Goal: Information Seeking & Learning: Learn about a topic

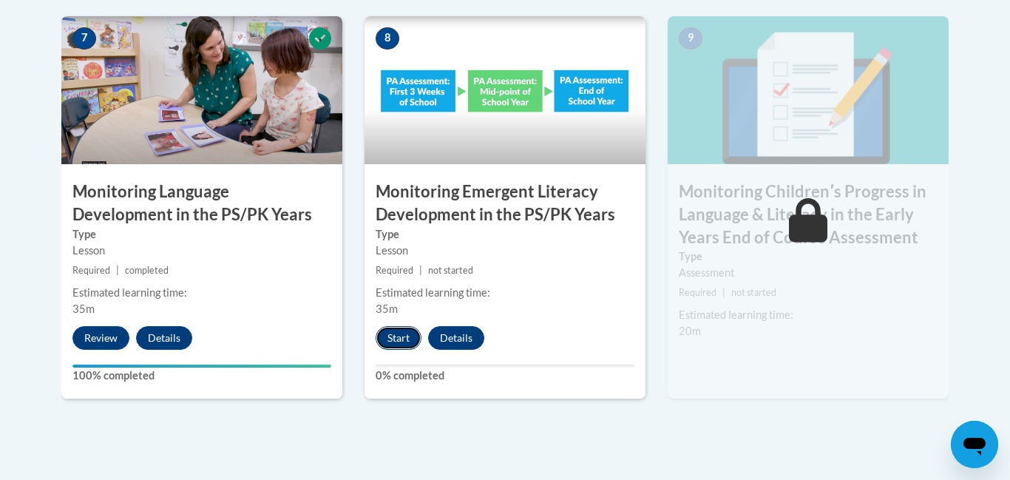
click at [421, 337] on button "Start" at bounding box center [399, 338] width 46 height 24
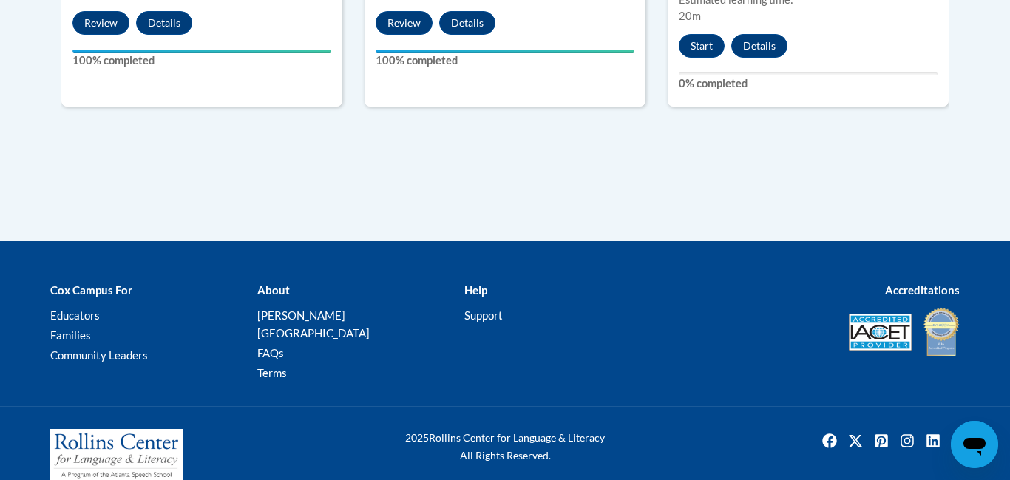
scroll to position [1674, 0]
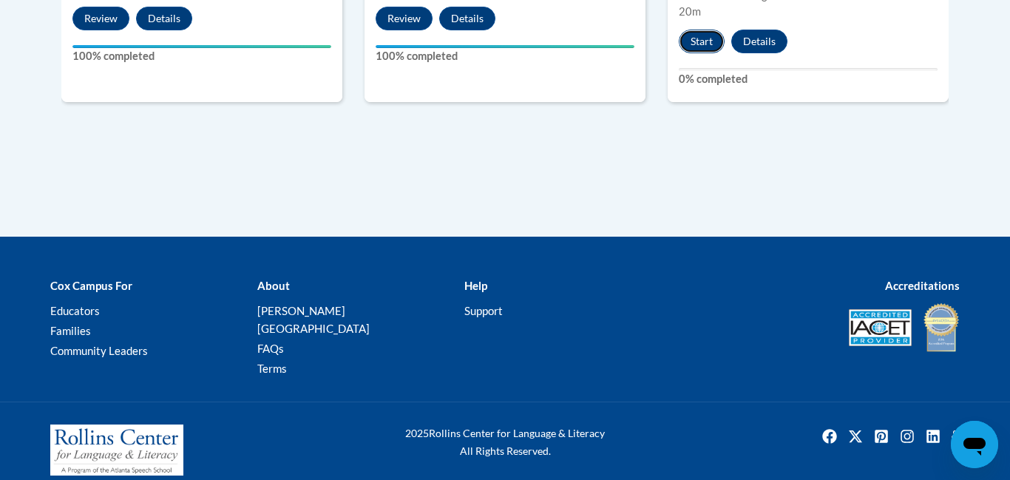
click at [706, 39] on button "Start" at bounding box center [702, 42] width 46 height 24
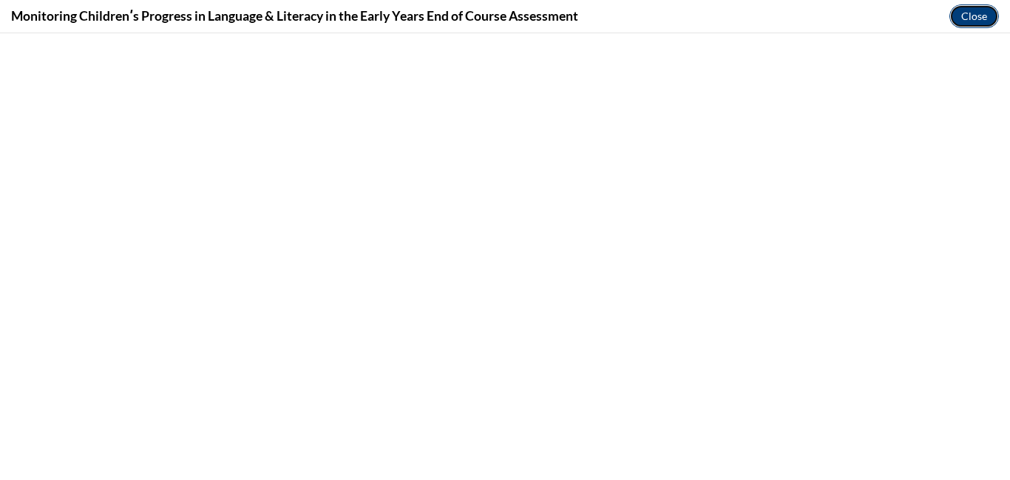
click at [959, 26] on button "Close" at bounding box center [975, 16] width 50 height 24
click at [963, 21] on button "Close" at bounding box center [975, 16] width 50 height 24
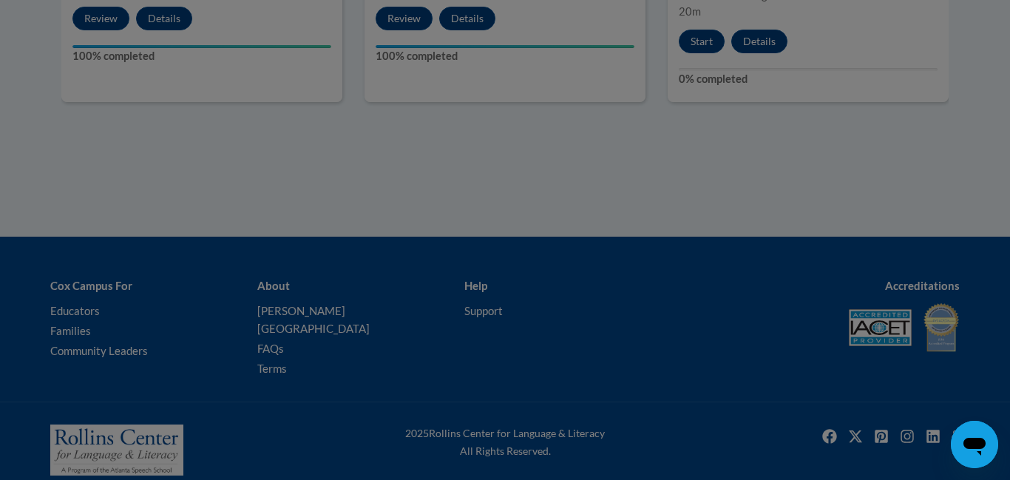
click at [887, 160] on div at bounding box center [505, 240] width 1010 height 480
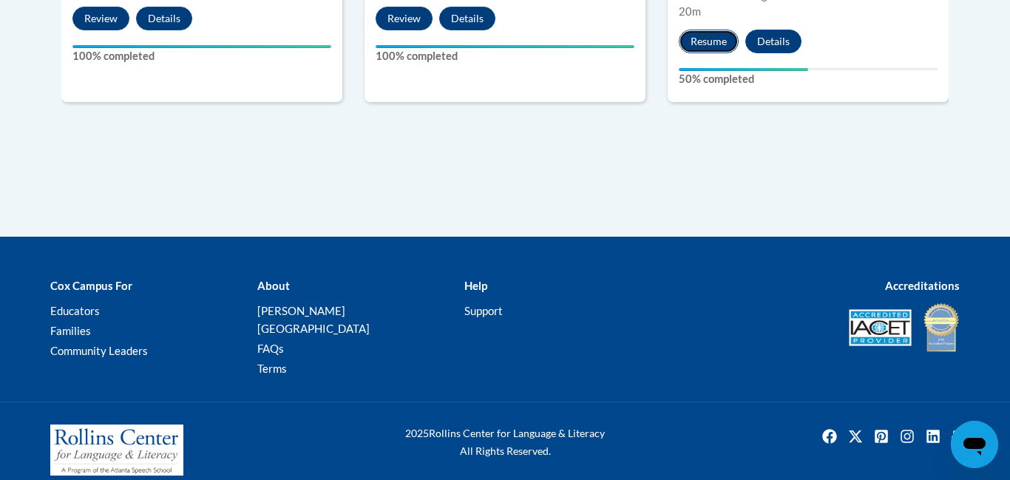
click at [728, 47] on button "Resume" at bounding box center [709, 42] width 60 height 24
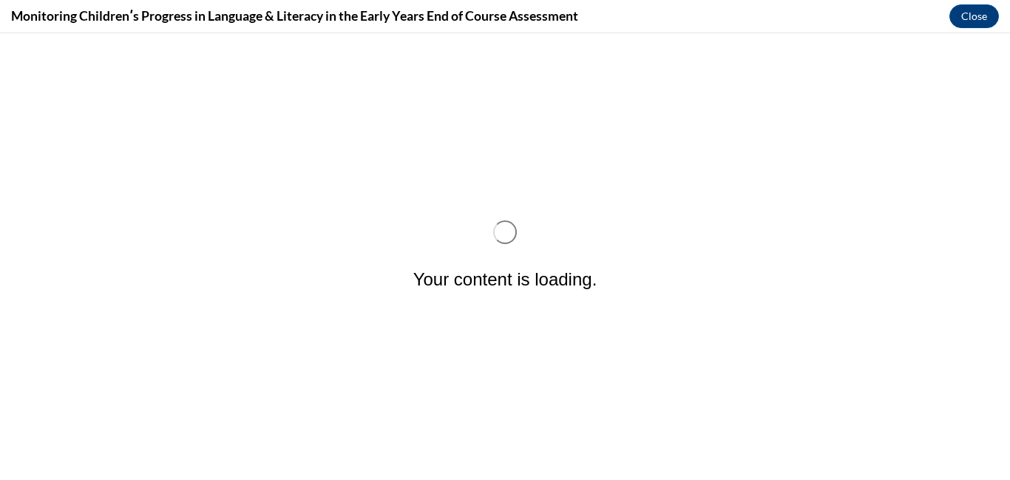
scroll to position [0, 0]
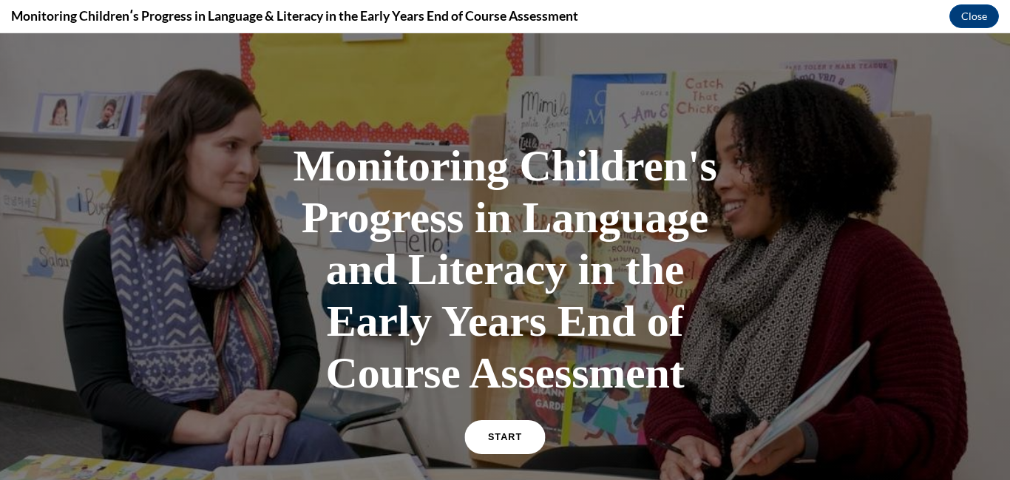
click at [503, 433] on span "START" at bounding box center [505, 437] width 34 height 11
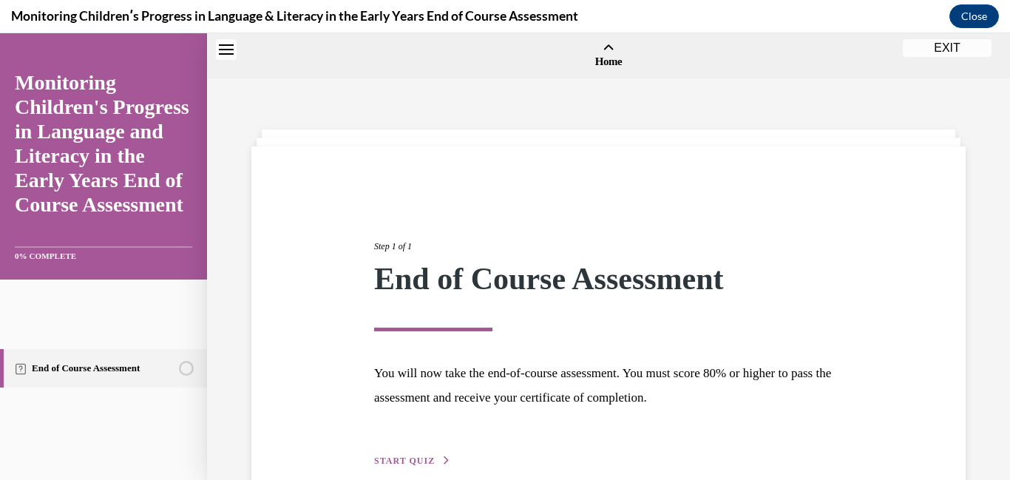
scroll to position [46, 0]
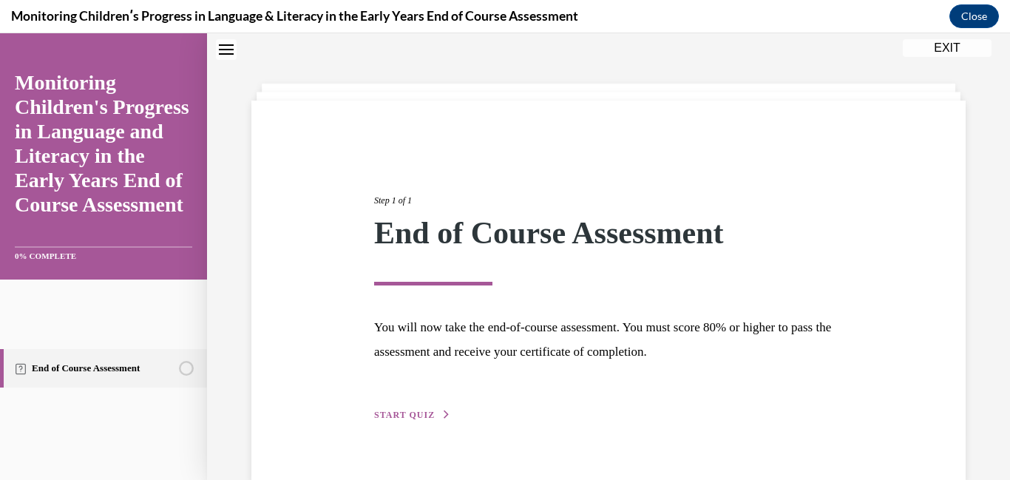
click at [414, 408] on button "START QUIZ" at bounding box center [412, 414] width 77 height 13
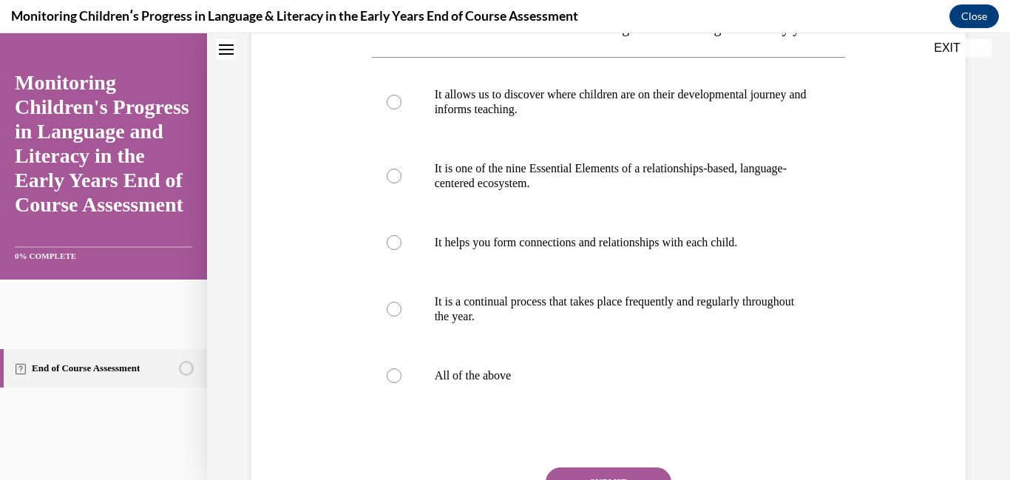
scroll to position [274, 0]
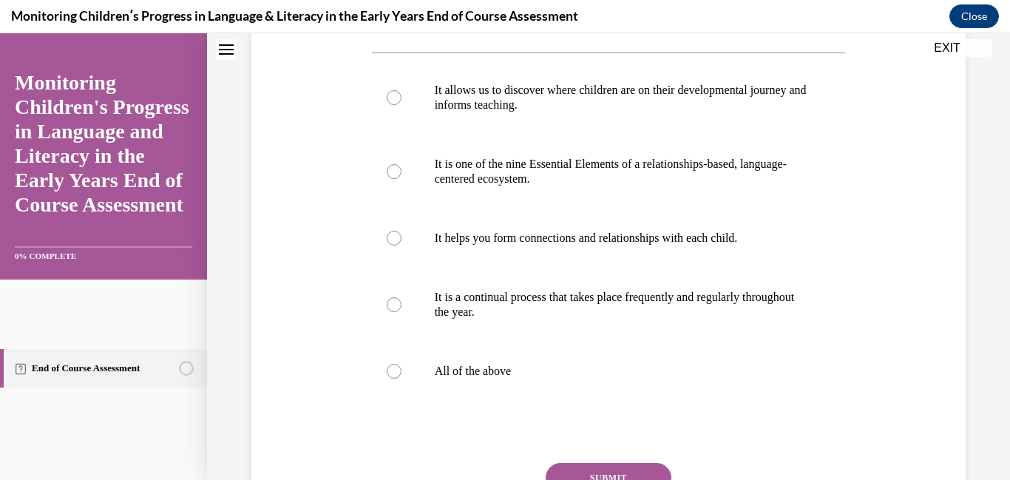
click at [368, 386] on div "Question 01/16 Which of these statements is true about Progress Monitoring in t…" at bounding box center [608, 247] width 481 height 674
click at [394, 401] on label "All of the above" at bounding box center [609, 371] width 474 height 59
click at [394, 379] on input "All of the above" at bounding box center [394, 371] width 15 height 15
radio input "true"
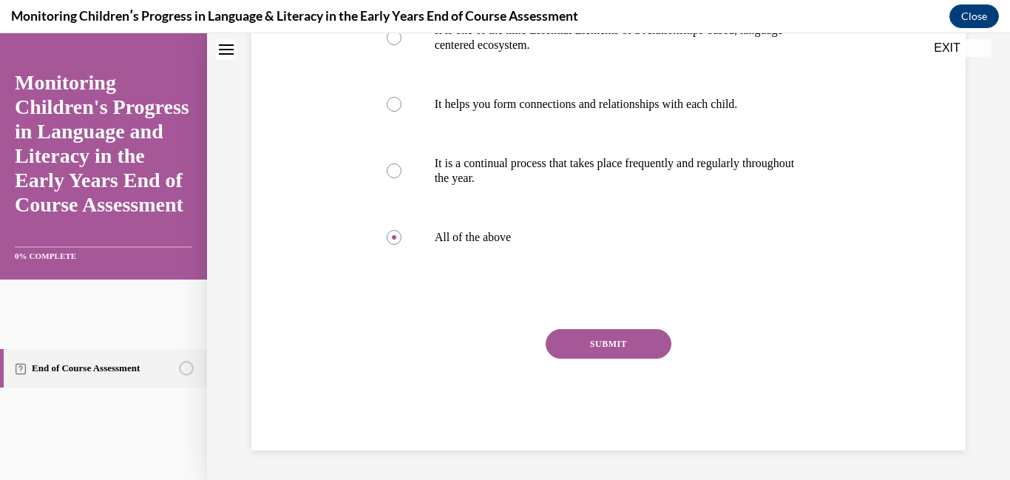
scroll to position [437, 0]
click at [607, 349] on button "SUBMIT" at bounding box center [609, 344] width 126 height 30
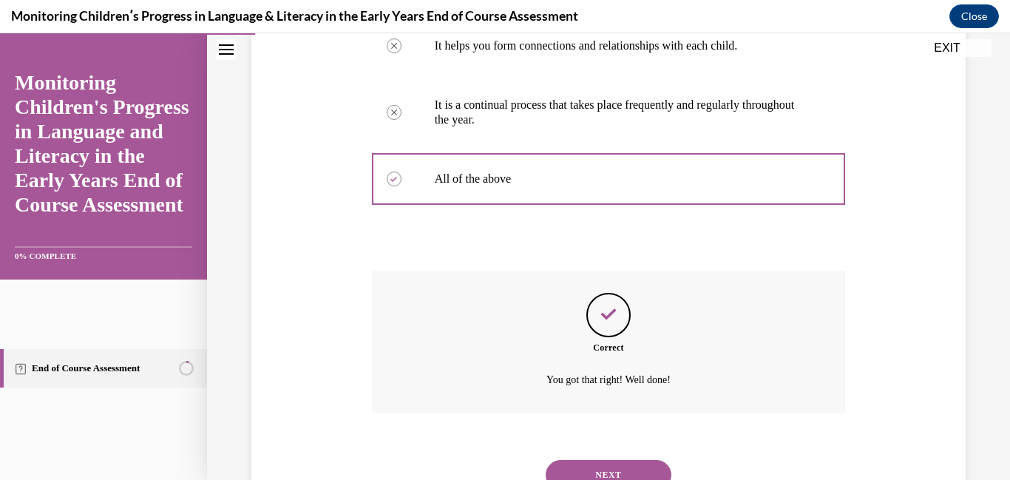
scroll to position [557, 0]
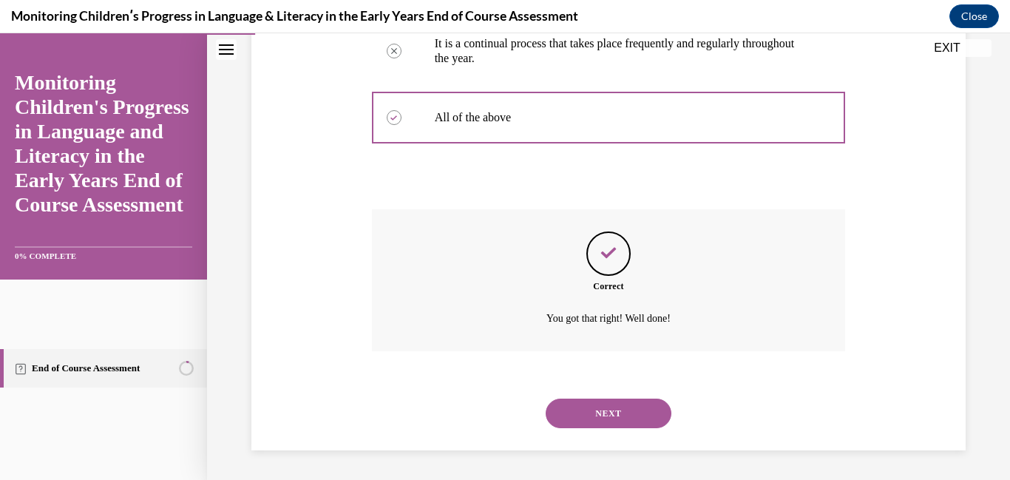
click at [601, 399] on button "NEXT" at bounding box center [609, 414] width 126 height 30
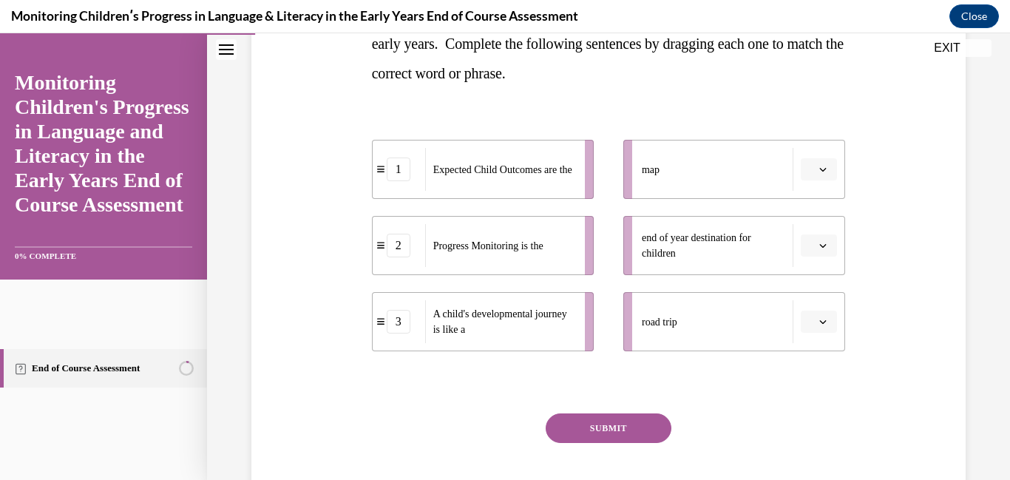
scroll to position [288, 0]
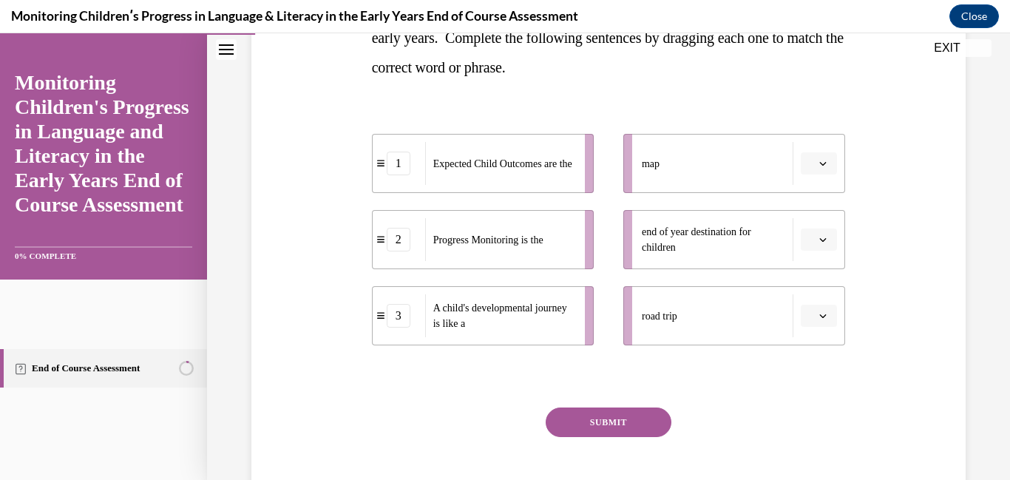
click at [809, 174] on button "button" at bounding box center [819, 163] width 36 height 22
click at [814, 291] on div "3" at bounding box center [817, 286] width 37 height 30
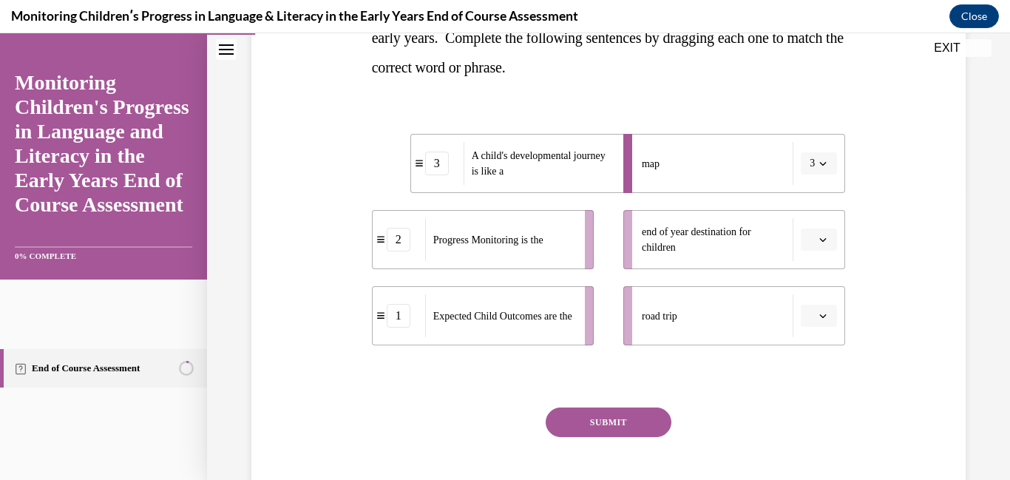
click at [831, 242] on button "button" at bounding box center [819, 240] width 36 height 22
click at [814, 328] on span "2" at bounding box center [813, 332] width 5 height 12
click at [816, 324] on button "button" at bounding box center [819, 316] width 36 height 22
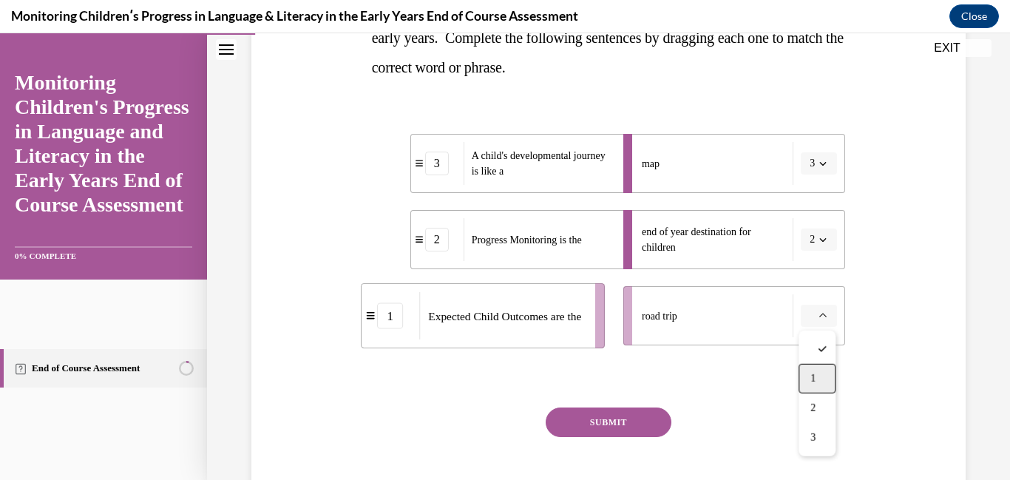
click at [810, 376] on div "1" at bounding box center [817, 379] width 37 height 30
click at [604, 426] on button "SUBMIT" at bounding box center [609, 422] width 126 height 30
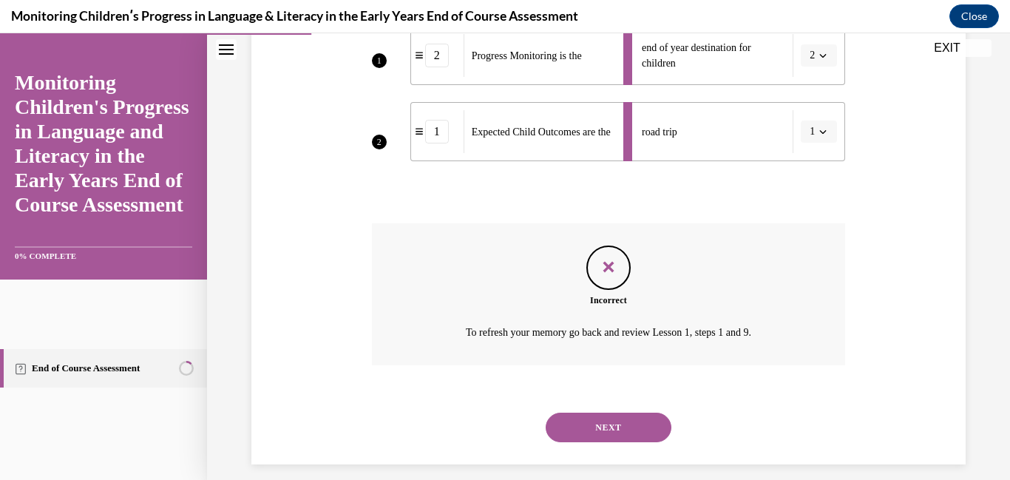
scroll to position [487, 0]
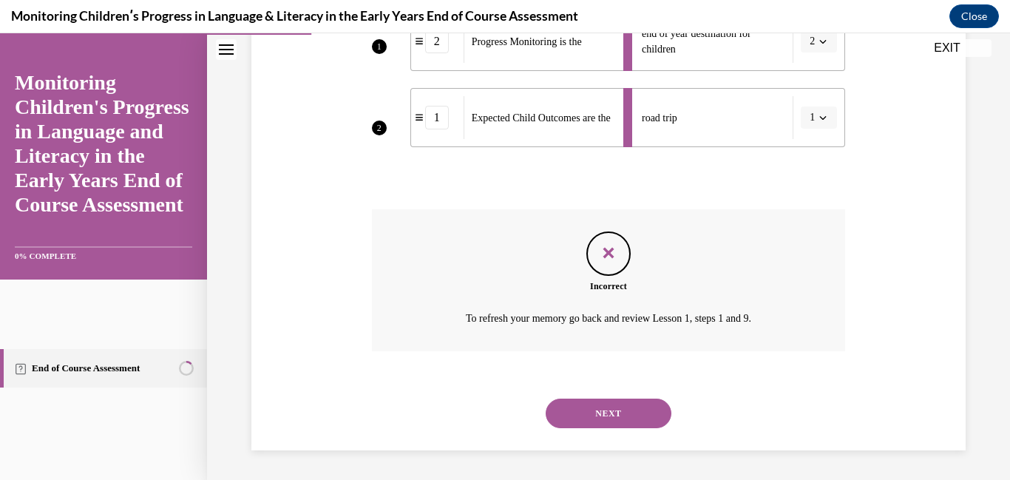
click at [604, 426] on button "NEXT" at bounding box center [609, 414] width 126 height 30
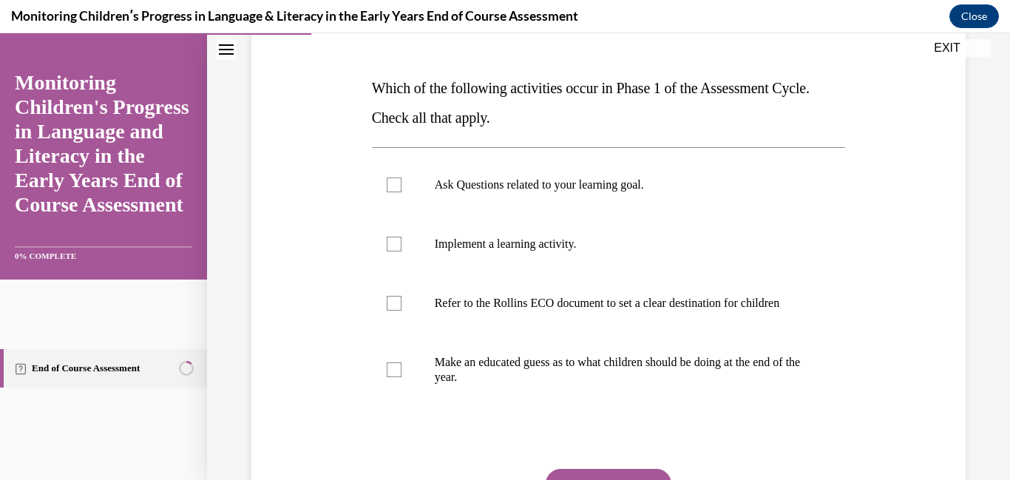
scroll to position [206, 0]
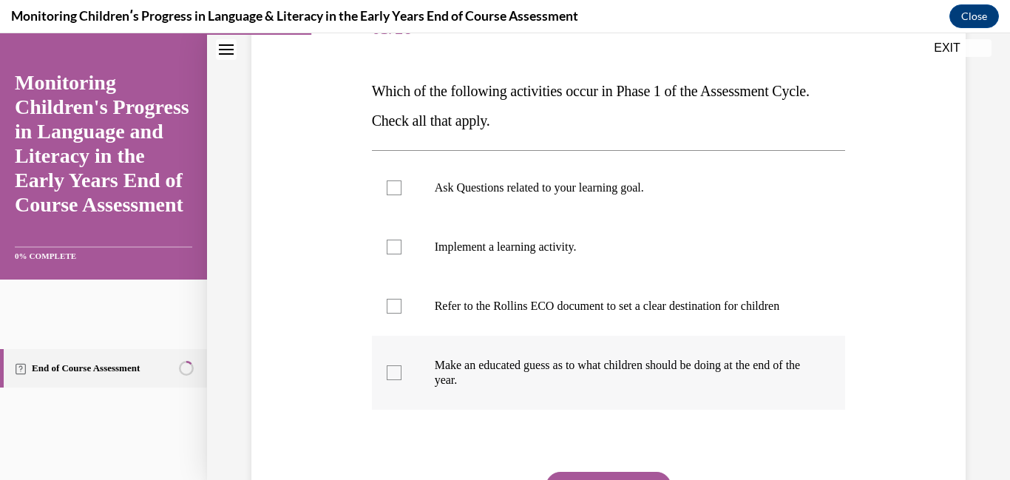
click at [586, 371] on label "Make an educated guess as to what children should be doing at the end of the ye…" at bounding box center [609, 373] width 474 height 74
click at [402, 371] on input "Make an educated guess as to what children should be doing at the end of the ye…" at bounding box center [394, 372] width 15 height 15
checkbox input "true"
click at [532, 213] on label "Ask Questions related to your learning goal." at bounding box center [609, 187] width 474 height 59
click at [402, 195] on input "Ask Questions related to your learning goal." at bounding box center [394, 187] width 15 height 15
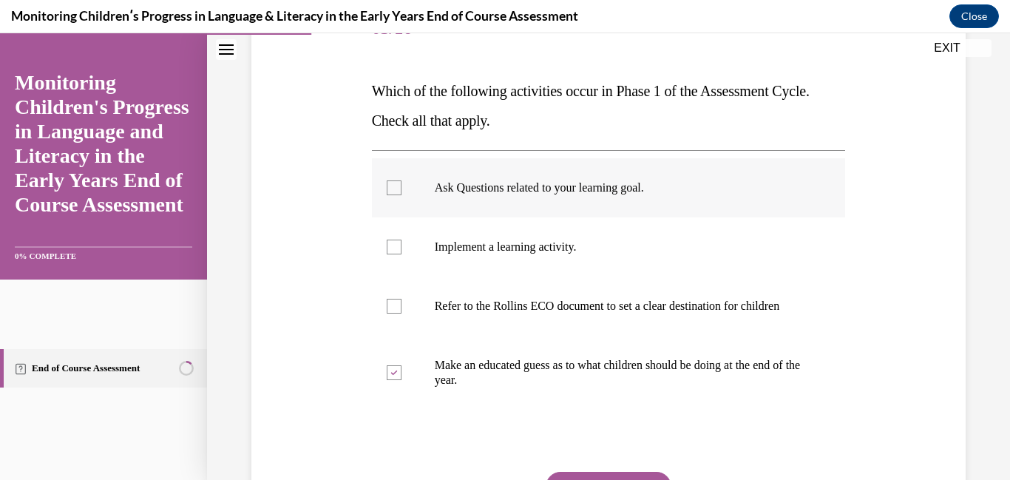
checkbox input "true"
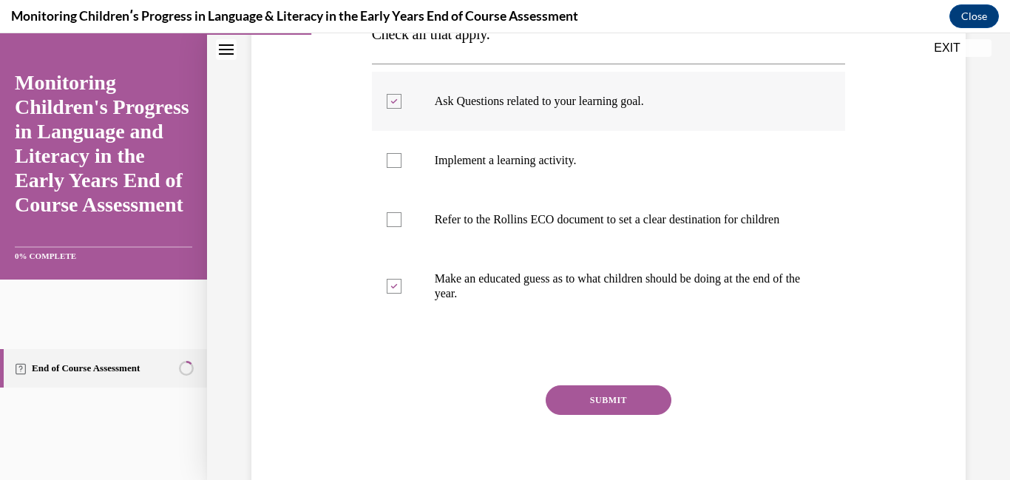
scroll to position [363, 0]
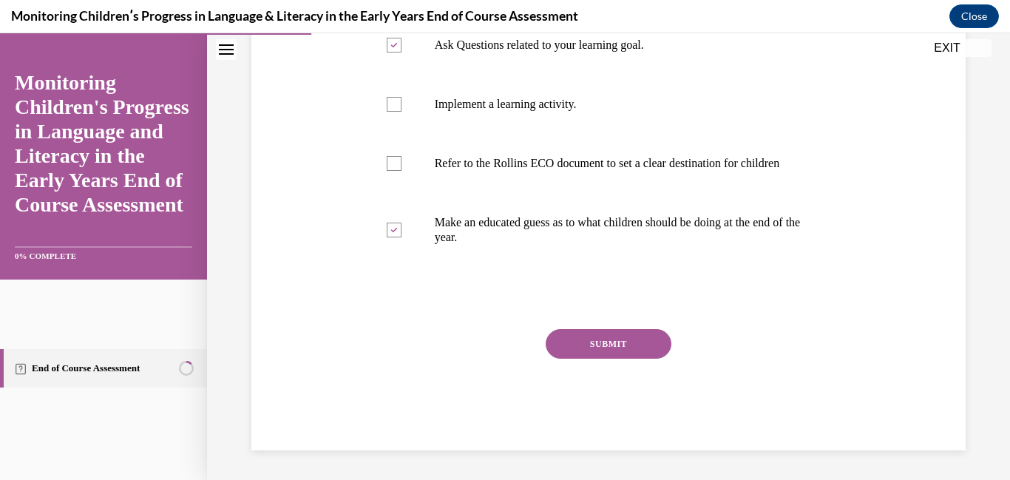
click at [559, 329] on button "SUBMIT" at bounding box center [609, 344] width 126 height 30
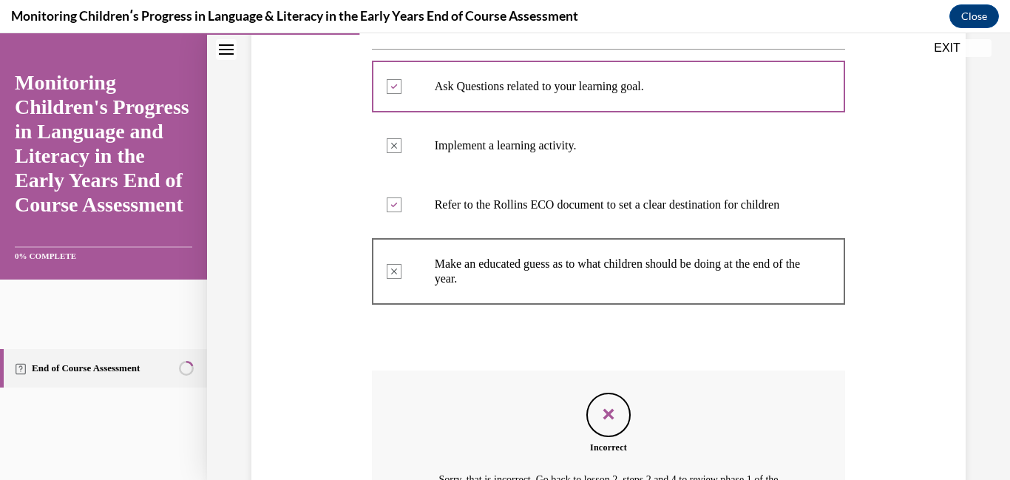
scroll to position [501, 0]
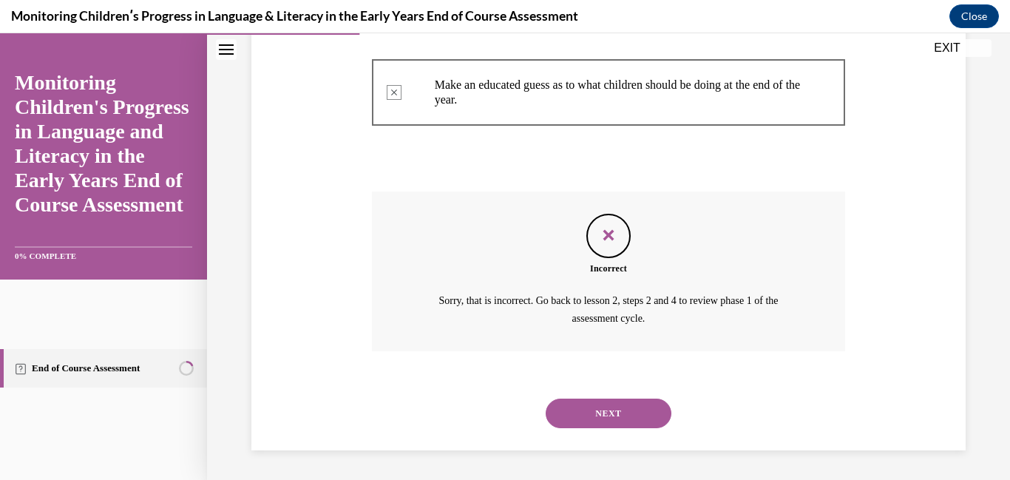
click at [575, 399] on button "NEXT" at bounding box center [609, 414] width 126 height 30
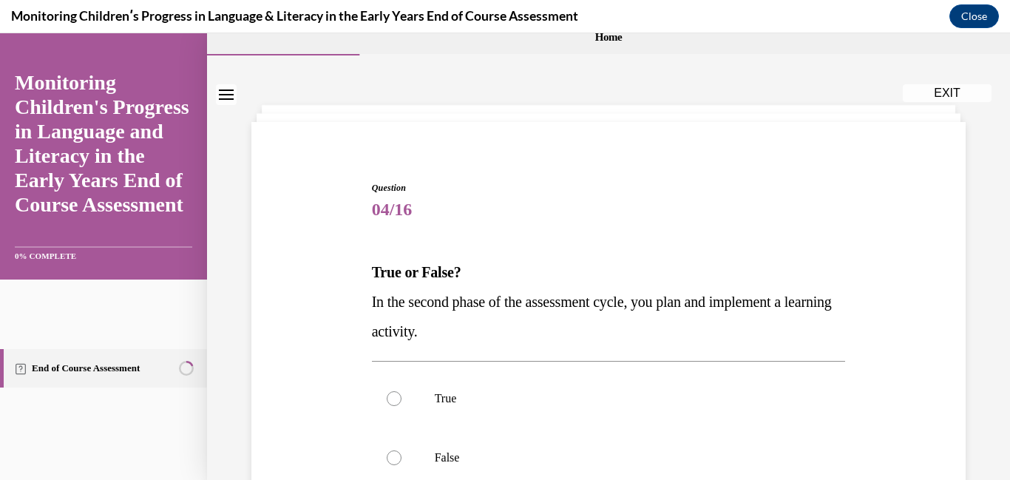
scroll to position [48, 0]
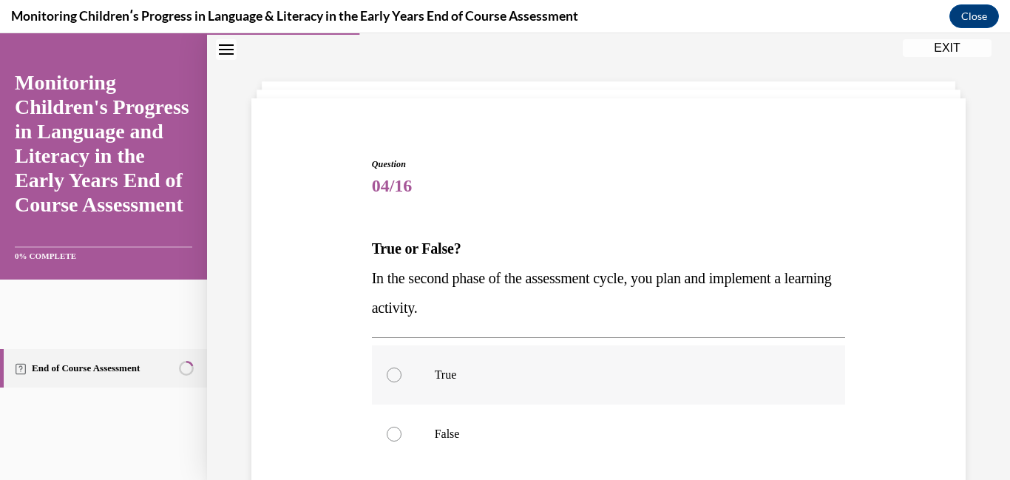
click at [505, 363] on label "True" at bounding box center [609, 374] width 474 height 59
click at [402, 368] on input "True" at bounding box center [394, 375] width 15 height 15
radio input "true"
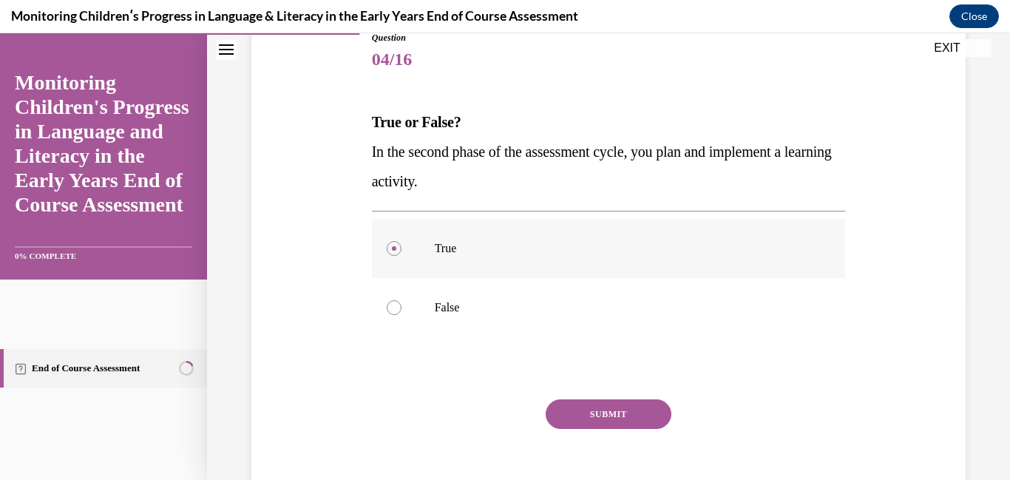
scroll to position [245, 0]
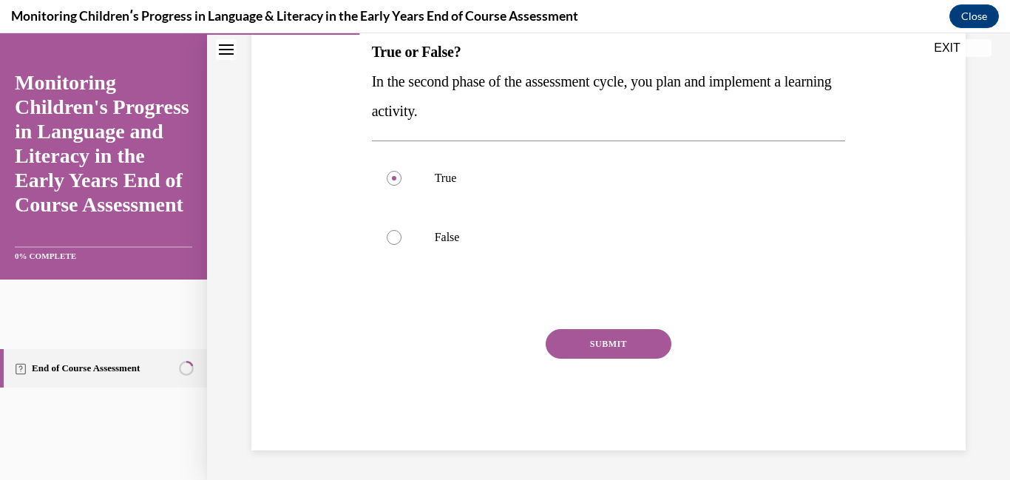
click at [552, 339] on button "SUBMIT" at bounding box center [609, 344] width 126 height 30
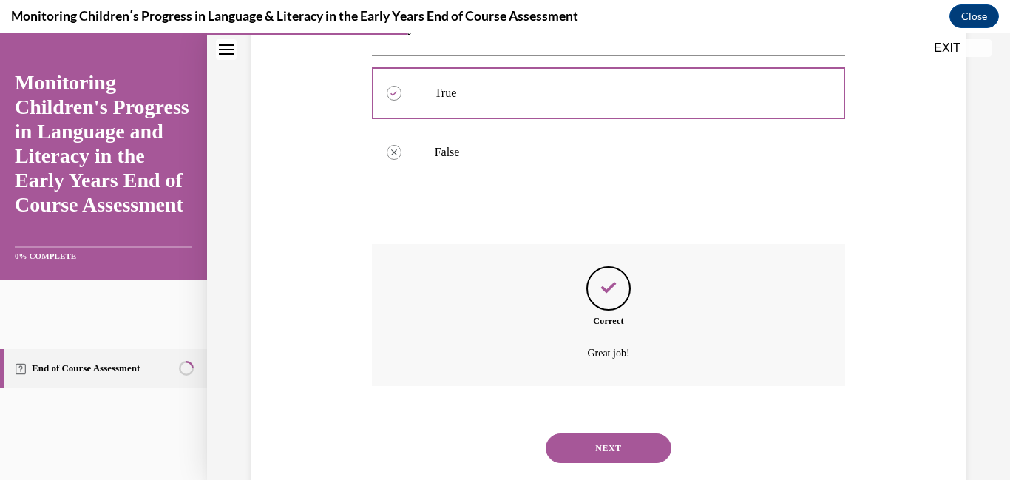
scroll to position [365, 0]
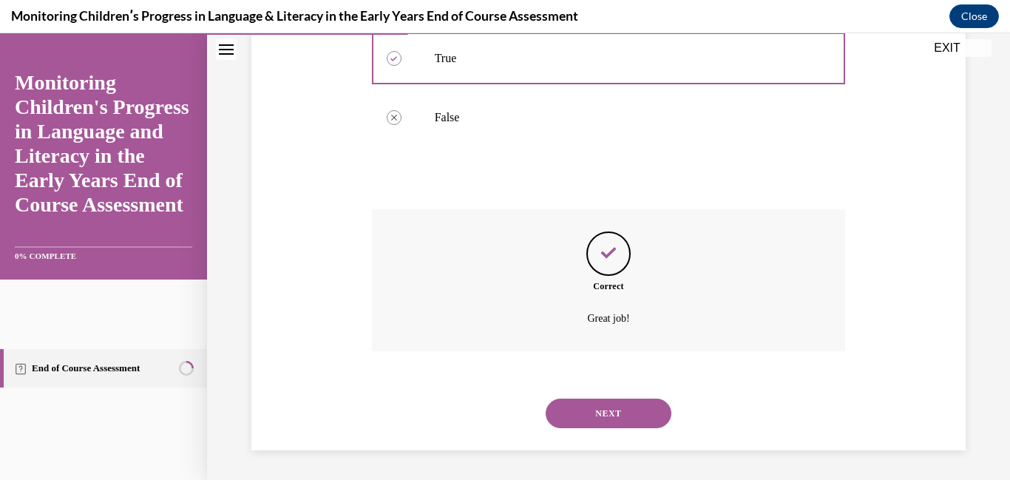
click at [581, 412] on button "NEXT" at bounding box center [609, 414] width 126 height 30
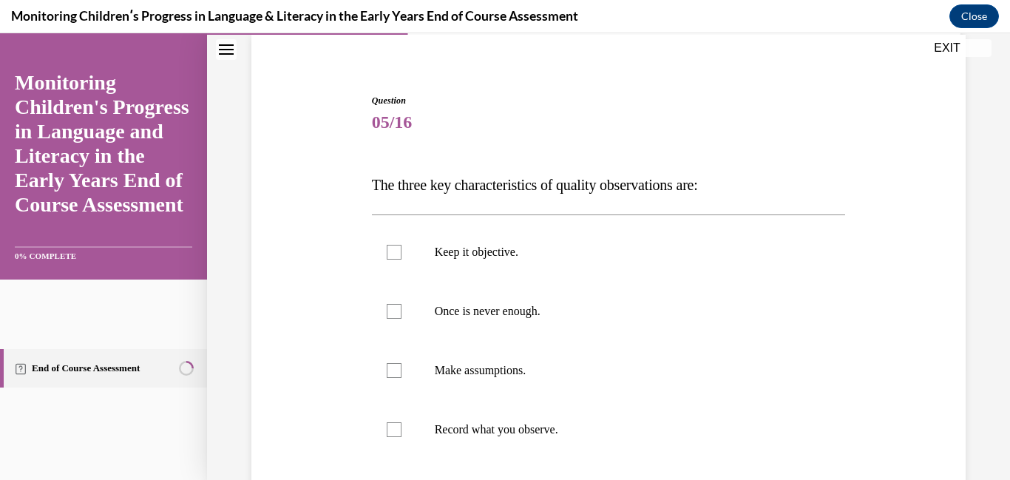
scroll to position [134, 0]
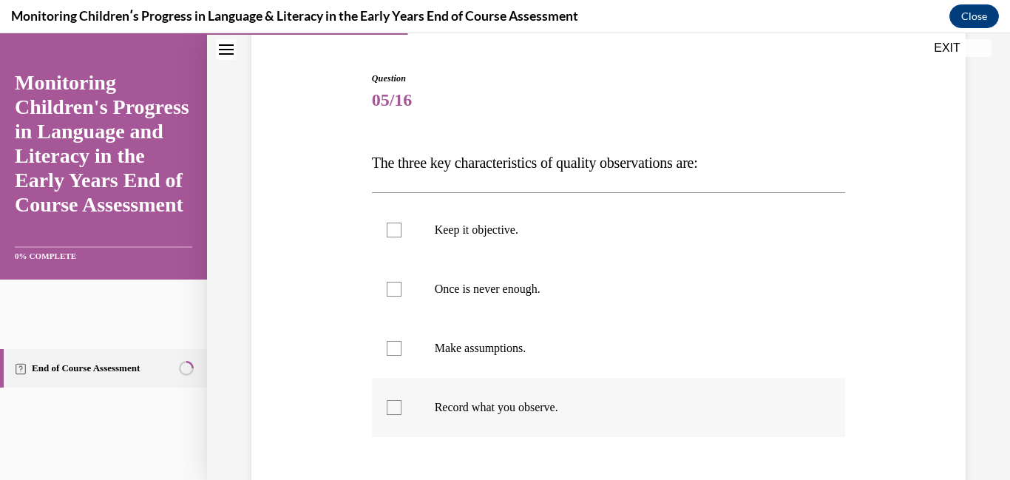
click at [581, 413] on p "Record what you observe." at bounding box center [622, 407] width 374 height 15
click at [402, 413] on input "Record what you observe." at bounding box center [394, 407] width 15 height 15
click at [581, 413] on p "Record what you observe." at bounding box center [622, 407] width 374 height 15
click at [402, 413] on input "Record what you observe." at bounding box center [394, 407] width 15 height 15
click at [550, 385] on label "Record what you observe." at bounding box center [609, 407] width 474 height 59
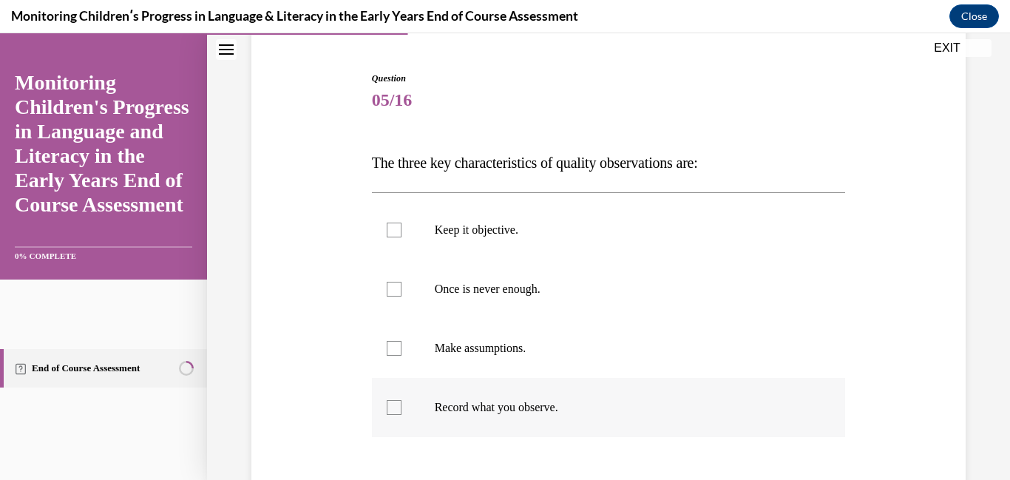
click at [402, 400] on input "Record what you observe." at bounding box center [394, 407] width 15 height 15
checkbox input "true"
click at [517, 366] on label "Make assumptions." at bounding box center [609, 348] width 474 height 59
click at [402, 356] on input "Make assumptions." at bounding box center [394, 348] width 15 height 15
checkbox input "true"
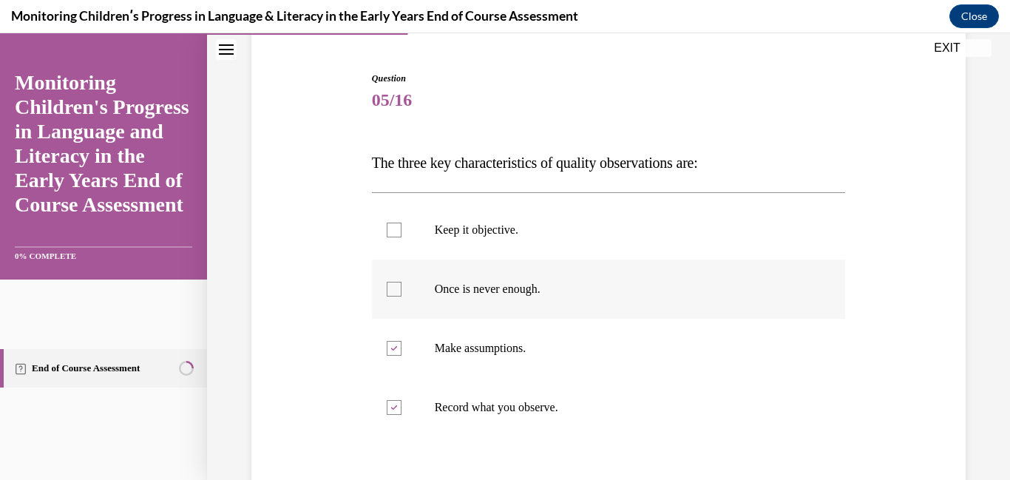
click at [494, 311] on label "Once is never enough." at bounding box center [609, 289] width 474 height 59
click at [402, 297] on input "Once is never enough." at bounding box center [394, 289] width 15 height 15
checkbox input "true"
click at [480, 236] on p "Keep it objective." at bounding box center [622, 230] width 374 height 15
click at [402, 236] on input "Keep it objective." at bounding box center [394, 230] width 15 height 15
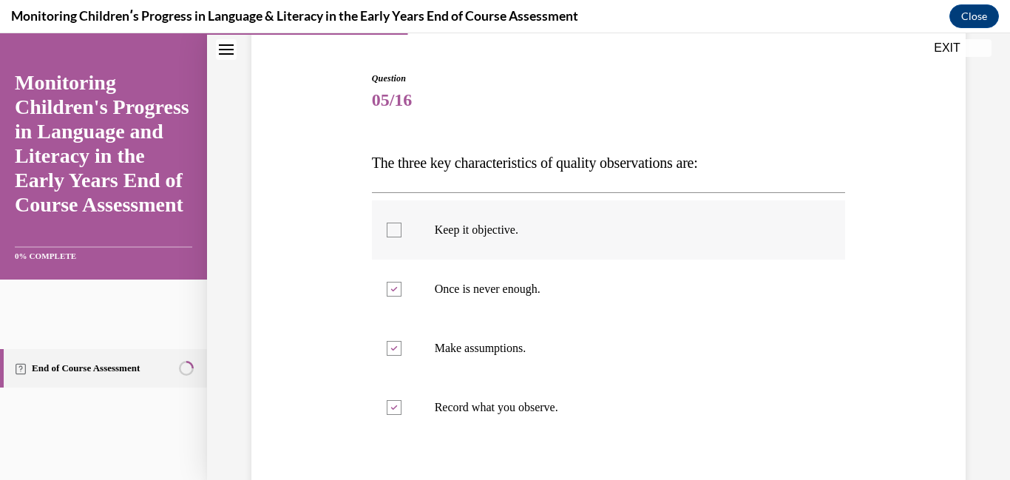
checkbox input "true"
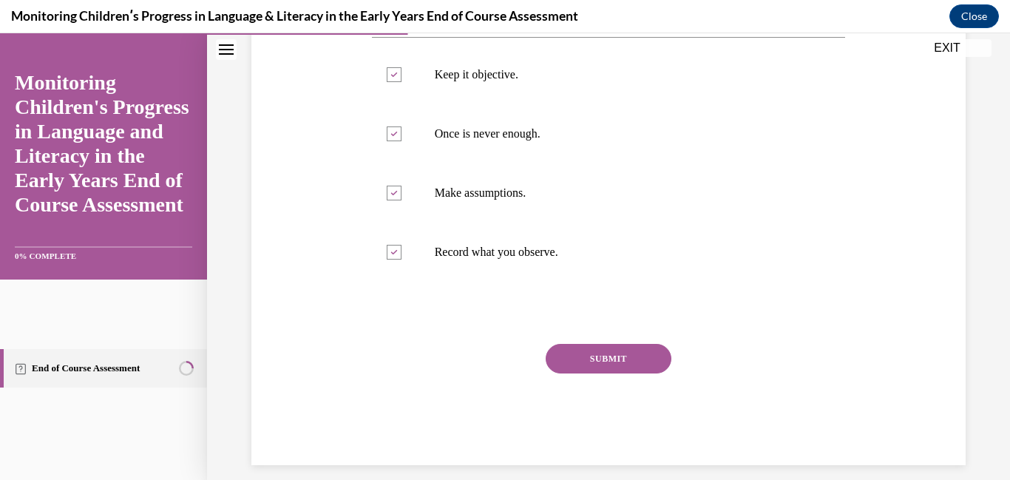
click at [571, 351] on button "SUBMIT" at bounding box center [609, 359] width 126 height 30
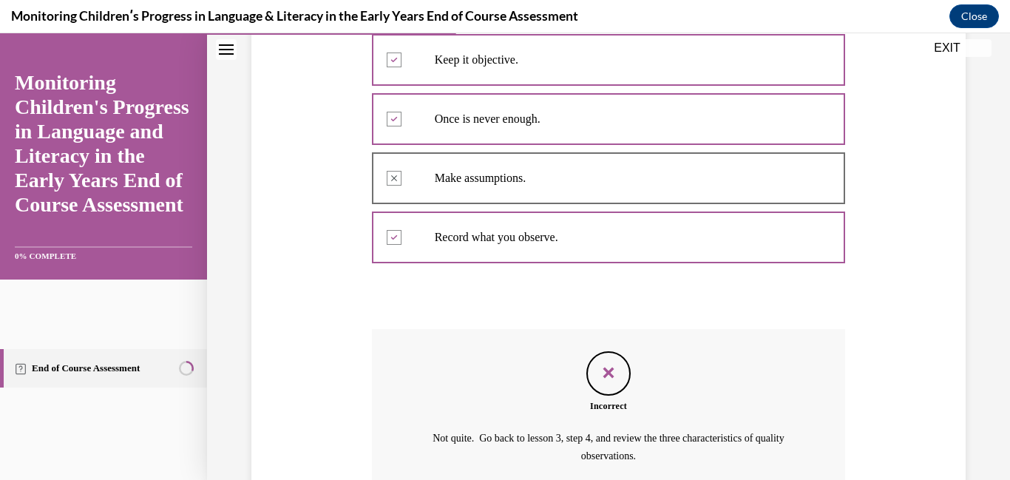
scroll to position [442, 0]
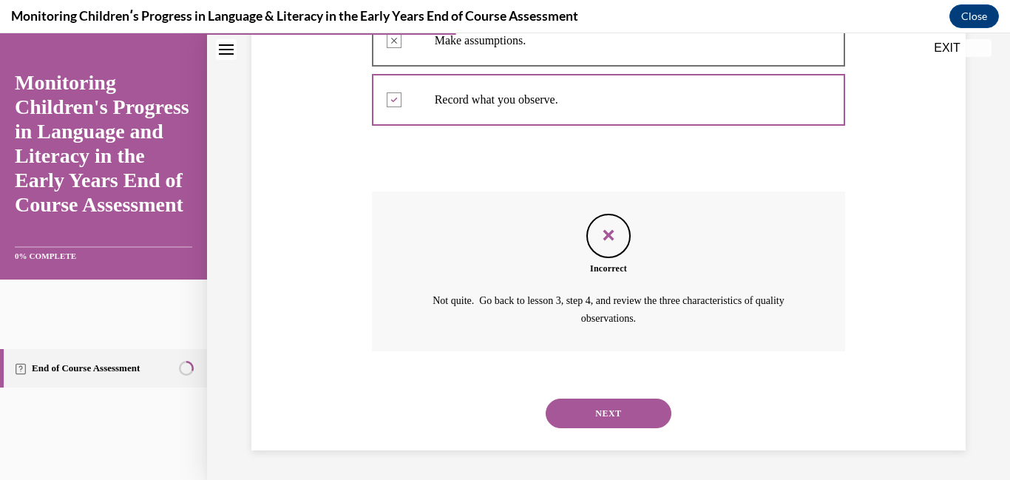
click at [600, 424] on button "NEXT" at bounding box center [609, 414] width 126 height 30
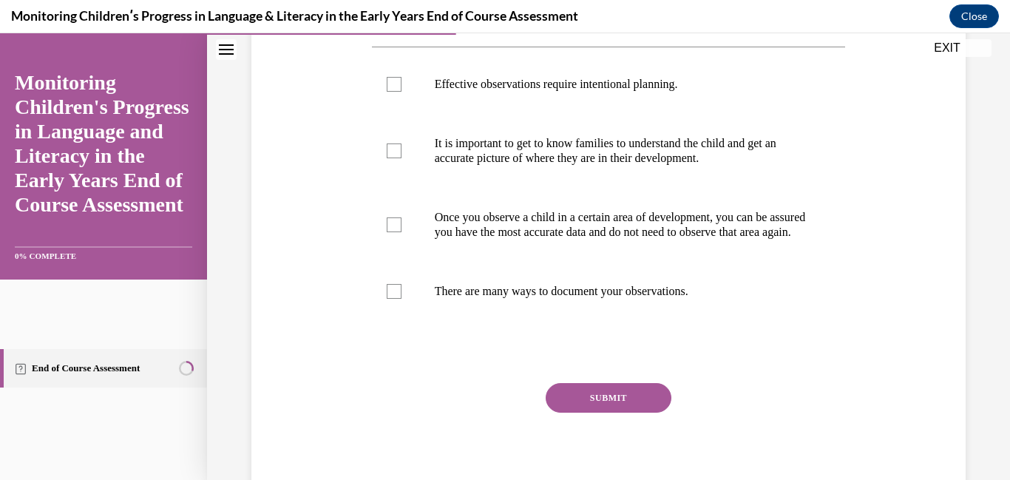
scroll to position [282, 0]
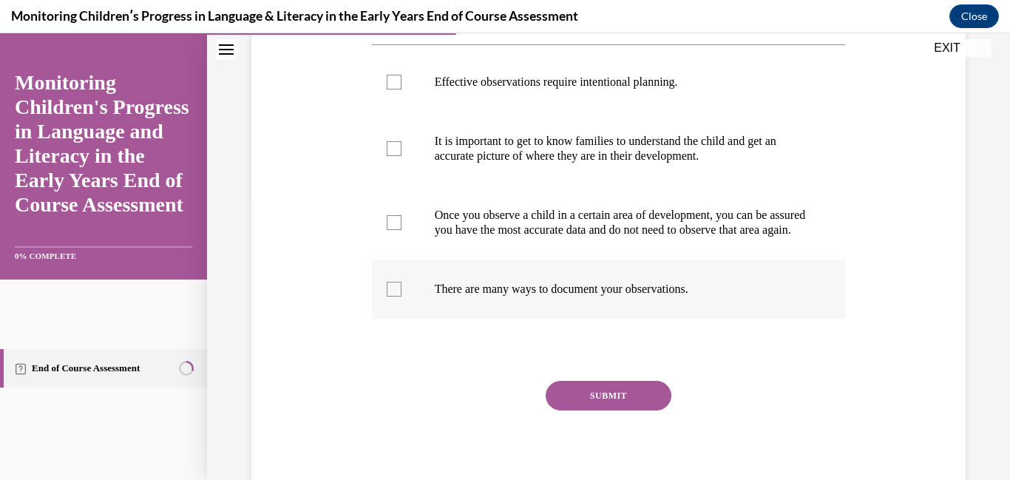
click at [515, 319] on label "There are many ways to document your observations." at bounding box center [609, 289] width 474 height 59
click at [402, 297] on input "There are many ways to document your observations." at bounding box center [394, 289] width 15 height 15
checkbox input "true"
click at [472, 214] on p "Once you observe a child in a certain area of development, you can be assured y…" at bounding box center [622, 223] width 374 height 30
click at [402, 215] on input "Once you observe a child in a certain area of development, you can be assured y…" at bounding box center [394, 222] width 15 height 15
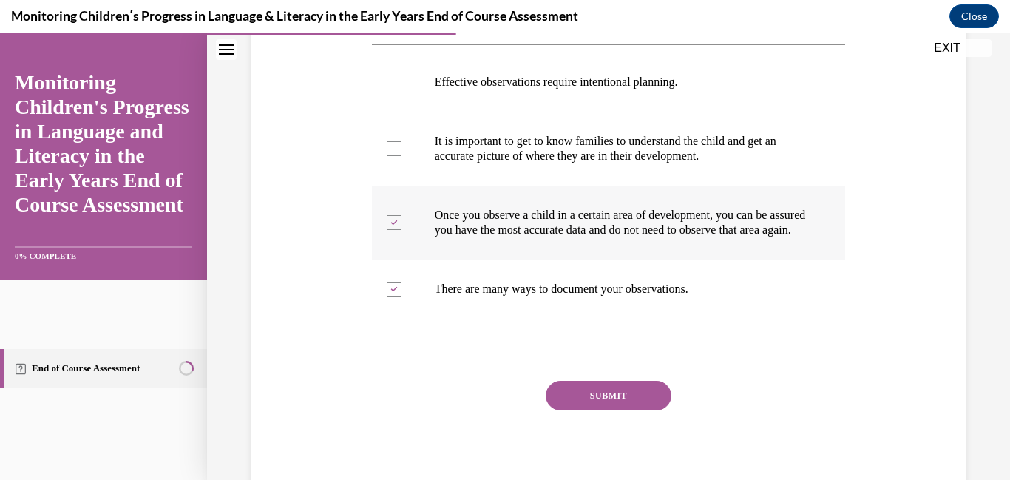
click at [466, 194] on label "Once you observe a child in a certain area of development, you can be assured y…" at bounding box center [609, 223] width 474 height 74
click at [402, 215] on input "Once you observe a child in a certain area of development, you can be assured y…" at bounding box center [394, 222] width 15 height 15
checkbox input "false"
click at [462, 178] on label "It is important to get to know families to understand the child and get an accu…" at bounding box center [609, 149] width 474 height 74
click at [402, 156] on input "It is important to get to know families to understand the child and get an accu…" at bounding box center [394, 148] width 15 height 15
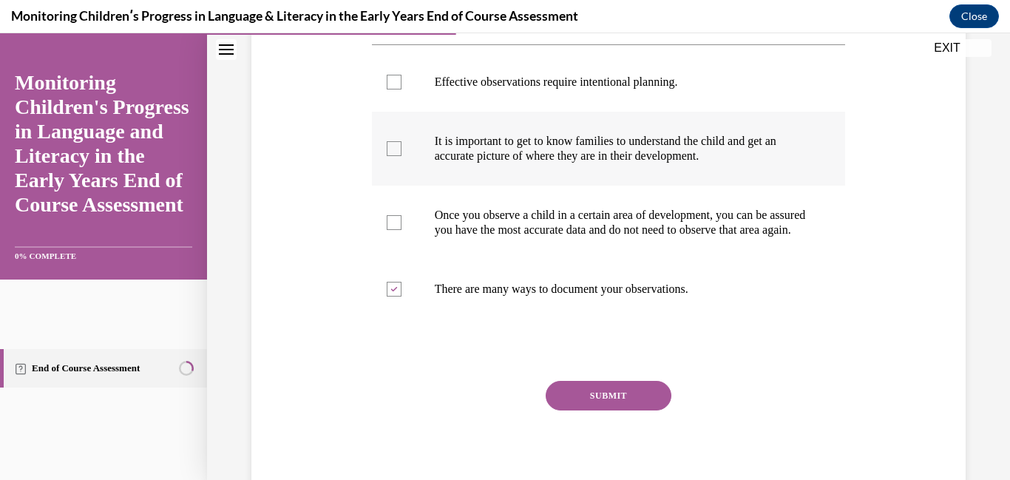
checkbox input "true"
click at [493, 237] on p "Once you observe a child in a certain area of development, you can be assured y…" at bounding box center [622, 223] width 374 height 30
click at [402, 230] on input "Once you observe a child in a certain area of development, you can be assured y…" at bounding box center [394, 222] width 15 height 15
checkbox input "true"
click at [460, 109] on label "Effective observations require intentional planning." at bounding box center [609, 82] width 474 height 59
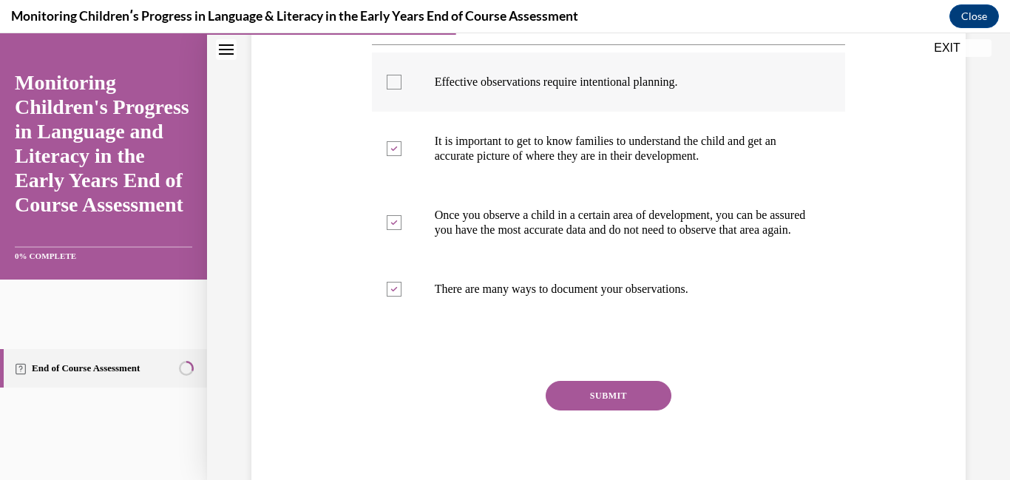
click at [402, 89] on input "Effective observations require intentional planning." at bounding box center [394, 82] width 15 height 15
checkbox input "true"
click at [610, 399] on button "SUBMIT" at bounding box center [609, 396] width 126 height 30
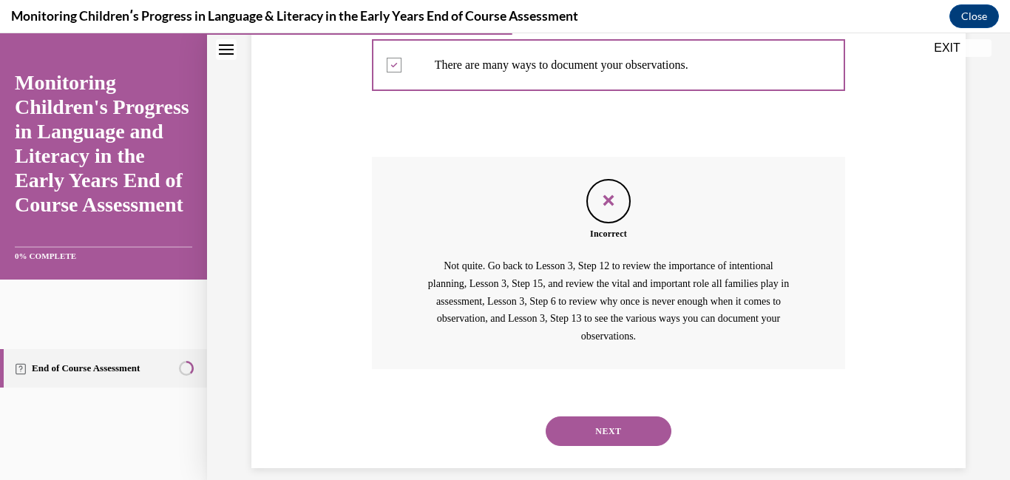
scroll to position [509, 0]
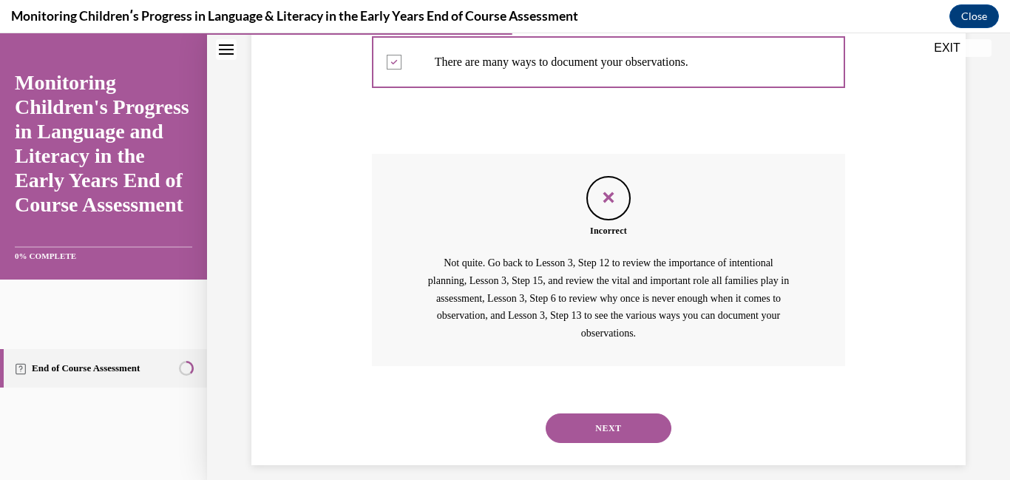
click at [617, 443] on button "NEXT" at bounding box center [609, 428] width 126 height 30
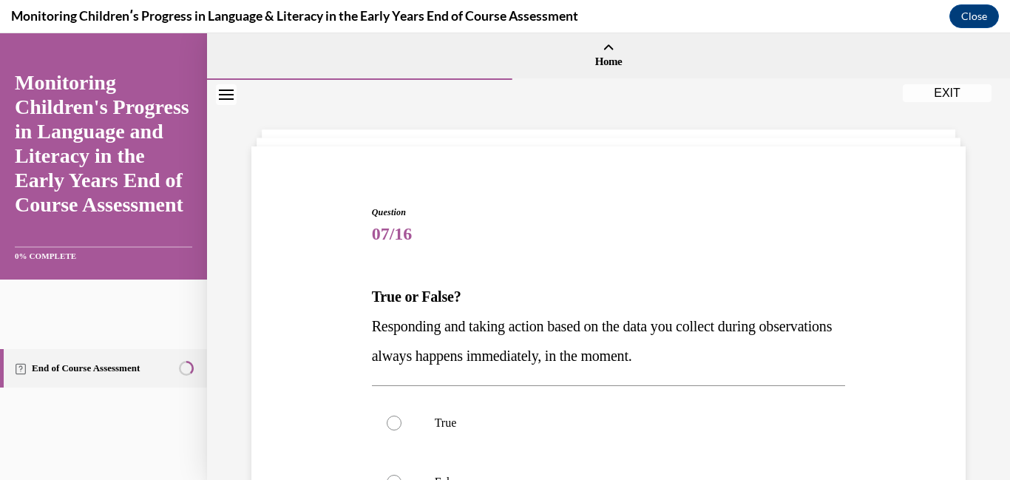
scroll to position [50, 0]
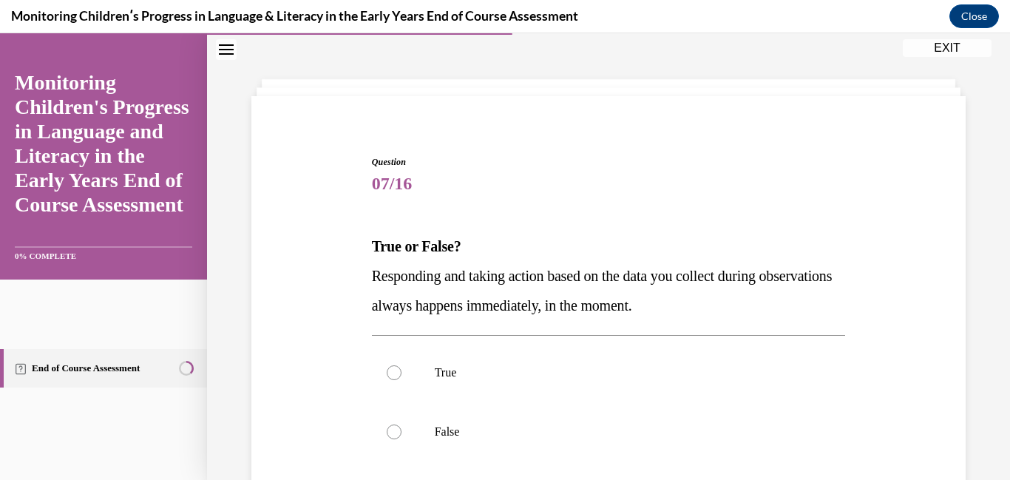
click at [617, 444] on label "False" at bounding box center [609, 431] width 474 height 59
click at [402, 439] on input "False" at bounding box center [394, 431] width 15 height 15
radio input "true"
click at [617, 444] on label "False" at bounding box center [609, 431] width 474 height 59
click at [402, 439] on input "False" at bounding box center [394, 431] width 15 height 15
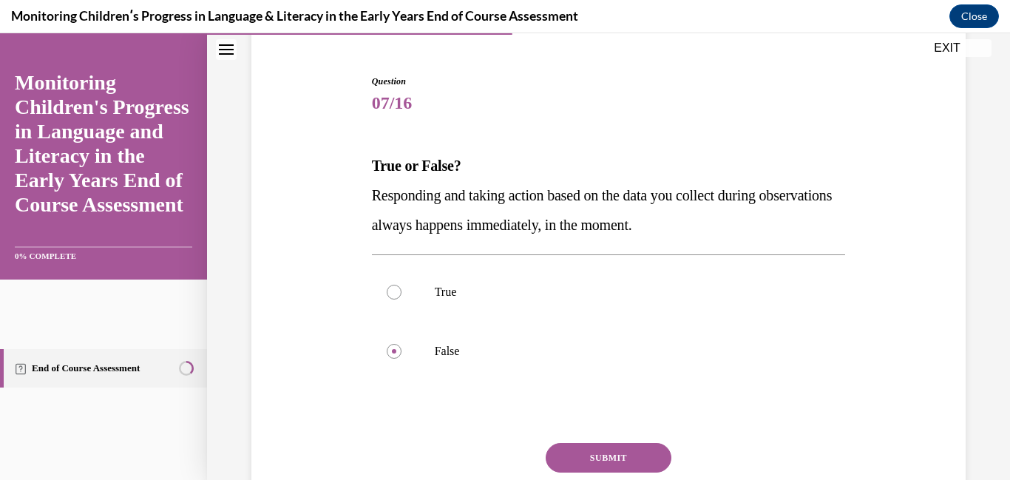
scroll to position [245, 0]
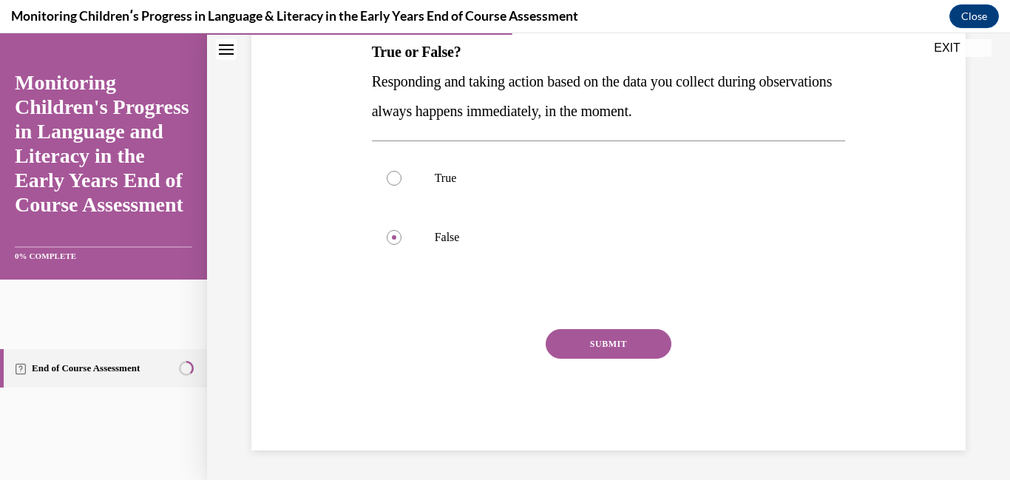
click at [608, 366] on div "SUBMIT" at bounding box center [609, 366] width 474 height 74
click at [608, 360] on div "SUBMIT" at bounding box center [609, 366] width 474 height 74
click at [611, 354] on button "SUBMIT" at bounding box center [609, 344] width 126 height 30
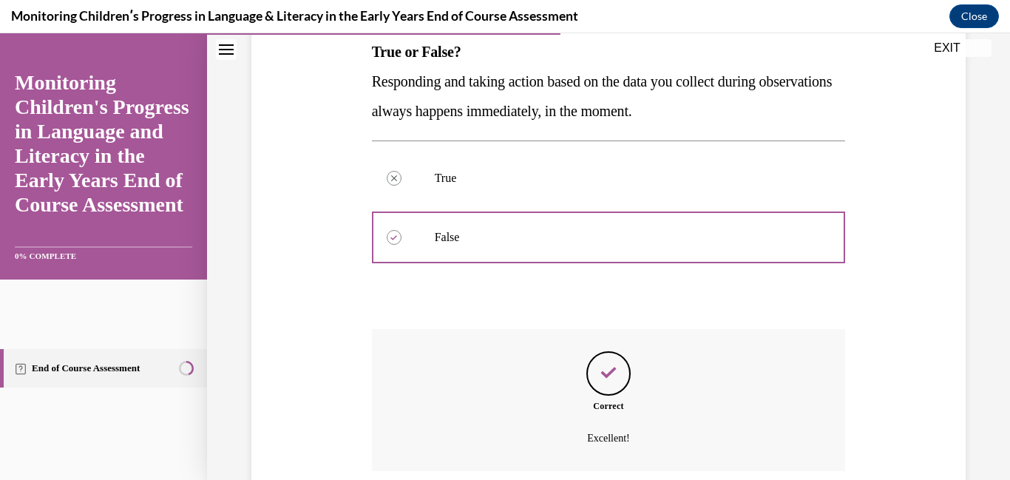
scroll to position [365, 0]
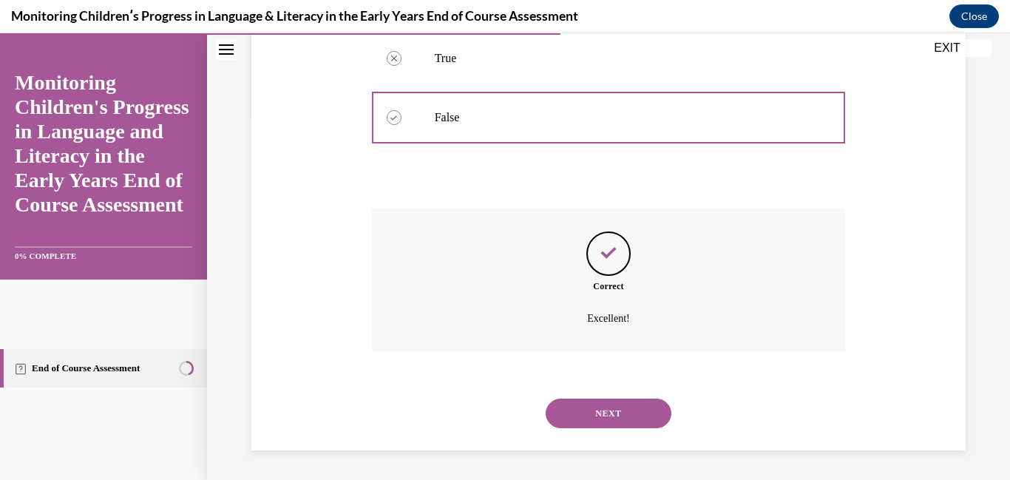
click at [615, 403] on button "NEXT" at bounding box center [609, 414] width 126 height 30
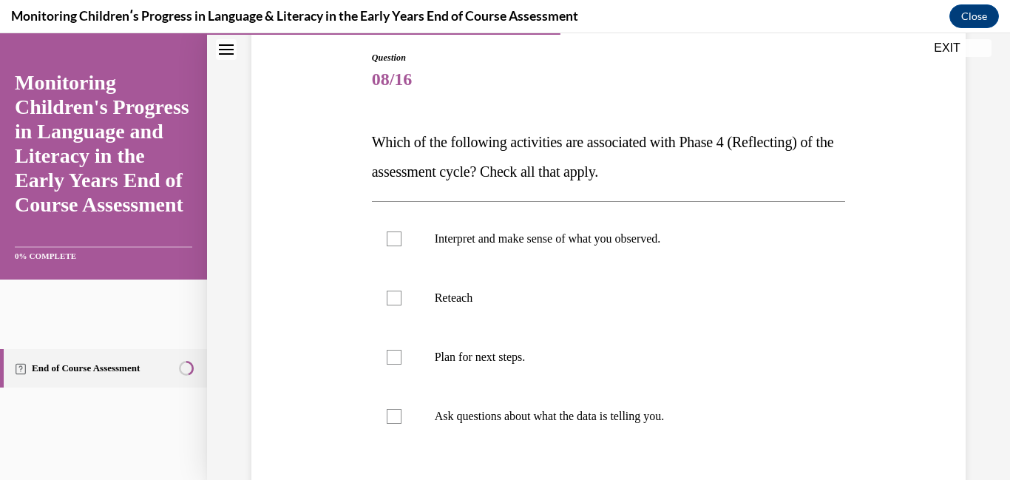
scroll to position [162, 0]
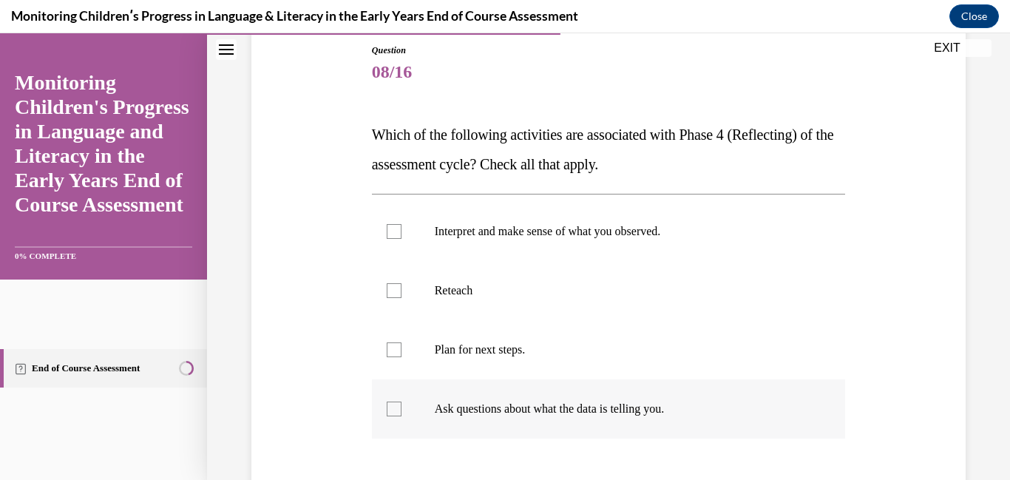
click at [616, 408] on p "Ask questions about what the data is telling you." at bounding box center [622, 409] width 374 height 15
click at [402, 408] on input "Ask questions about what the data is telling you." at bounding box center [394, 409] width 15 height 15
checkbox input "true"
click at [538, 362] on label "Plan for next steps." at bounding box center [609, 349] width 474 height 59
click at [402, 357] on input "Plan for next steps." at bounding box center [394, 349] width 15 height 15
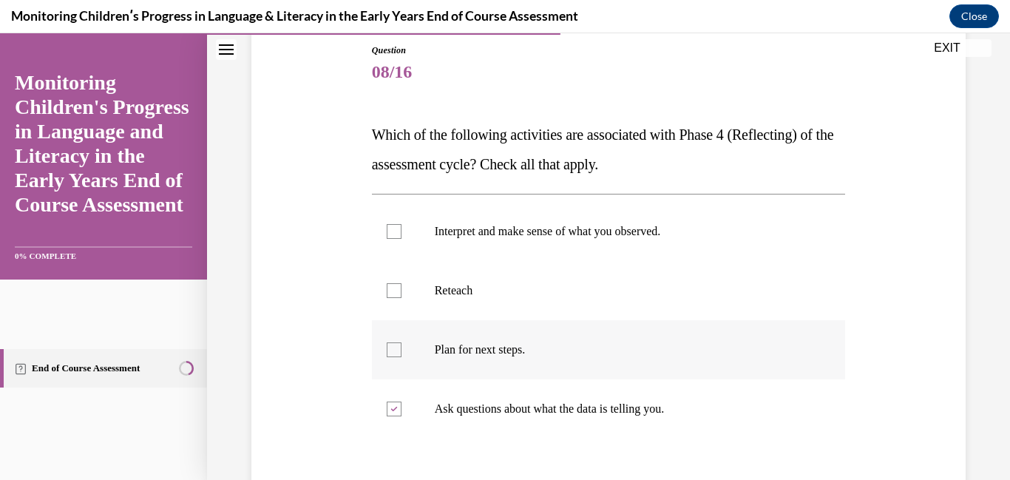
checkbox input "true"
click at [525, 255] on label "Interpret and make sense of what you observed." at bounding box center [609, 231] width 474 height 59
click at [402, 239] on input "Interpret and make sense of what you observed." at bounding box center [394, 231] width 15 height 15
checkbox input "true"
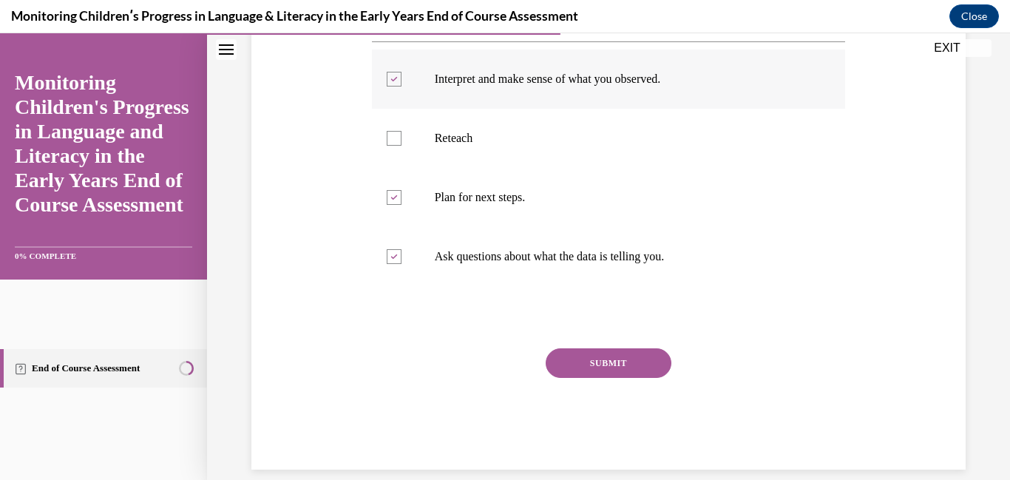
scroll to position [334, 0]
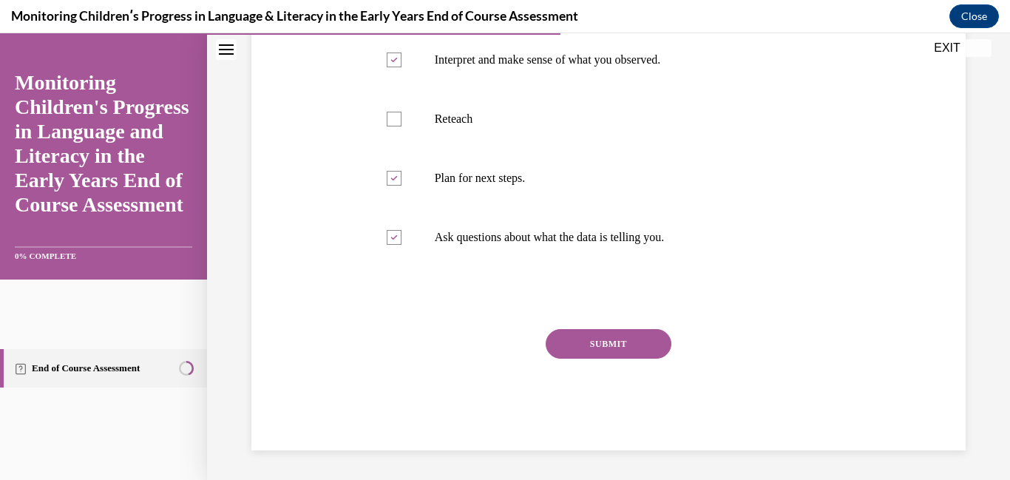
click at [585, 334] on button "SUBMIT" at bounding box center [609, 344] width 126 height 30
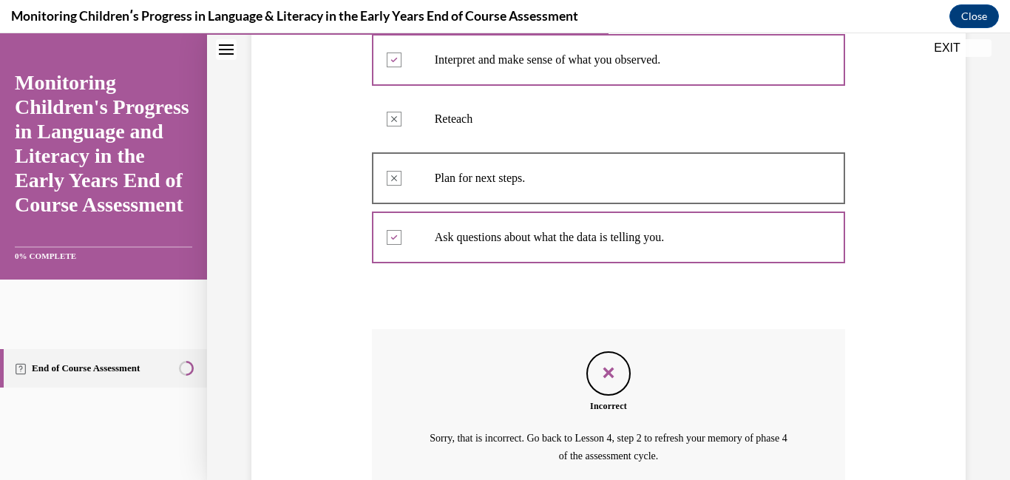
scroll to position [471, 0]
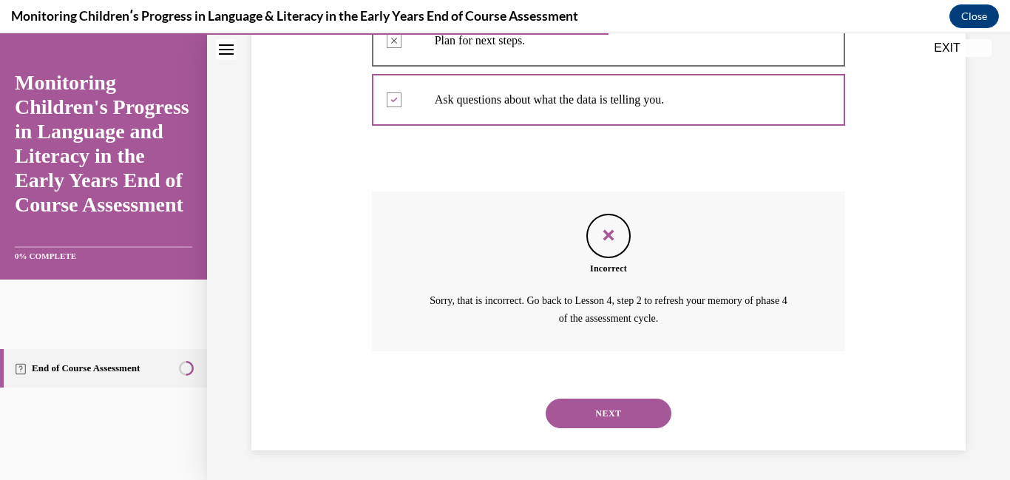
click at [601, 415] on button "NEXT" at bounding box center [609, 414] width 126 height 30
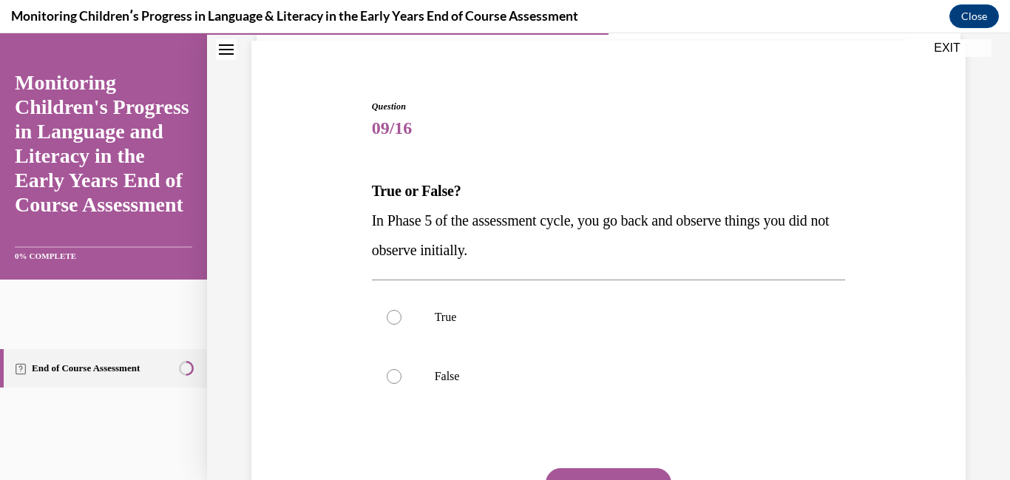
scroll to position [124, 0]
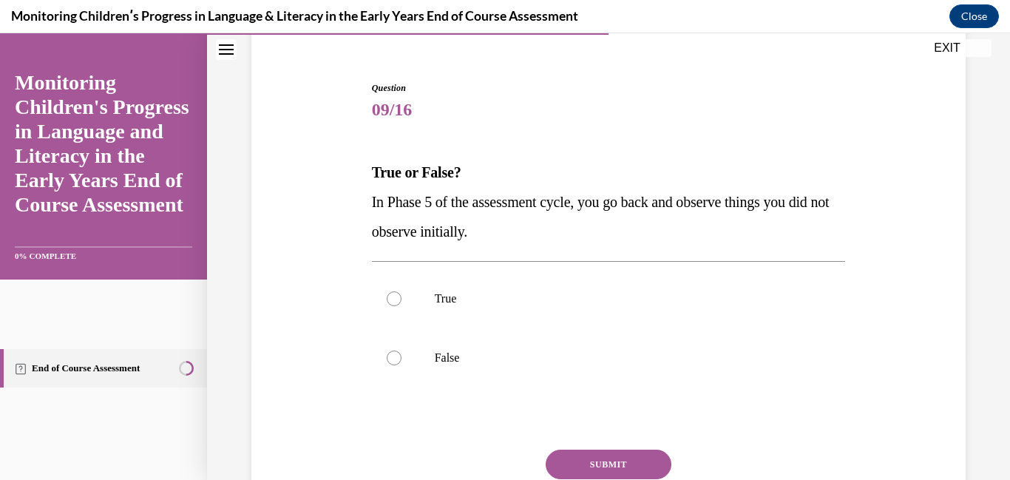
click at [601, 415] on div at bounding box center [609, 419] width 474 height 18
click at [572, 392] on div "True False" at bounding box center [609, 328] width 474 height 134
click at [538, 383] on label "False" at bounding box center [609, 357] width 474 height 59
click at [402, 365] on input "False" at bounding box center [394, 358] width 15 height 15
radio input "true"
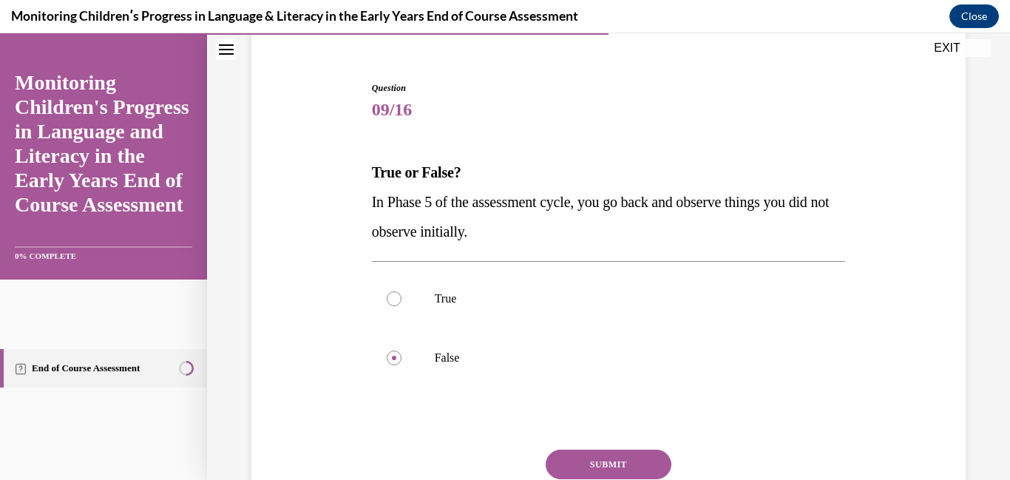
click at [604, 462] on button "SUBMIT" at bounding box center [609, 465] width 126 height 30
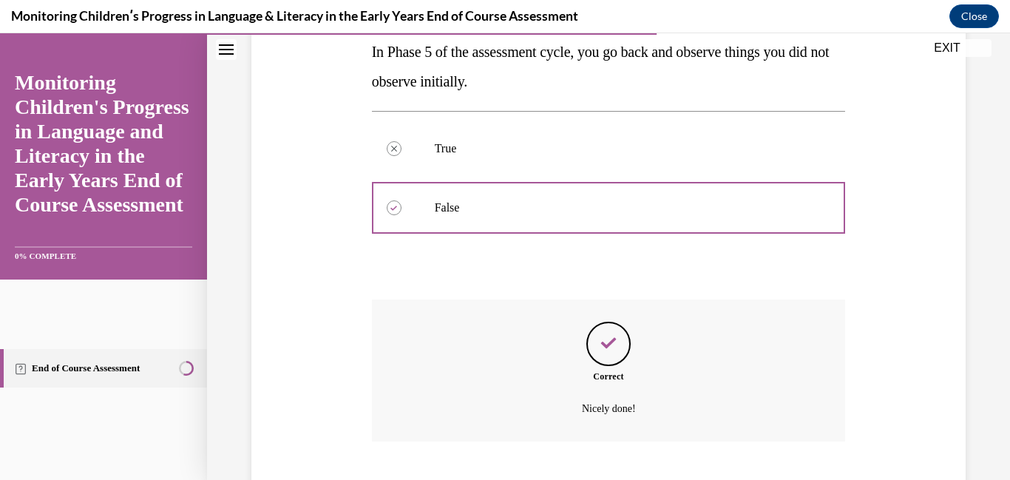
scroll to position [365, 0]
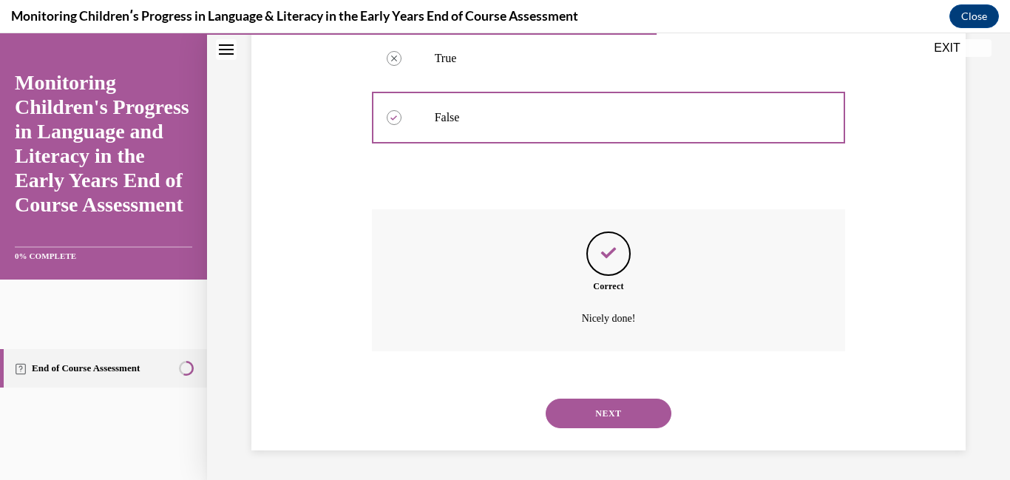
click at [597, 437] on div "NEXT" at bounding box center [609, 413] width 474 height 59
click at [595, 415] on button "NEXT" at bounding box center [609, 414] width 126 height 30
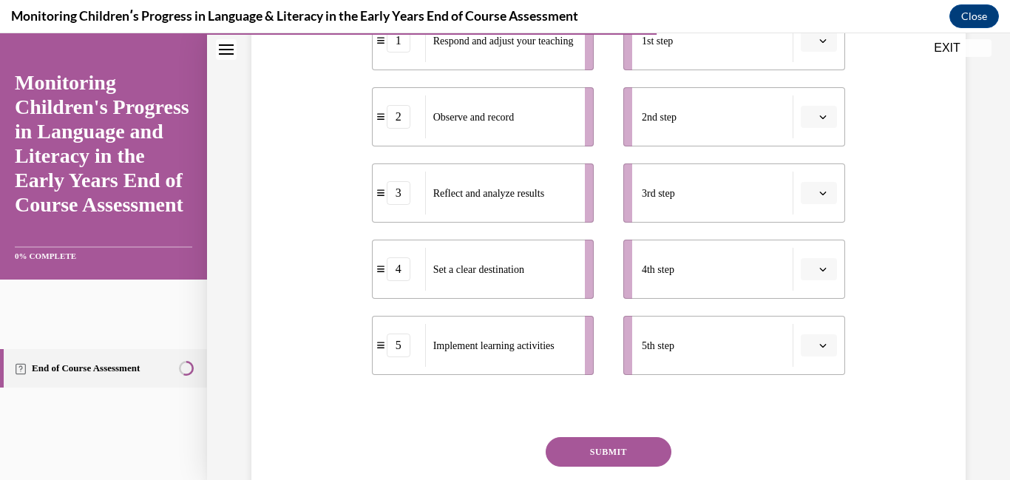
scroll to position [347, 0]
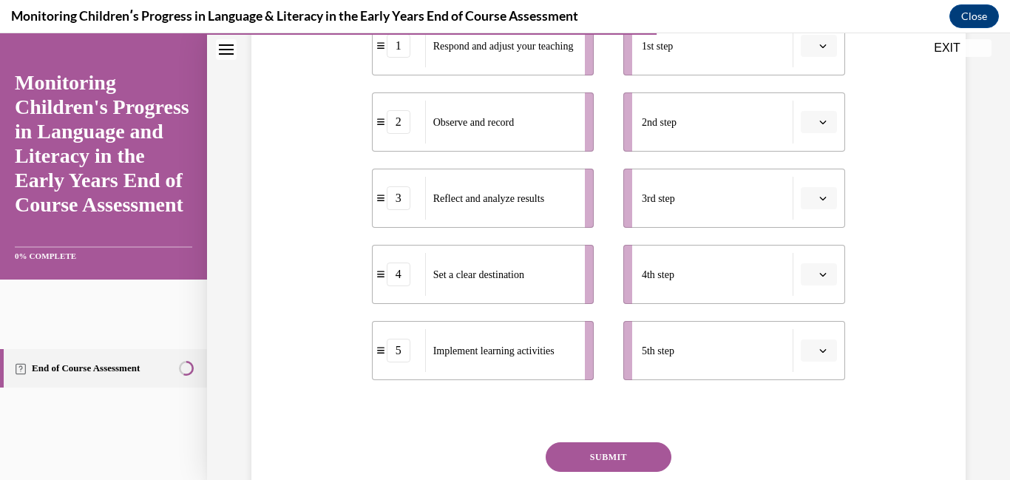
click at [832, 124] on button "button" at bounding box center [819, 122] width 36 height 22
click at [811, 210] on span "2" at bounding box center [813, 215] width 5 height 12
click at [817, 130] on button "2" at bounding box center [819, 122] width 36 height 22
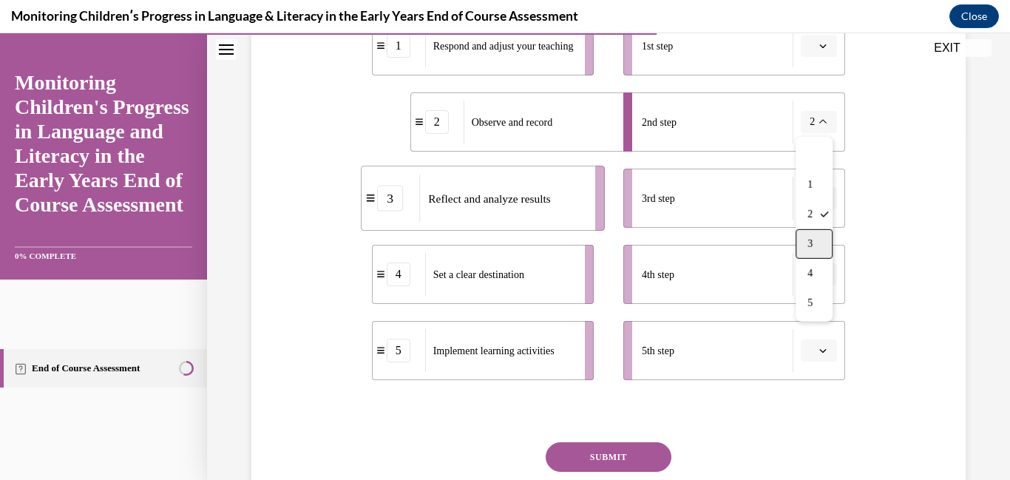
click at [813, 251] on div "3" at bounding box center [814, 244] width 37 height 30
click at [817, 59] on li "1st step" at bounding box center [734, 45] width 222 height 59
click at [823, 48] on icon "button" at bounding box center [822, 45] width 7 height 7
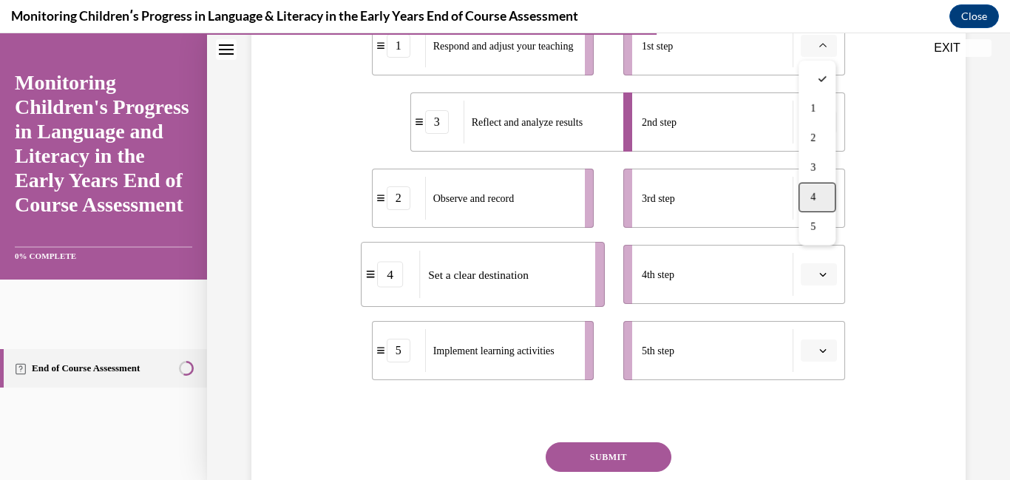
click at [819, 192] on div "4" at bounding box center [817, 198] width 37 height 30
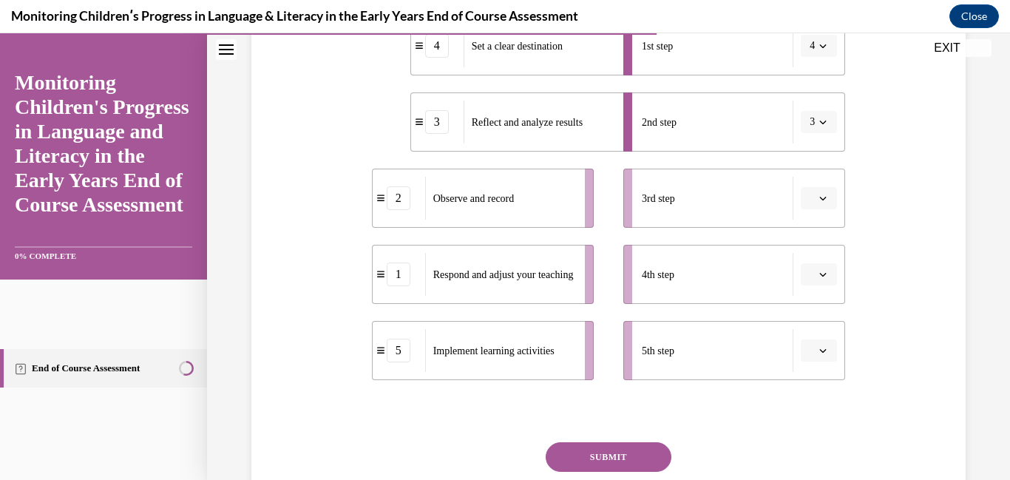
click at [822, 265] on button "button" at bounding box center [819, 274] width 36 height 22
click at [816, 336] on span "1" at bounding box center [813, 337] width 5 height 12
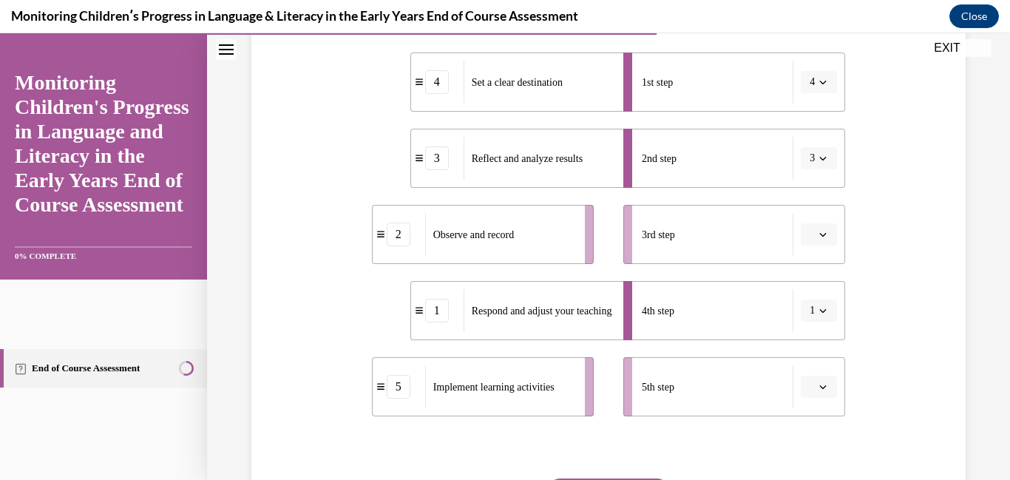
scroll to position [279, 0]
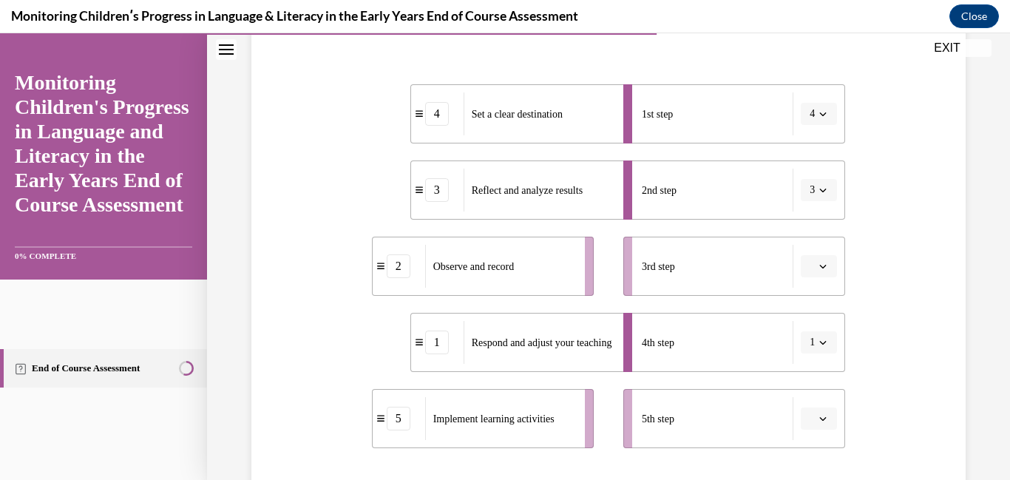
click at [829, 272] on button "button" at bounding box center [819, 266] width 36 height 22
click at [814, 439] on div "5" at bounding box center [817, 448] width 37 height 30
click at [820, 430] on li "5th step" at bounding box center [734, 418] width 222 height 59
click at [822, 422] on icon "button" at bounding box center [822, 418] width 7 height 7
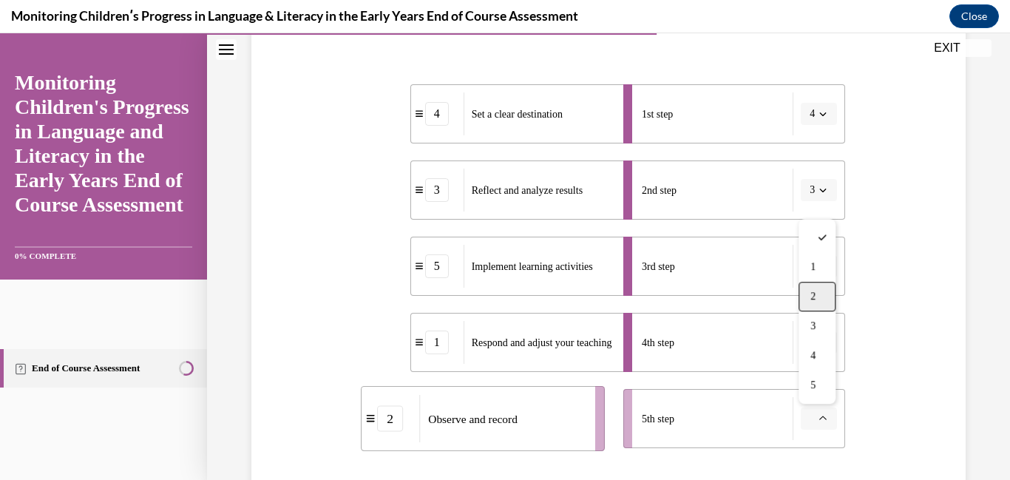
click at [822, 294] on div "2" at bounding box center [817, 297] width 37 height 30
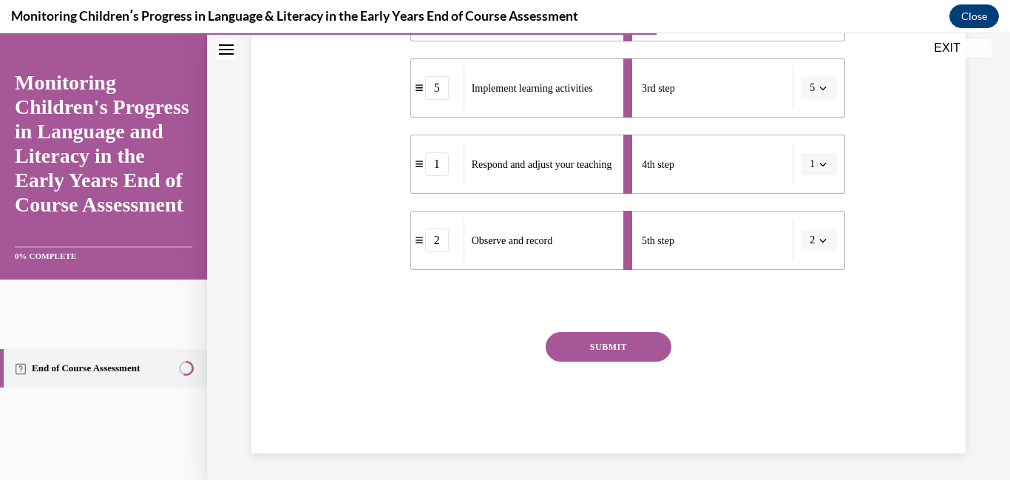
scroll to position [460, 0]
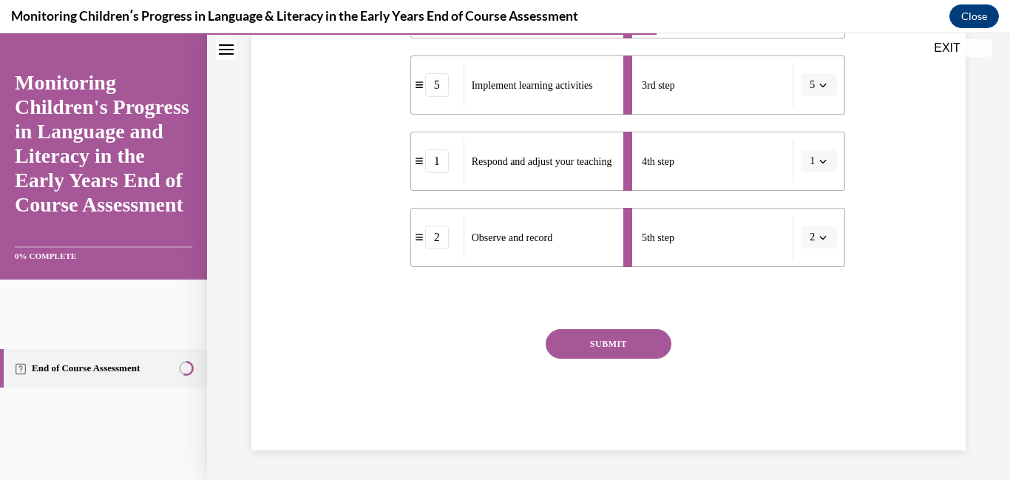
click at [663, 332] on button "SUBMIT" at bounding box center [609, 344] width 126 height 30
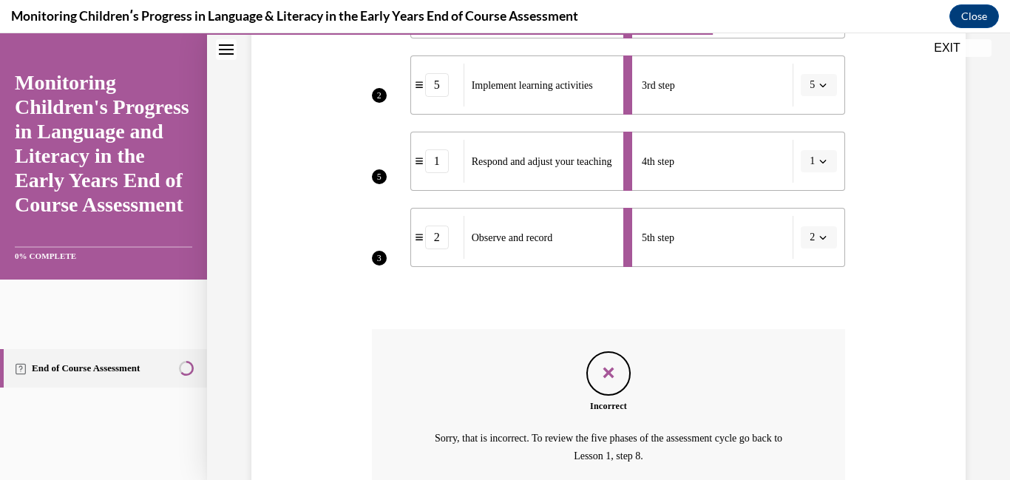
scroll to position [598, 0]
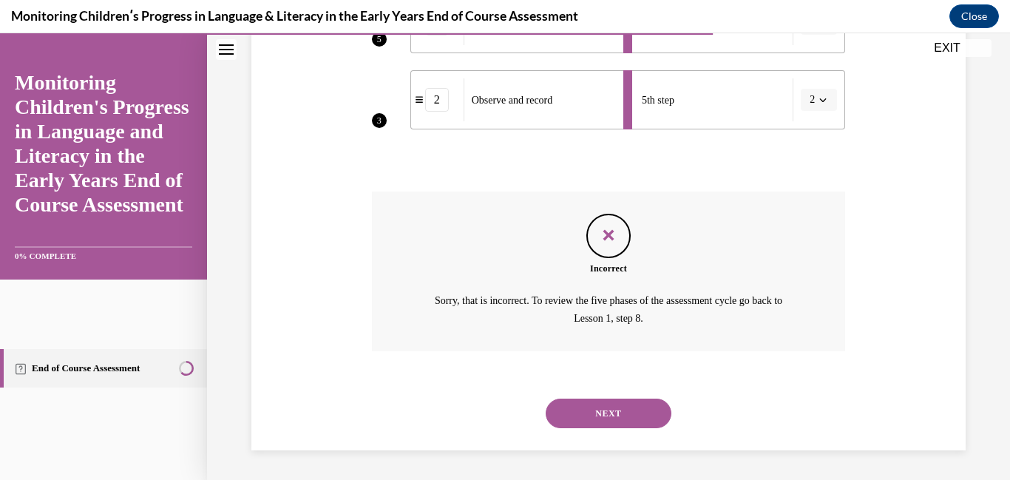
click at [618, 422] on button "NEXT" at bounding box center [609, 414] width 126 height 30
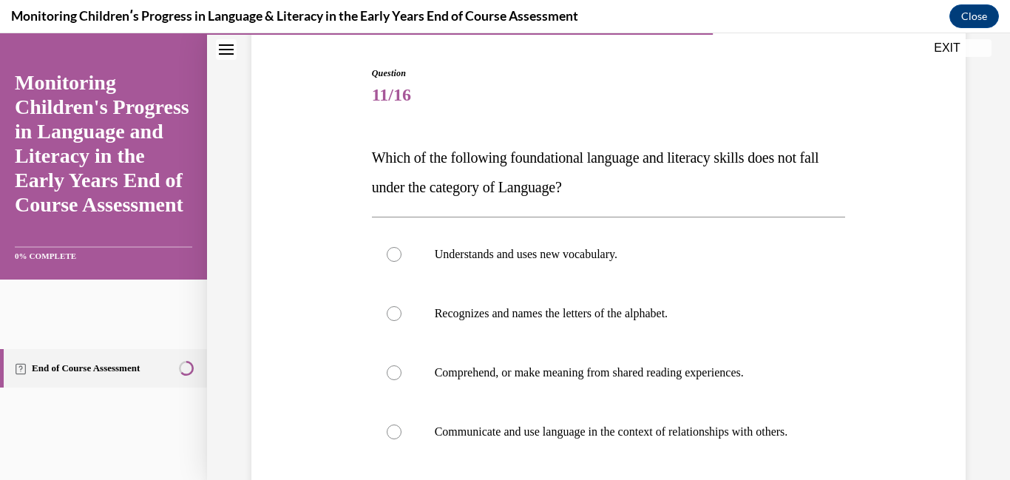
scroll to position [152, 0]
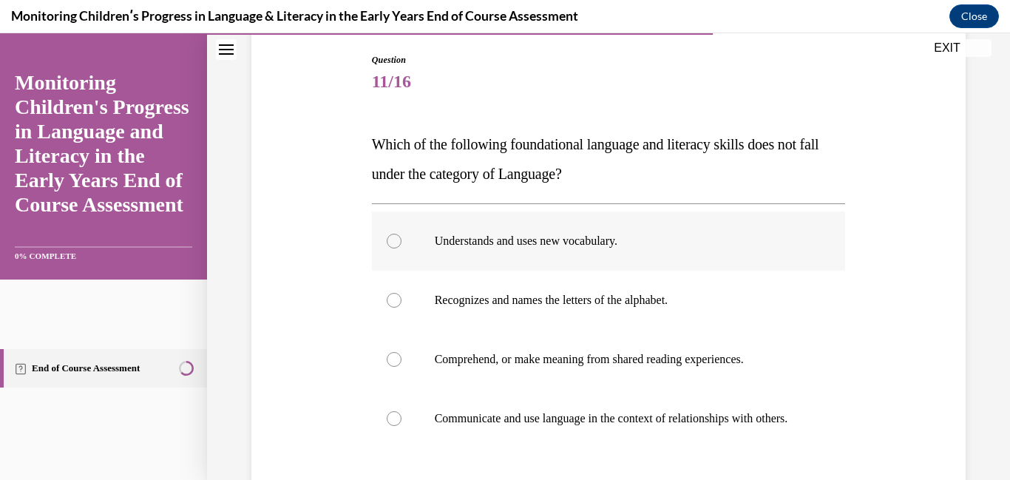
click at [526, 245] on p "Understands and uses new vocabulary." at bounding box center [622, 241] width 374 height 15
click at [402, 245] on input "Understands and uses new vocabulary." at bounding box center [394, 241] width 15 height 15
radio input "true"
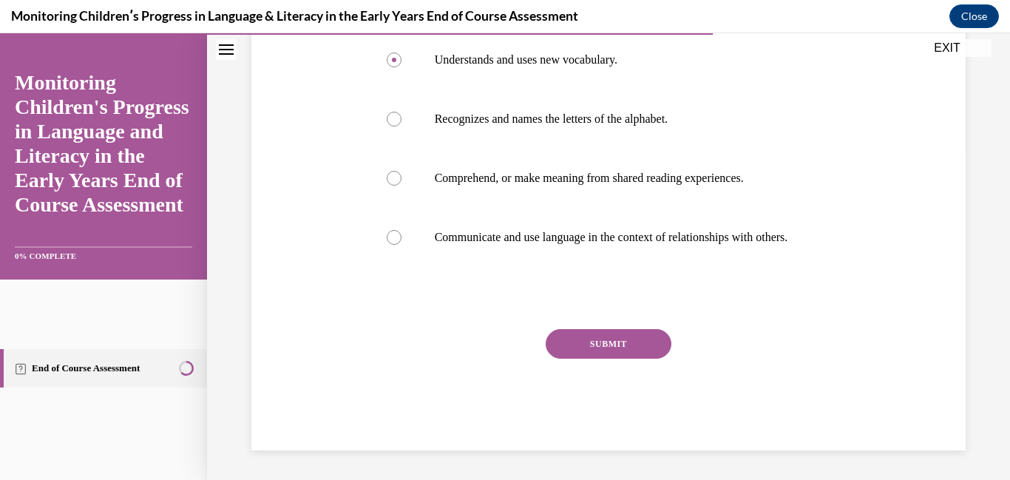
click at [573, 346] on button "SUBMIT" at bounding box center [609, 344] width 126 height 30
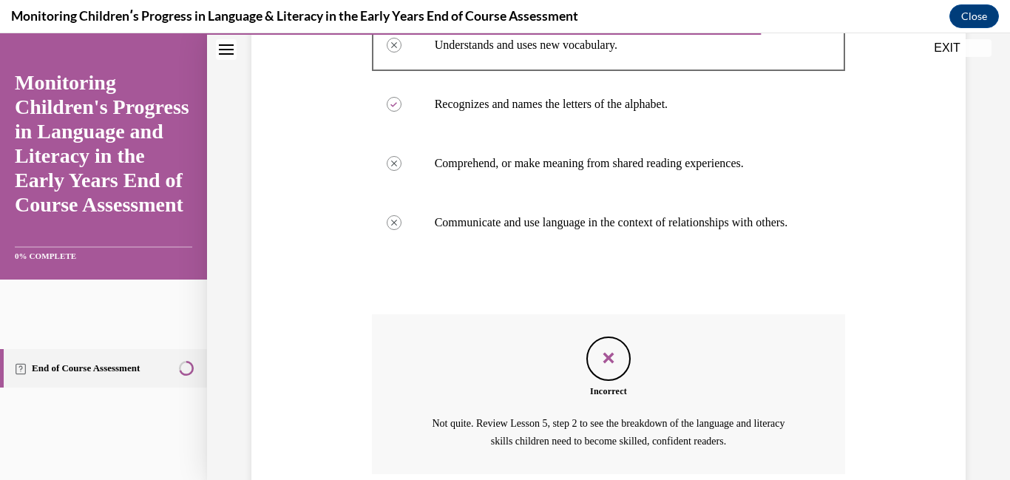
scroll to position [486, 0]
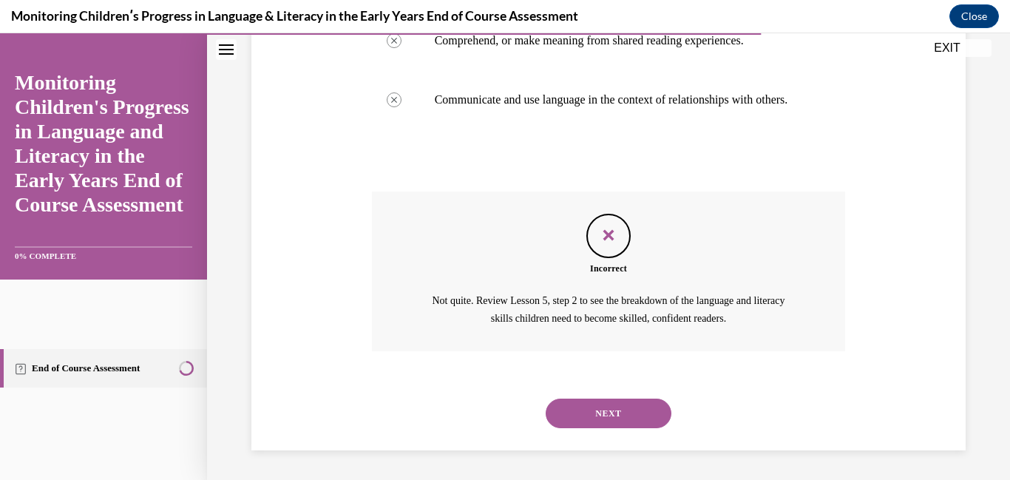
click at [572, 407] on button "NEXT" at bounding box center [609, 414] width 126 height 30
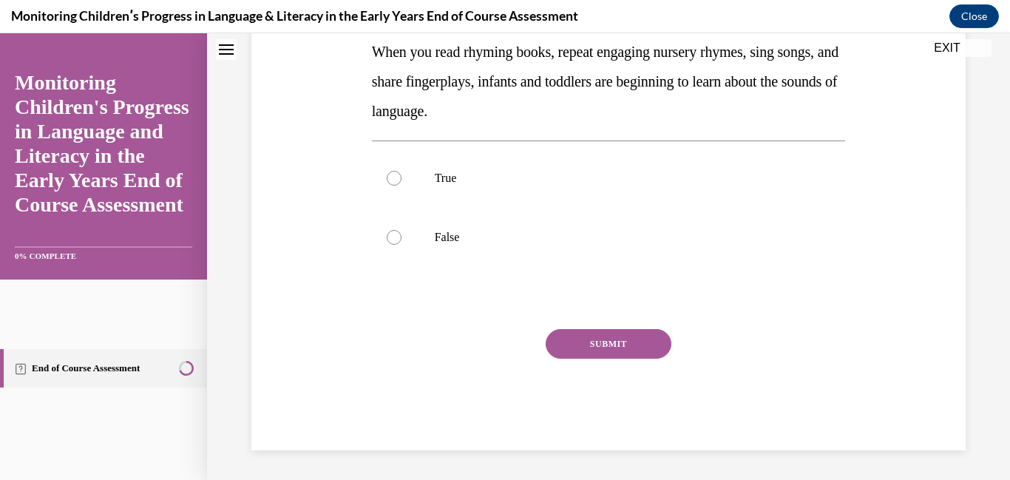
scroll to position [0, 0]
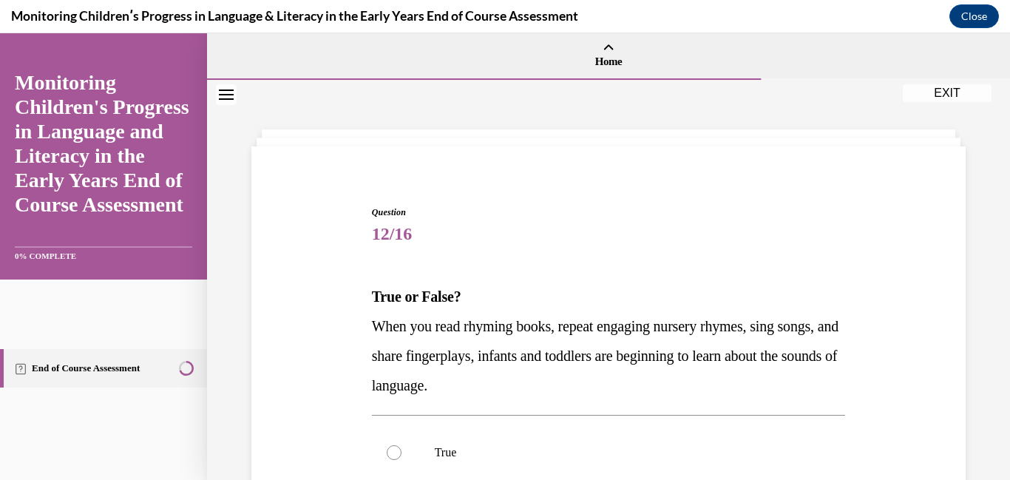
click at [572, 407] on div "Question 12/16 True or False? When you read rhyming books, repeat engaging nurs…" at bounding box center [609, 465] width 474 height 519
click at [575, 443] on label "True" at bounding box center [609, 452] width 474 height 59
click at [402, 445] on input "True" at bounding box center [394, 452] width 15 height 15
radio input "true"
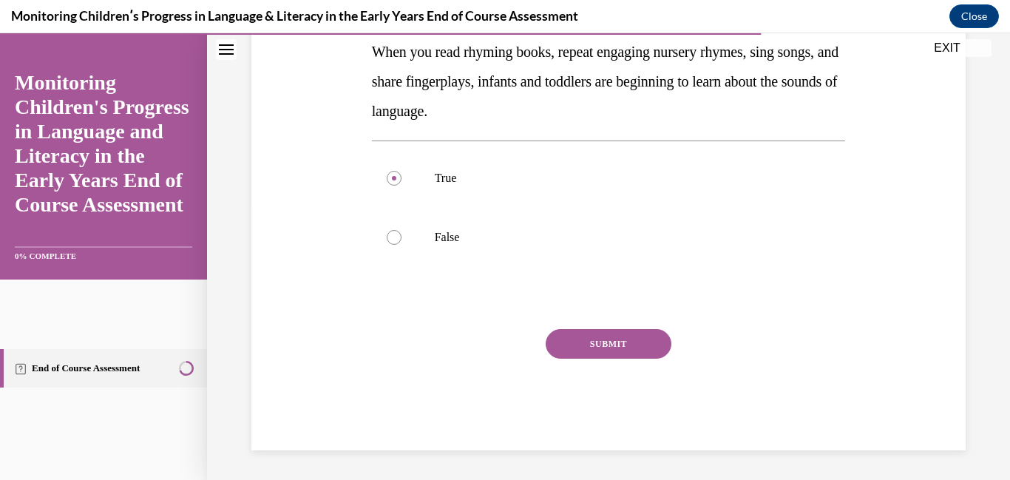
click at [589, 344] on button "SUBMIT" at bounding box center [609, 344] width 126 height 30
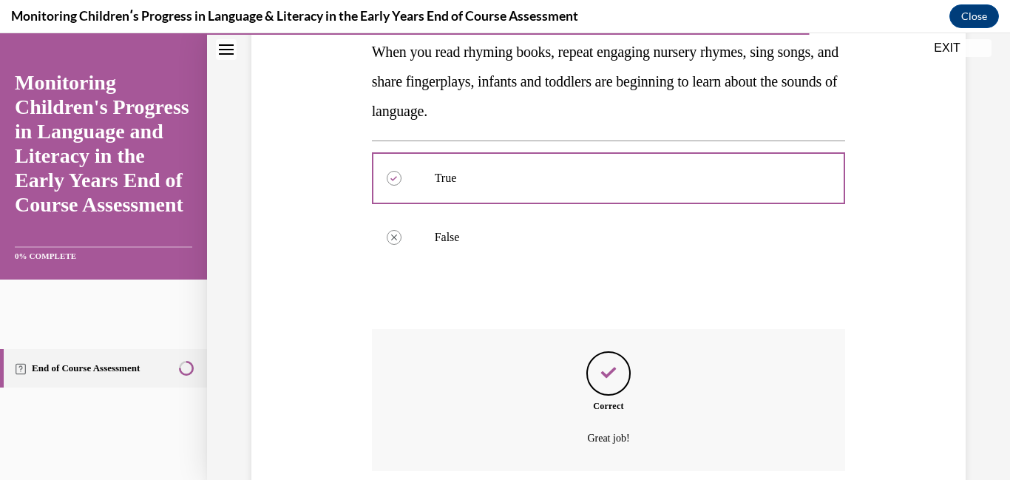
scroll to position [394, 0]
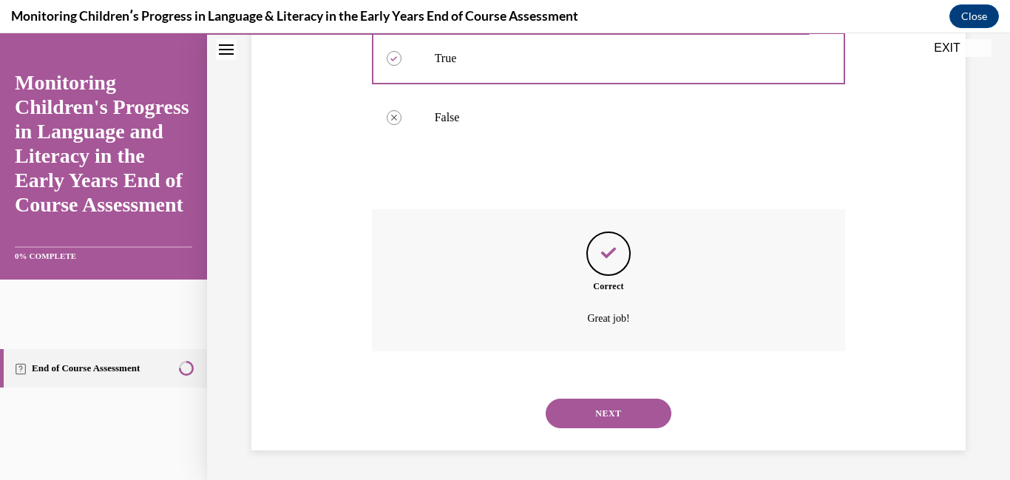
click at [584, 402] on button "NEXT" at bounding box center [609, 414] width 126 height 30
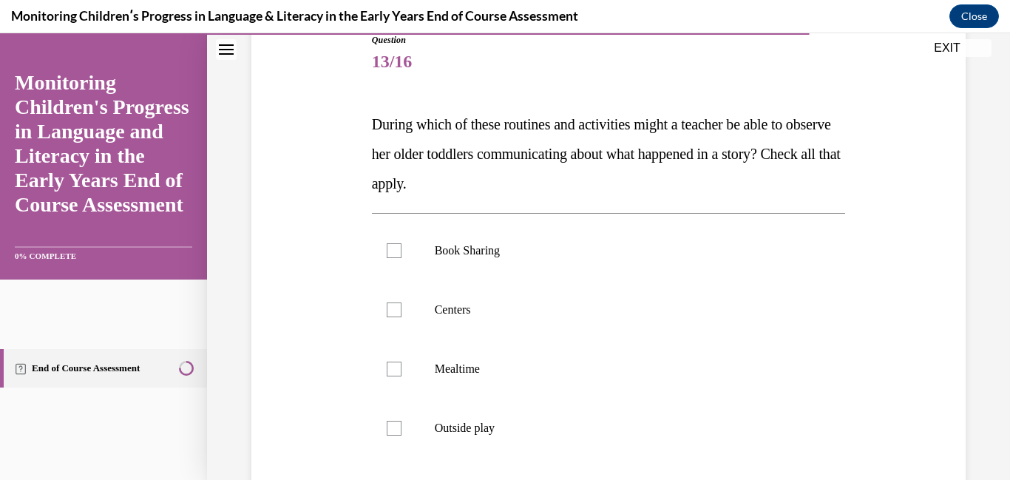
scroll to position [175, 0]
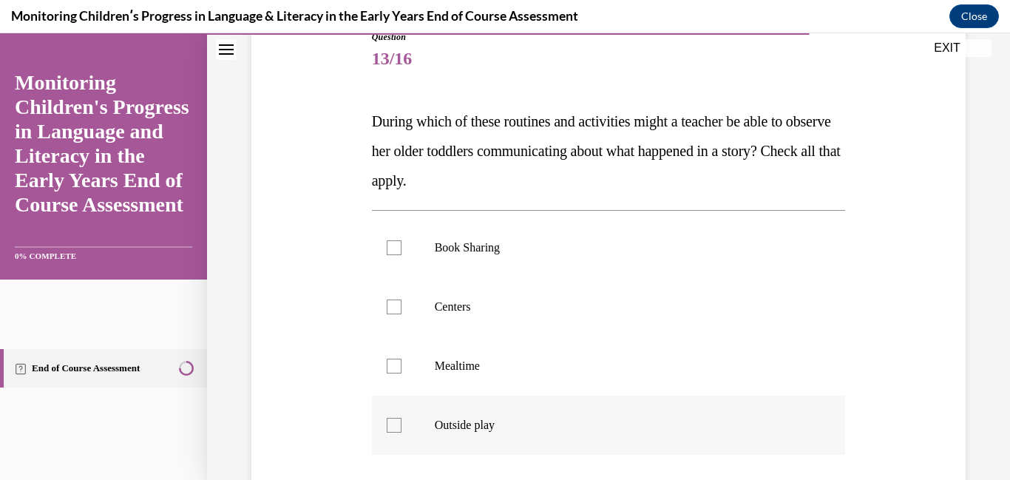
click at [580, 420] on p "Outside play" at bounding box center [622, 425] width 374 height 15
click at [402, 420] on input "Outside play" at bounding box center [394, 425] width 15 height 15
checkbox input "true"
click at [457, 263] on label "Book Sharing" at bounding box center [609, 247] width 474 height 59
click at [402, 255] on input "Book Sharing" at bounding box center [394, 247] width 15 height 15
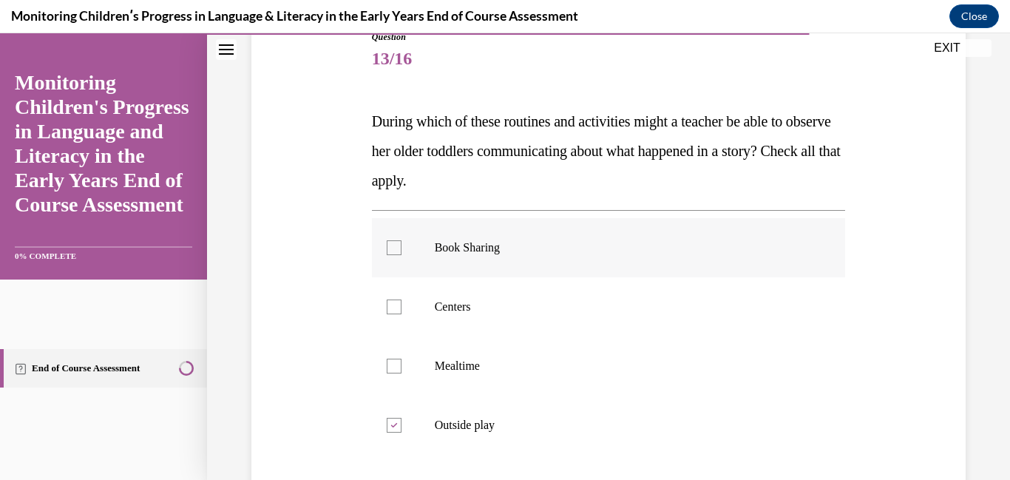
checkbox input "true"
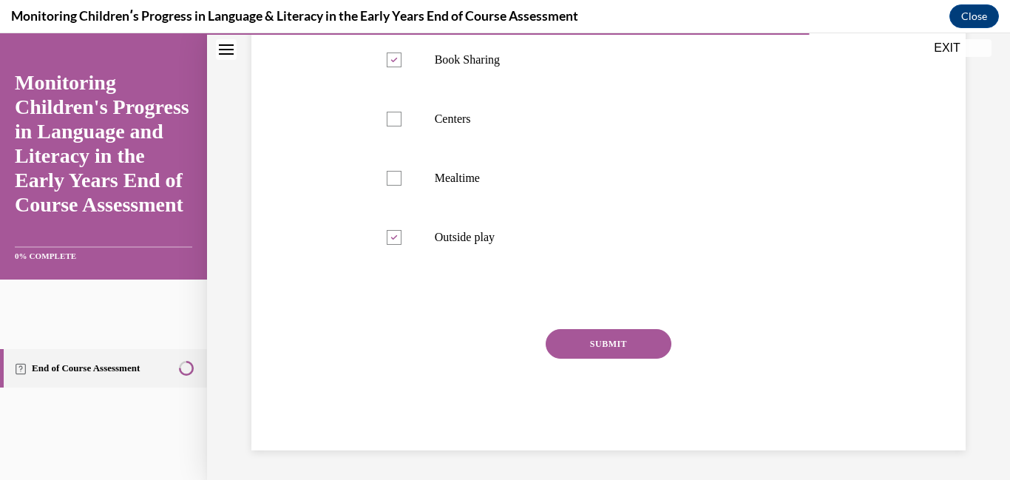
click at [552, 341] on button "SUBMIT" at bounding box center [609, 344] width 126 height 30
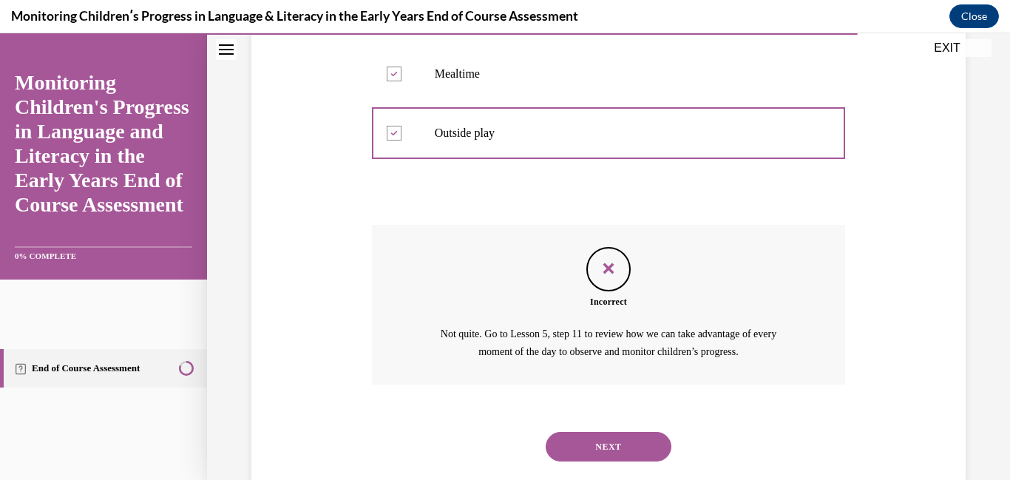
scroll to position [501, 0]
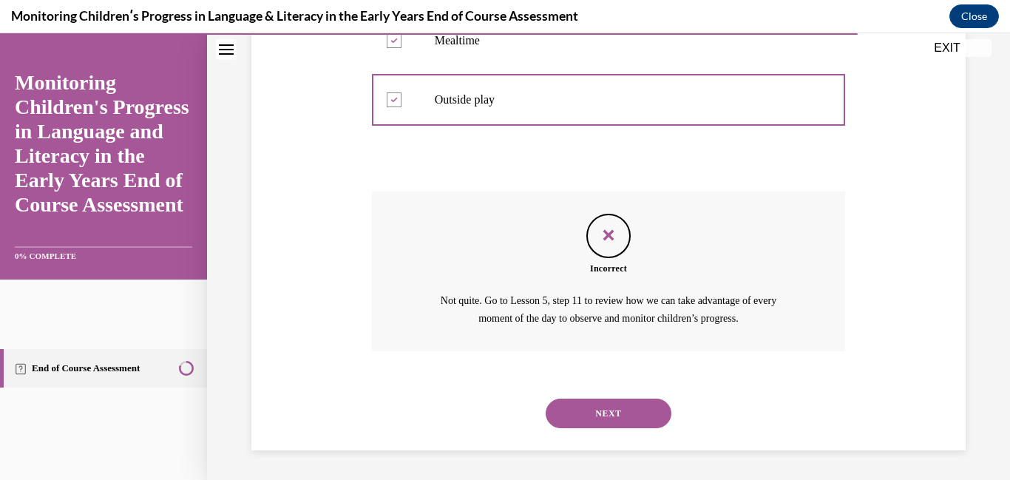
click at [574, 404] on button "NEXT" at bounding box center [609, 414] width 126 height 30
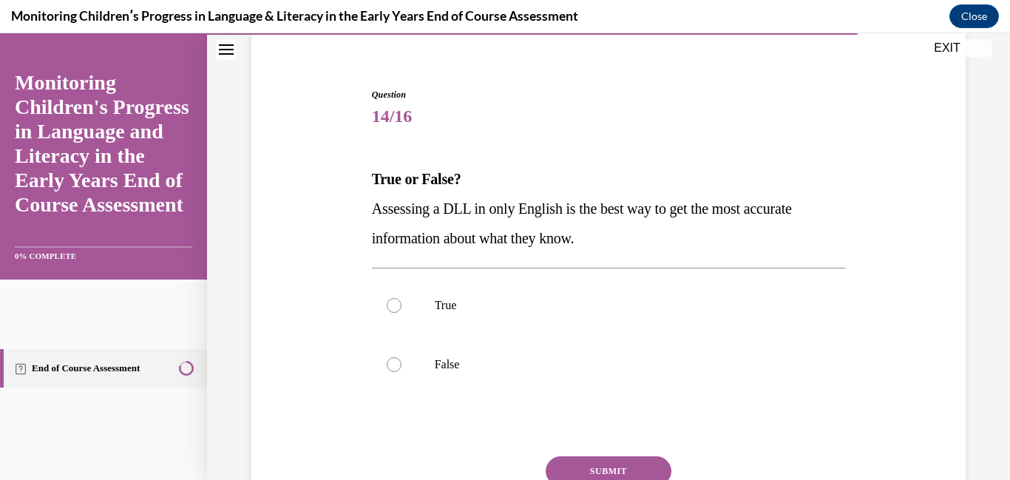
scroll to position [120, 0]
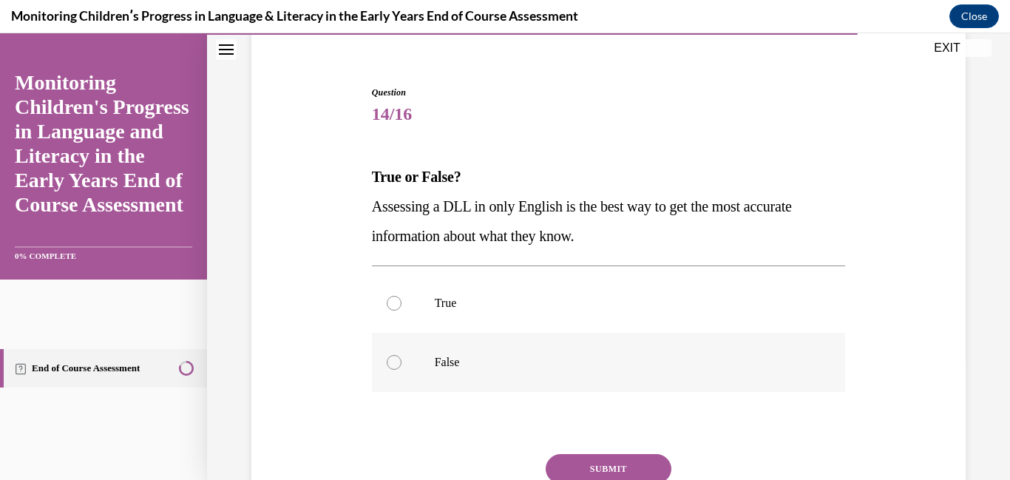
click at [538, 362] on p "False" at bounding box center [622, 362] width 374 height 15
click at [402, 362] on input "False" at bounding box center [394, 362] width 15 height 15
radio input "true"
click at [607, 459] on button "SUBMIT" at bounding box center [609, 469] width 126 height 30
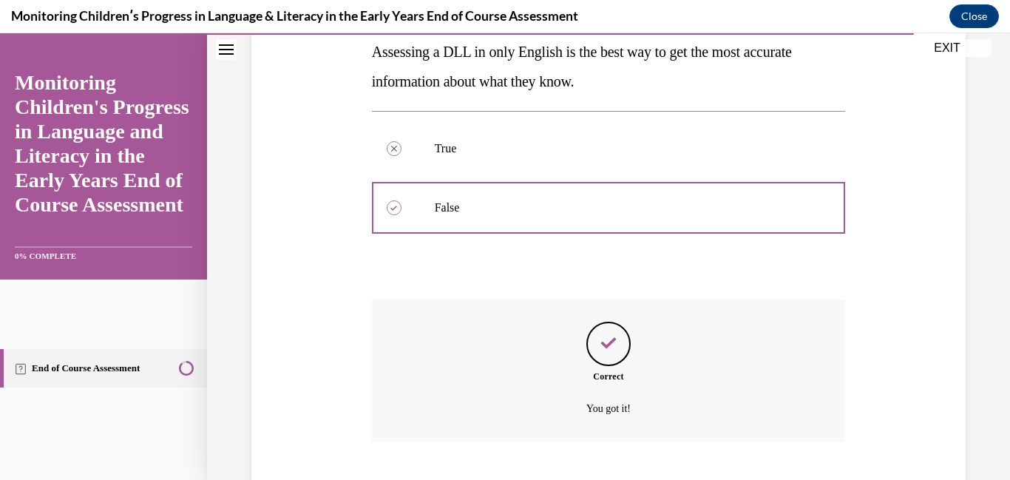
scroll to position [365, 0]
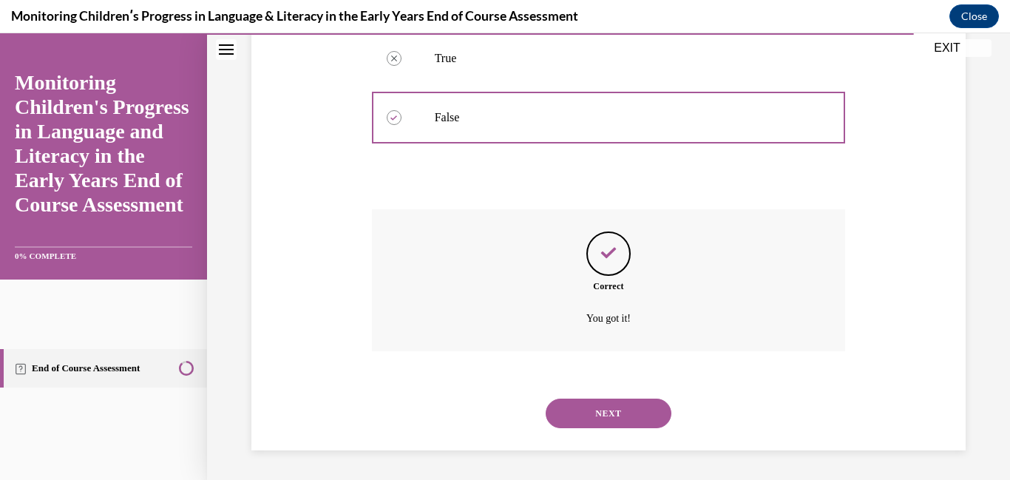
click at [592, 429] on div "NEXT" at bounding box center [609, 413] width 474 height 59
click at [592, 427] on button "NEXT" at bounding box center [609, 414] width 126 height 30
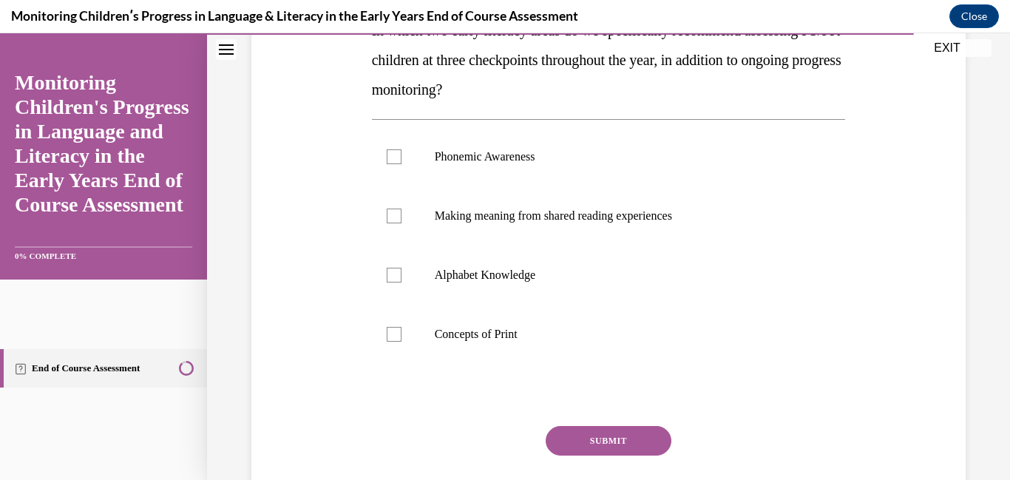
scroll to position [269, 0]
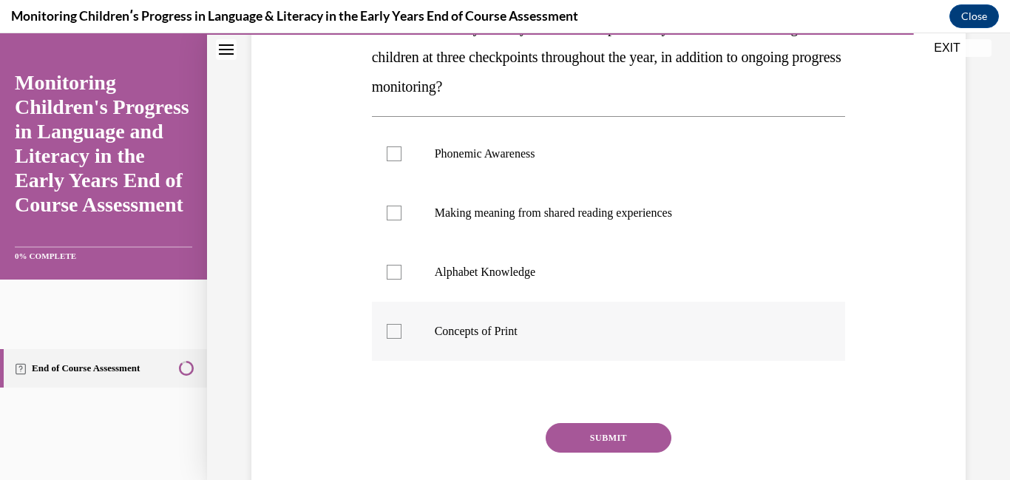
click at [478, 356] on label "Concepts of Print" at bounding box center [609, 331] width 474 height 59
click at [402, 339] on input "Concepts of Print" at bounding box center [394, 331] width 15 height 15
checkbox input "true"
click at [434, 280] on label "Alphabet Knowledge" at bounding box center [609, 272] width 474 height 59
click at [402, 280] on input "Alphabet Knowledge" at bounding box center [394, 272] width 15 height 15
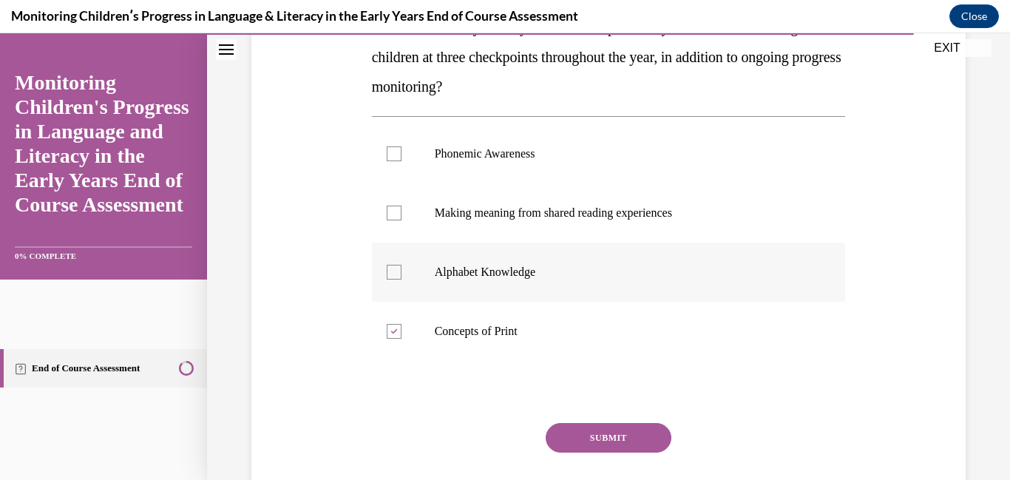
checkbox input "true"
click at [407, 234] on label "Making meaning from shared reading experiences" at bounding box center [609, 212] width 474 height 59
click at [402, 220] on input "Making meaning from shared reading experiences" at bounding box center [394, 213] width 15 height 15
checkbox input "true"
click at [394, 163] on label "Phonemic Awareness" at bounding box center [609, 153] width 474 height 59
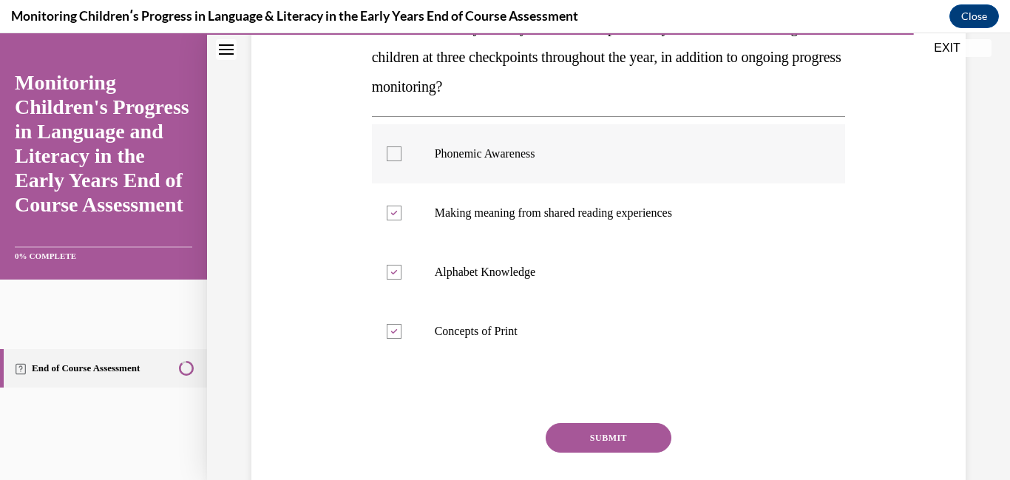
click at [394, 161] on input "Phonemic Awareness" at bounding box center [394, 153] width 15 height 15
checkbox input "true"
click at [575, 432] on button "SUBMIT" at bounding box center [609, 438] width 126 height 30
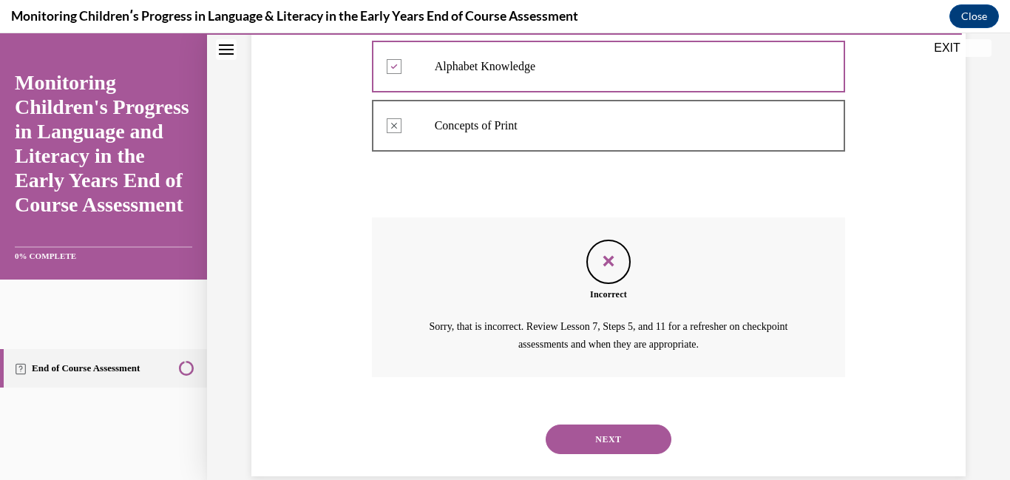
scroll to position [501, 0]
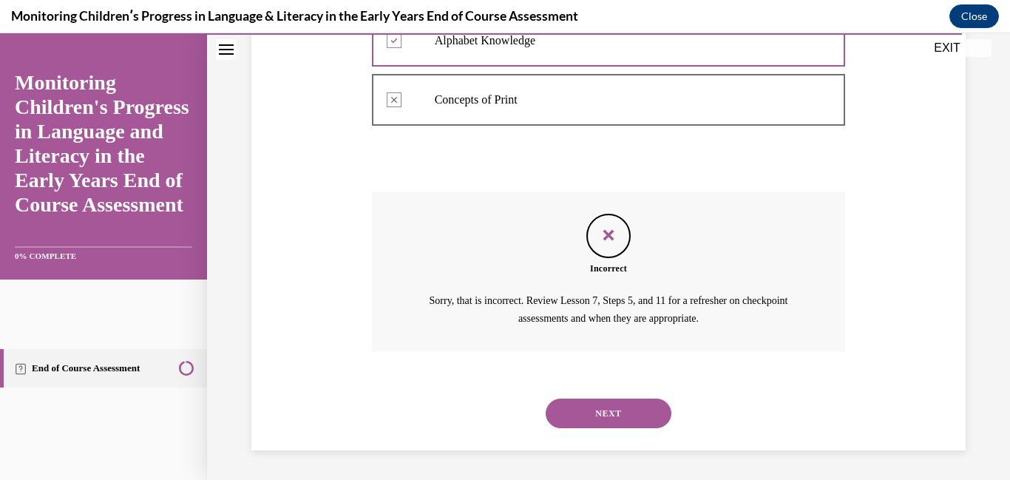
click at [575, 432] on div "NEXT" at bounding box center [609, 413] width 474 height 59
click at [575, 424] on button "NEXT" at bounding box center [609, 414] width 126 height 30
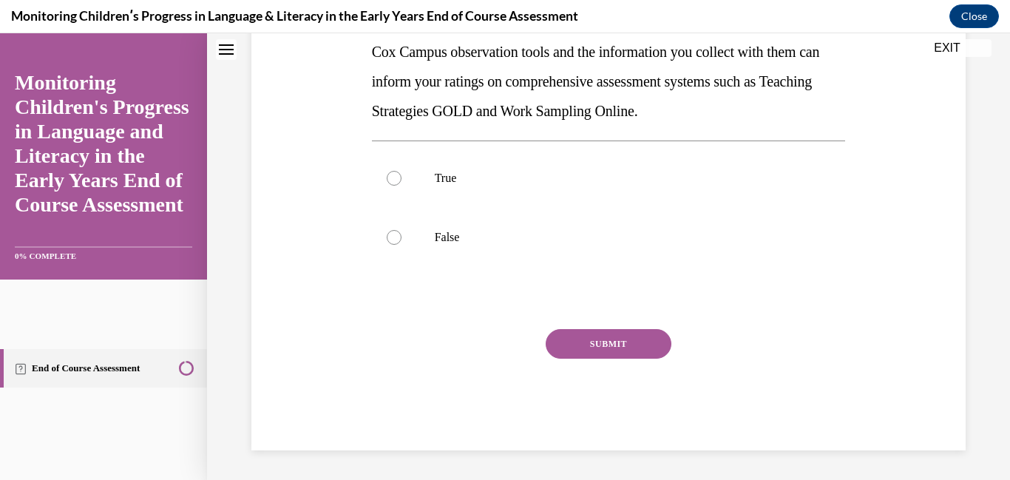
scroll to position [0, 0]
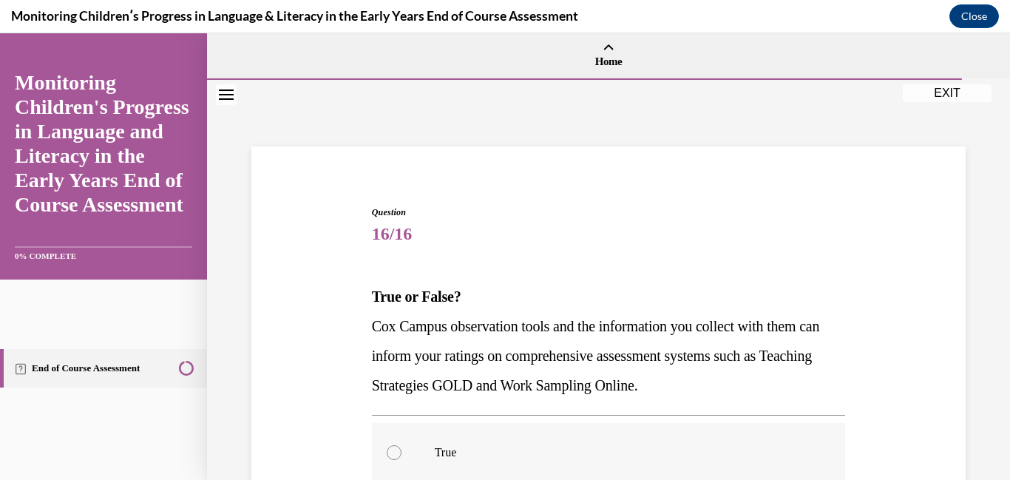
click at [578, 431] on label "True" at bounding box center [609, 452] width 474 height 59
click at [402, 445] on input "True" at bounding box center [394, 452] width 15 height 15
radio input "true"
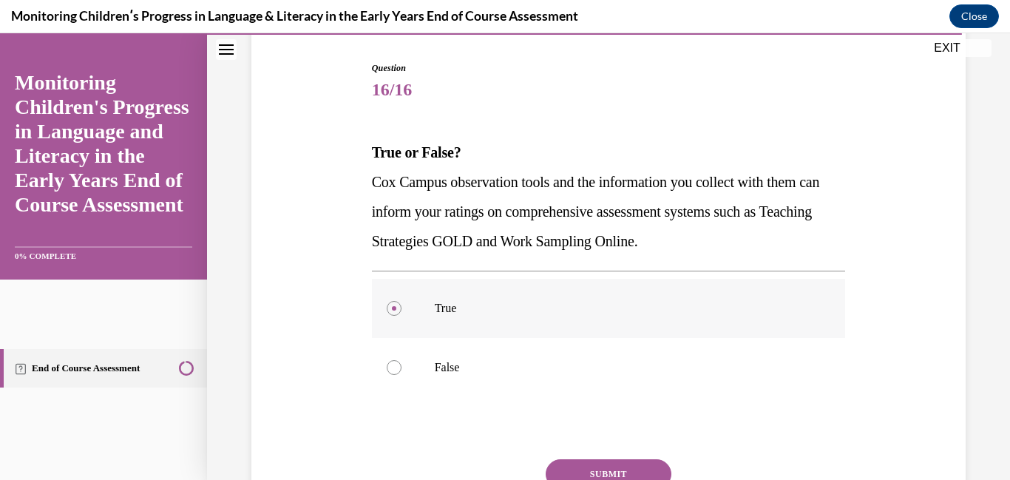
scroll to position [274, 0]
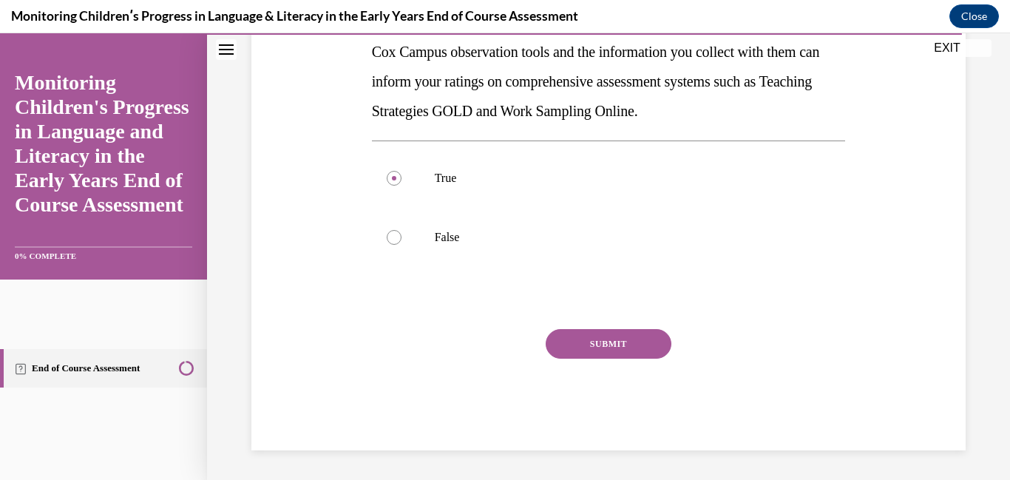
click at [597, 359] on div "SUBMIT" at bounding box center [609, 366] width 474 height 74
click at [597, 354] on button "SUBMIT" at bounding box center [609, 344] width 126 height 30
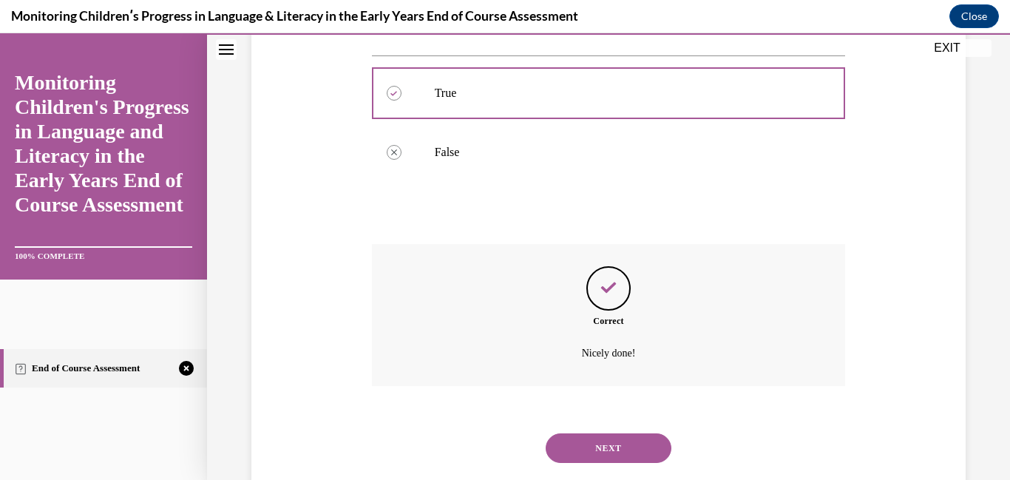
scroll to position [394, 0]
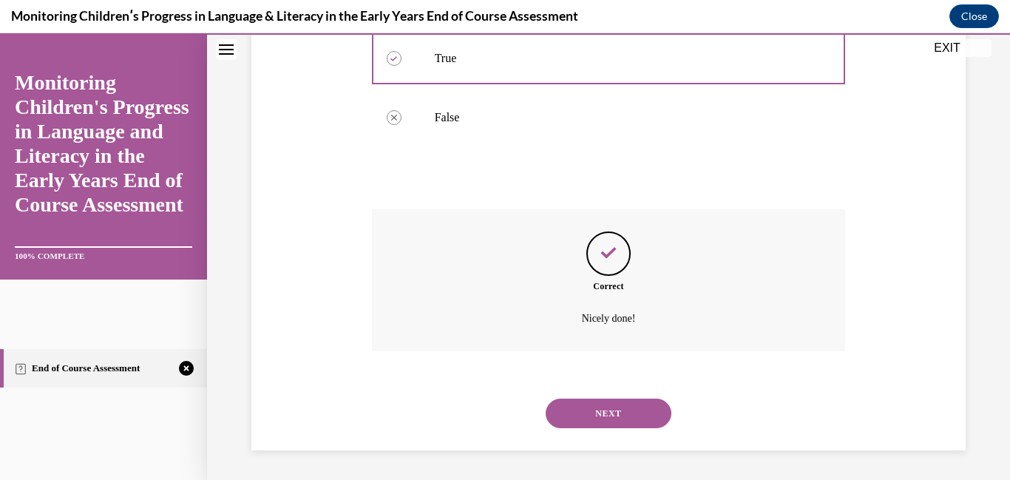
click at [601, 411] on button "NEXT" at bounding box center [609, 414] width 126 height 30
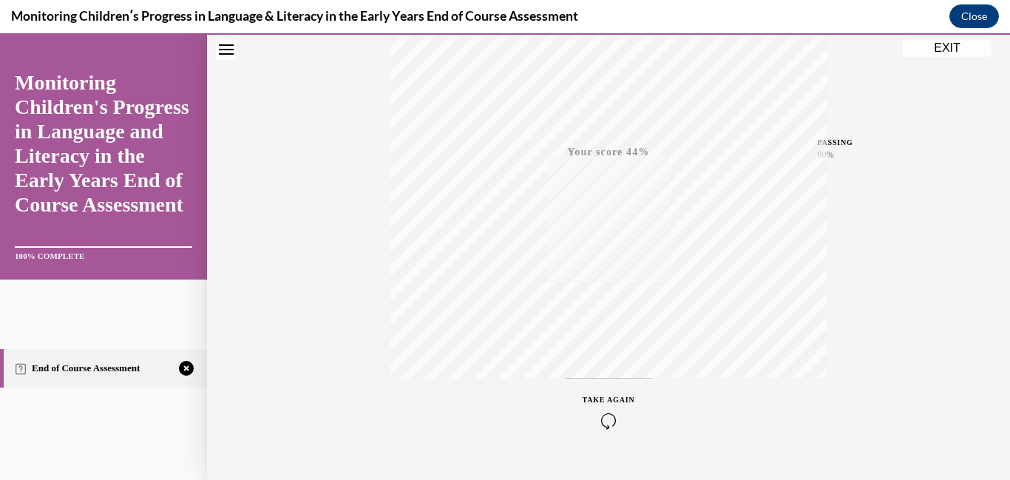
scroll to position [311, 0]
click at [603, 383] on icon "button" at bounding box center [609, 390] width 53 height 16
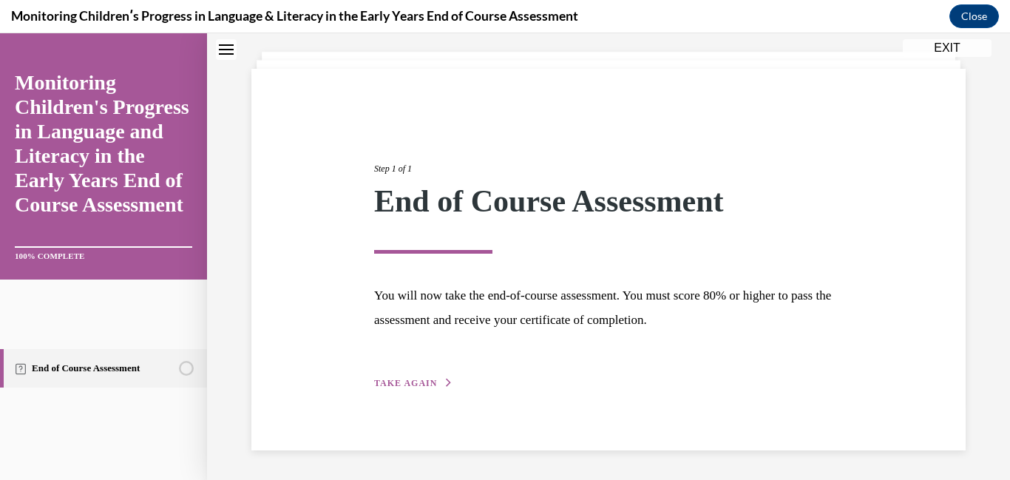
scroll to position [78, 0]
click at [380, 386] on span "TAKE AGAIN" at bounding box center [405, 383] width 63 height 10
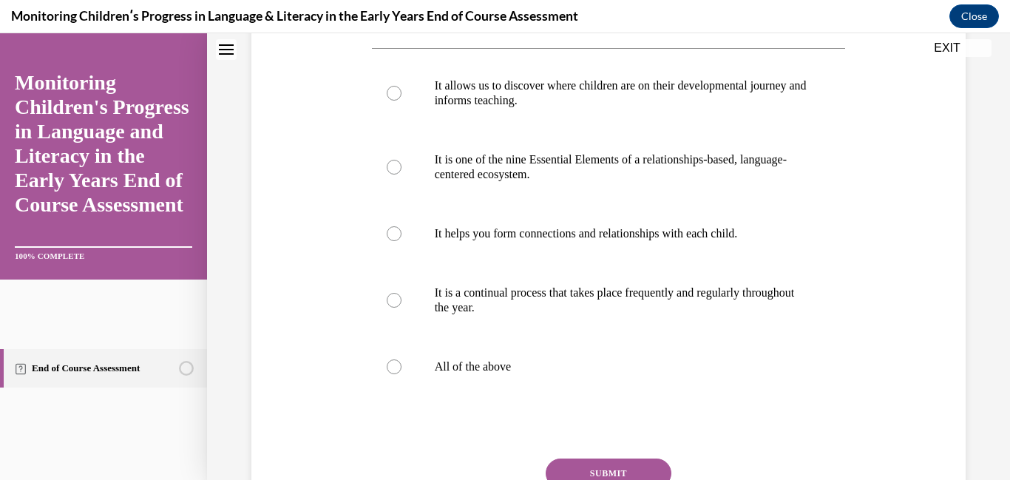
scroll to position [279, 0]
click at [393, 373] on div at bounding box center [394, 366] width 15 height 15
click at [393, 373] on input "All of the above" at bounding box center [394, 366] width 15 height 15
radio input "true"
click at [393, 373] on div at bounding box center [394, 366] width 15 height 15
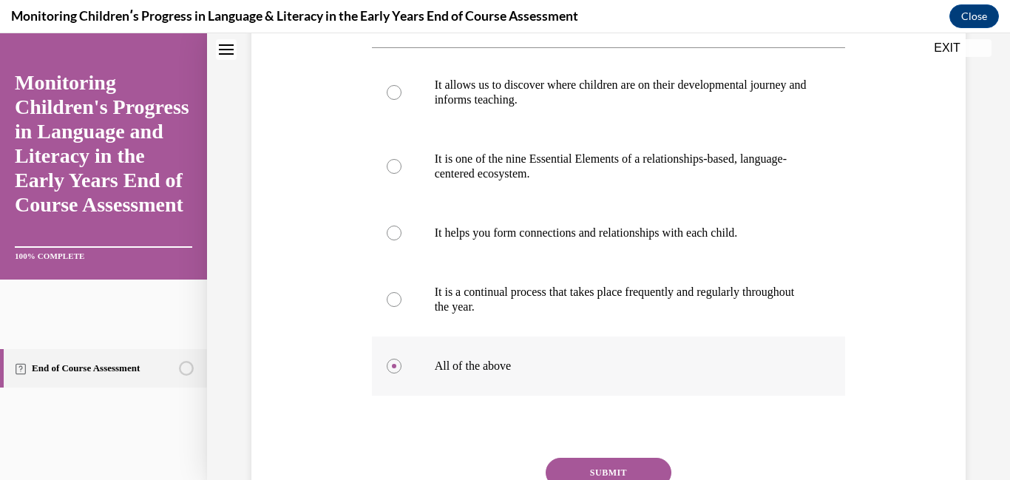
click at [393, 373] on input "All of the above" at bounding box center [394, 366] width 15 height 15
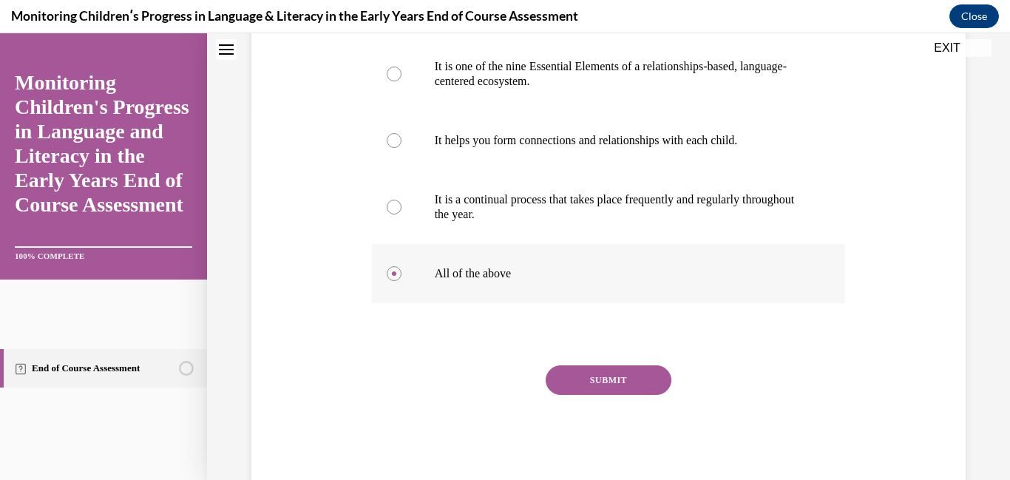
scroll to position [392, 0]
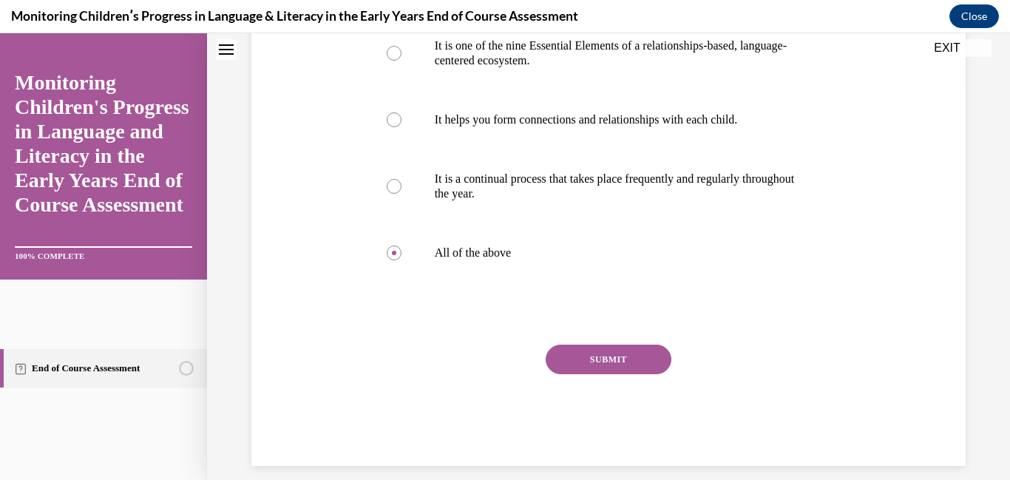
click at [584, 374] on button "SUBMIT" at bounding box center [609, 360] width 126 height 30
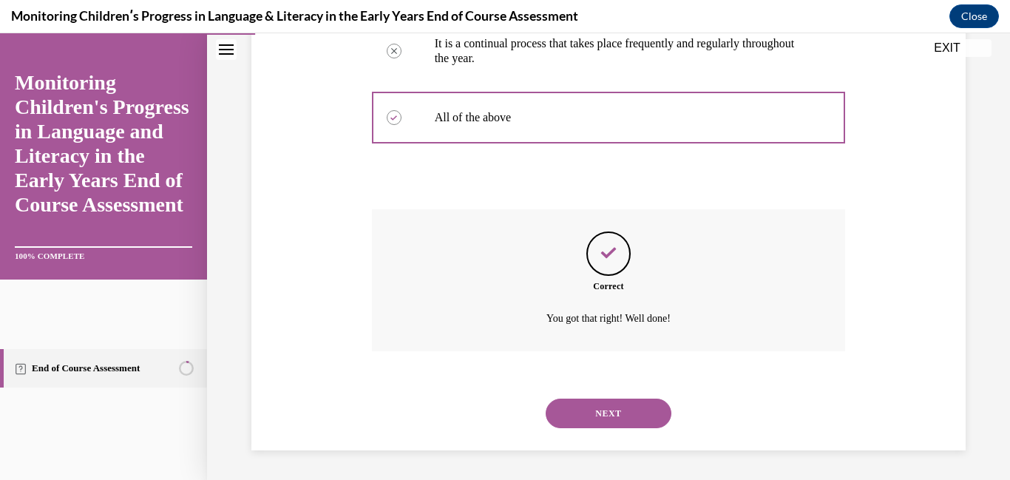
scroll to position [557, 0]
click at [581, 422] on button "NEXT" at bounding box center [609, 414] width 126 height 30
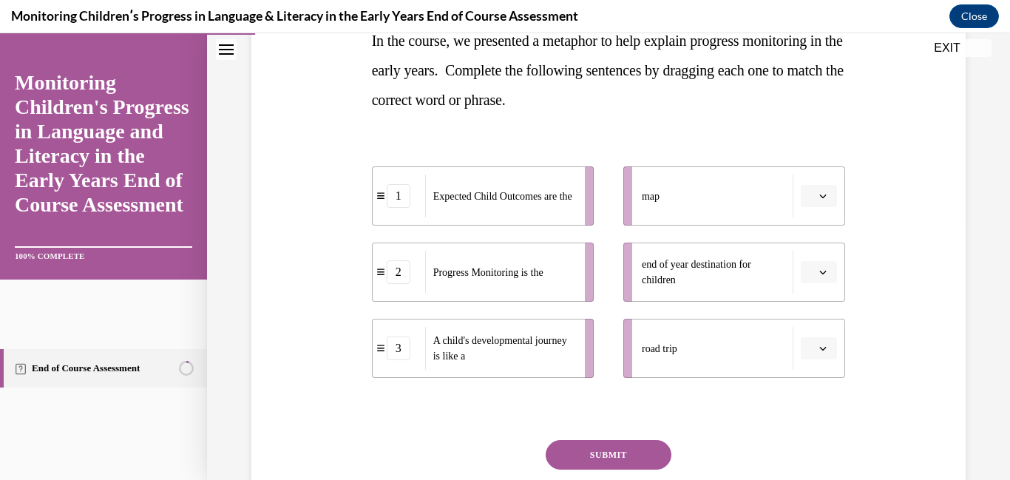
scroll to position [266, 0]
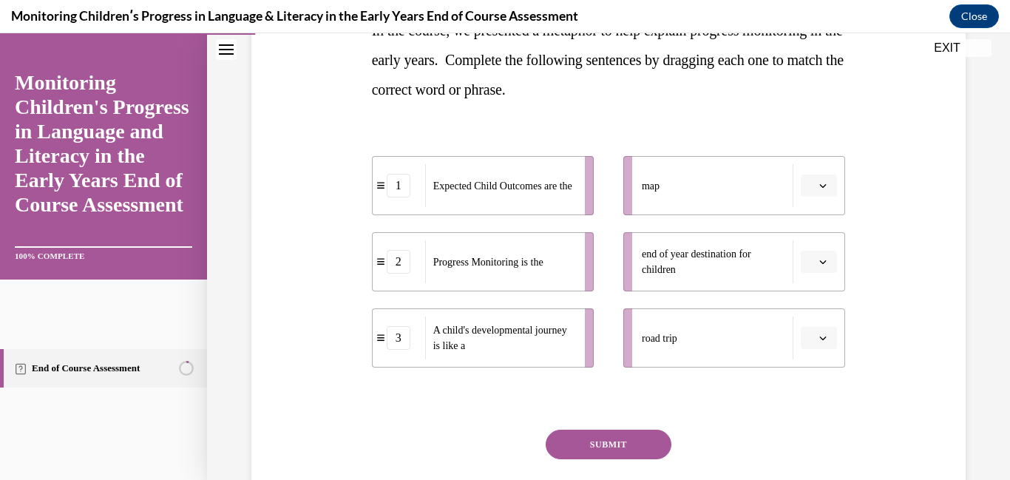
click at [815, 181] on span "Please select an option" at bounding box center [812, 185] width 5 height 15
click at [824, 306] on div "3" at bounding box center [817, 308] width 37 height 30
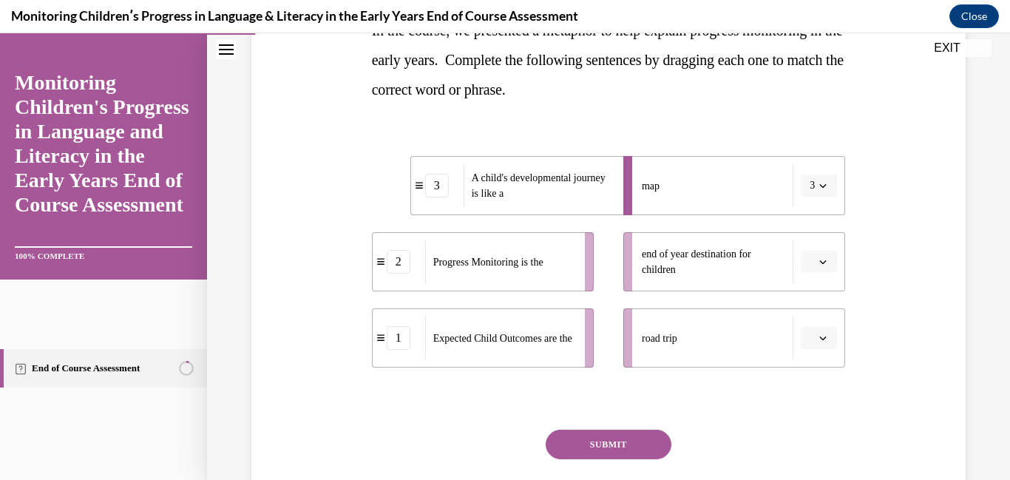
click at [819, 284] on li "end of year destination for children" at bounding box center [734, 261] width 222 height 59
click at [822, 277] on li "end of year destination for children" at bounding box center [734, 261] width 222 height 59
click at [822, 271] on button "button" at bounding box center [819, 262] width 36 height 22
click at [817, 356] on div "2" at bounding box center [817, 354] width 37 height 30
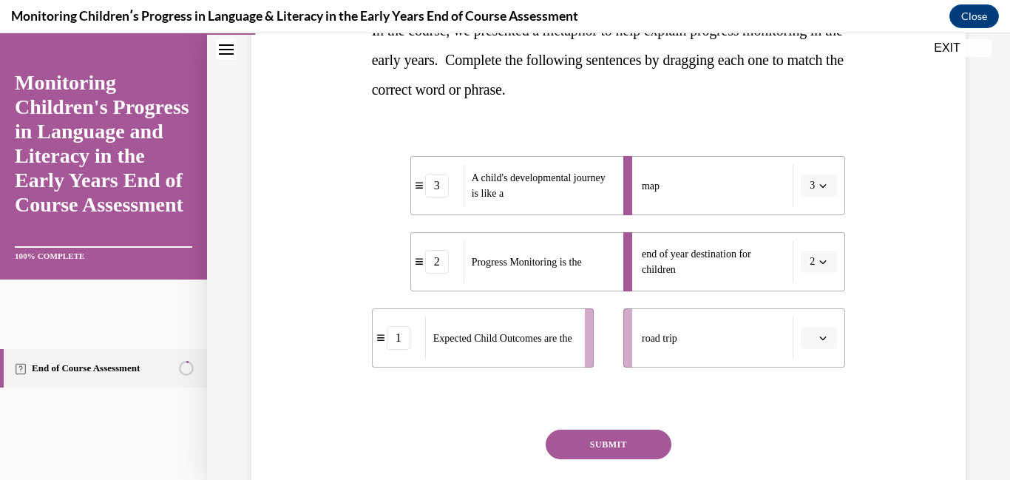
click at [818, 356] on li "road trip" at bounding box center [734, 337] width 222 height 59
click at [820, 350] on li "road trip" at bounding box center [734, 337] width 222 height 59
click at [821, 342] on icon "button" at bounding box center [822, 337] width 7 height 7
click at [811, 389] on div "1" at bounding box center [817, 401] width 37 height 30
click at [604, 455] on button "SUBMIT" at bounding box center [609, 445] width 126 height 30
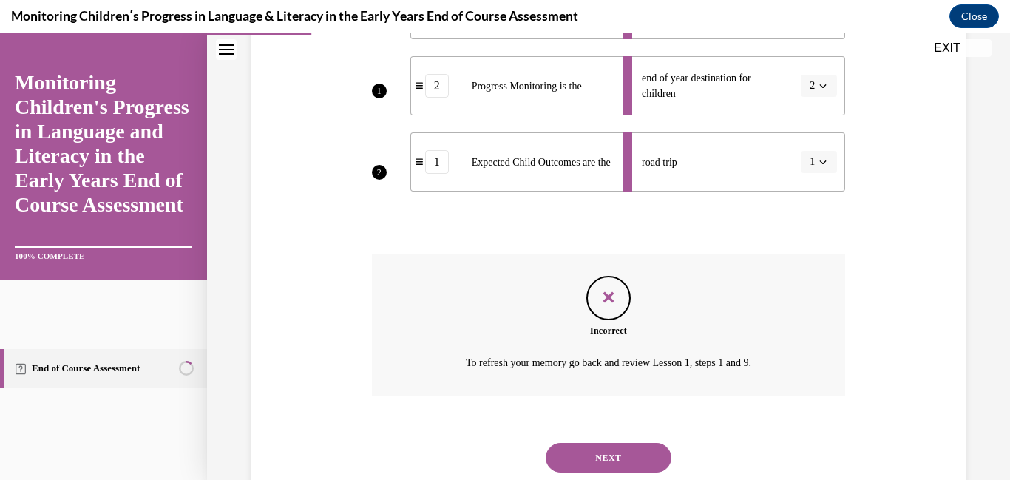
scroll to position [487, 0]
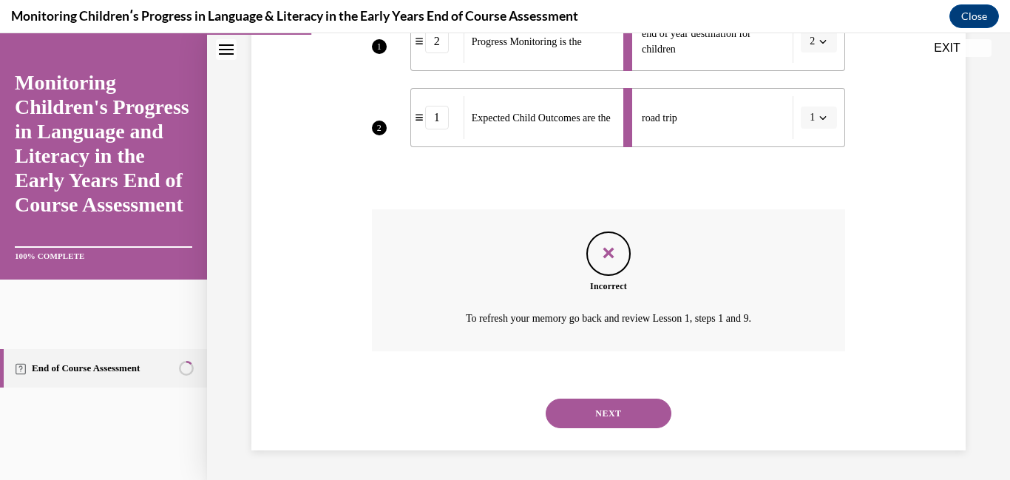
click at [599, 424] on button "NEXT" at bounding box center [609, 414] width 126 height 30
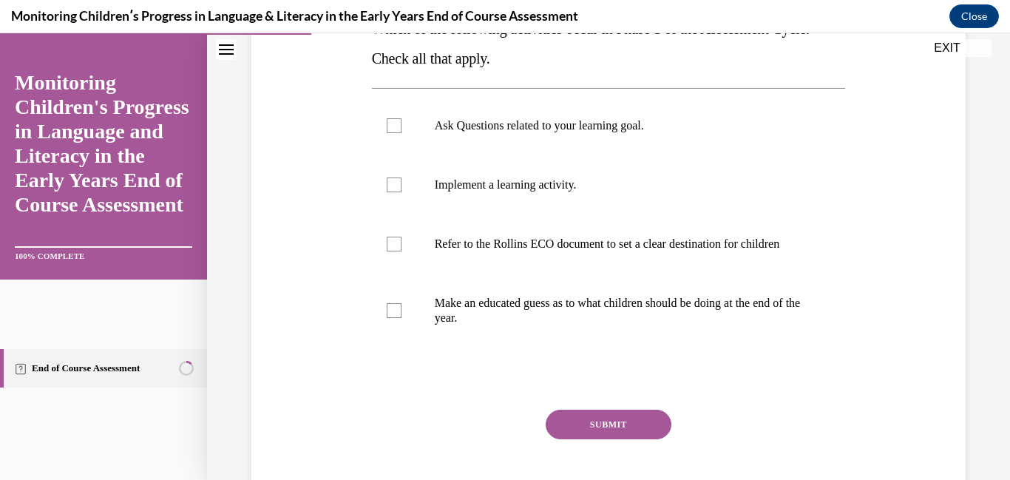
scroll to position [271, 0]
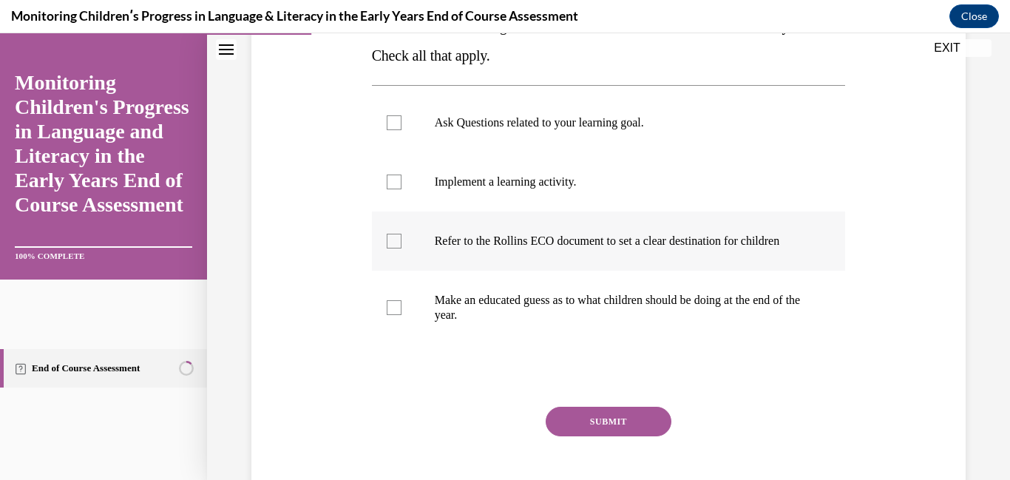
click at [519, 264] on label "Refer to the Rollins ECO document to set a clear destination for children" at bounding box center [609, 241] width 474 height 59
click at [402, 248] on input "Refer to the Rollins ECO document to set a clear destination for children" at bounding box center [394, 241] width 15 height 15
checkbox input "true"
click at [506, 151] on label "Ask Questions related to your learning goal." at bounding box center [609, 122] width 474 height 59
click at [402, 130] on input "Ask Questions related to your learning goal." at bounding box center [394, 122] width 15 height 15
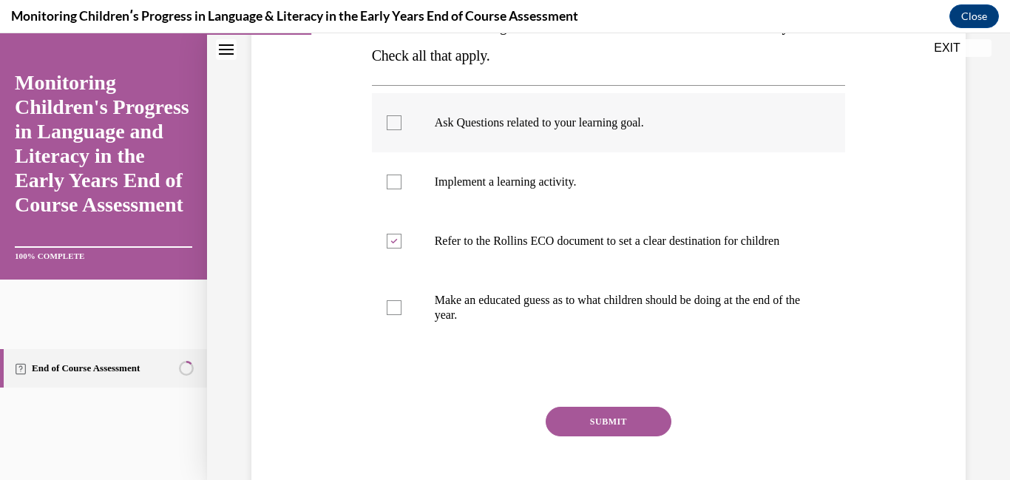
checkbox input "true"
click at [583, 430] on button "SUBMIT" at bounding box center [609, 422] width 126 height 30
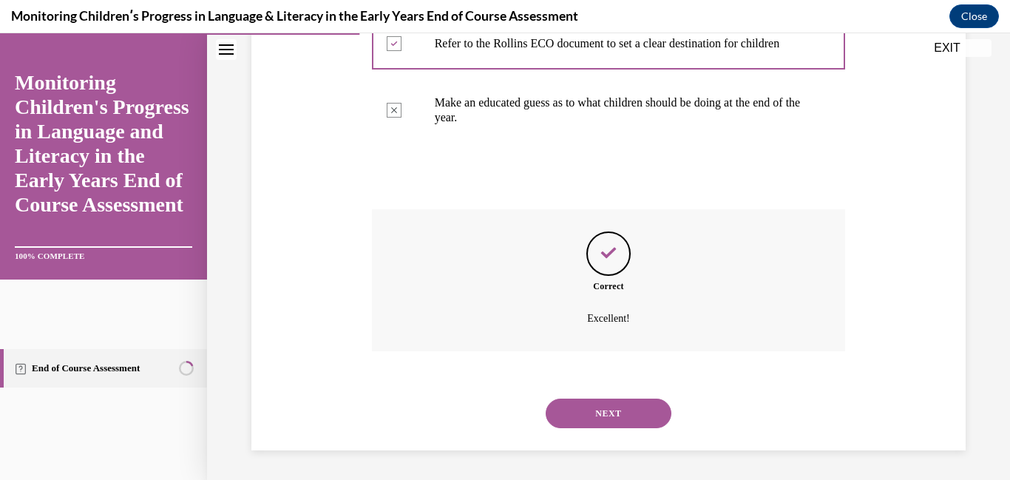
scroll to position [483, 0]
click at [582, 416] on button "NEXT" at bounding box center [609, 414] width 126 height 30
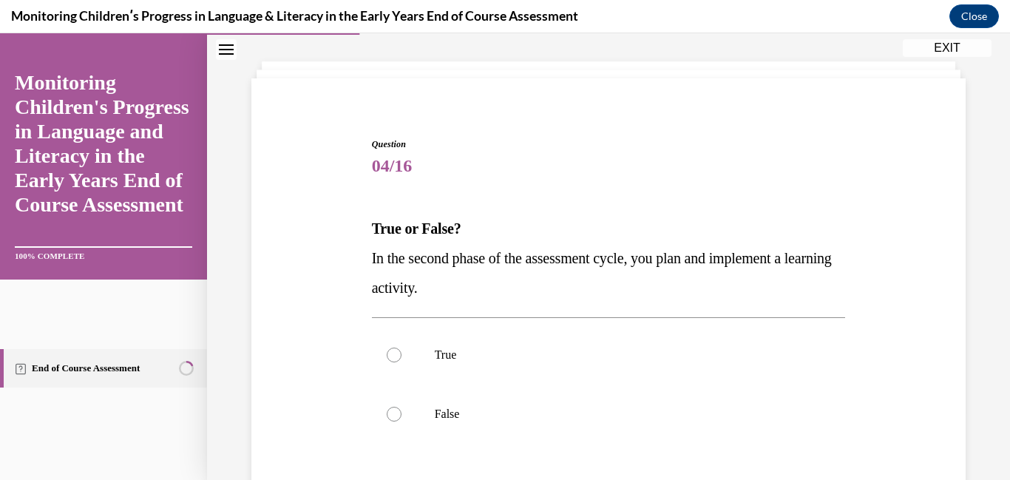
scroll to position [74, 0]
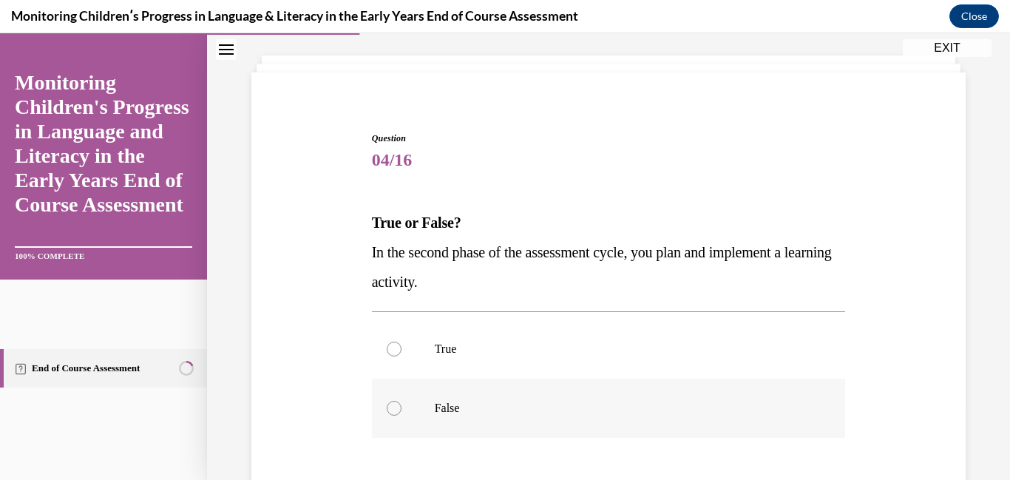
click at [576, 402] on p "False" at bounding box center [622, 408] width 374 height 15
click at [402, 402] on input "False" at bounding box center [394, 408] width 15 height 15
radio input "true"
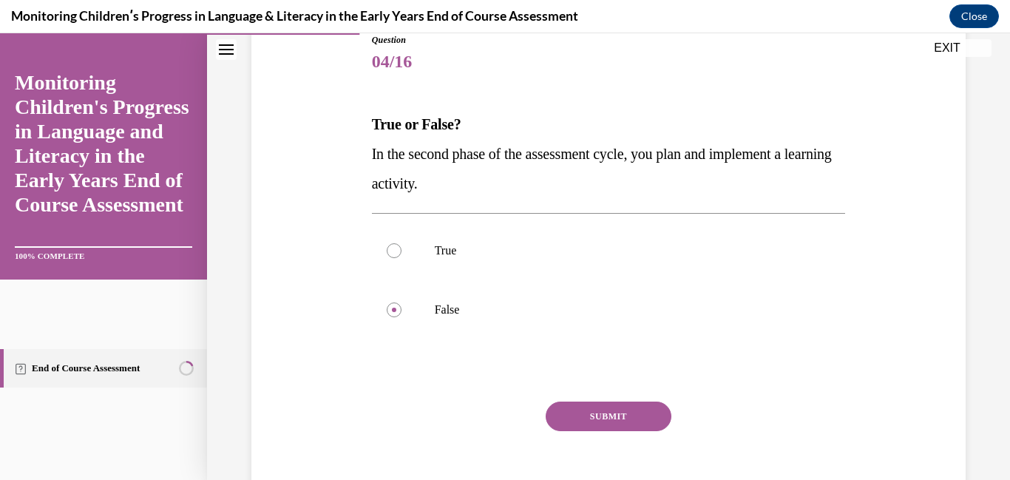
click at [576, 405] on button "SUBMIT" at bounding box center [609, 417] width 126 height 30
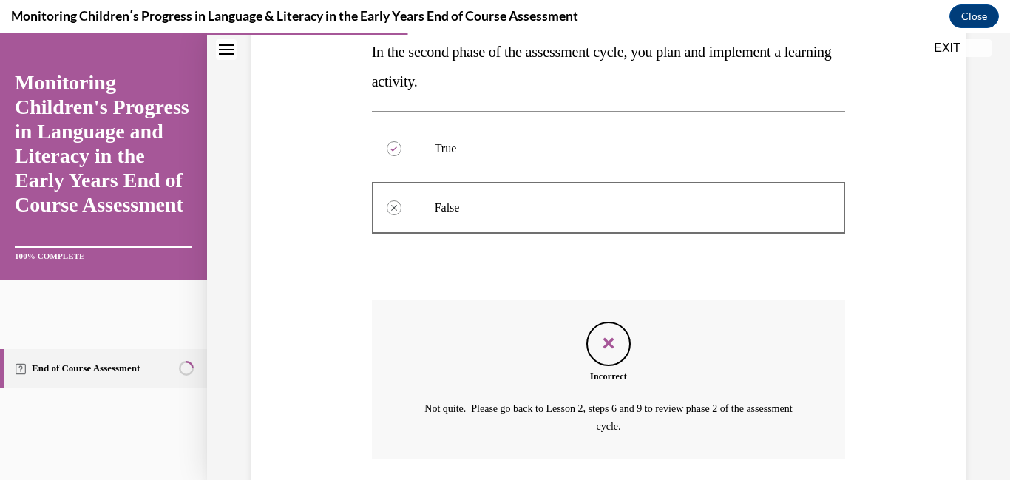
scroll to position [382, 0]
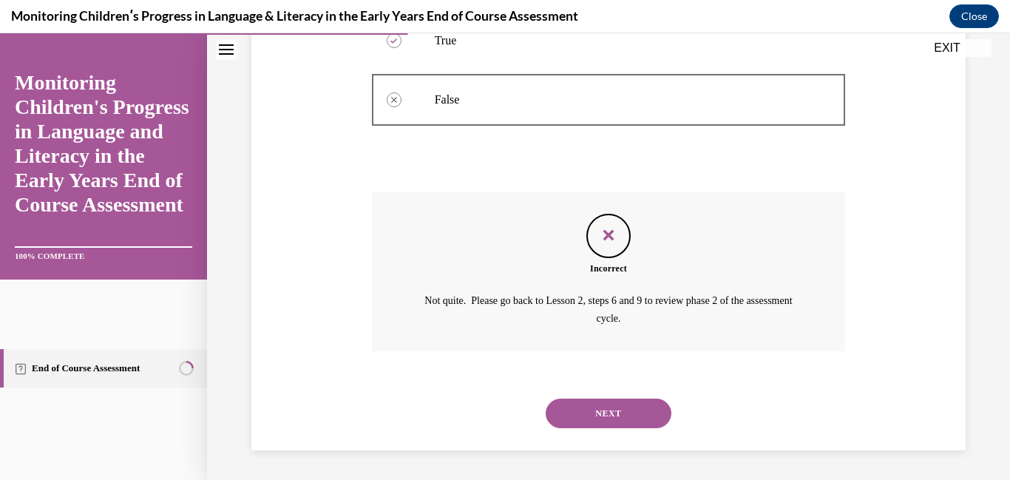
click at [577, 402] on button "NEXT" at bounding box center [609, 414] width 126 height 30
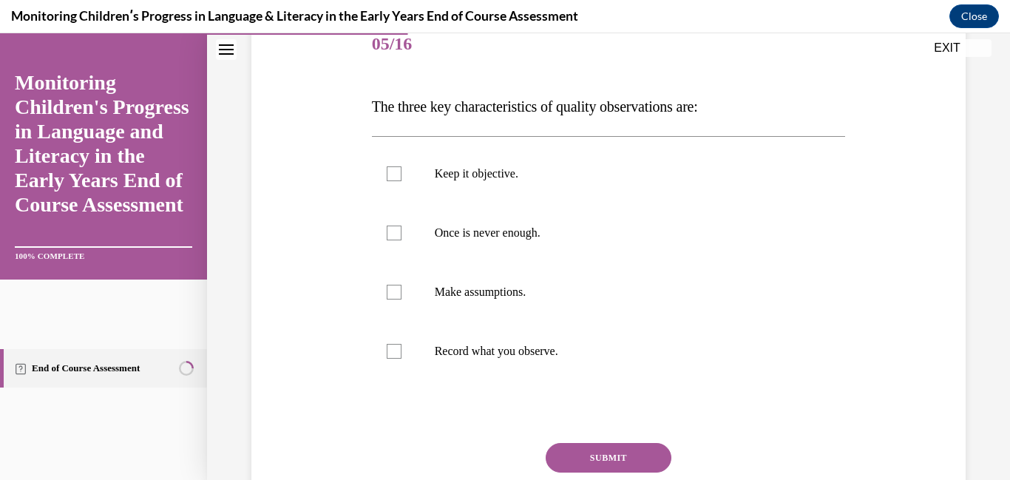
scroll to position [197, 0]
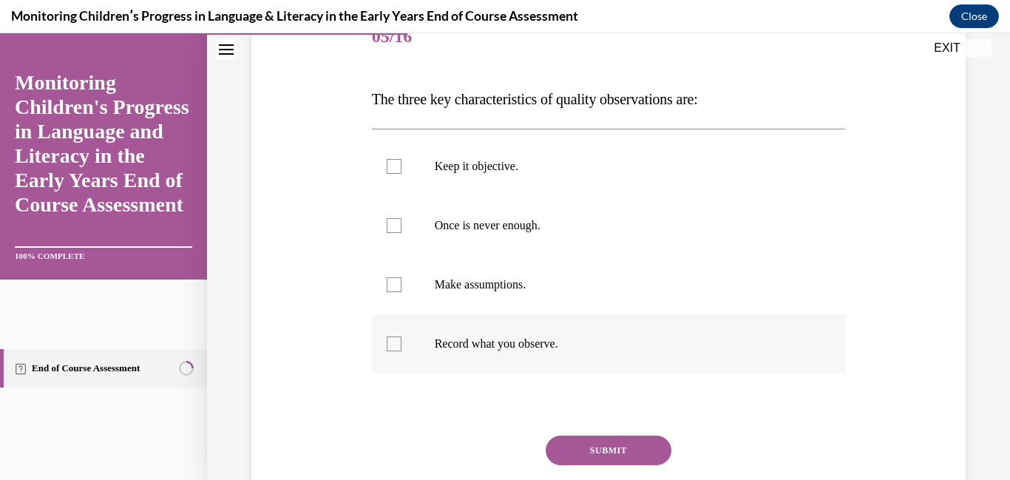
click at [498, 372] on label "Record what you observe." at bounding box center [609, 343] width 474 height 59
click at [402, 351] on input "Record what you observe." at bounding box center [394, 343] width 15 height 15
checkbox input "true"
click at [465, 287] on p "Make assumptions." at bounding box center [622, 284] width 374 height 15
click at [402, 287] on input "Make assumptions." at bounding box center [394, 284] width 15 height 15
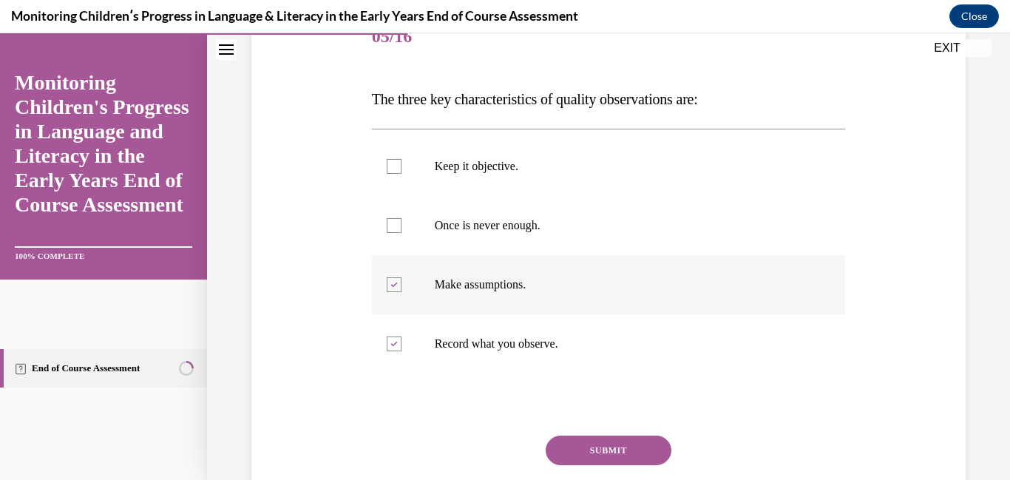
click at [459, 260] on label "Make assumptions." at bounding box center [609, 284] width 474 height 59
click at [402, 277] on input "Make assumptions." at bounding box center [394, 284] width 15 height 15
click at [459, 260] on label "Make assumptions." at bounding box center [609, 284] width 474 height 59
click at [402, 277] on input "Make assumptions." at bounding box center [394, 284] width 15 height 15
checkbox input "true"
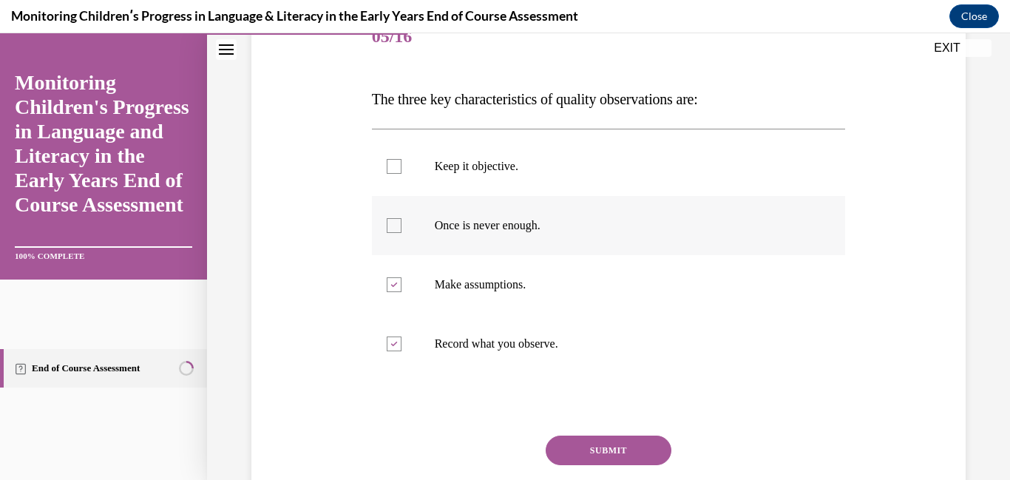
click at [457, 250] on label "Once is never enough." at bounding box center [609, 225] width 474 height 59
click at [402, 233] on input "Once is never enough." at bounding box center [394, 225] width 15 height 15
checkbox input "true"
click at [449, 173] on p "Keep it objective." at bounding box center [622, 166] width 374 height 15
click at [402, 173] on input "Keep it objective." at bounding box center [394, 166] width 15 height 15
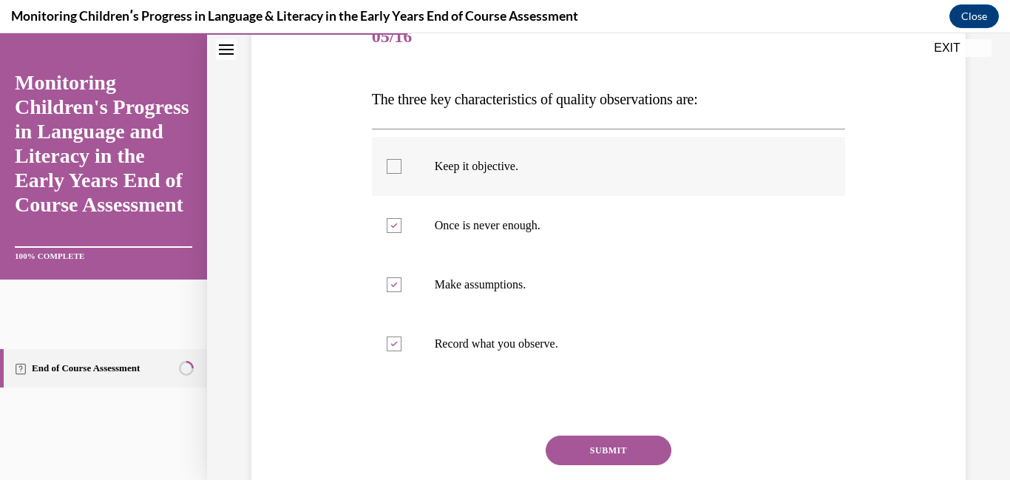
checkbox input "true"
click at [574, 439] on button "SUBMIT" at bounding box center [609, 451] width 126 height 30
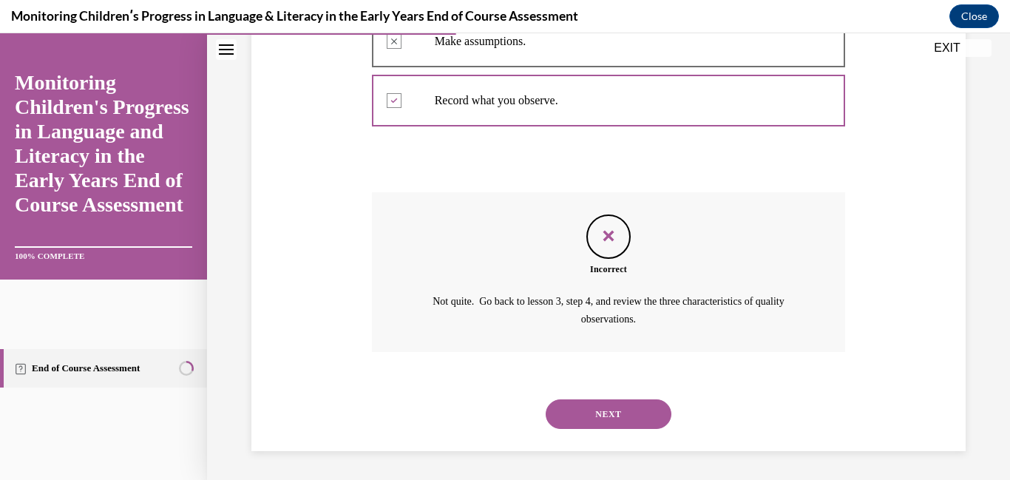
scroll to position [442, 0]
click at [575, 418] on button "NEXT" at bounding box center [609, 414] width 126 height 30
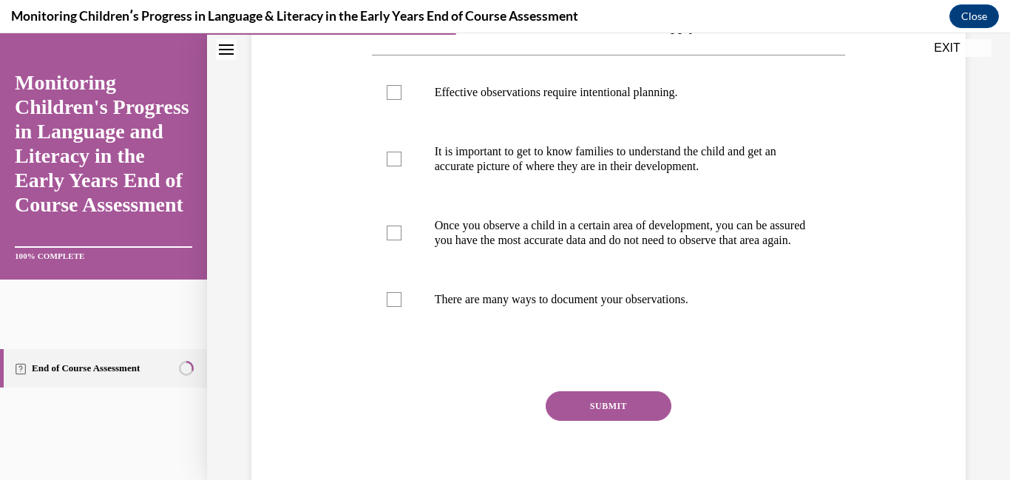
scroll to position [281, 0]
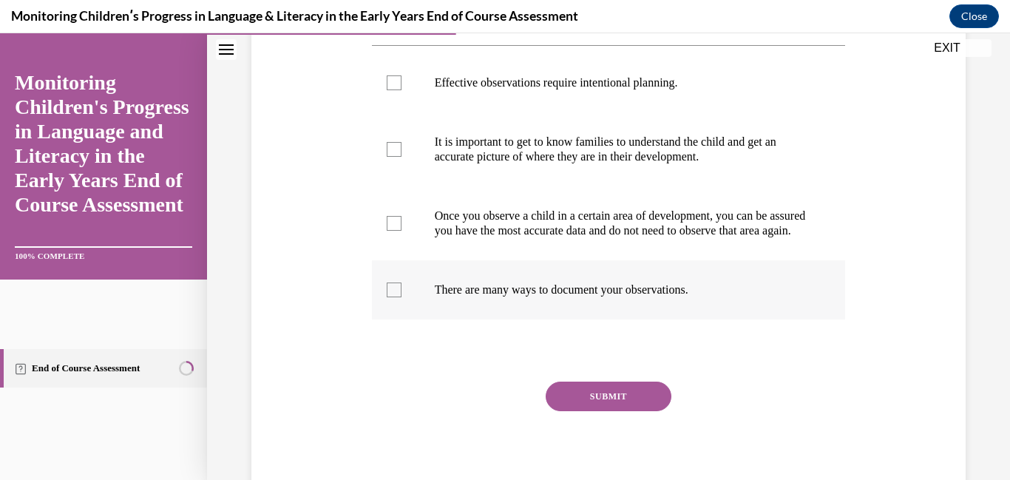
click at [521, 291] on label "There are many ways to document your observations." at bounding box center [609, 289] width 474 height 59
click at [402, 291] on input "There are many ways to document your observations." at bounding box center [394, 290] width 15 height 15
checkbox input "true"
click at [520, 223] on p "Once you observe a child in a certain area of development, you can be assured y…" at bounding box center [622, 224] width 374 height 30
click at [402, 223] on input "Once you observe a child in a certain area of development, you can be assured y…" at bounding box center [394, 223] width 15 height 15
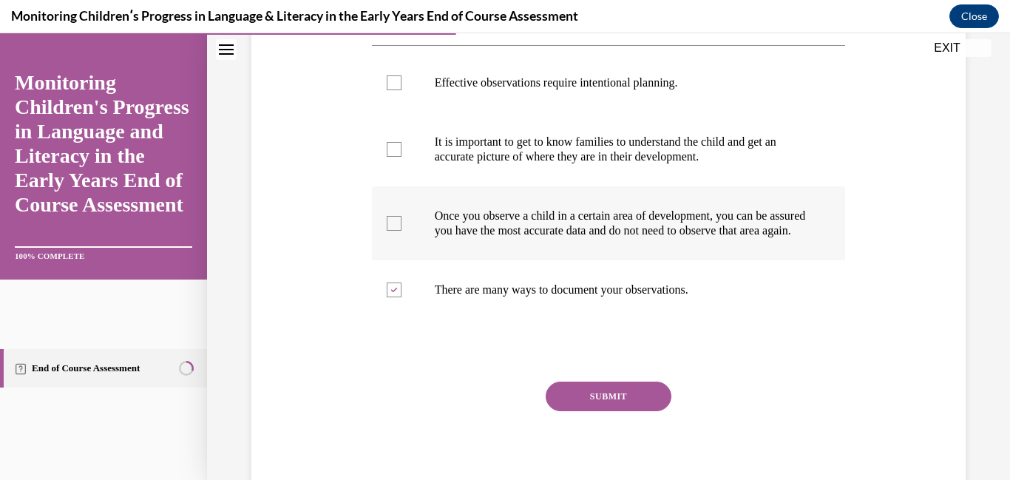
checkbox input "true"
click at [472, 115] on label "It is important to get to know families to understand the child and get an accu…" at bounding box center [609, 149] width 474 height 74
click at [402, 142] on input "It is important to get to know families to understand the child and get an accu…" at bounding box center [394, 149] width 15 height 15
checkbox input "true"
click at [465, 84] on p "Effective observations require intentional planning." at bounding box center [622, 82] width 374 height 15
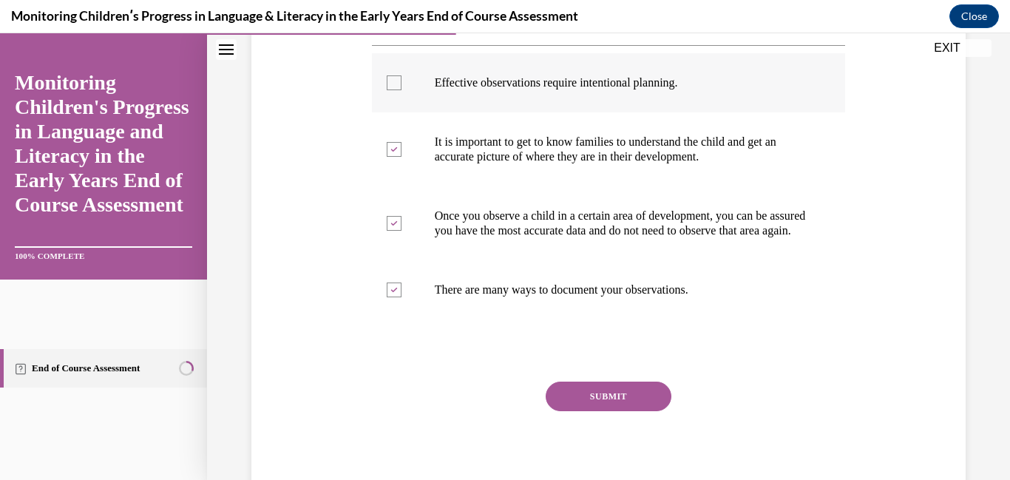
click at [402, 84] on input "Effective observations require intentional planning." at bounding box center [394, 82] width 15 height 15
checkbox input "true"
click at [572, 406] on button "SUBMIT" at bounding box center [609, 397] width 126 height 30
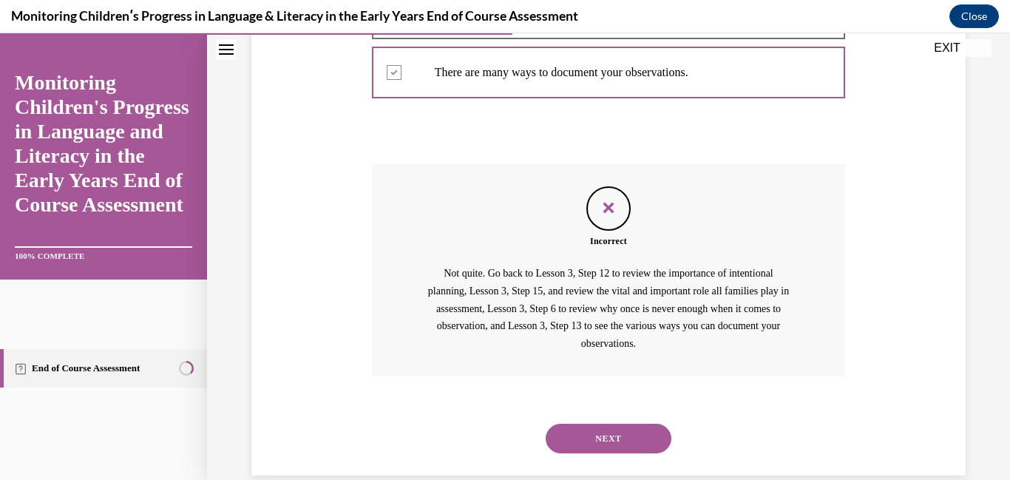
scroll to position [518, 0]
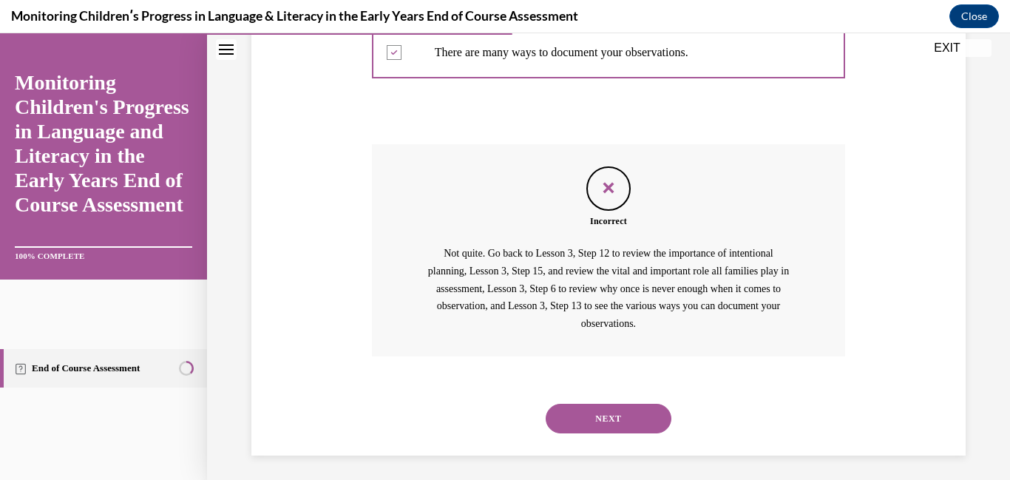
click at [572, 432] on button "NEXT" at bounding box center [609, 419] width 126 height 30
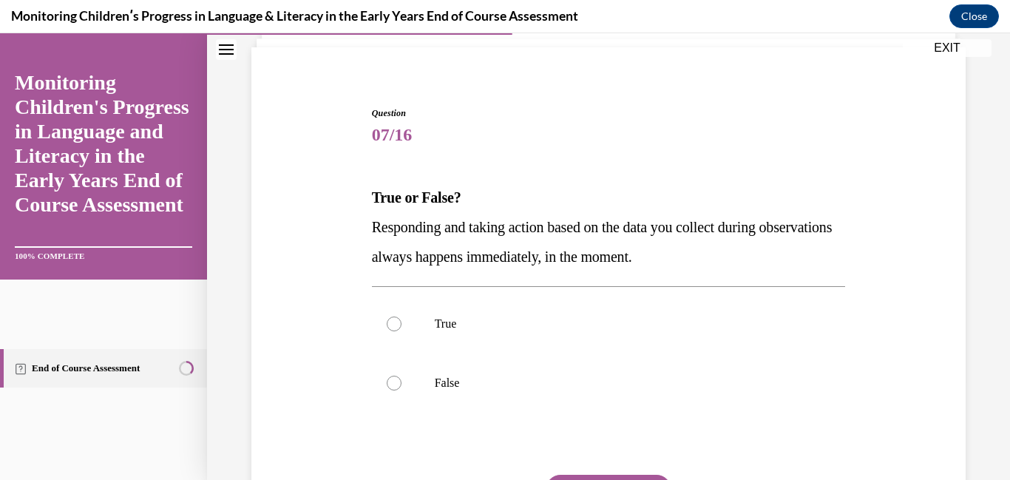
scroll to position [102, 0]
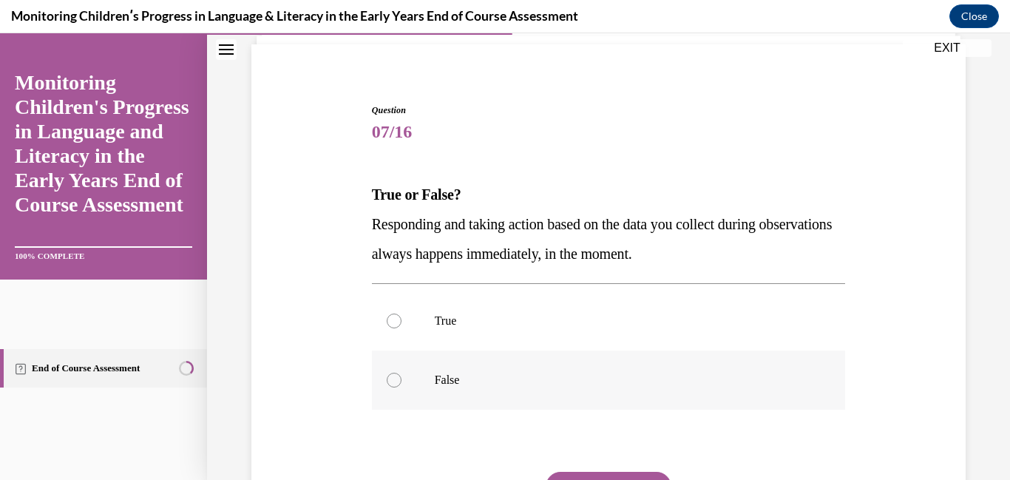
click at [475, 363] on label "False" at bounding box center [609, 380] width 474 height 59
click at [402, 373] on input "False" at bounding box center [394, 380] width 15 height 15
radio input "true"
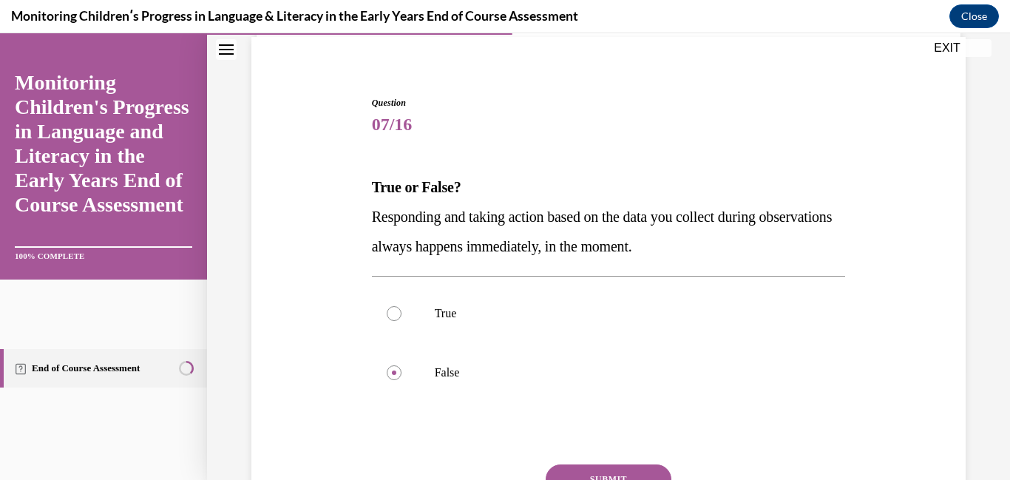
click at [588, 470] on button "SUBMIT" at bounding box center [609, 479] width 126 height 30
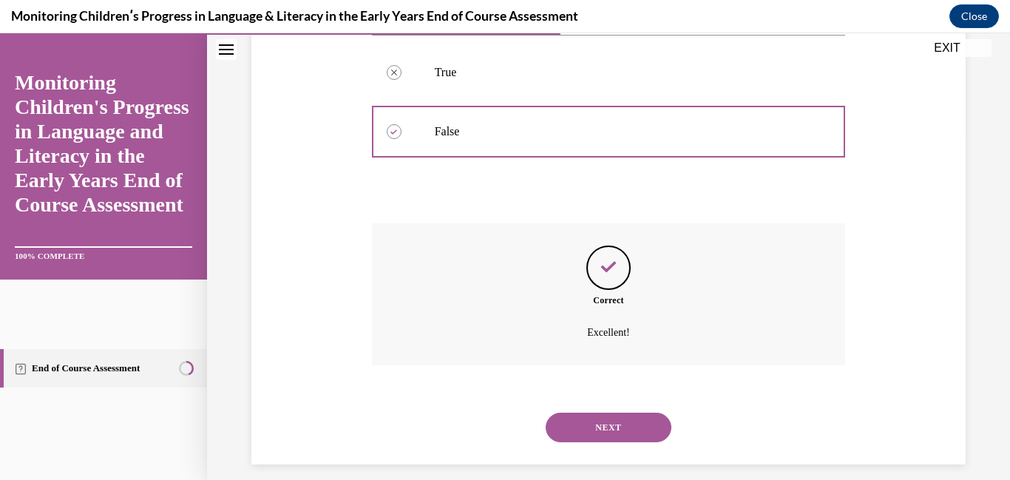
scroll to position [365, 0]
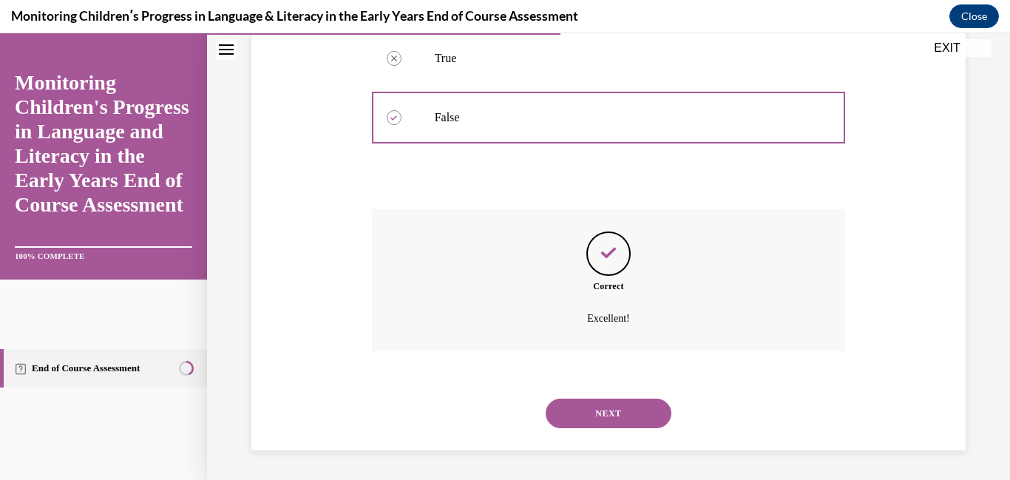
click at [590, 422] on button "NEXT" at bounding box center [609, 414] width 126 height 30
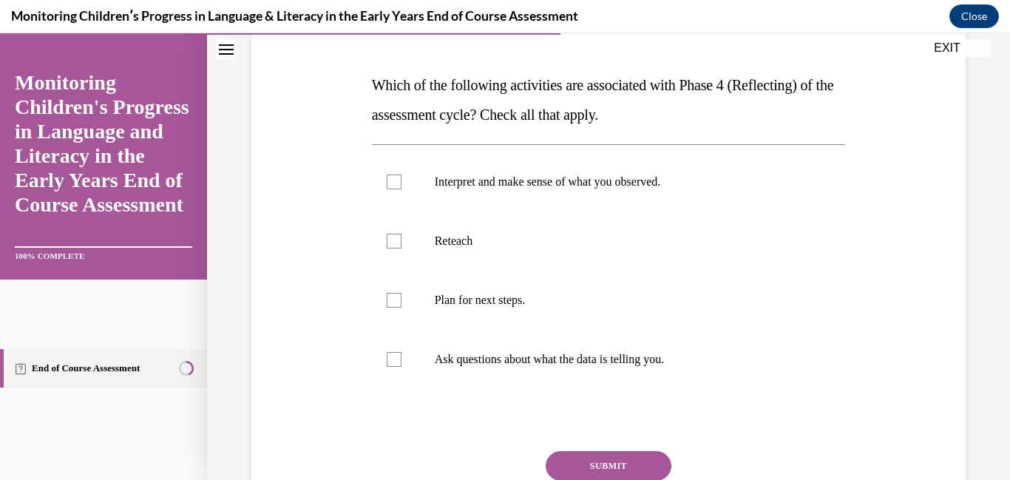
scroll to position [212, 0]
click at [507, 378] on label "Ask questions about what the data is telling you." at bounding box center [609, 358] width 474 height 59
click at [402, 366] on input "Ask questions about what the data is telling you." at bounding box center [394, 358] width 15 height 15
checkbox input "true"
click at [477, 285] on label "Plan for next steps." at bounding box center [609, 299] width 474 height 59
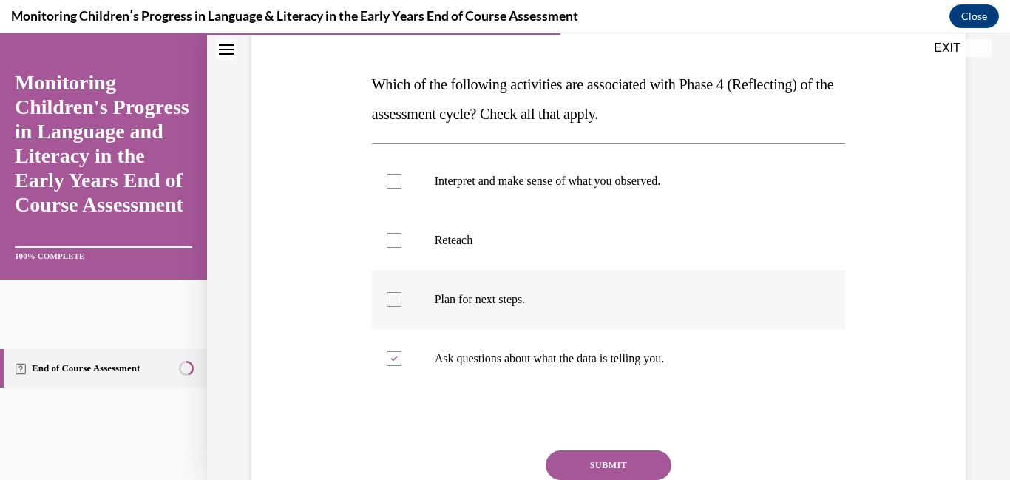
click at [402, 292] on input "Plan for next steps." at bounding box center [394, 299] width 15 height 15
checkbox input "true"
click at [462, 250] on label "Reteach" at bounding box center [609, 240] width 474 height 59
click at [402, 248] on input "Reteach" at bounding box center [394, 240] width 15 height 15
checkbox input "true"
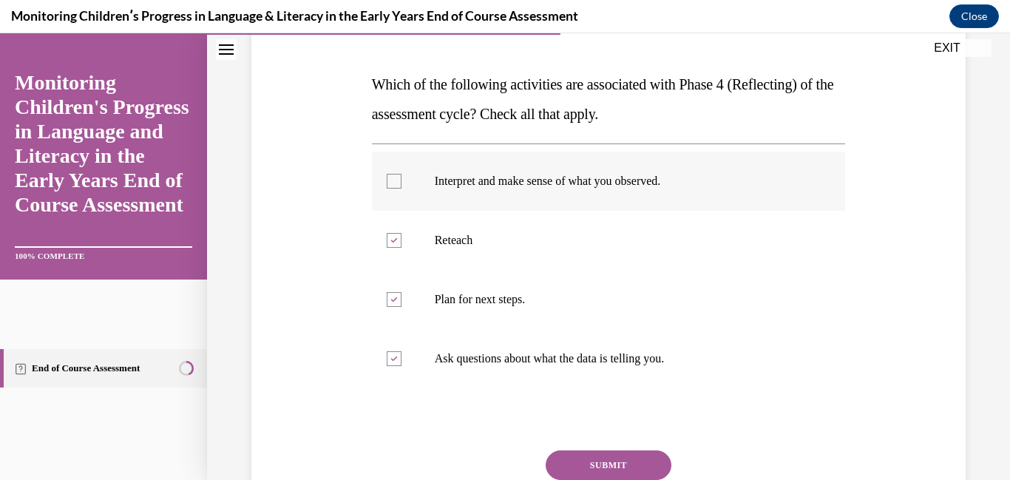
click at [463, 166] on label "Interpret and make sense of what you observed." at bounding box center [609, 181] width 474 height 59
click at [402, 174] on input "Interpret and make sense of what you observed." at bounding box center [394, 181] width 15 height 15
checkbox input "true"
click at [591, 458] on button "SUBMIT" at bounding box center [609, 465] width 126 height 30
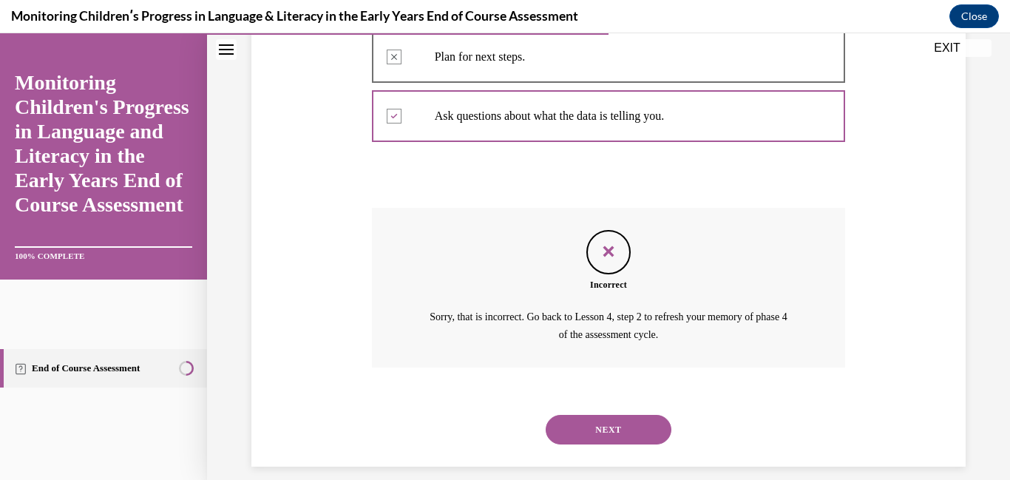
scroll to position [471, 0]
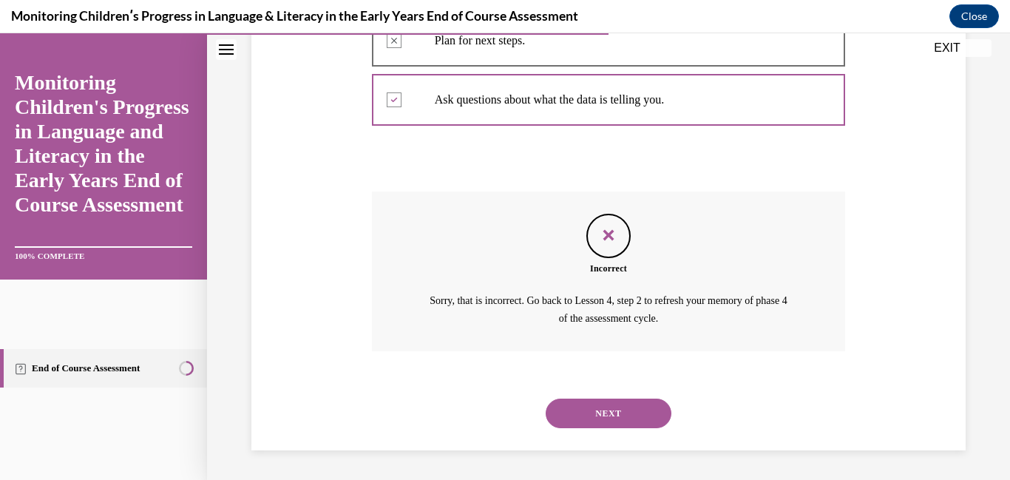
click at [592, 419] on button "NEXT" at bounding box center [609, 414] width 126 height 30
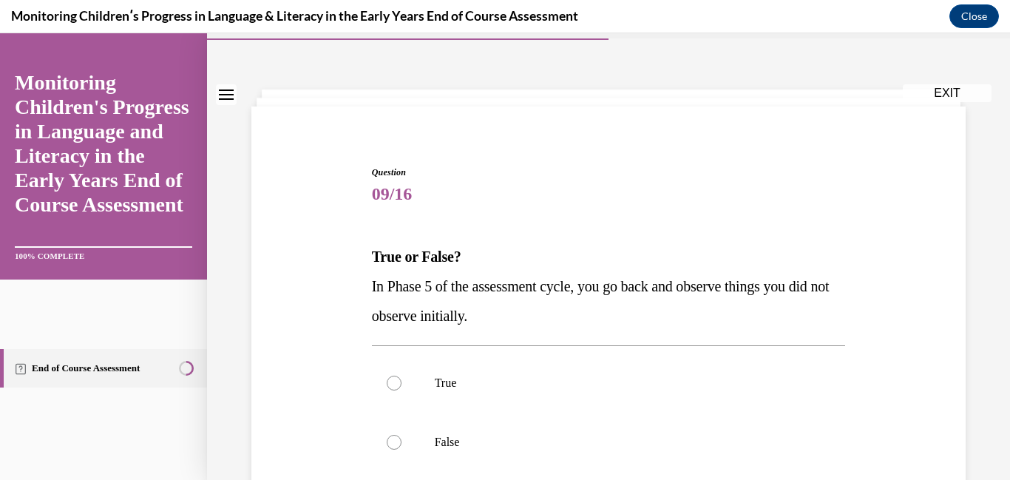
scroll to position [44, 0]
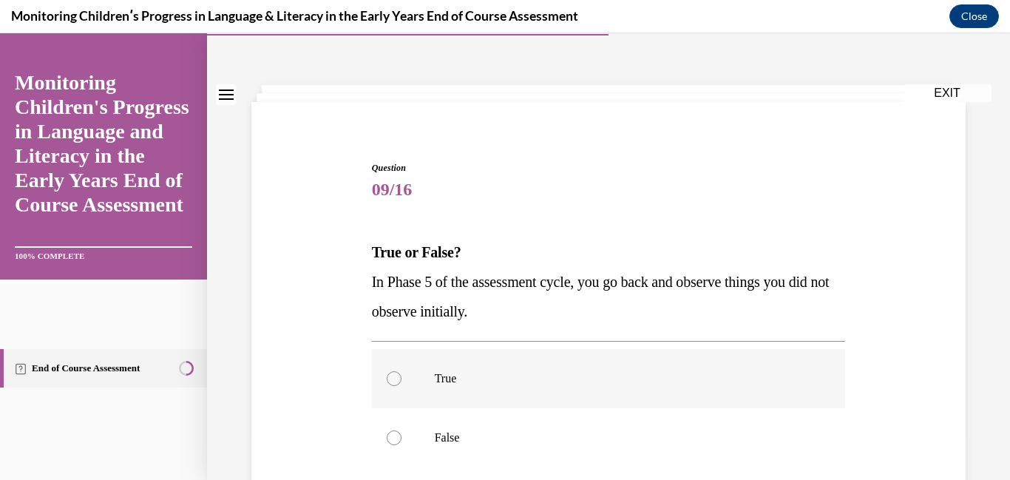
click at [572, 395] on label "True" at bounding box center [609, 378] width 474 height 59
click at [402, 386] on input "True" at bounding box center [394, 378] width 15 height 15
radio input "true"
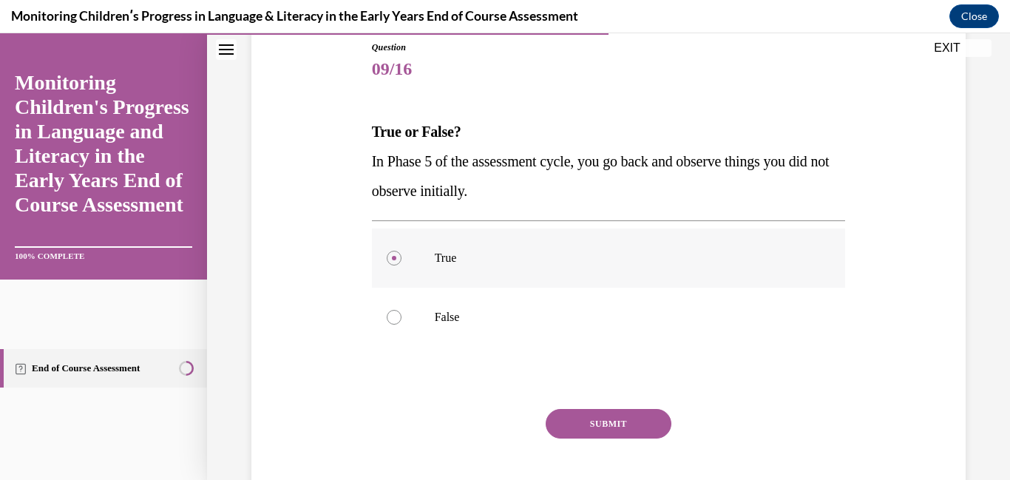
scroll to position [169, 0]
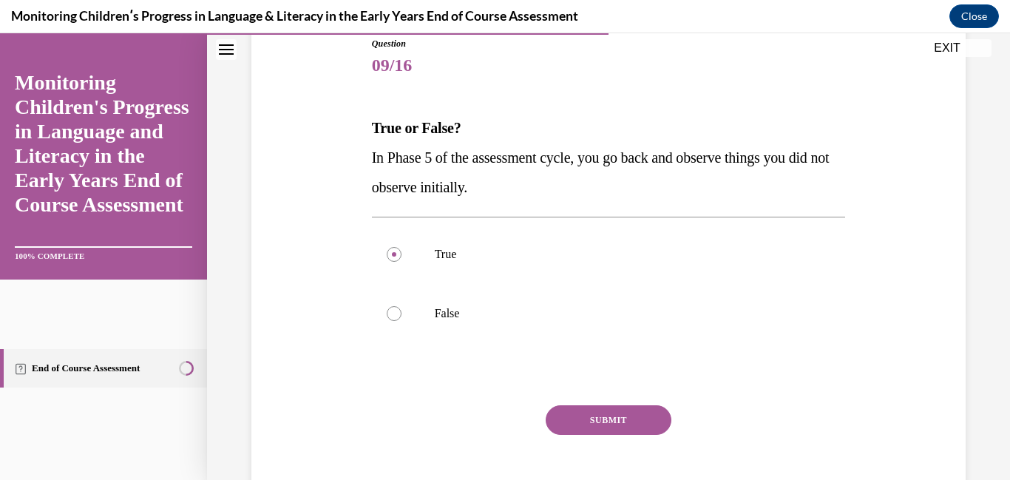
click at [587, 417] on button "SUBMIT" at bounding box center [609, 420] width 126 height 30
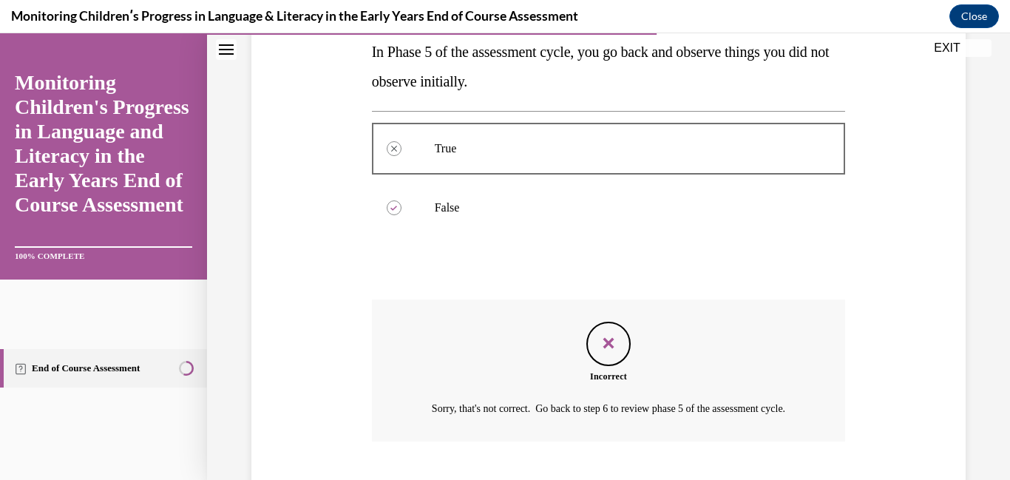
scroll to position [382, 0]
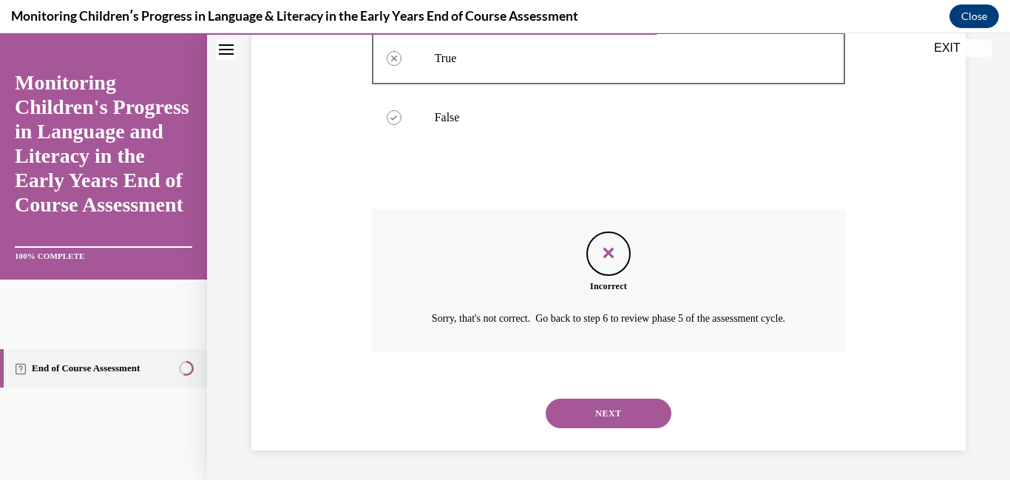
click at [587, 417] on button "NEXT" at bounding box center [609, 414] width 126 height 30
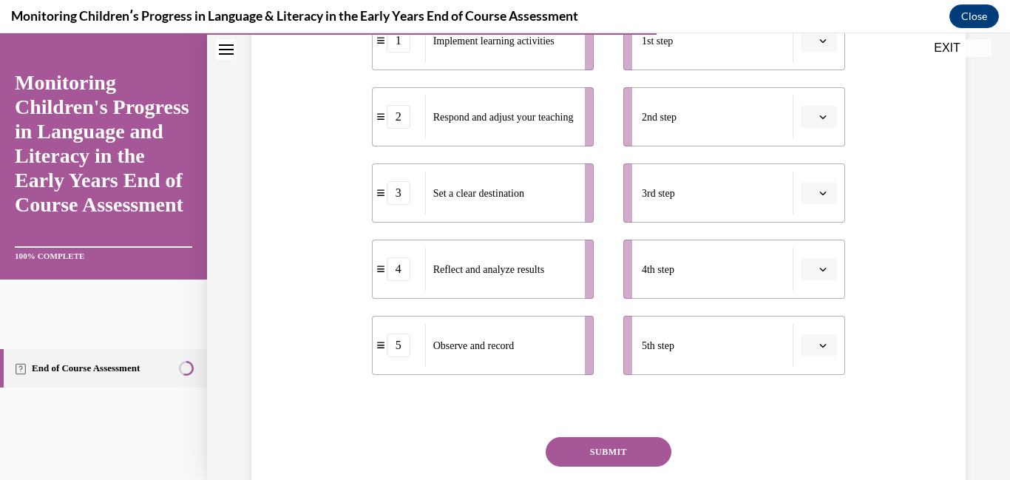
scroll to position [353, 0]
click at [819, 348] on icon "button" at bounding box center [822, 344] width 7 height 7
click at [816, 291] on div "4" at bounding box center [817, 282] width 37 height 30
click at [828, 268] on span "button" at bounding box center [823, 268] width 10 height 10
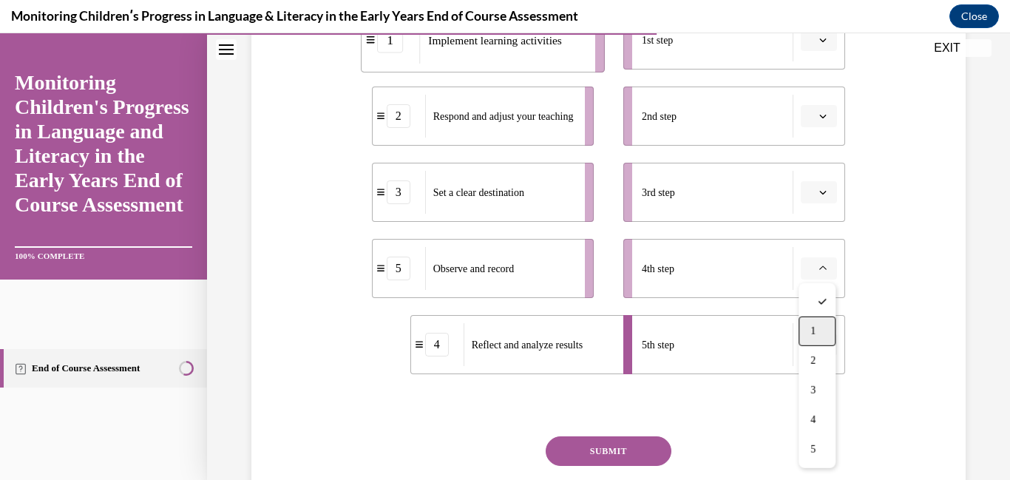
click at [813, 337] on div "1" at bounding box center [817, 332] width 37 height 30
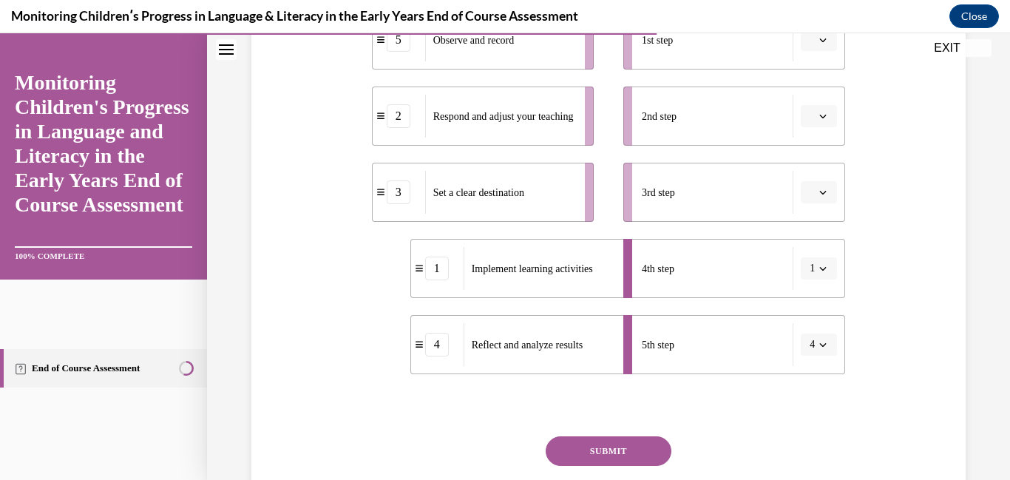
click at [817, 209] on li "3rd step" at bounding box center [734, 192] width 222 height 59
click at [818, 203] on li "3rd step" at bounding box center [734, 192] width 222 height 59
click at [822, 194] on icon "button" at bounding box center [822, 192] width 7 height 7
click at [816, 370] on span "5" at bounding box center [813, 374] width 5 height 12
click at [816, 115] on button "button" at bounding box center [819, 116] width 36 height 22
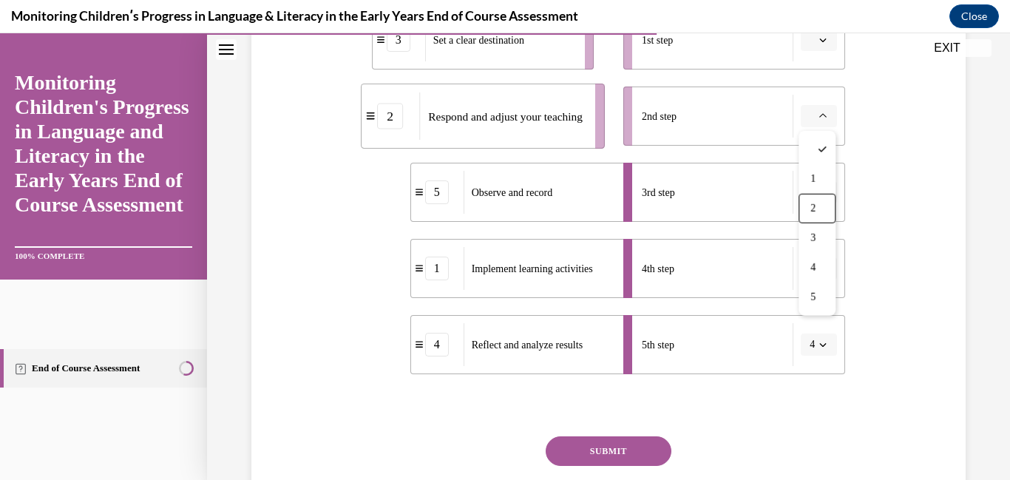
click at [928, 170] on div "Question 10/16 Put the steps of the assessment cycle in the right order! 3 Set …" at bounding box center [609, 182] width 722 height 749
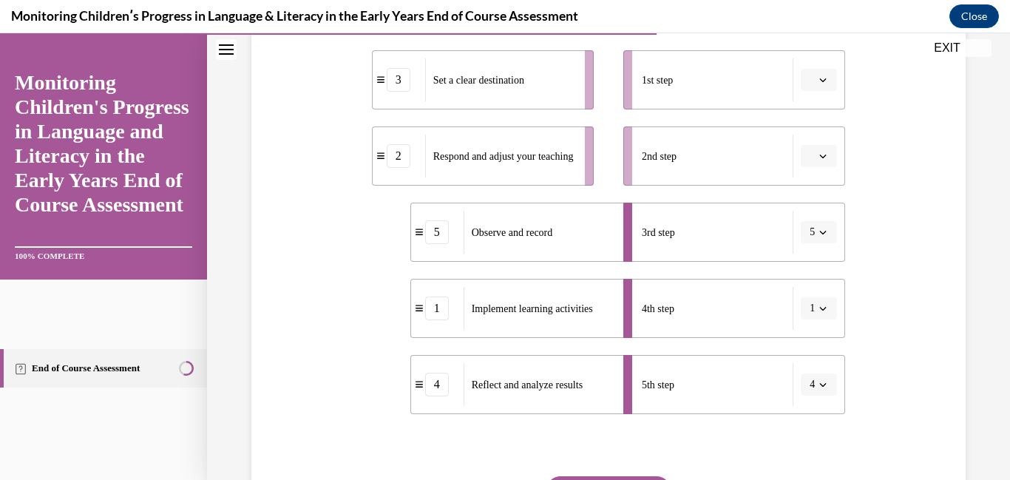
scroll to position [266, 0]
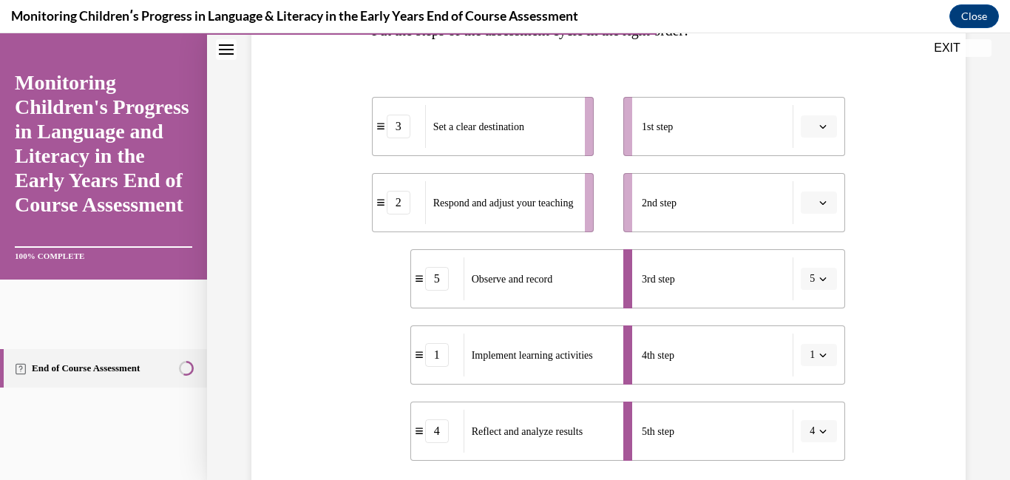
click at [822, 200] on span "button" at bounding box center [822, 202] width 7 height 7
click at [820, 317] on div "3" at bounding box center [817, 325] width 37 height 30
click at [822, 137] on button "button" at bounding box center [819, 126] width 36 height 22
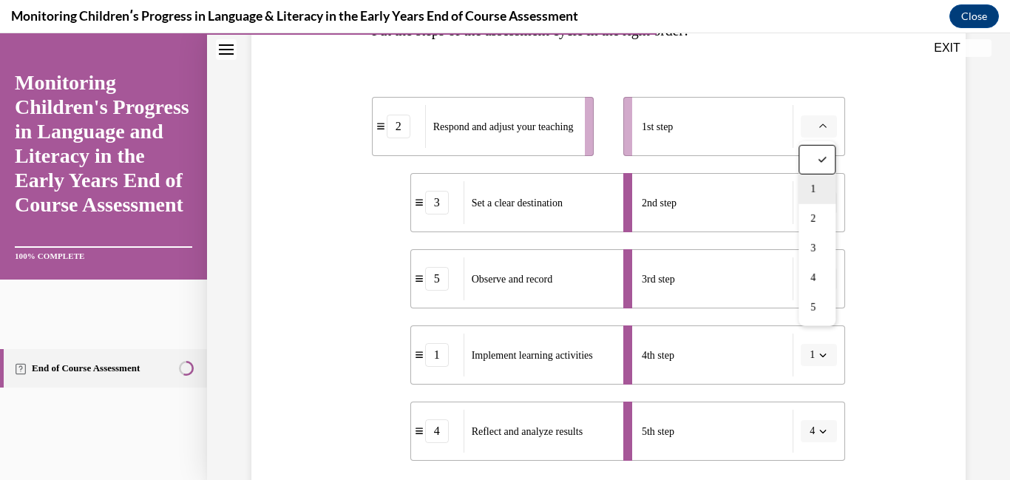
click at [816, 175] on div "1" at bounding box center [817, 190] width 37 height 30
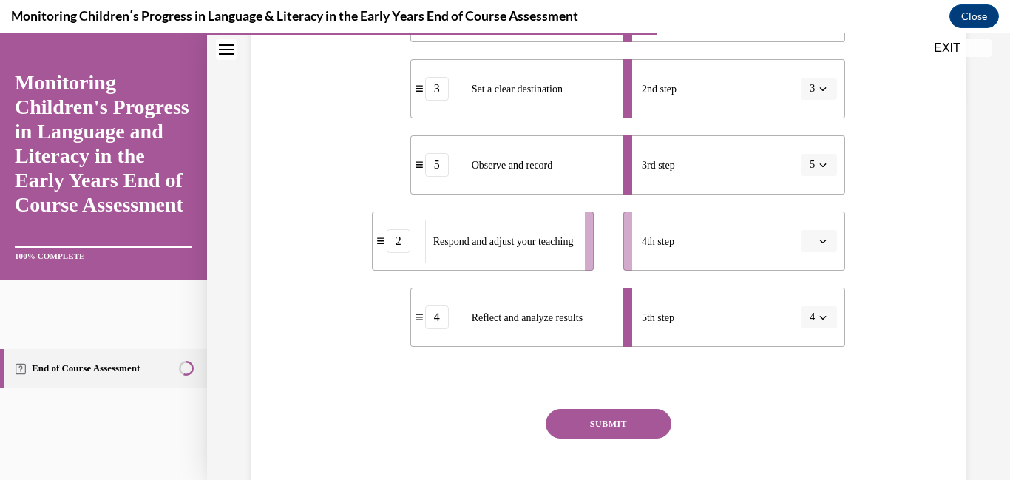
scroll to position [381, 0]
click at [824, 236] on span "button" at bounding box center [823, 240] width 10 height 10
click at [819, 337] on div "2" at bounding box center [817, 333] width 37 height 30
click at [634, 424] on button "SUBMIT" at bounding box center [609, 423] width 126 height 30
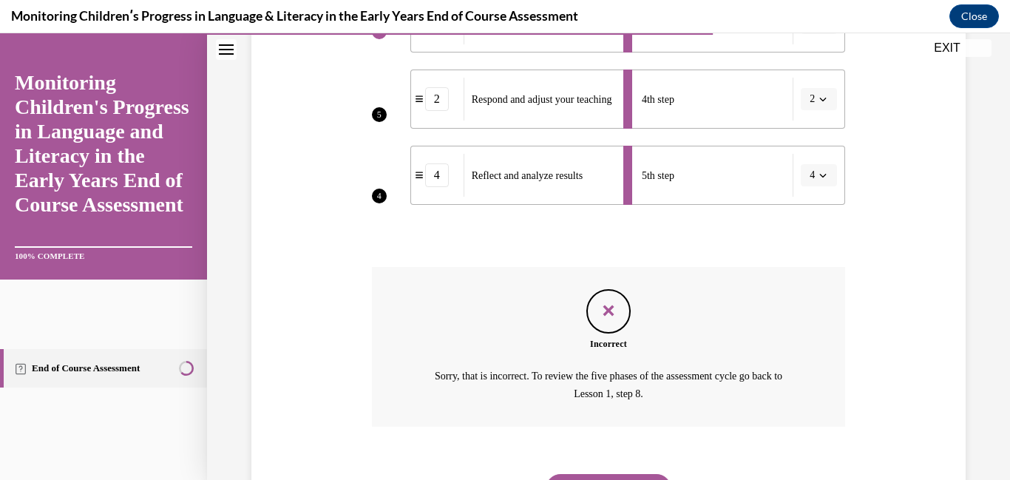
scroll to position [598, 0]
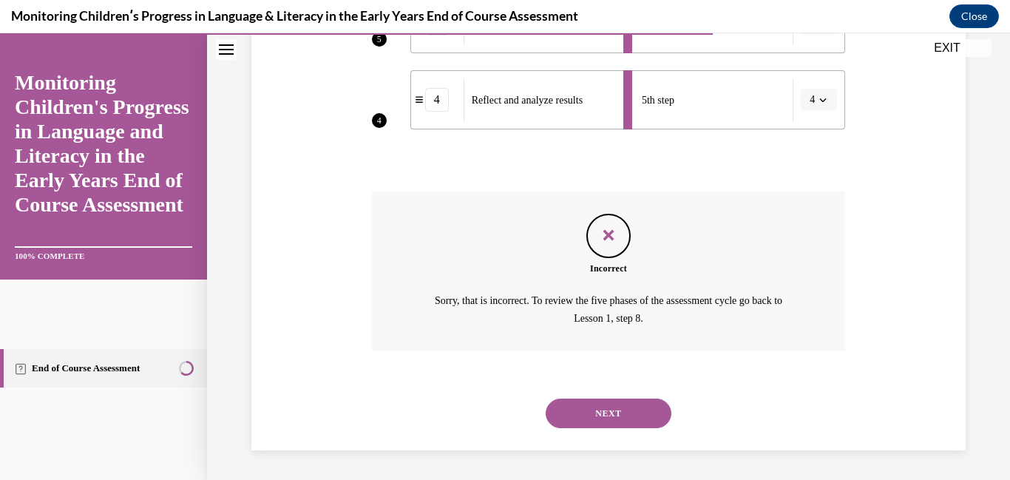
click at [634, 424] on button "NEXT" at bounding box center [609, 414] width 126 height 30
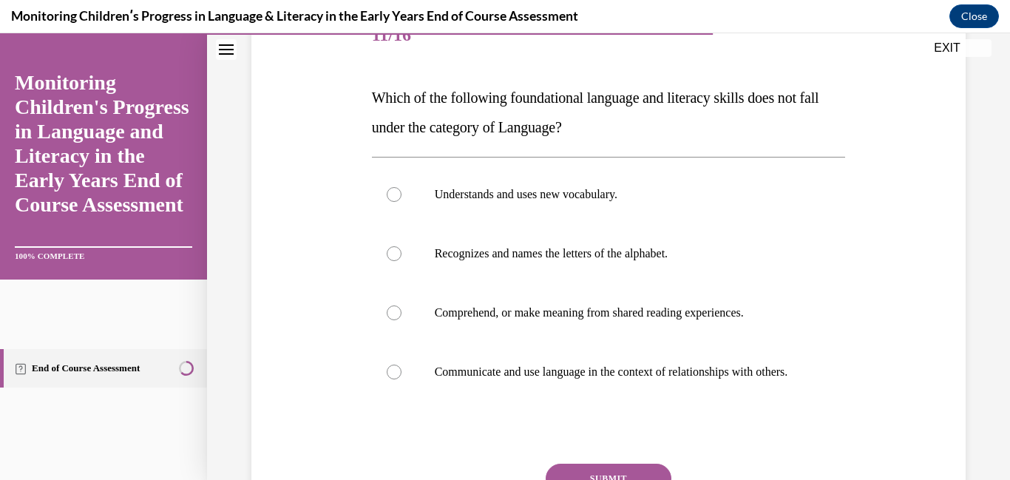
scroll to position [205, 0]
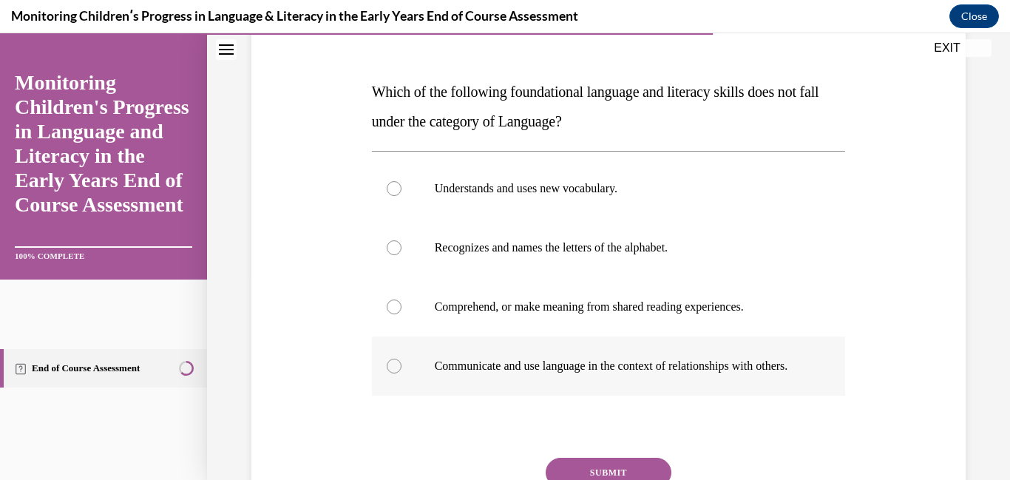
click at [572, 373] on p "Communicate and use language in the context of relationships with others." at bounding box center [622, 366] width 374 height 15
click at [402, 373] on input "Communicate and use language in the context of relationships with others." at bounding box center [394, 366] width 15 height 15
radio input "true"
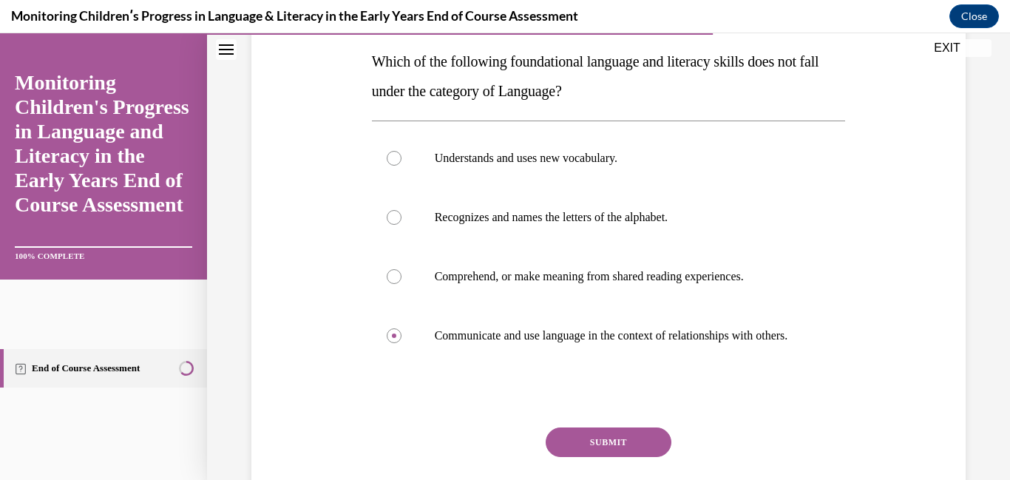
click at [595, 454] on button "SUBMIT" at bounding box center [609, 442] width 126 height 30
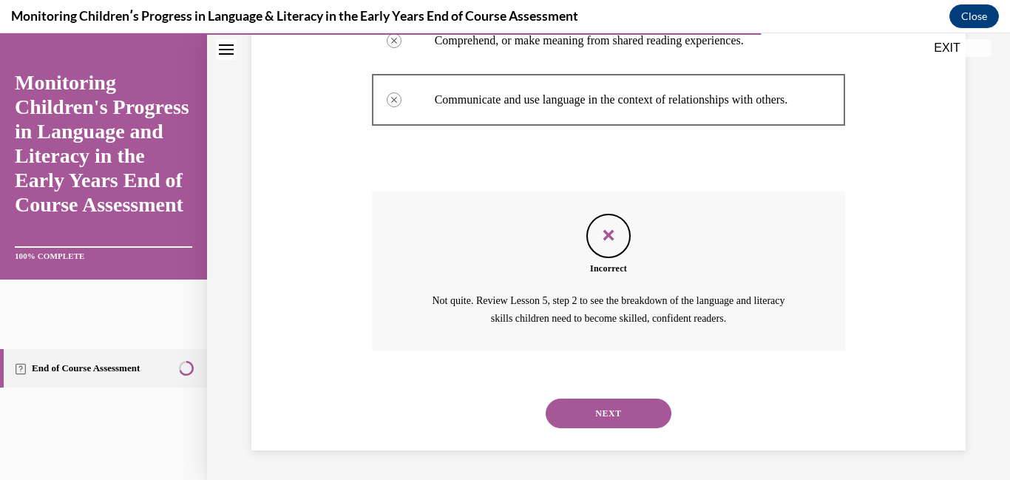
scroll to position [486, 0]
click at [592, 423] on button "NEXT" at bounding box center [609, 414] width 126 height 30
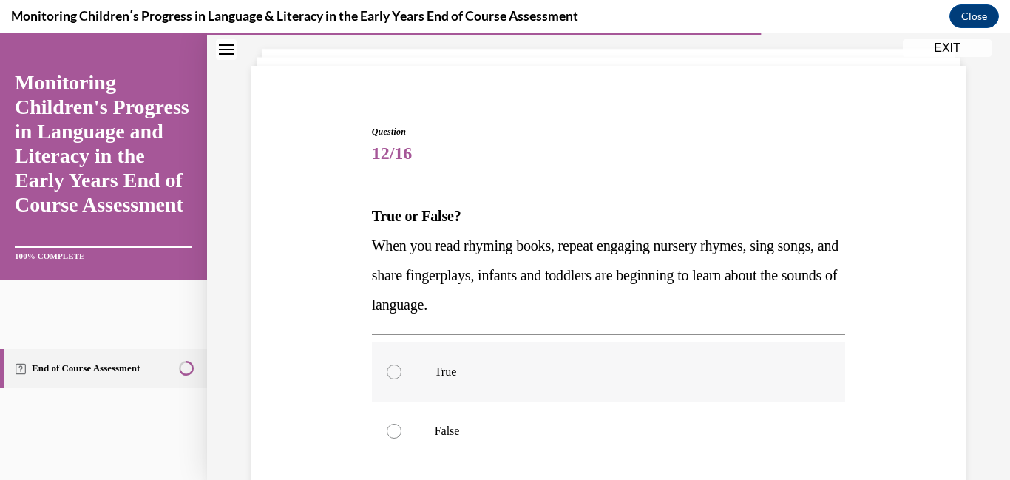
scroll to position [124, 0]
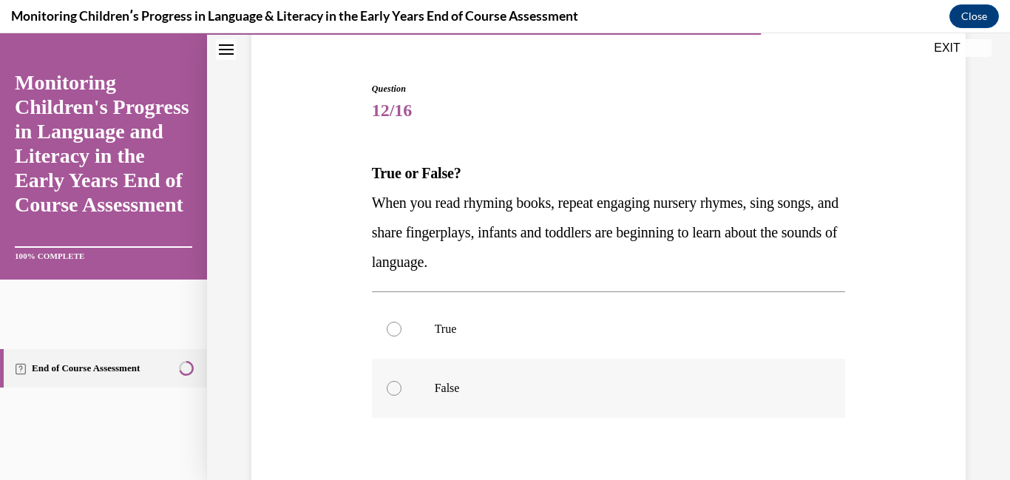
click at [541, 365] on label "False" at bounding box center [609, 388] width 474 height 59
click at [402, 381] on input "False" at bounding box center [394, 388] width 15 height 15
radio input "true"
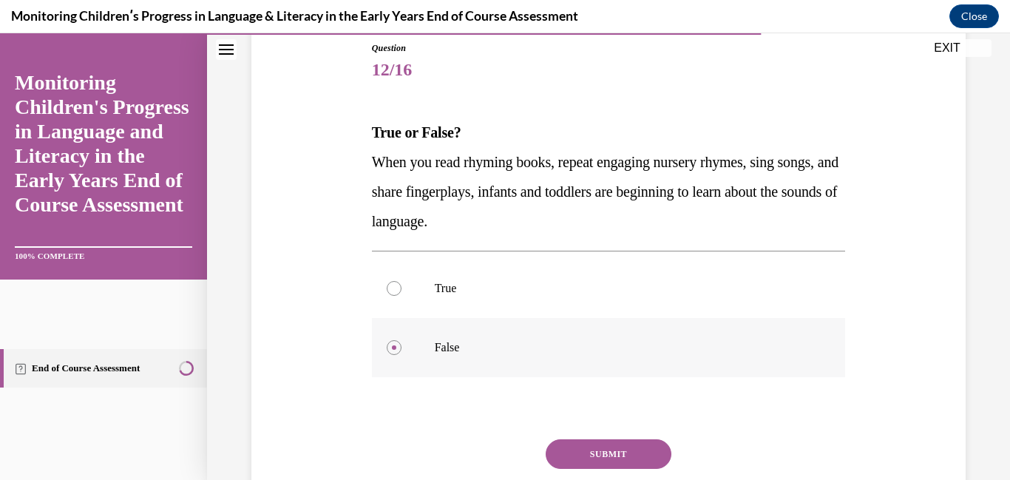
scroll to position [167, 0]
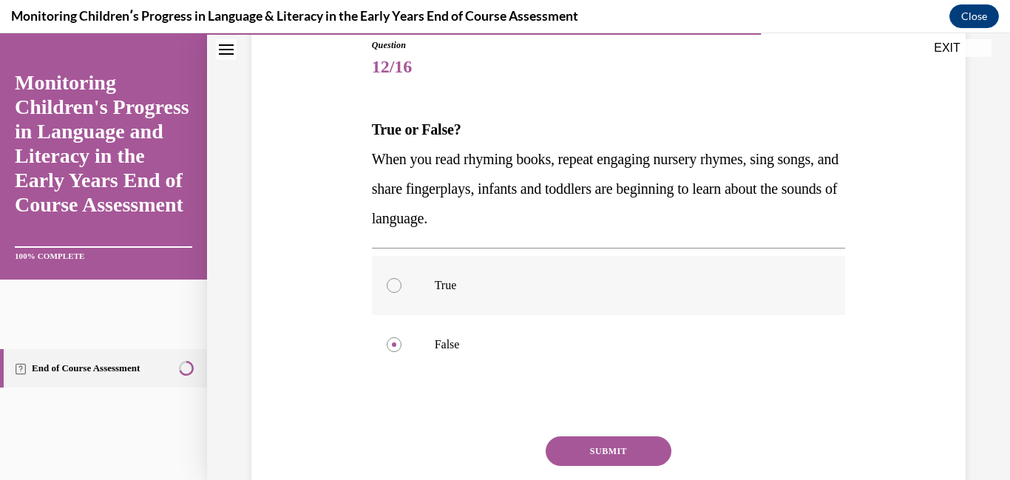
click at [530, 314] on label "True" at bounding box center [609, 285] width 474 height 59
click at [402, 293] on input "True" at bounding box center [394, 285] width 15 height 15
radio input "true"
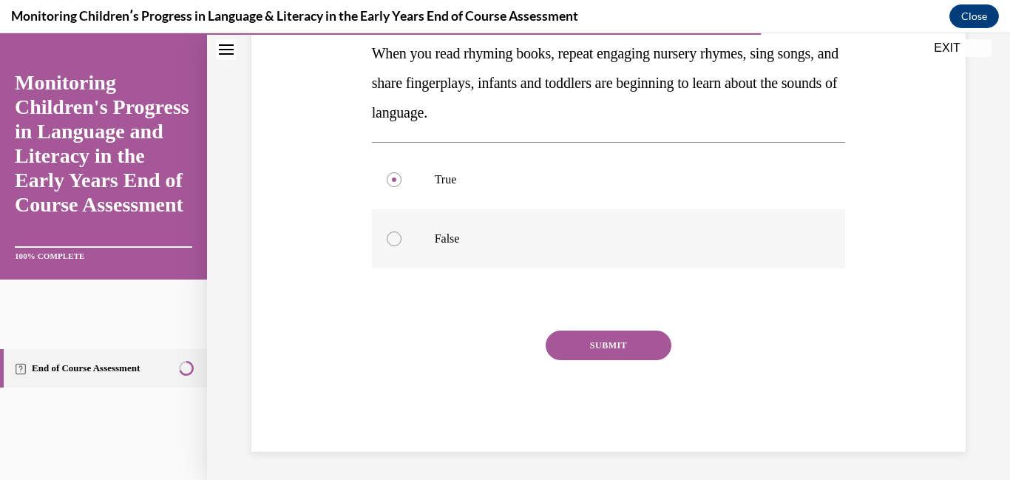
scroll to position [274, 0]
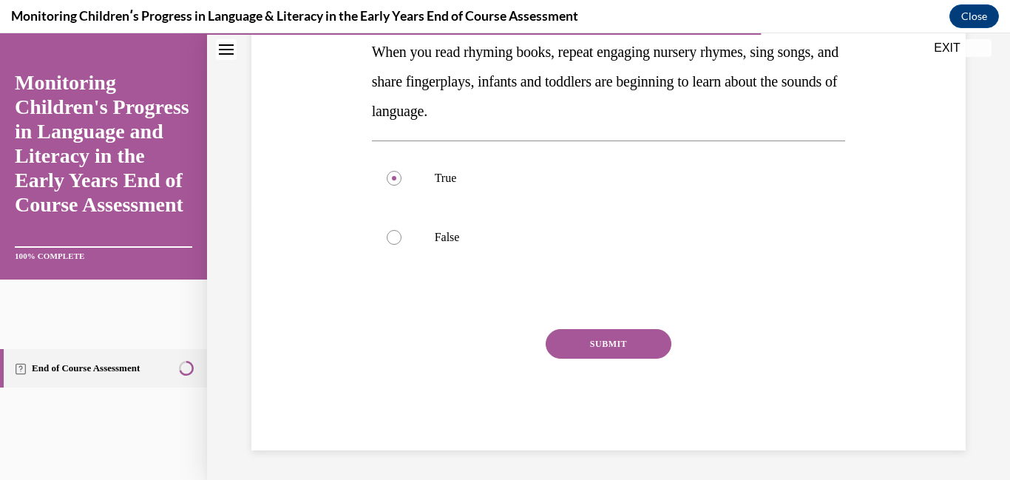
click at [581, 345] on button "SUBMIT" at bounding box center [609, 344] width 126 height 30
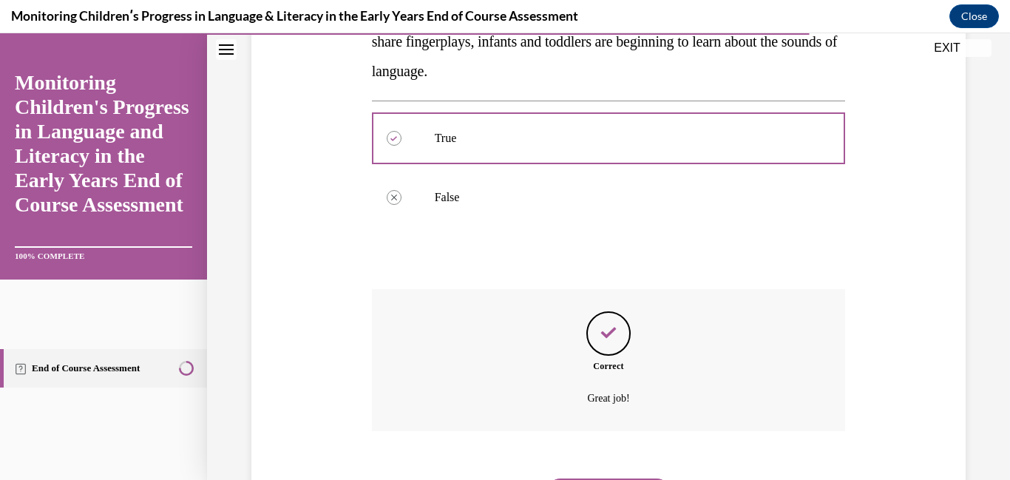
scroll to position [351, 0]
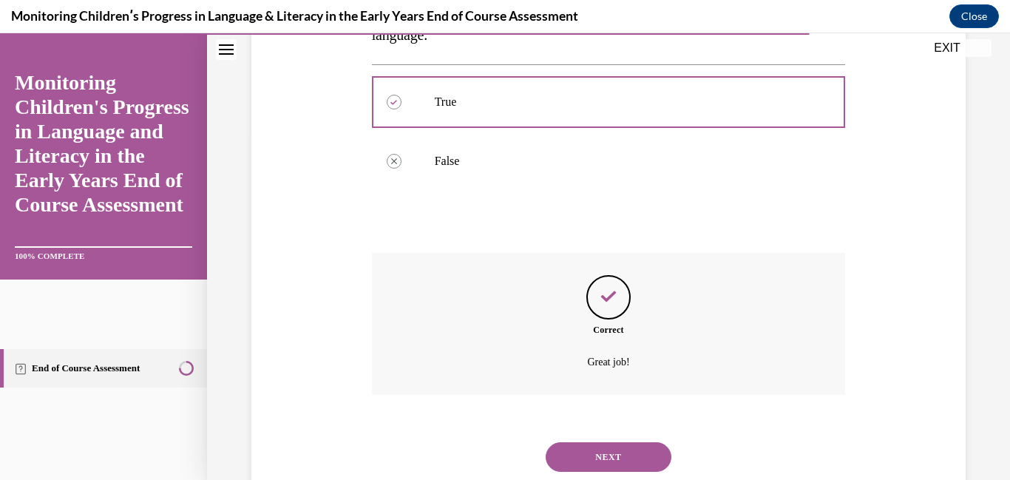
click at [585, 452] on button "NEXT" at bounding box center [609, 457] width 126 height 30
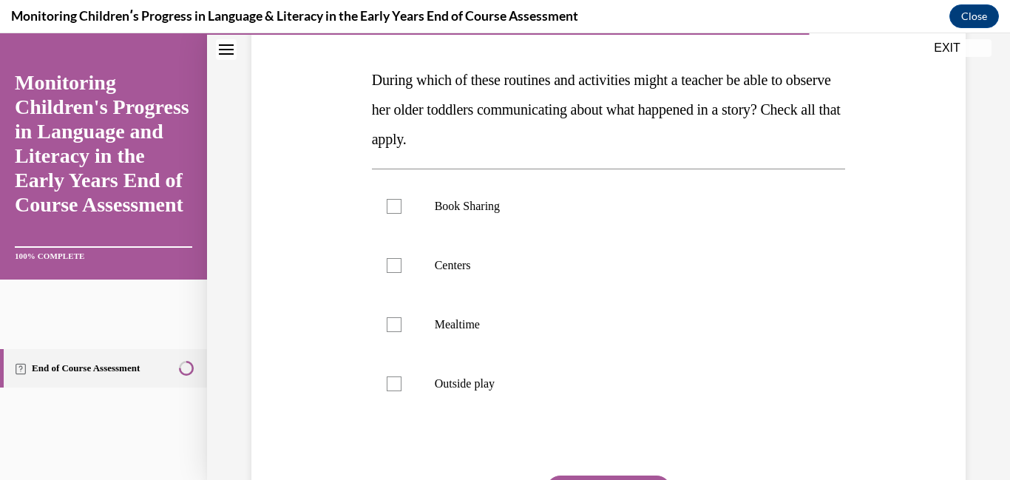
scroll to position [225, 0]
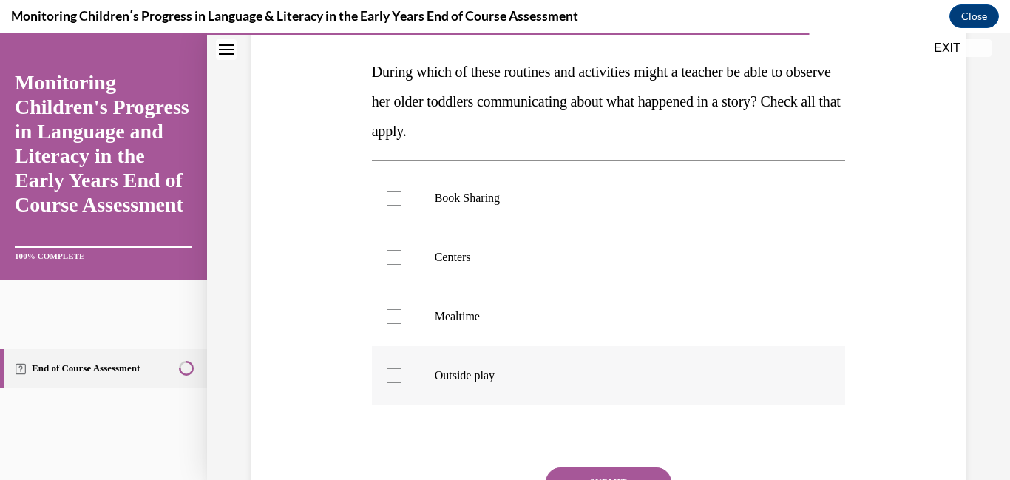
click at [478, 379] on p "Outside play" at bounding box center [622, 375] width 374 height 15
click at [402, 379] on input "Outside play" at bounding box center [394, 375] width 15 height 15
checkbox input "true"
click at [456, 325] on label "Mealtime" at bounding box center [609, 316] width 474 height 59
click at [402, 324] on input "Mealtime" at bounding box center [394, 316] width 15 height 15
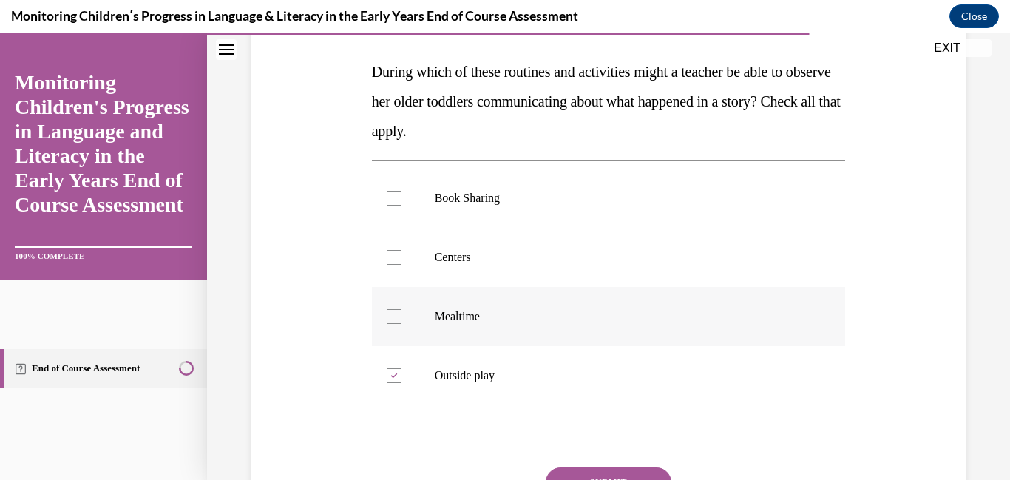
checkbox input "true"
click at [448, 280] on label "Centers" at bounding box center [609, 257] width 474 height 59
click at [402, 265] on input "Centers" at bounding box center [394, 257] width 15 height 15
checkbox input "true"
click at [448, 200] on p "Book Sharing" at bounding box center [622, 198] width 374 height 15
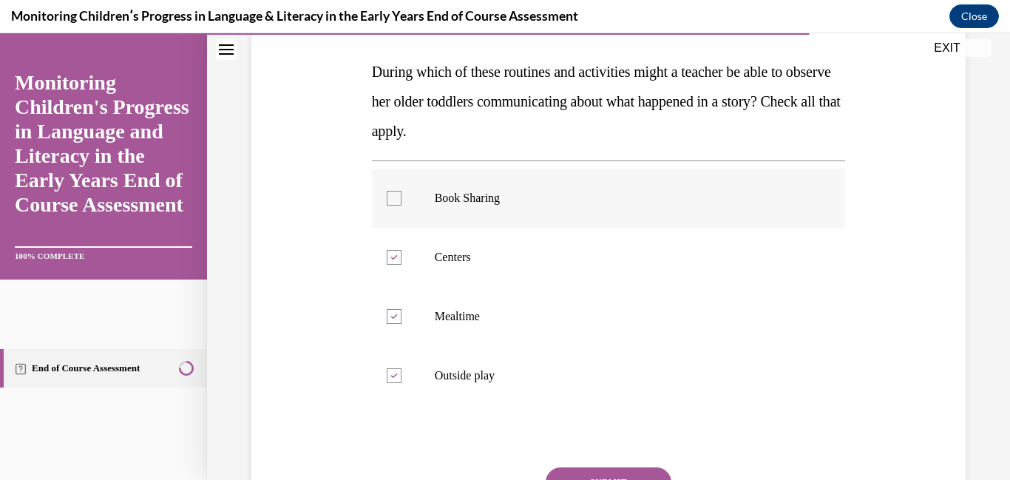
click at [402, 200] on input "Book Sharing" at bounding box center [394, 198] width 15 height 15
checkbox input "true"
click at [569, 478] on button "SUBMIT" at bounding box center [609, 482] width 126 height 30
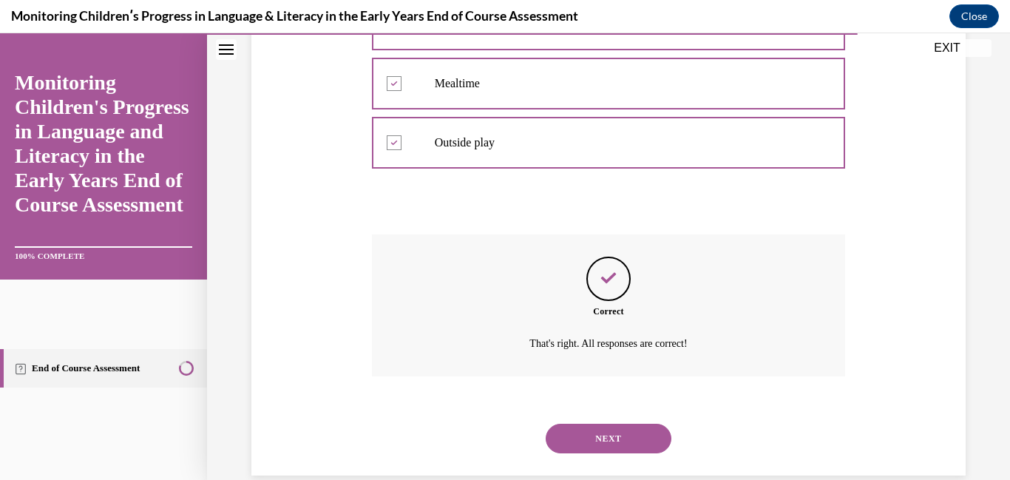
scroll to position [463, 0]
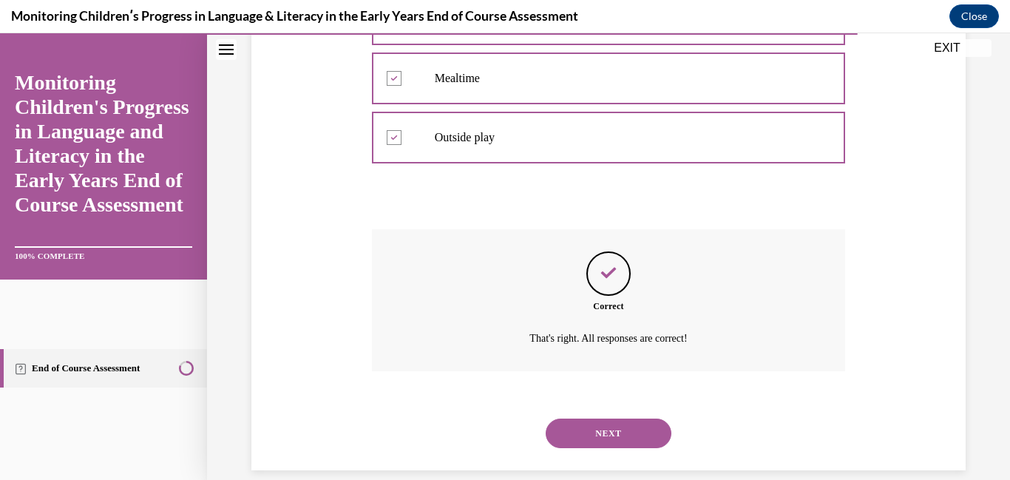
click at [571, 442] on button "NEXT" at bounding box center [609, 434] width 126 height 30
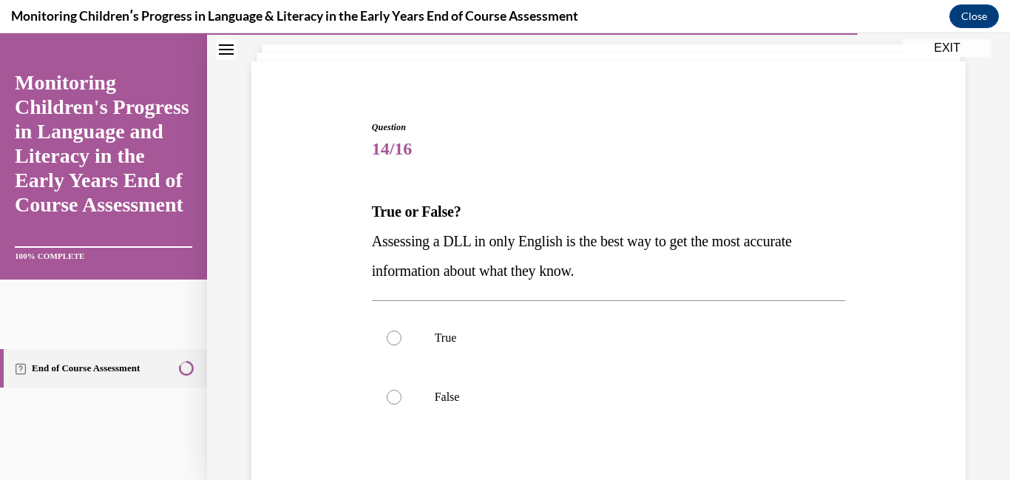
scroll to position [88, 0]
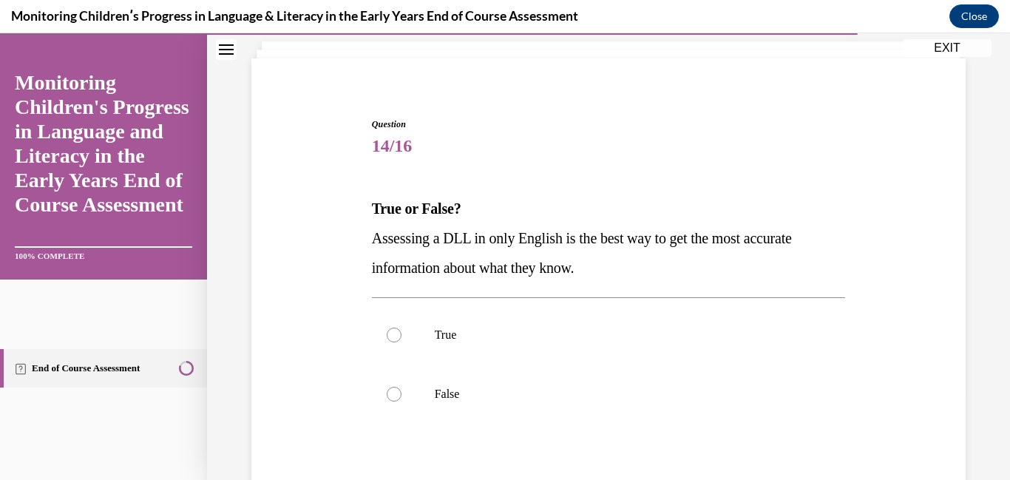
click at [536, 427] on div "True False" at bounding box center [609, 364] width 474 height 134
click at [501, 392] on p "False" at bounding box center [622, 394] width 374 height 15
click at [402, 392] on input "False" at bounding box center [394, 394] width 15 height 15
radio input "true"
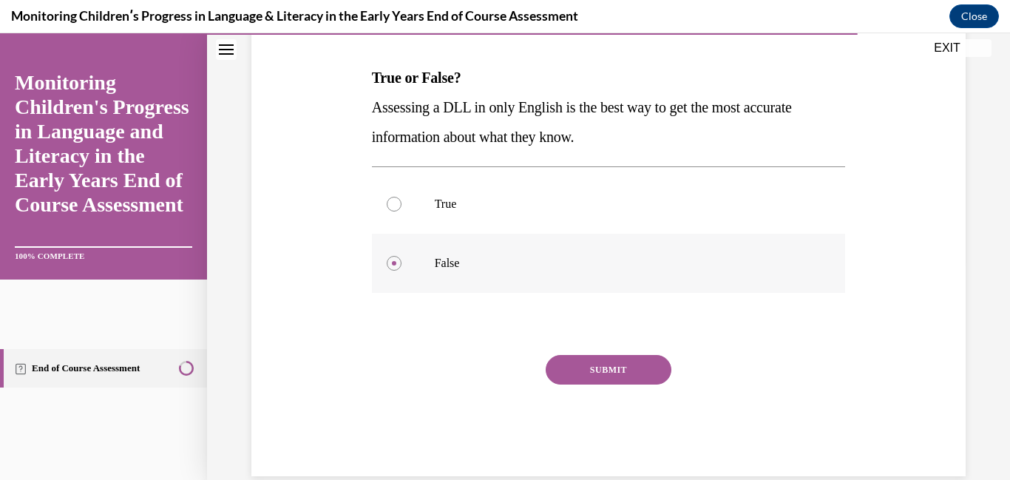
scroll to position [222, 0]
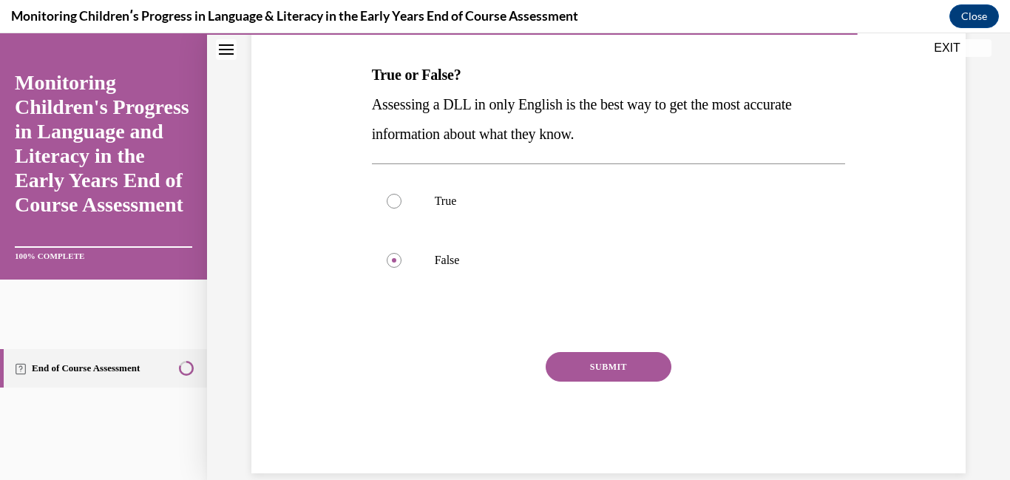
click at [594, 366] on button "SUBMIT" at bounding box center [609, 367] width 126 height 30
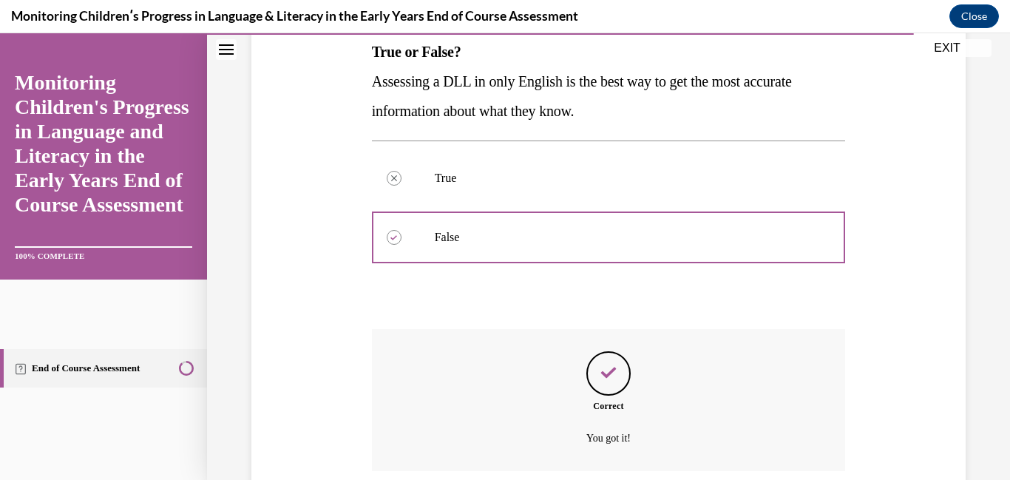
scroll to position [365, 0]
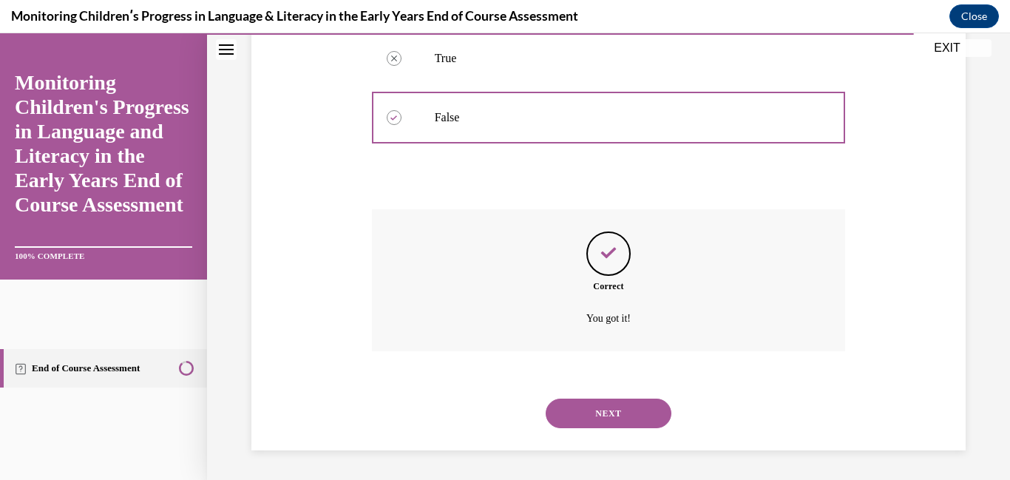
click at [589, 415] on button "NEXT" at bounding box center [609, 414] width 126 height 30
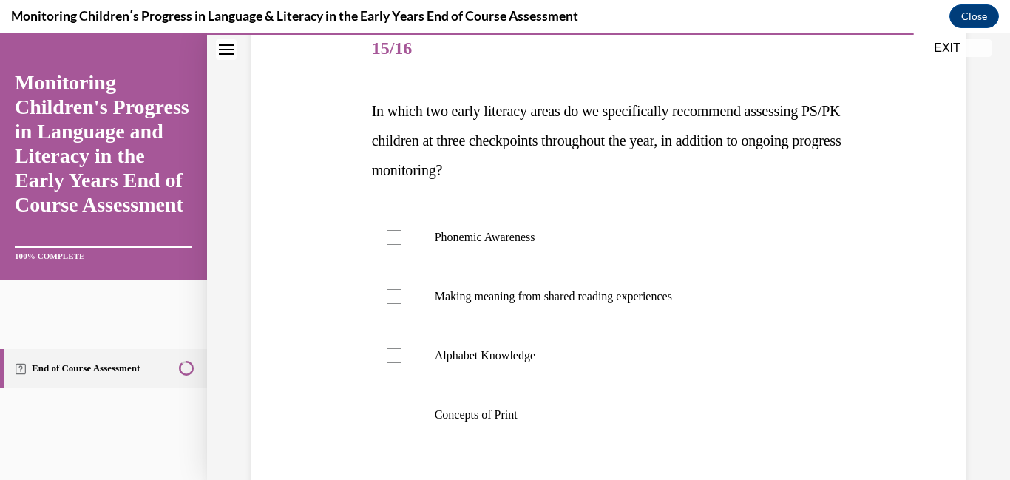
scroll to position [278, 0]
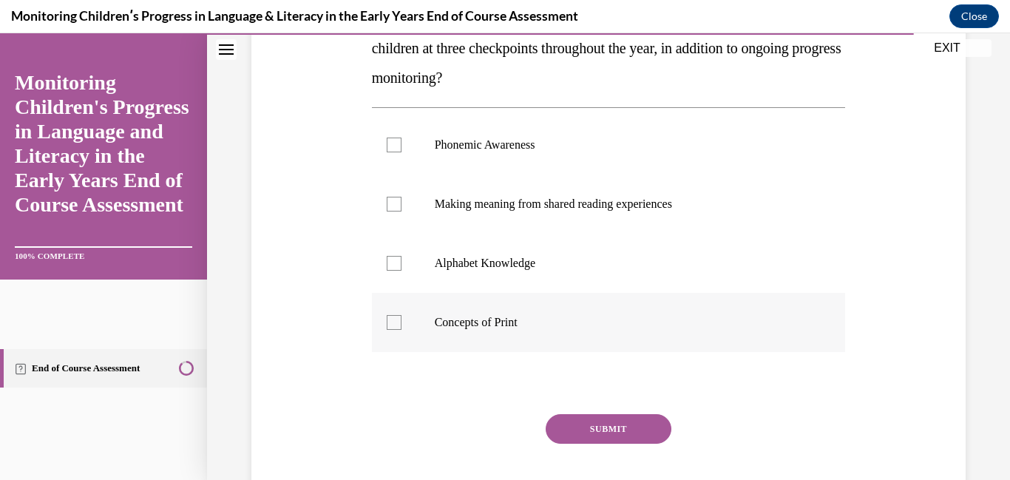
click at [476, 330] on label "Concepts of Print" at bounding box center [609, 322] width 474 height 59
click at [402, 330] on input "Concepts of Print" at bounding box center [394, 322] width 15 height 15
checkbox input "true"
click at [471, 175] on label "Making meaning from shared reading experiences" at bounding box center [609, 204] width 474 height 59
click at [402, 197] on input "Making meaning from shared reading experiences" at bounding box center [394, 204] width 15 height 15
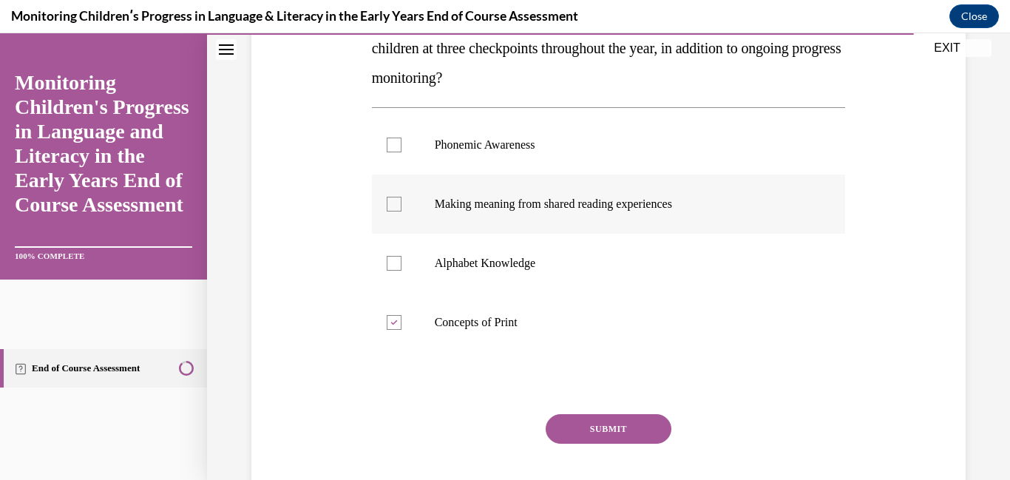
checkbox input "true"
click at [467, 158] on label "Phonemic Awareness" at bounding box center [609, 144] width 474 height 59
click at [402, 152] on input "Phonemic Awareness" at bounding box center [394, 145] width 15 height 15
checkbox input "true"
click at [484, 229] on label "Making meaning from shared reading experiences" at bounding box center [609, 204] width 474 height 59
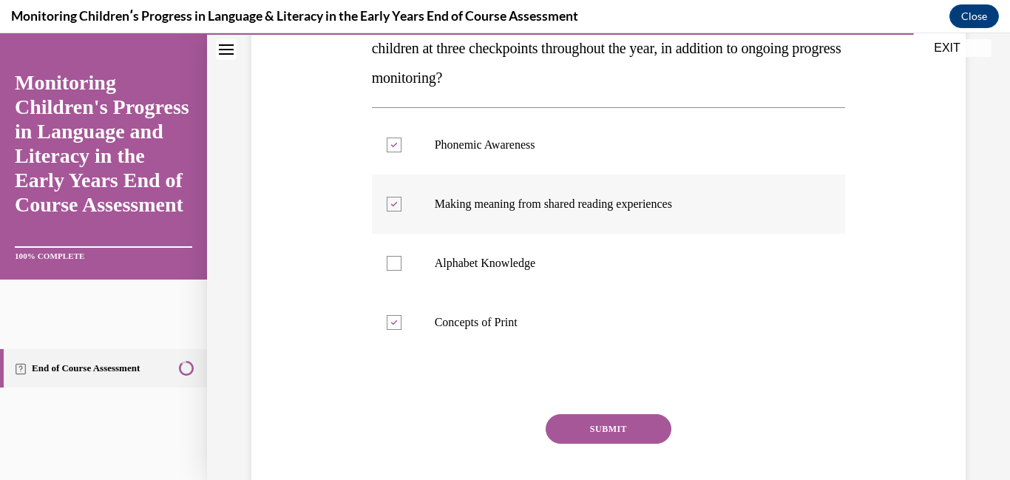
click at [402, 212] on input "Making meaning from shared reading experiences" at bounding box center [394, 204] width 15 height 15
checkbox input "false"
click at [589, 439] on button "SUBMIT" at bounding box center [609, 429] width 126 height 30
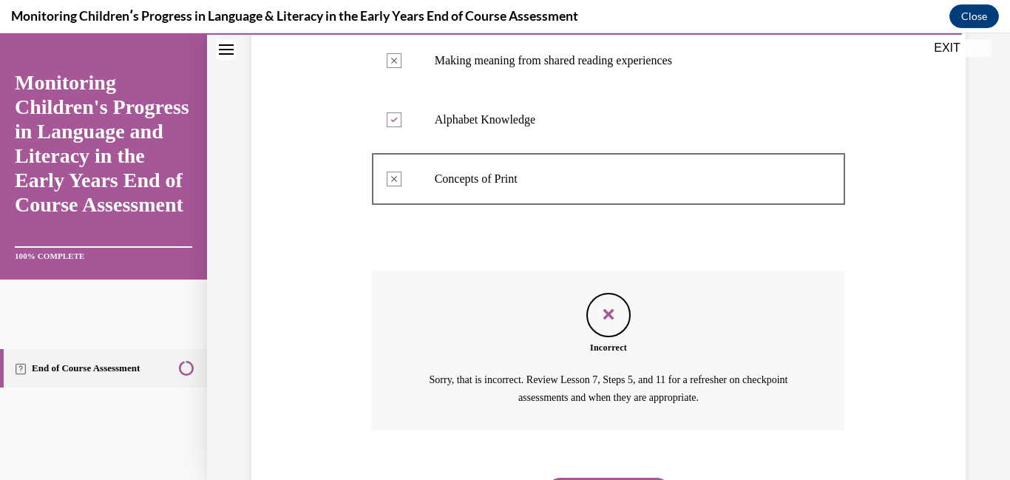
scroll to position [426, 0]
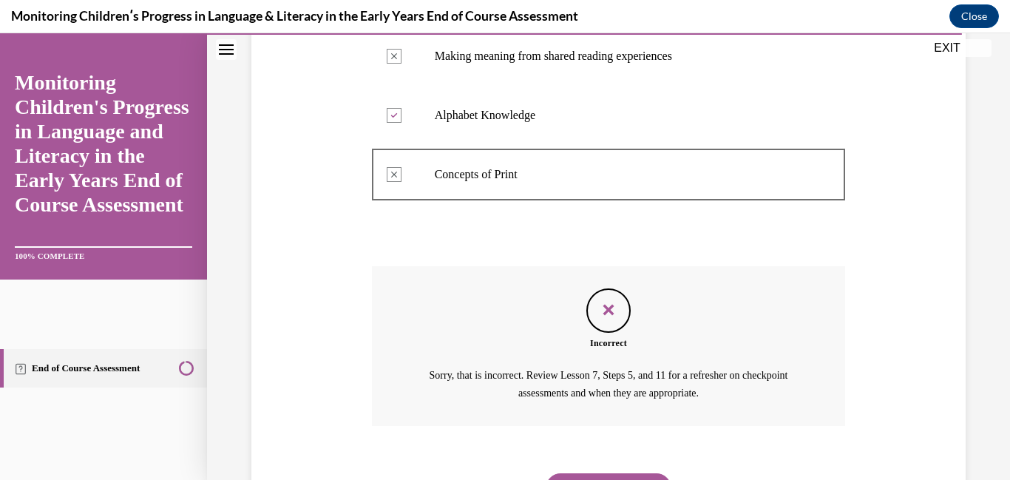
click at [583, 475] on button "NEXT" at bounding box center [609, 488] width 126 height 30
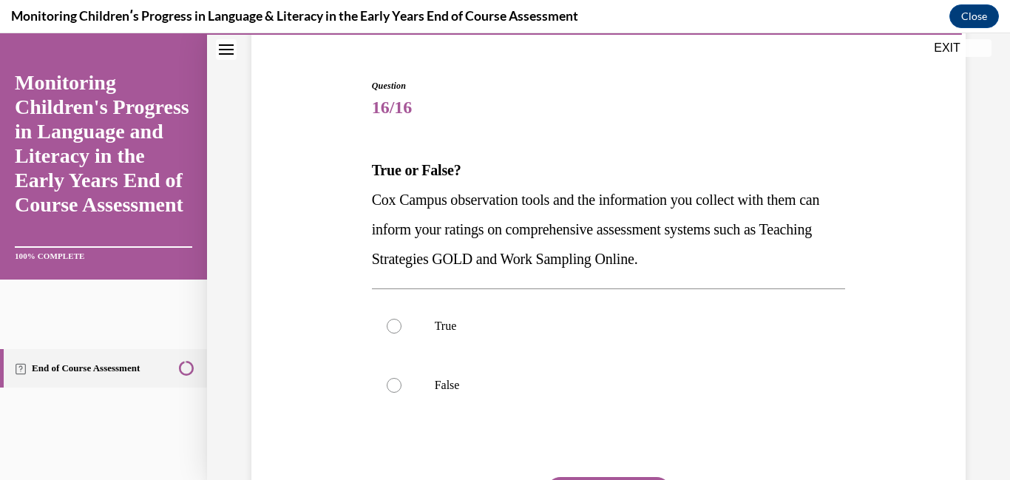
scroll to position [128, 0]
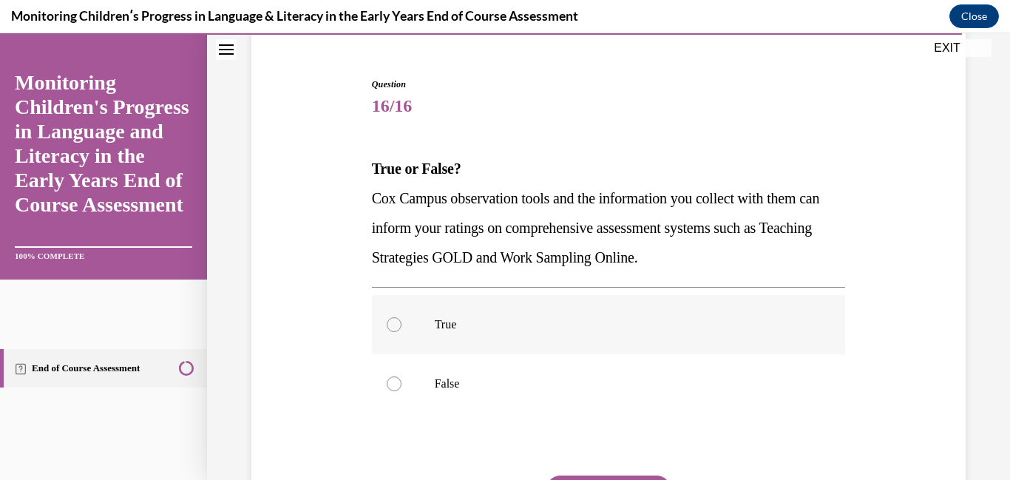
click at [506, 331] on p "True" at bounding box center [622, 324] width 374 height 15
click at [402, 331] on input "True" at bounding box center [394, 324] width 15 height 15
radio input "true"
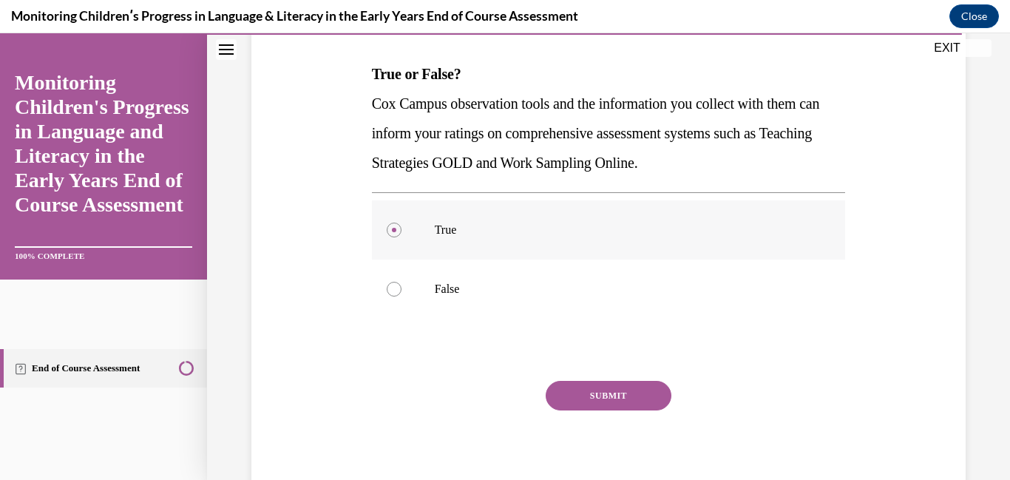
scroll to position [240, 0]
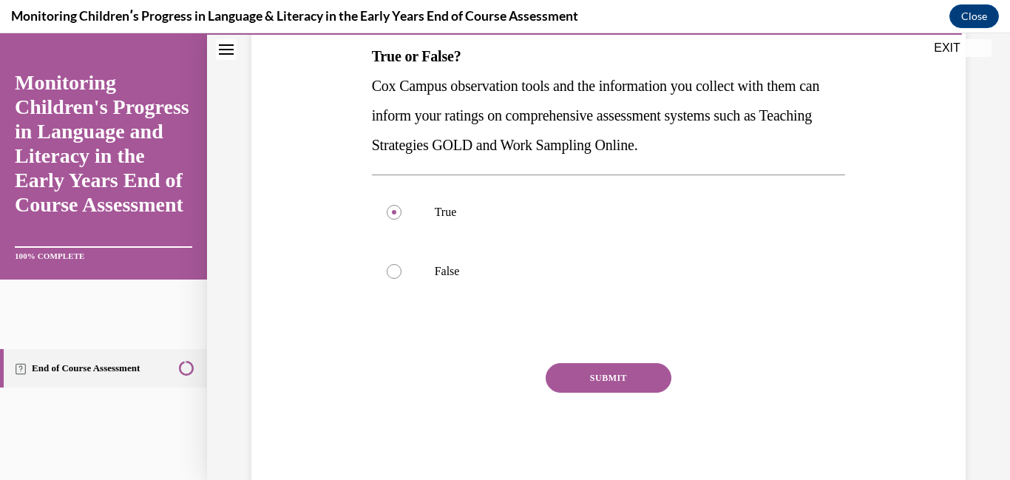
click at [577, 379] on button "SUBMIT" at bounding box center [609, 378] width 126 height 30
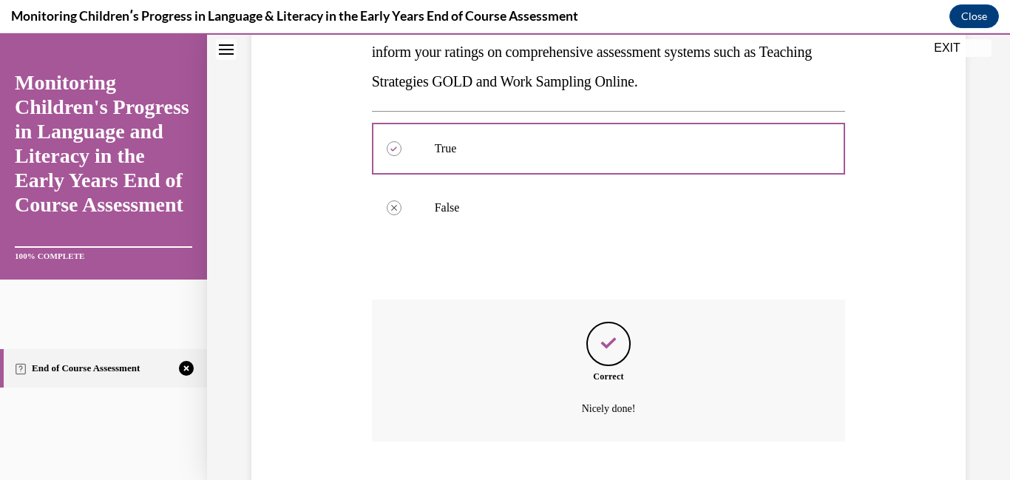
scroll to position [394, 0]
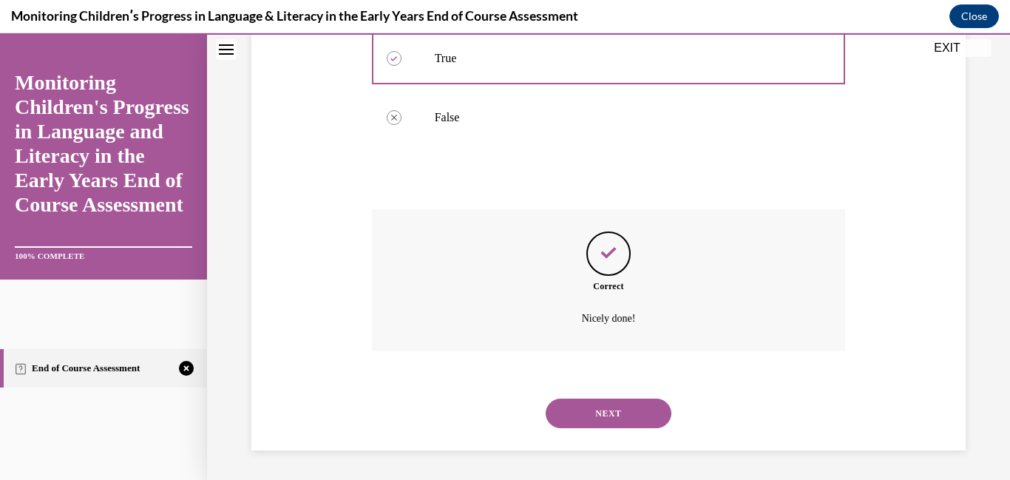
click at [589, 422] on button "NEXT" at bounding box center [609, 414] width 126 height 30
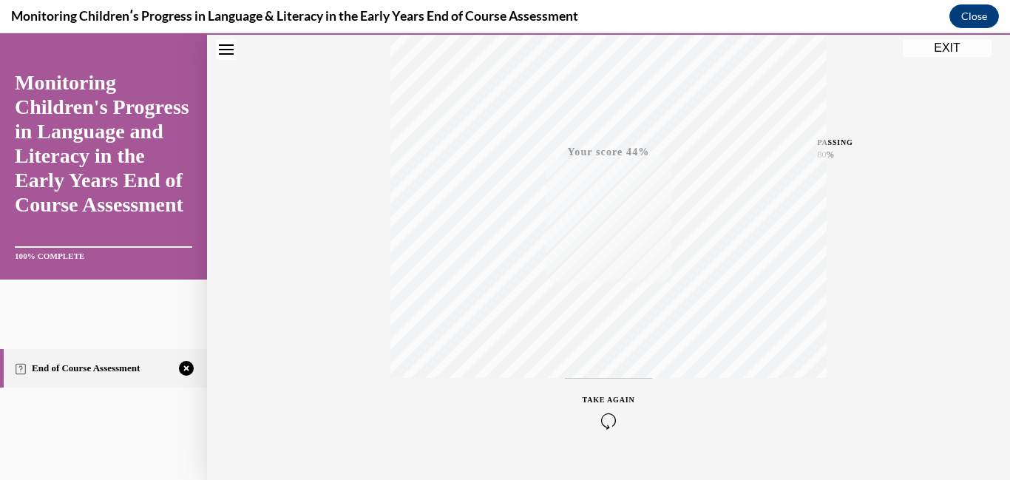
scroll to position [311, 0]
click at [609, 390] on icon "button" at bounding box center [609, 390] width 53 height 16
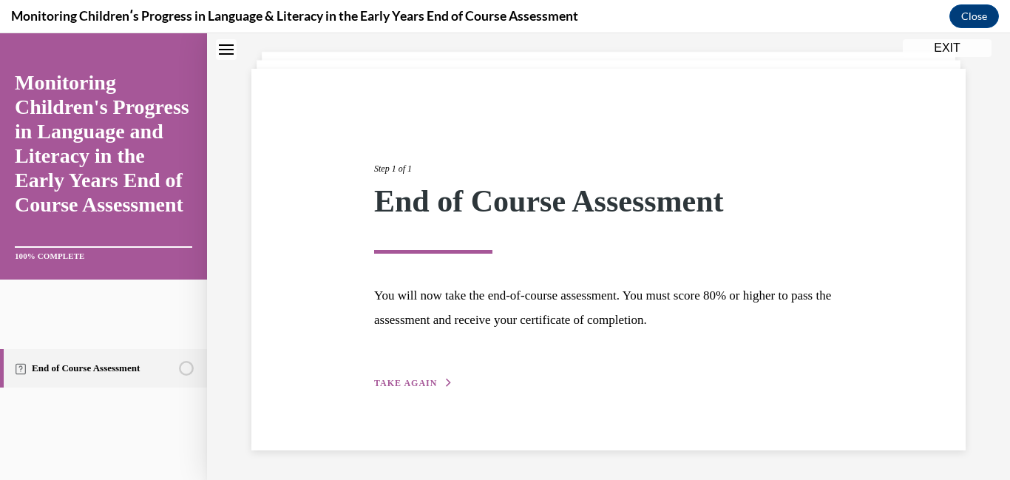
scroll to position [78, 0]
click at [439, 388] on button "TAKE AGAIN" at bounding box center [413, 382] width 79 height 13
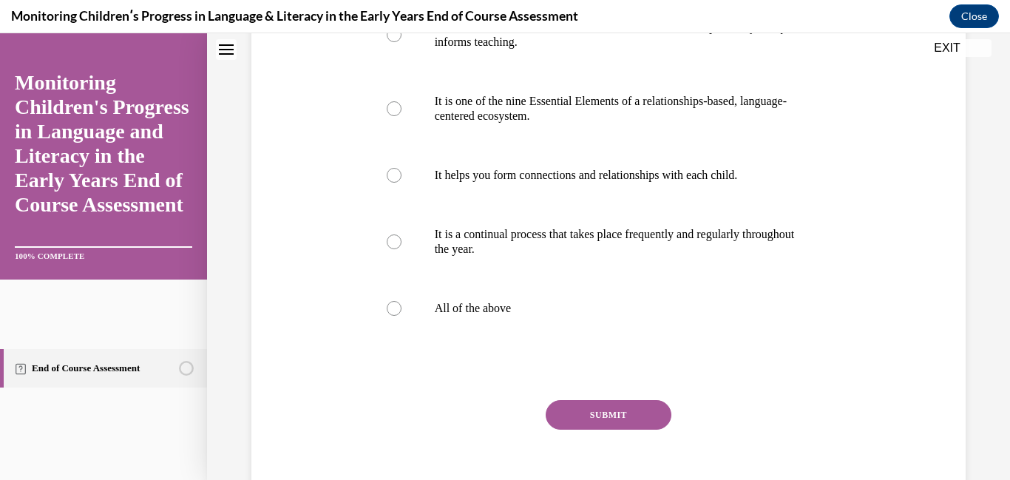
scroll to position [342, 0]
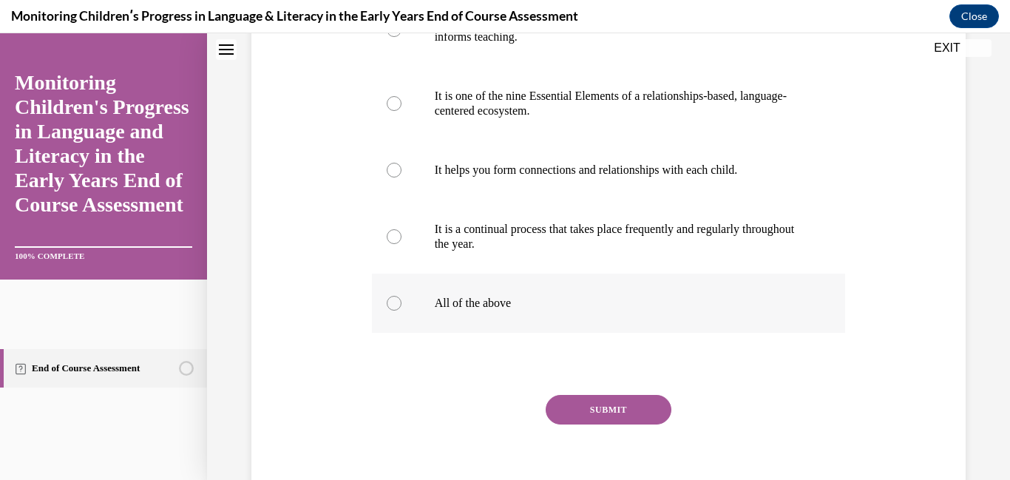
click at [441, 333] on label "All of the above" at bounding box center [609, 303] width 474 height 59
click at [402, 311] on input "All of the above" at bounding box center [394, 303] width 15 height 15
radio input "true"
click at [566, 424] on button "SUBMIT" at bounding box center [609, 410] width 126 height 30
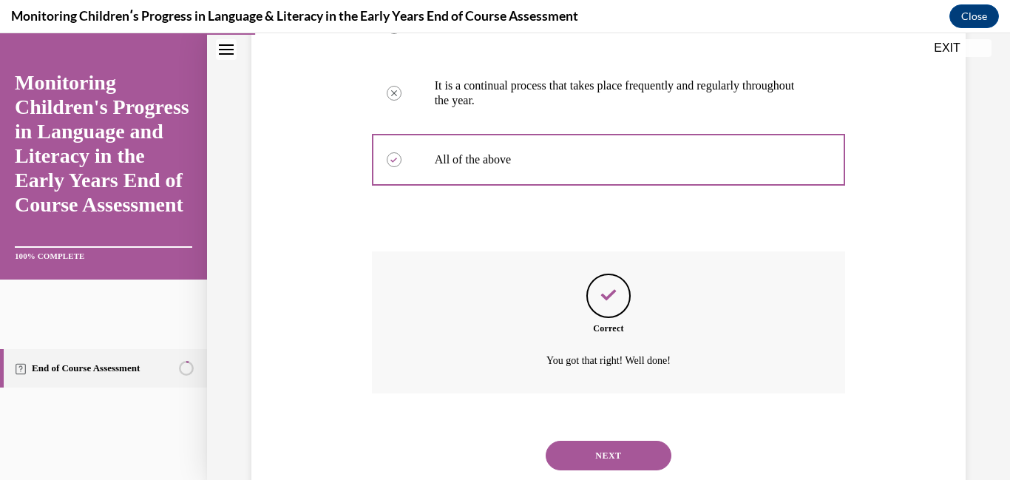
scroll to position [557, 0]
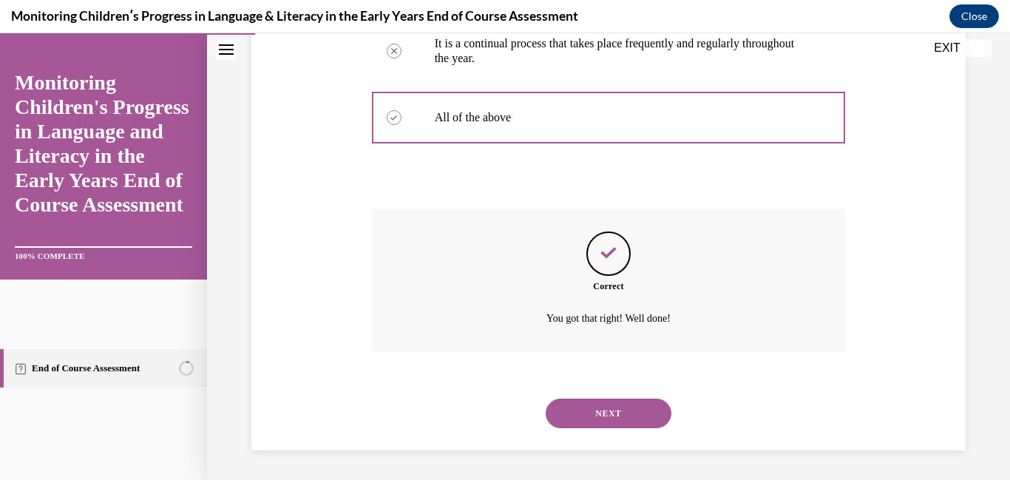
click at [586, 402] on button "NEXT" at bounding box center [609, 414] width 126 height 30
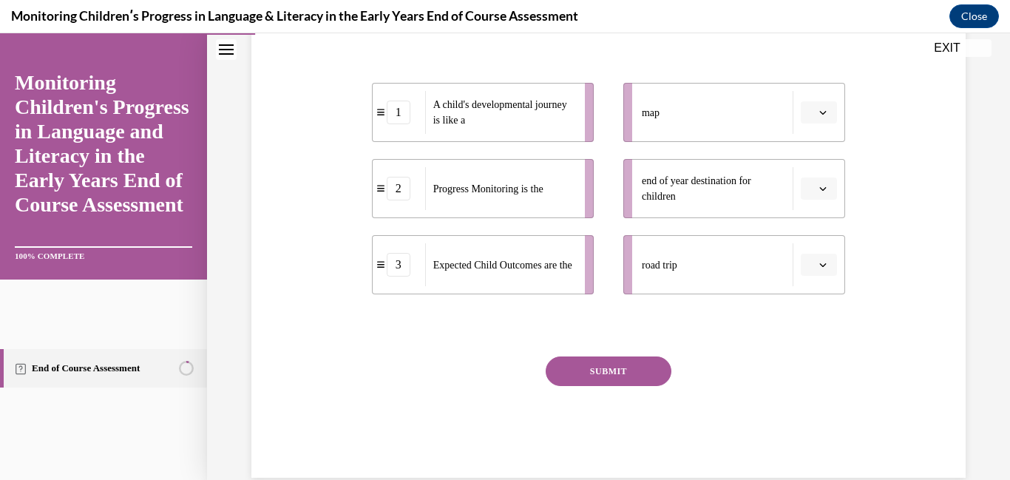
scroll to position [341, 0]
click at [822, 122] on li "map" at bounding box center [734, 110] width 222 height 59
click at [822, 121] on button "button" at bounding box center [819, 111] width 36 height 22
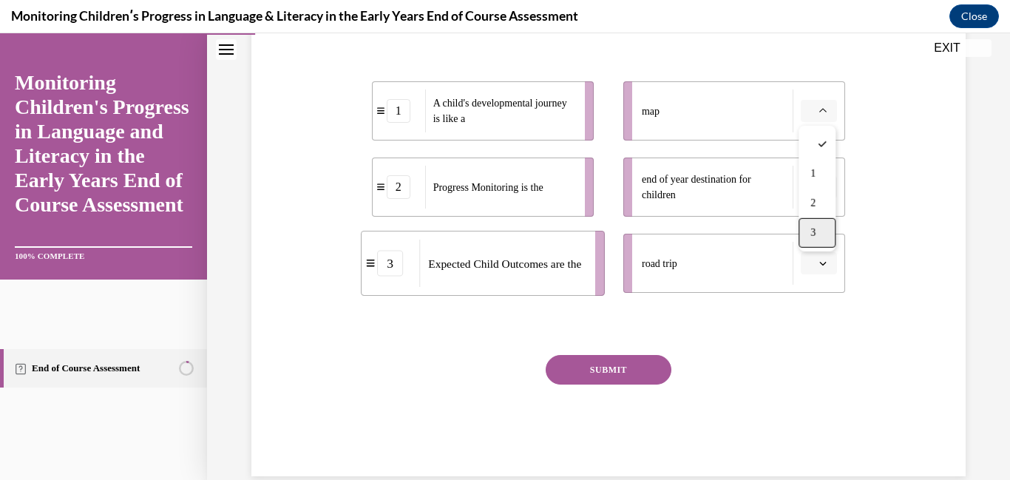
click at [821, 226] on div "3" at bounding box center [817, 233] width 37 height 30
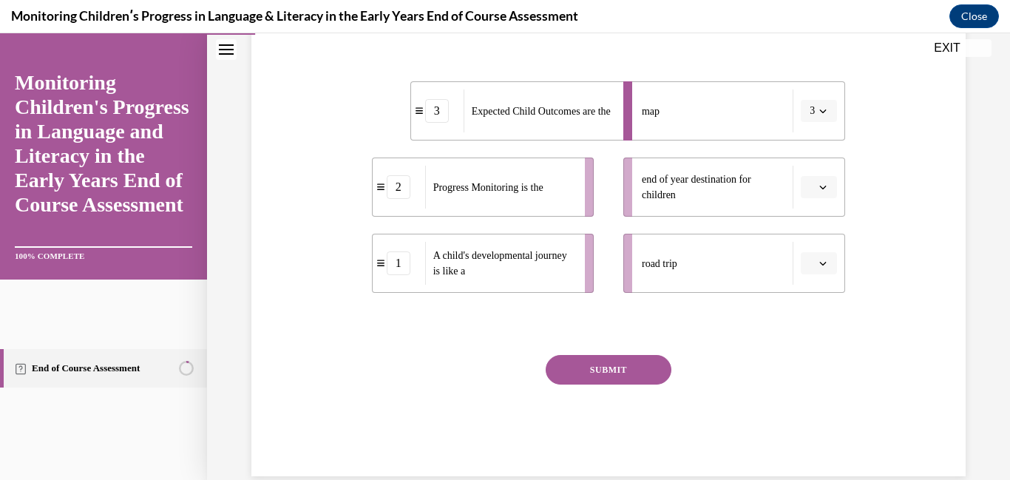
click at [822, 200] on li "end of year destination for children" at bounding box center [734, 187] width 222 height 59
click at [820, 189] on icon "button" at bounding box center [822, 186] width 7 height 7
click at [811, 257] on div "1" at bounding box center [817, 250] width 37 height 30
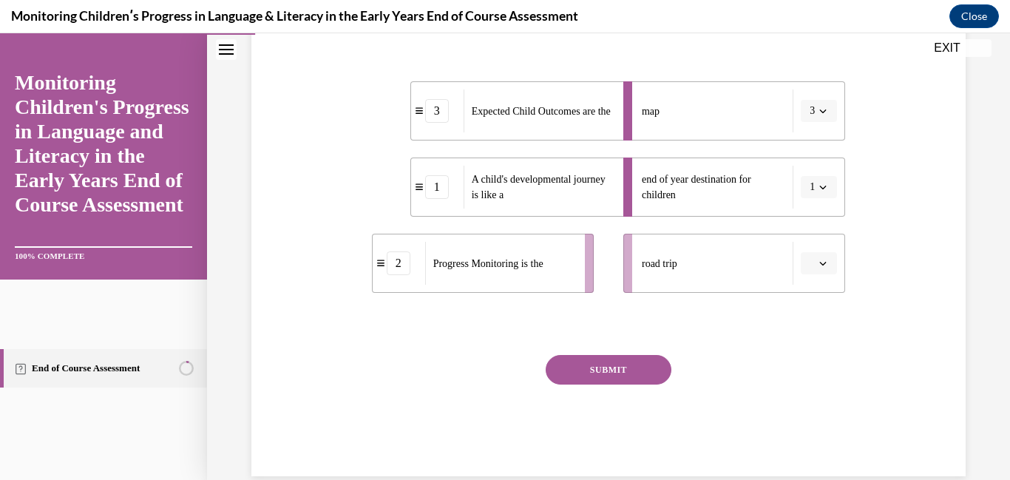
click at [821, 267] on icon "button" at bounding box center [822, 263] width 7 height 7
click at [813, 362] on div "2" at bounding box center [817, 356] width 37 height 30
click at [596, 365] on button "SUBMIT" at bounding box center [609, 370] width 126 height 30
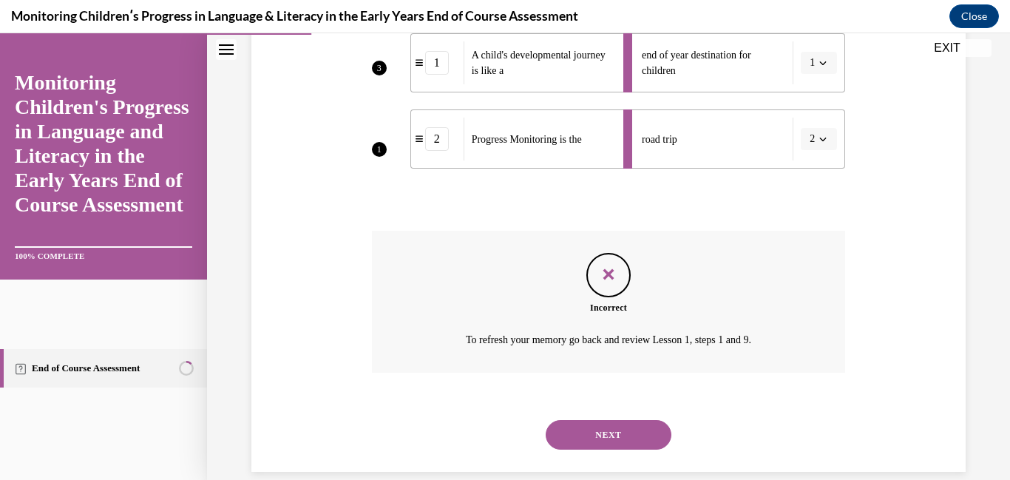
scroll to position [487, 0]
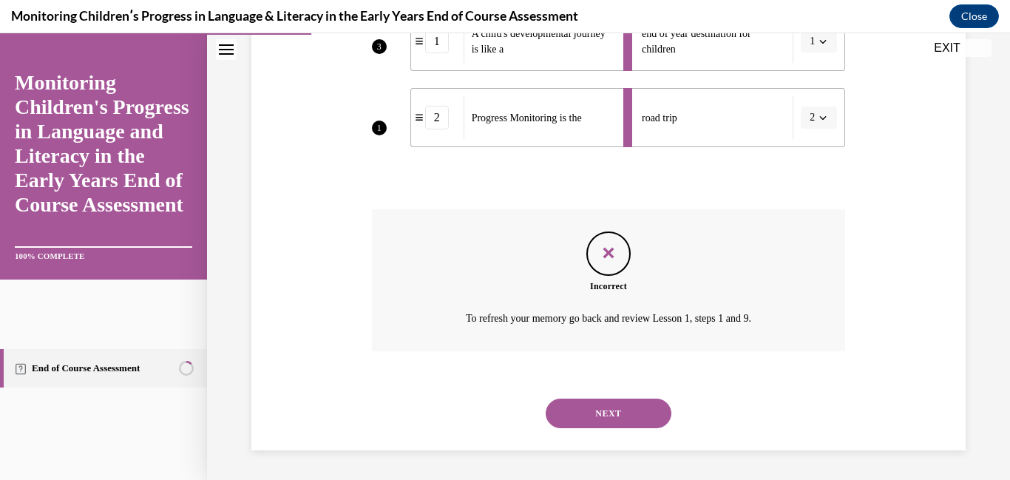
click at [607, 415] on button "NEXT" at bounding box center [609, 414] width 126 height 30
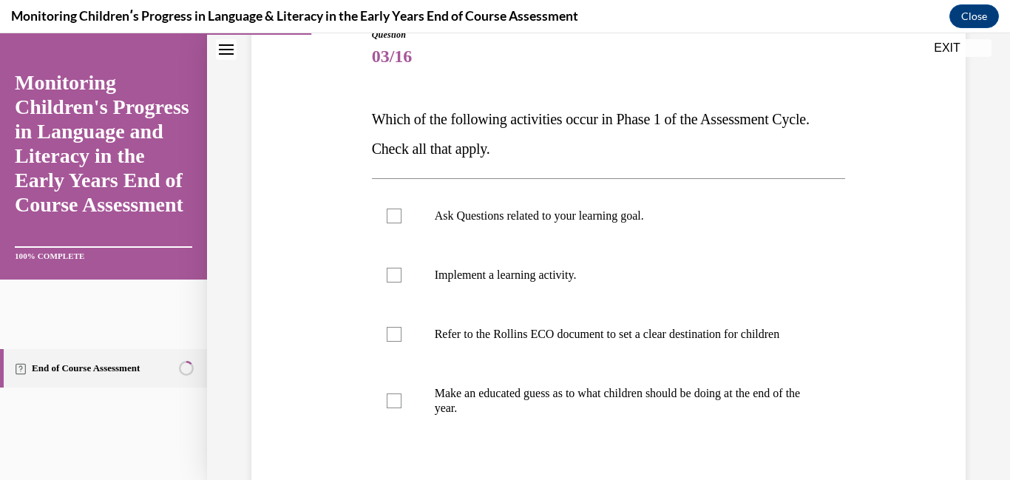
scroll to position [184, 0]
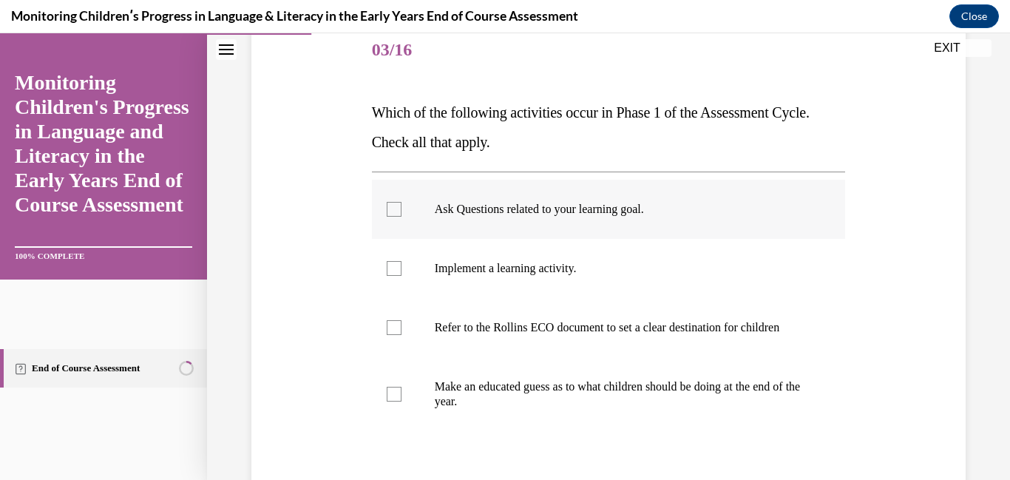
click at [551, 229] on label "Ask Questions related to your learning goal." at bounding box center [609, 209] width 474 height 59
click at [402, 217] on input "Ask Questions related to your learning goal." at bounding box center [394, 209] width 15 height 15
checkbox input "true"
click at [553, 261] on p "Implement a learning activity." at bounding box center [622, 268] width 374 height 15
click at [402, 261] on input "Implement a learning activity." at bounding box center [394, 268] width 15 height 15
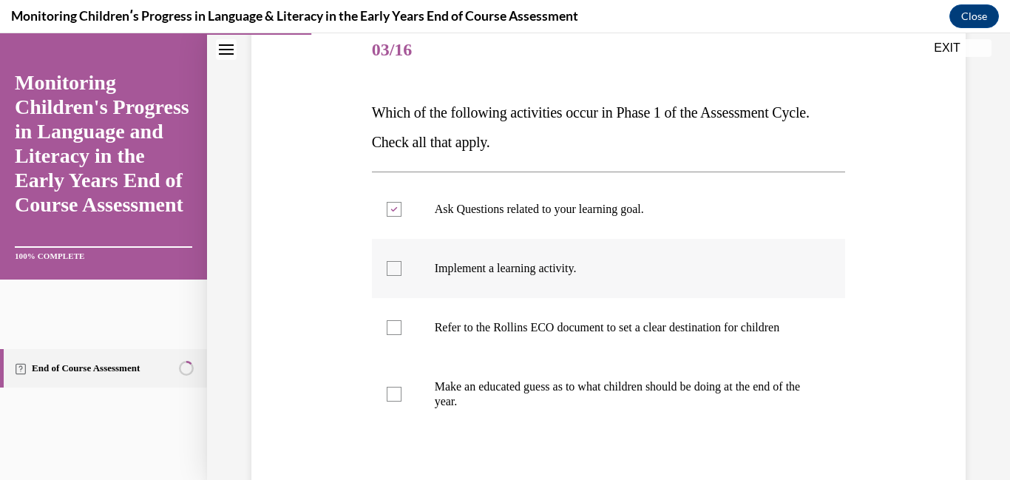
checkbox input "true"
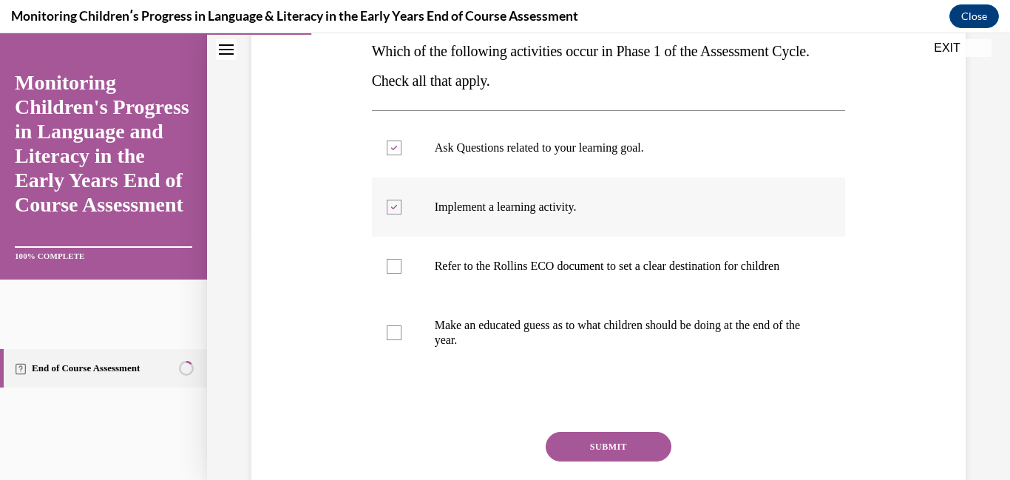
scroll to position [363, 0]
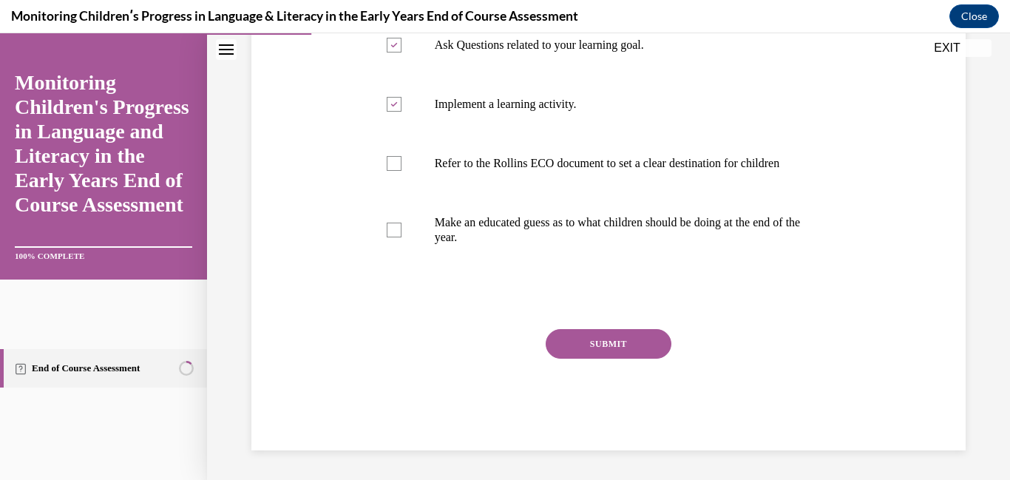
click at [595, 334] on button "SUBMIT" at bounding box center [609, 344] width 126 height 30
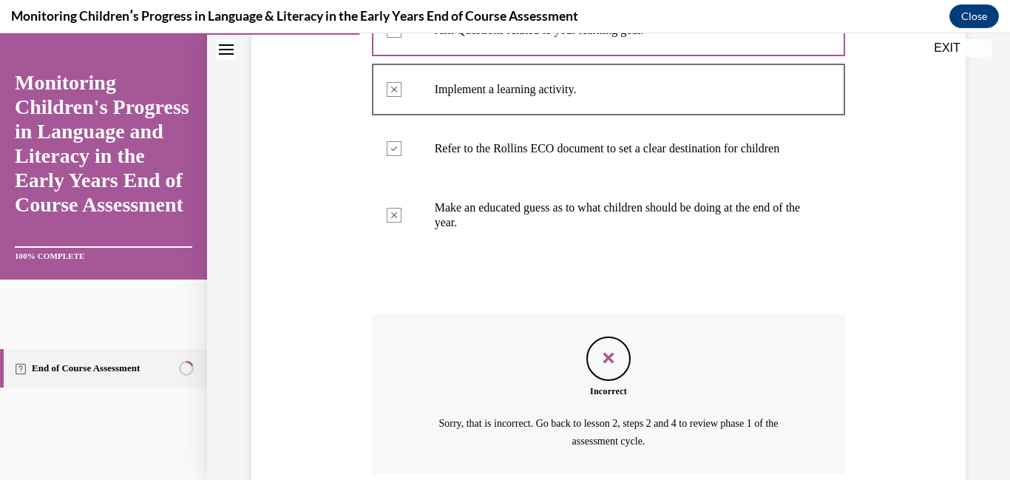
scroll to position [501, 0]
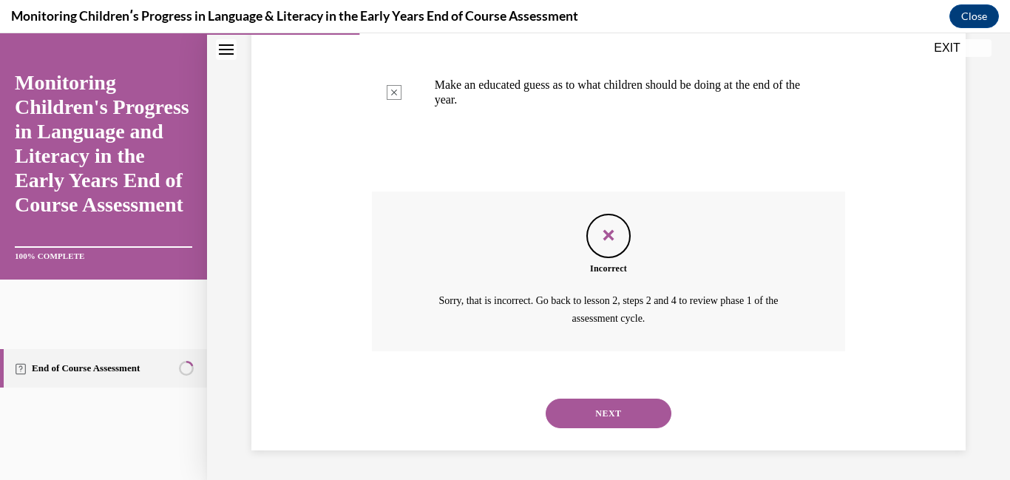
click at [585, 406] on button "NEXT" at bounding box center [609, 414] width 126 height 30
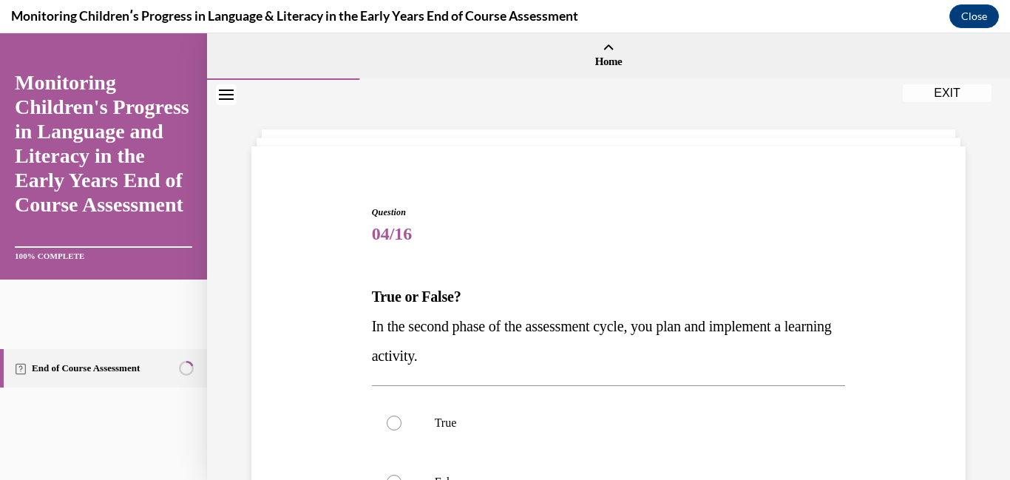
scroll to position [24, 0]
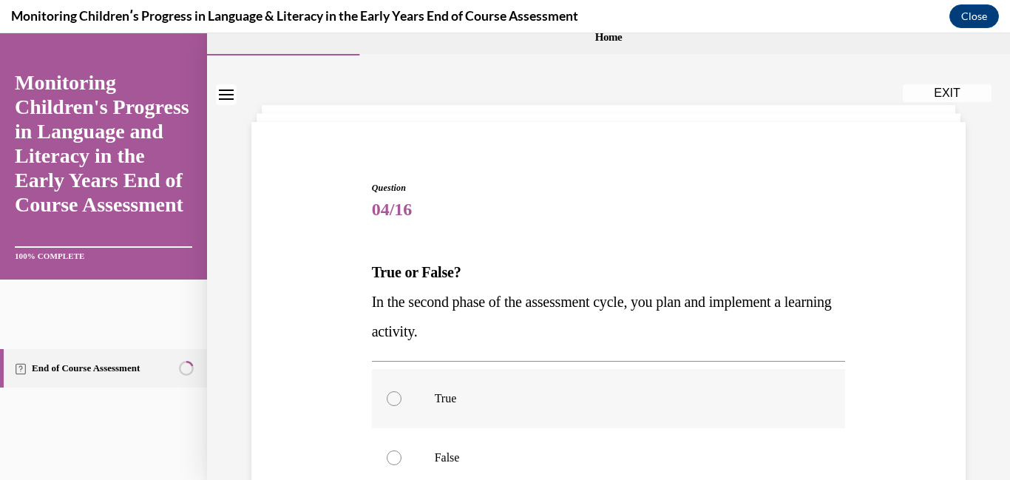
click at [528, 402] on p "True" at bounding box center [622, 398] width 374 height 15
click at [402, 402] on input "True" at bounding box center [394, 398] width 15 height 15
radio input "true"
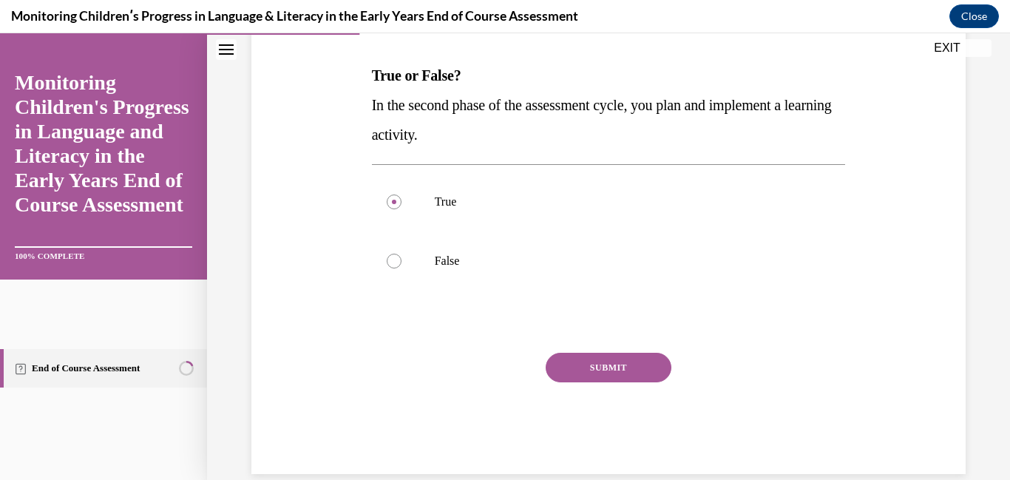
click at [568, 370] on button "SUBMIT" at bounding box center [609, 368] width 126 height 30
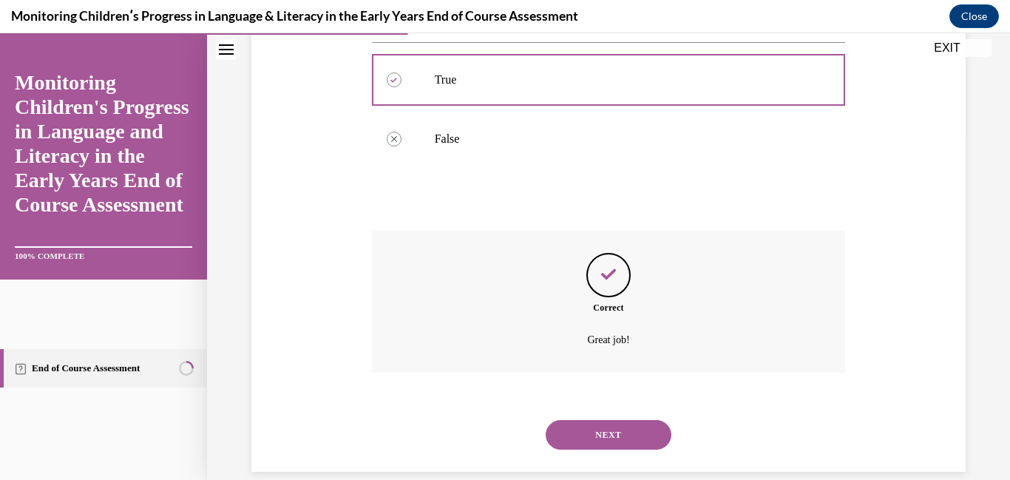
scroll to position [365, 0]
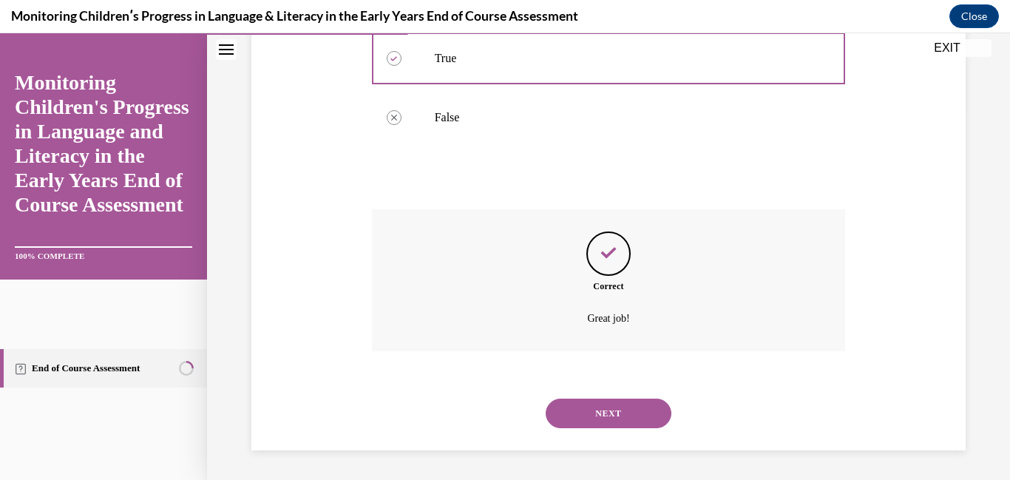
click at [581, 419] on button "NEXT" at bounding box center [609, 414] width 126 height 30
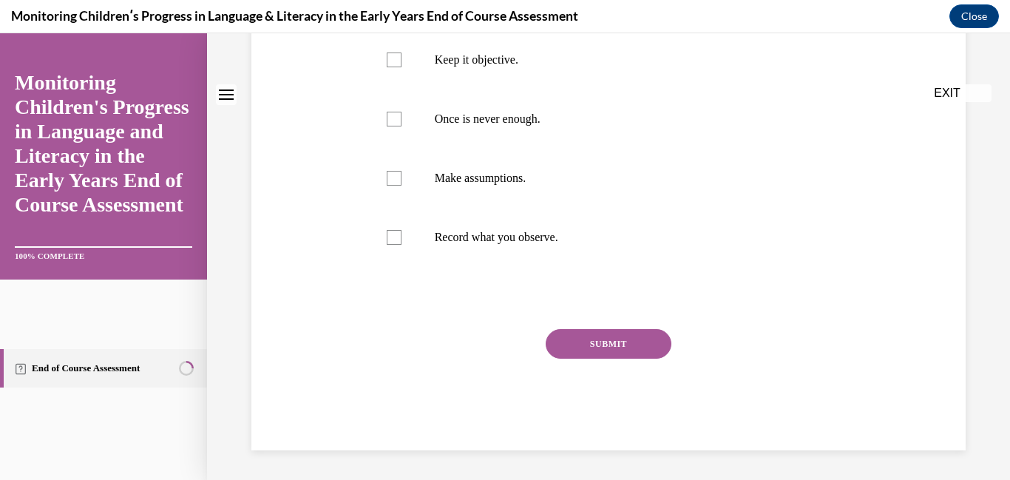
scroll to position [0, 0]
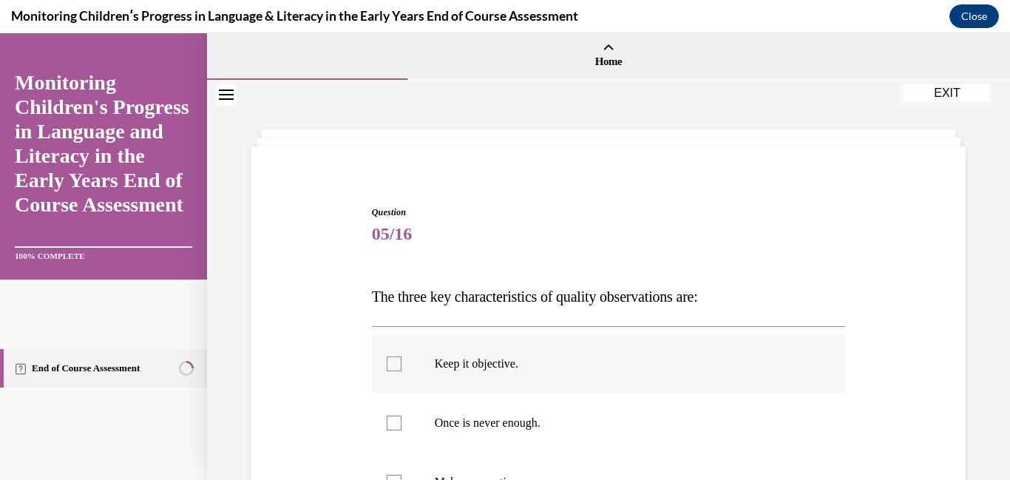
click at [541, 373] on label "Keep it objective." at bounding box center [609, 363] width 474 height 59
click at [402, 371] on input "Keep it objective." at bounding box center [394, 363] width 15 height 15
checkbox input "true"
click at [532, 416] on p "Once is never enough." at bounding box center [622, 423] width 374 height 15
click at [402, 416] on input "Once is never enough." at bounding box center [394, 423] width 15 height 15
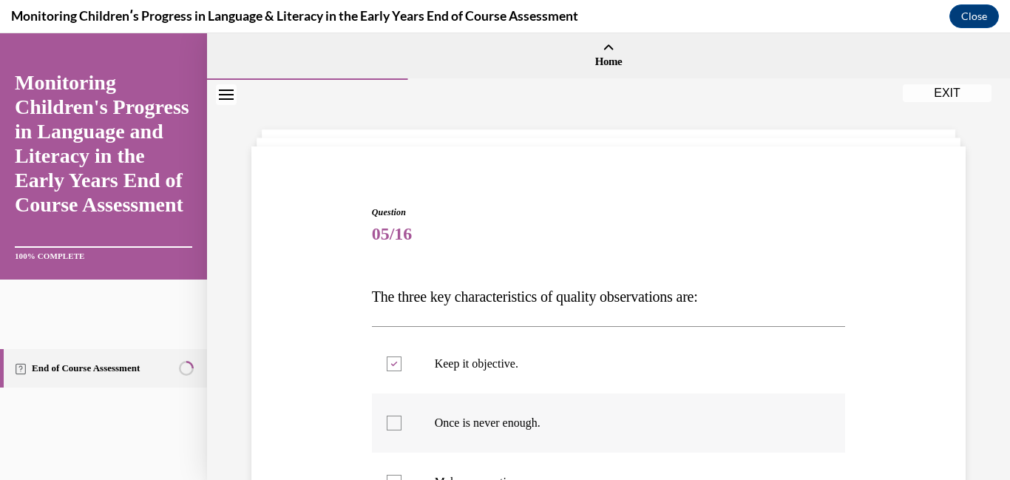
checkbox input "true"
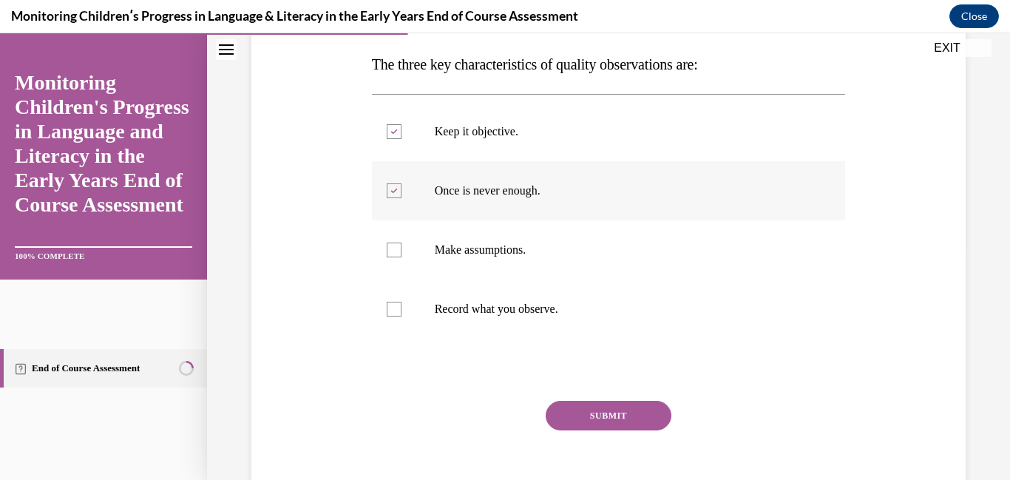
scroll to position [237, 0]
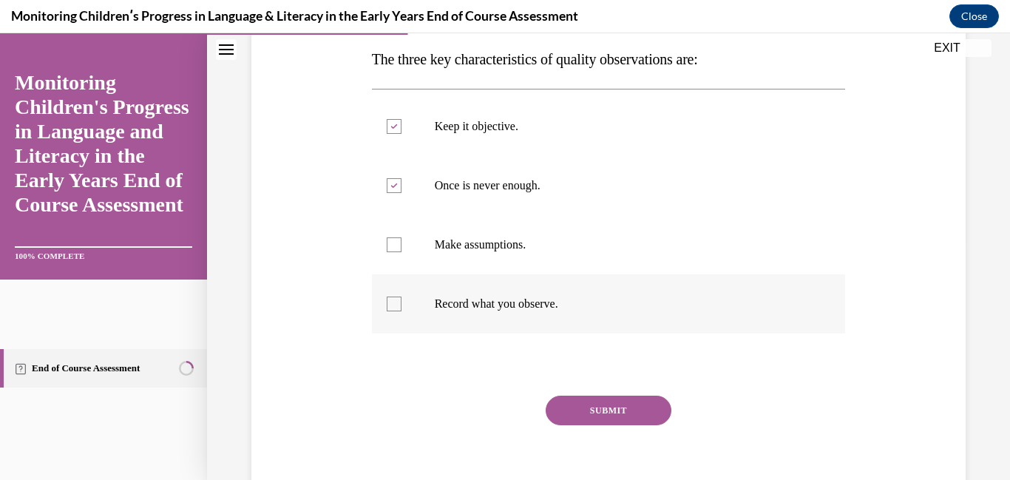
click at [479, 332] on label "Record what you observe." at bounding box center [609, 303] width 474 height 59
click at [402, 311] on input "Record what you observe." at bounding box center [394, 304] width 15 height 15
checkbox input "true"
click at [578, 418] on button "SUBMIT" at bounding box center [609, 411] width 126 height 30
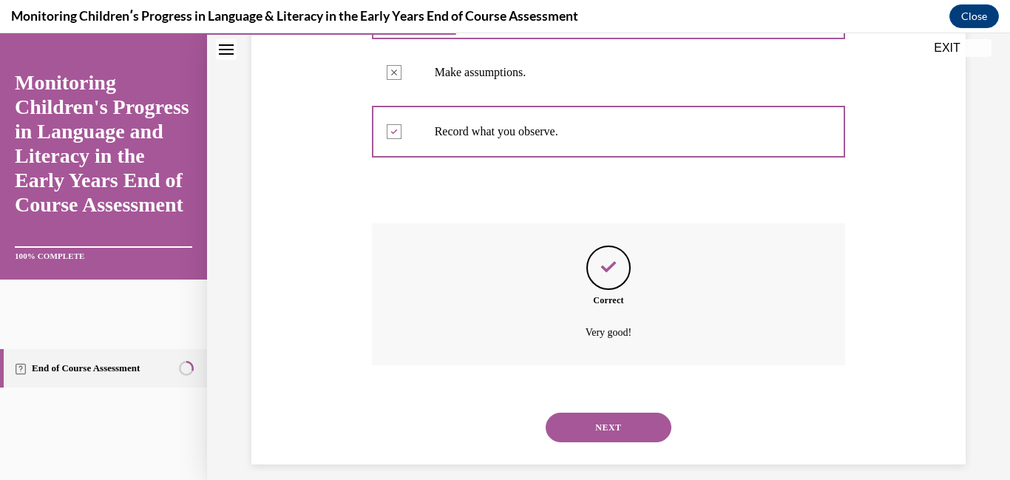
scroll to position [424, 0]
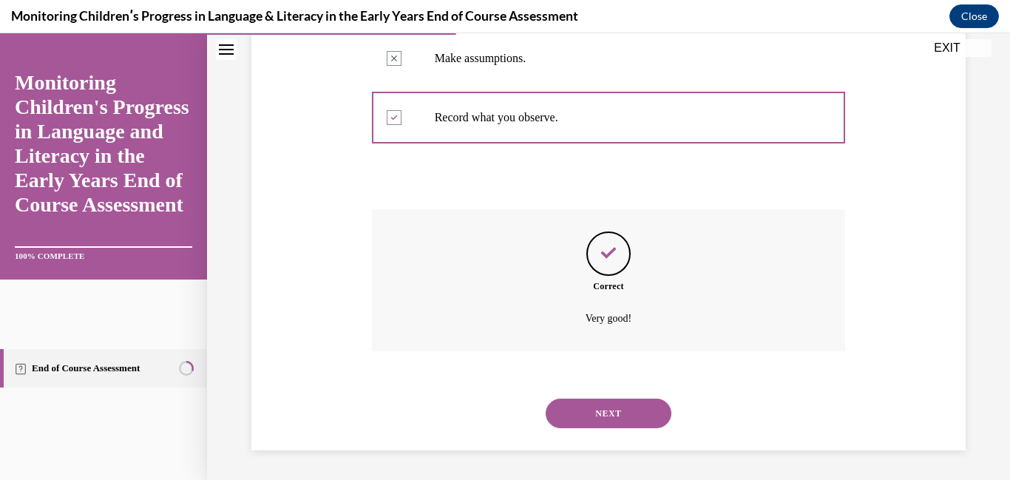
click at [578, 418] on button "NEXT" at bounding box center [609, 414] width 126 height 30
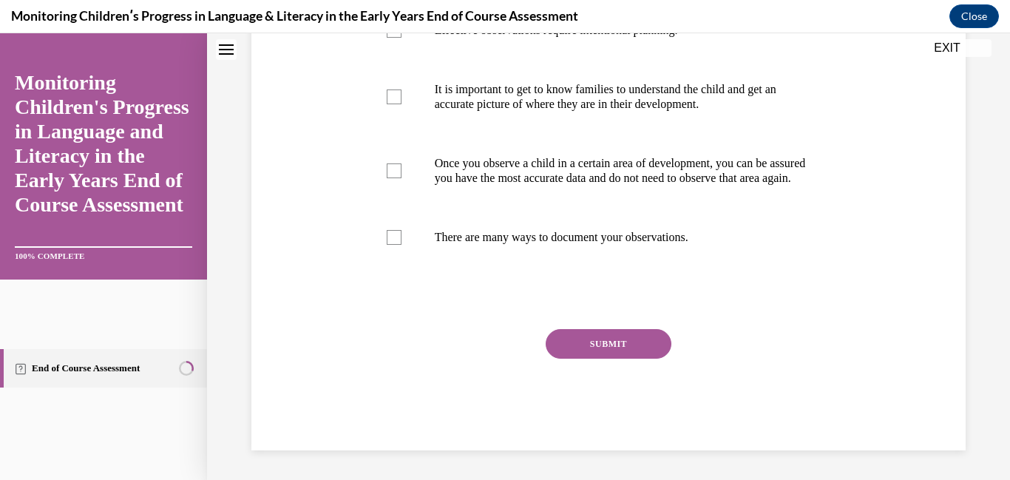
scroll to position [0, 0]
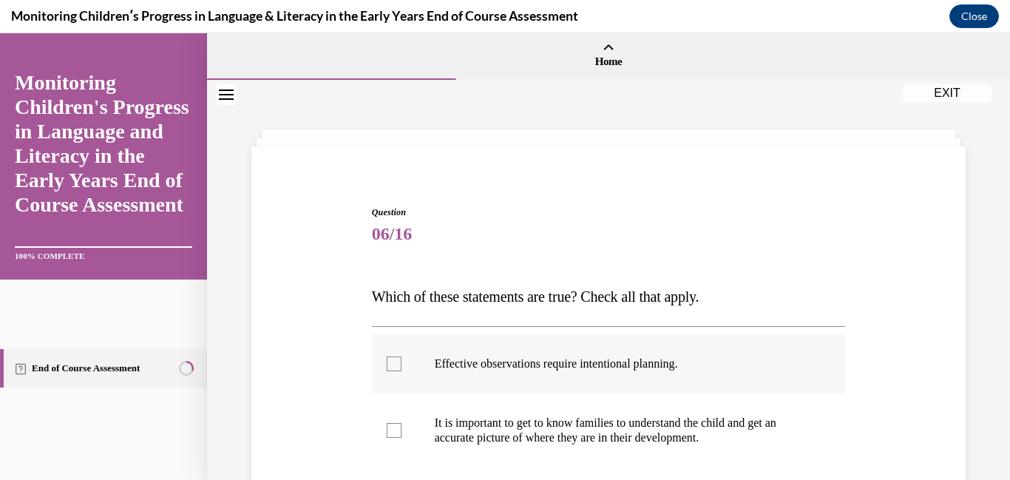
click at [549, 364] on p "Effective observations require intentional planning." at bounding box center [622, 363] width 374 height 15
click at [402, 364] on input "Effective observations require intentional planning." at bounding box center [394, 363] width 15 height 15
checkbox input "true"
click at [547, 435] on p "It is important to get to know families to understand the child and get an accu…" at bounding box center [622, 431] width 374 height 30
click at [402, 435] on input "It is important to get to know families to understand the child and get an accu…" at bounding box center [394, 430] width 15 height 15
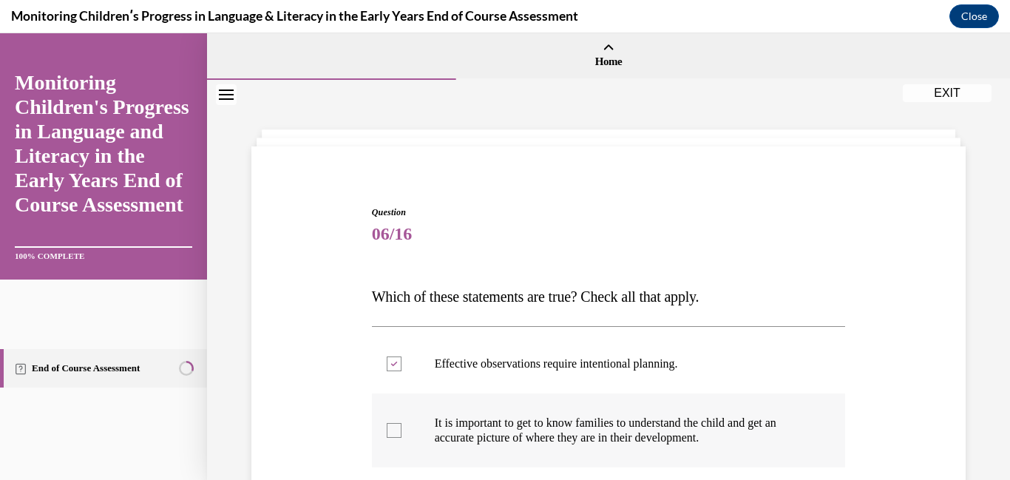
checkbox input "true"
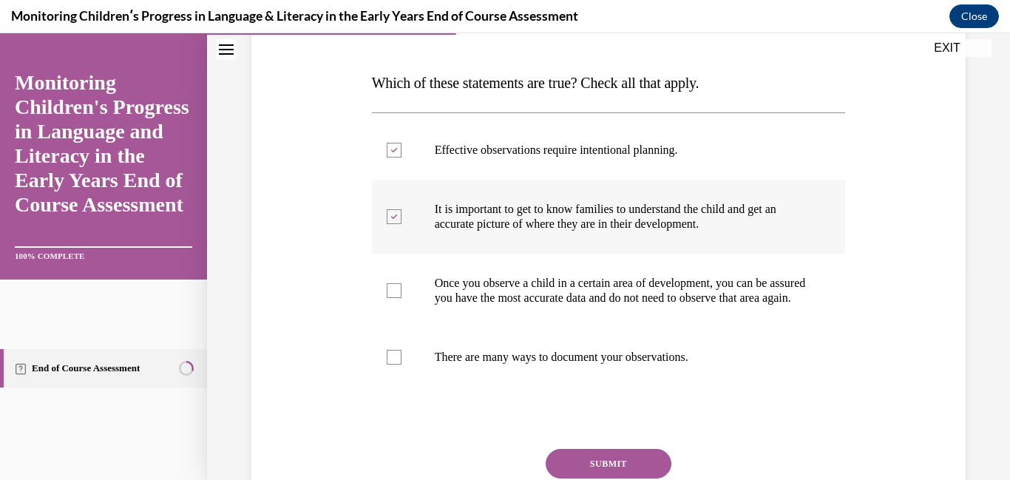
scroll to position [217, 0]
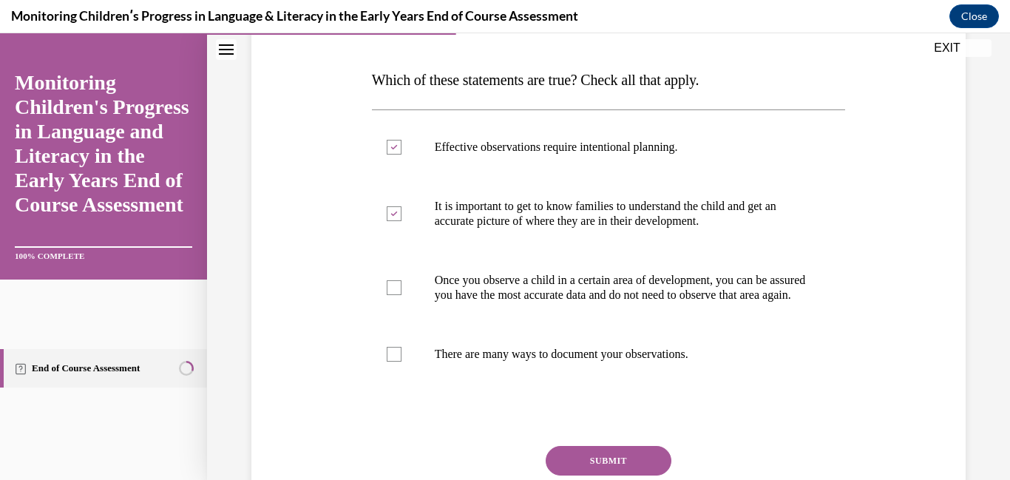
click at [517, 391] on div "Effective observations require intentional planning. It is important to get to …" at bounding box center [609, 250] width 474 height 282
click at [511, 384] on label "There are many ways to document your observations." at bounding box center [609, 354] width 474 height 59
click at [402, 362] on input "There are many ways to document your observations." at bounding box center [394, 354] width 15 height 15
checkbox input "true"
click at [600, 464] on button "SUBMIT" at bounding box center [609, 461] width 126 height 30
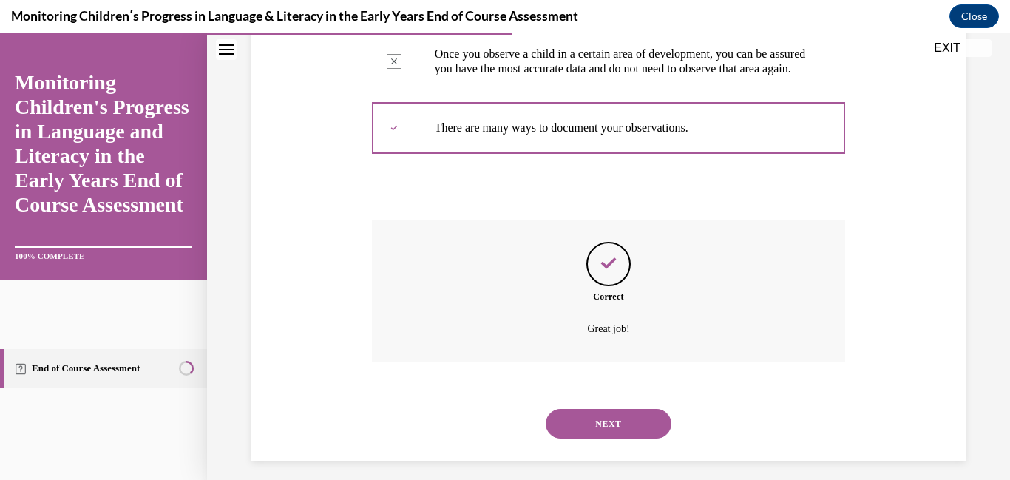
scroll to position [468, 0]
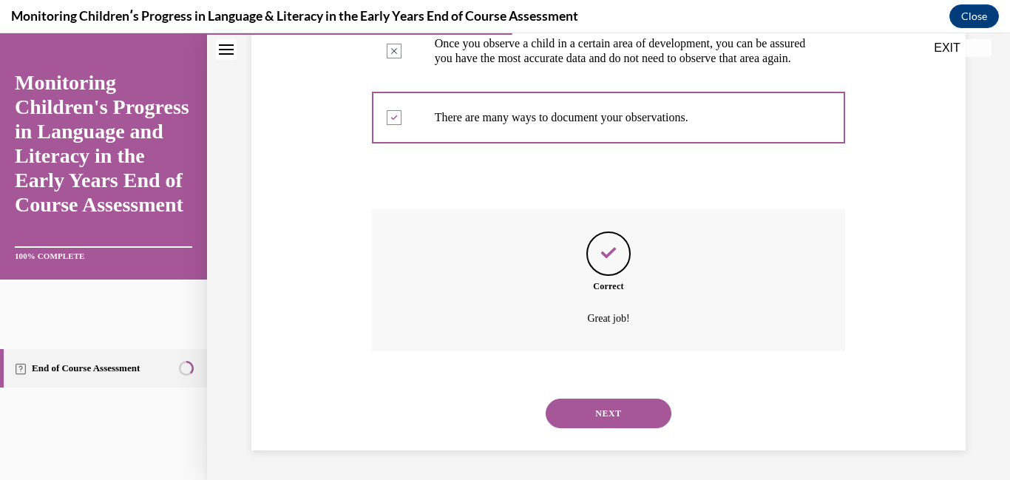
click at [588, 422] on button "NEXT" at bounding box center [609, 414] width 126 height 30
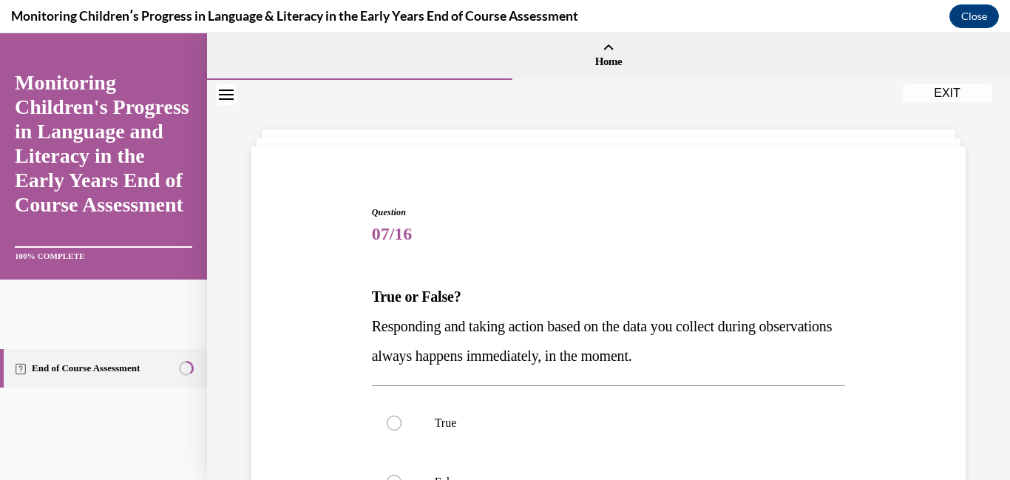
scroll to position [51, 0]
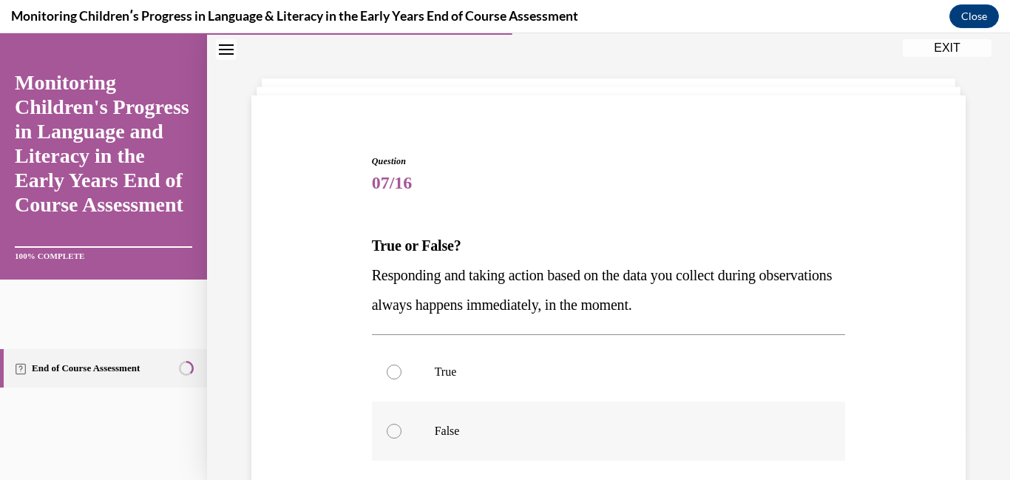
click at [577, 422] on label "False" at bounding box center [609, 431] width 474 height 59
click at [402, 424] on input "False" at bounding box center [394, 431] width 15 height 15
radio input "true"
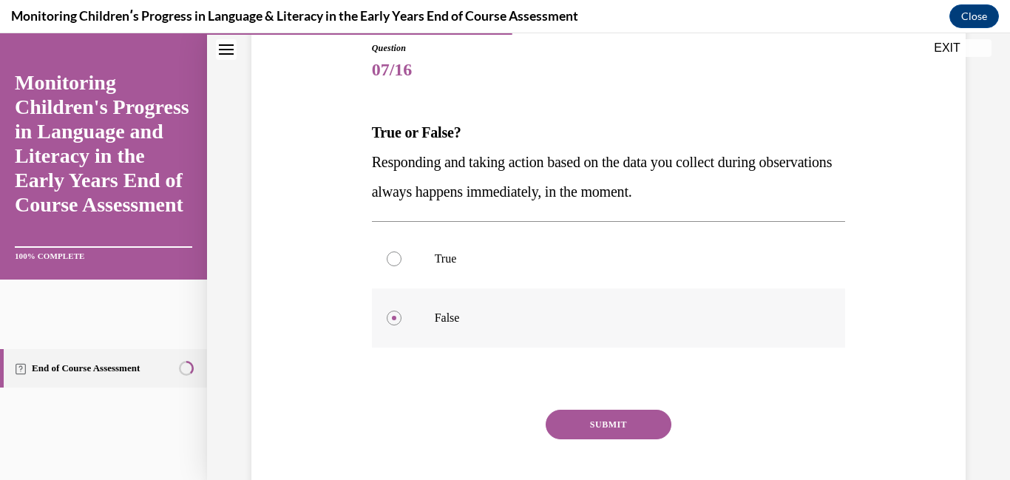
scroll to position [189, 0]
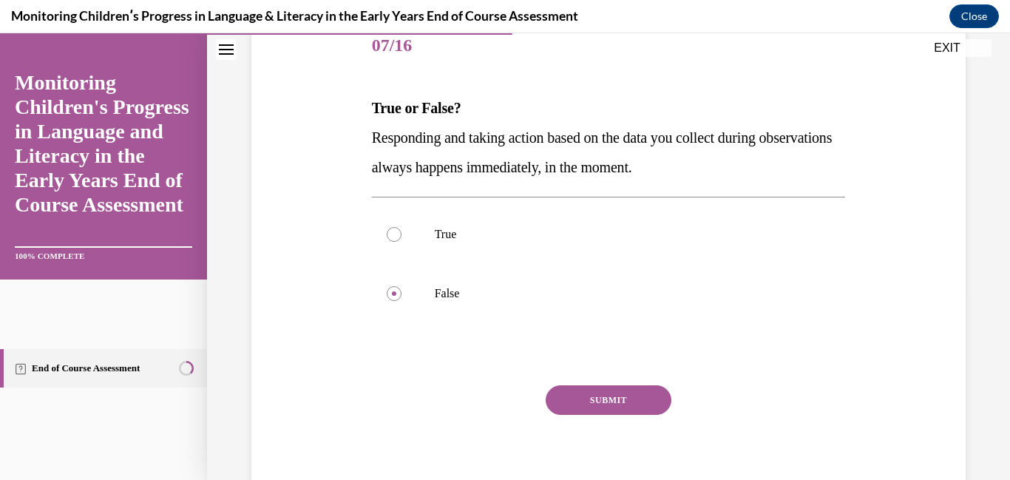
click at [577, 410] on button "SUBMIT" at bounding box center [609, 400] width 126 height 30
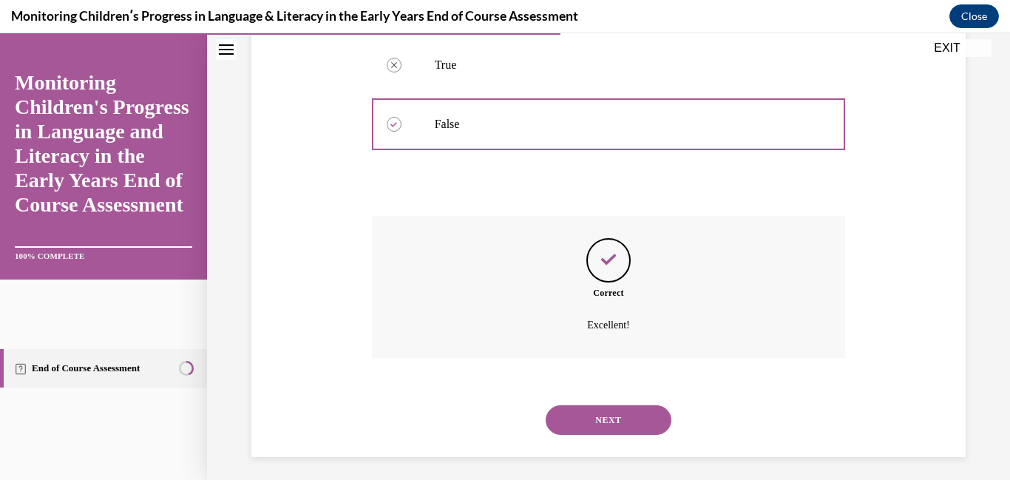
scroll to position [365, 0]
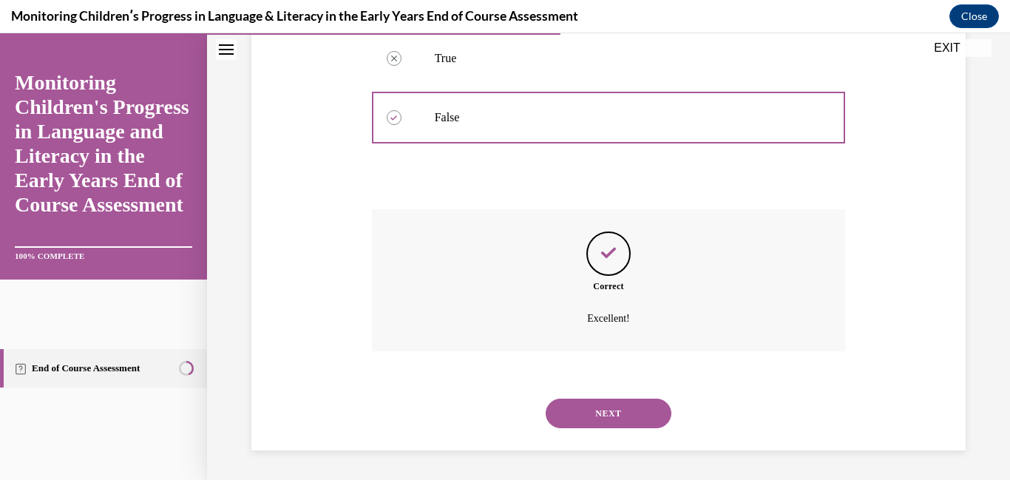
click at [577, 411] on button "NEXT" at bounding box center [609, 414] width 126 height 30
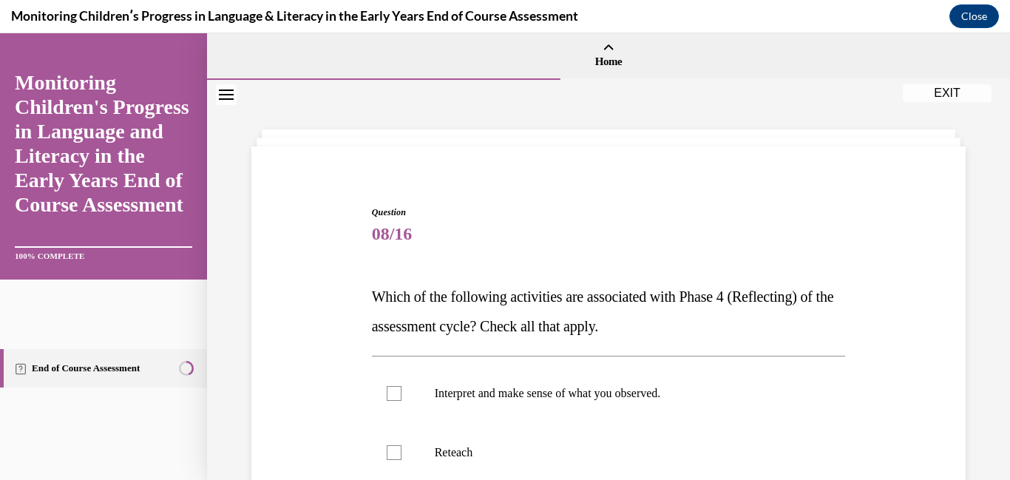
scroll to position [29, 0]
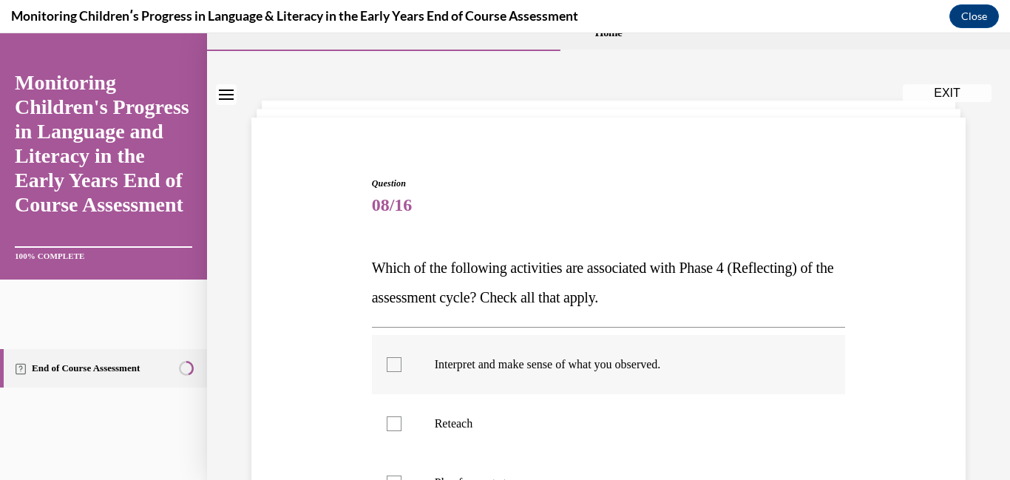
click at [565, 371] on p "Interpret and make sense of what you observed." at bounding box center [622, 364] width 374 height 15
click at [402, 371] on input "Interpret and make sense of what you observed." at bounding box center [394, 364] width 15 height 15
checkbox input "true"
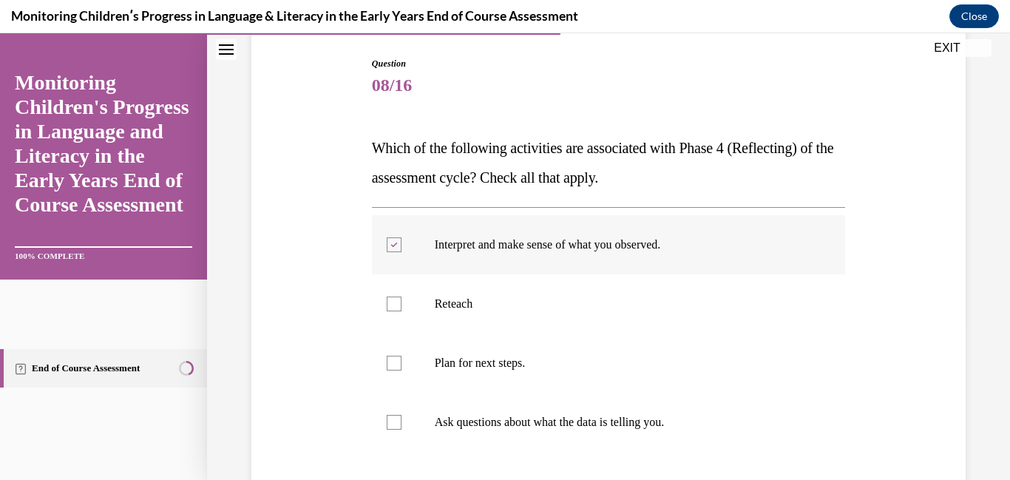
scroll to position [157, 0]
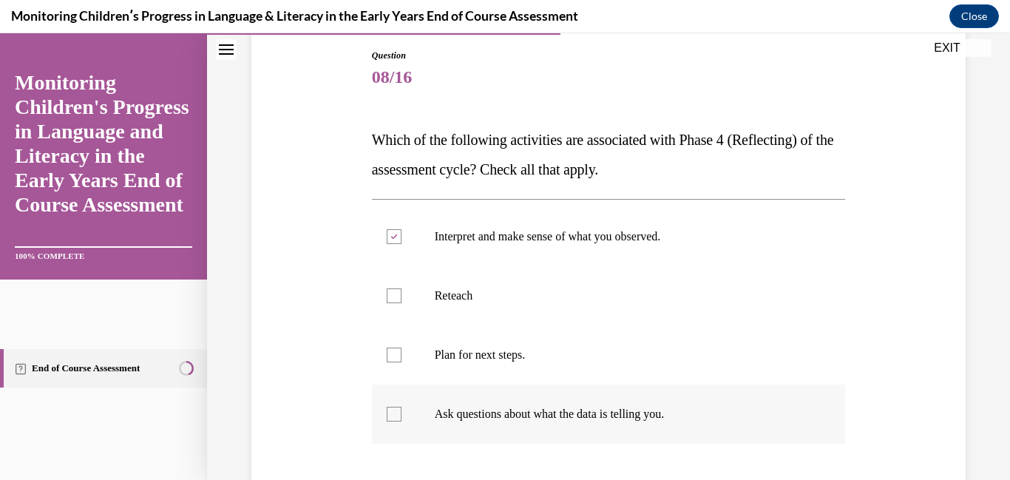
click at [562, 404] on label "Ask questions about what the data is telling you." at bounding box center [609, 414] width 474 height 59
click at [402, 407] on input "Ask questions about what the data is telling you." at bounding box center [394, 414] width 15 height 15
checkbox input "true"
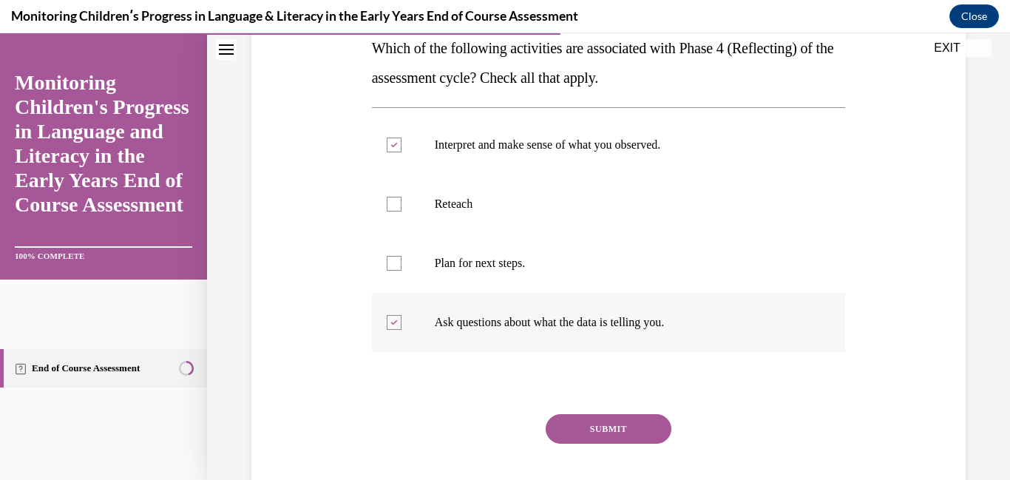
scroll to position [254, 0]
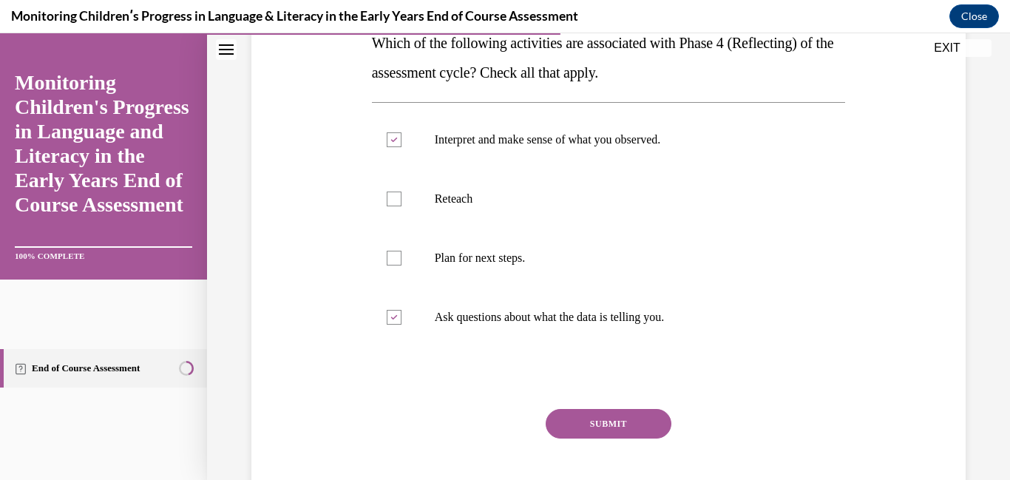
click at [614, 417] on button "SUBMIT" at bounding box center [609, 424] width 126 height 30
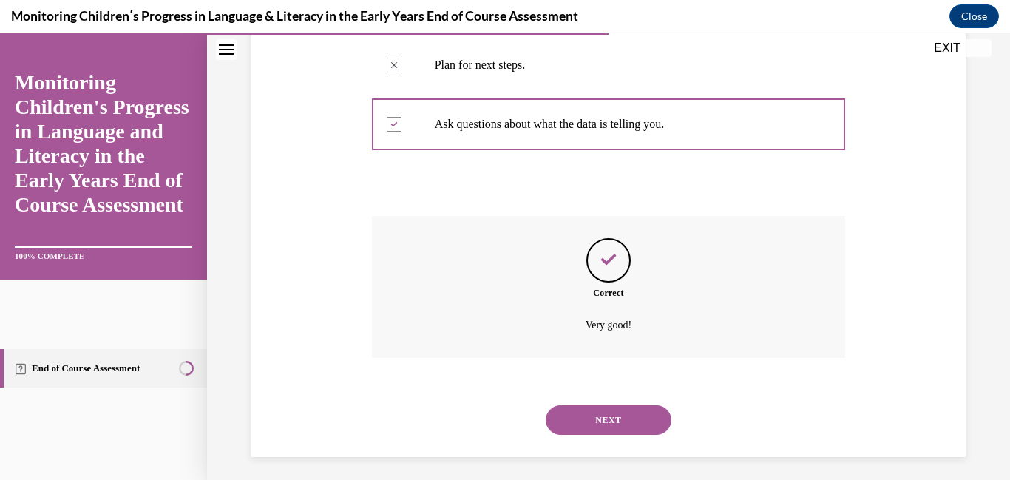
scroll to position [453, 0]
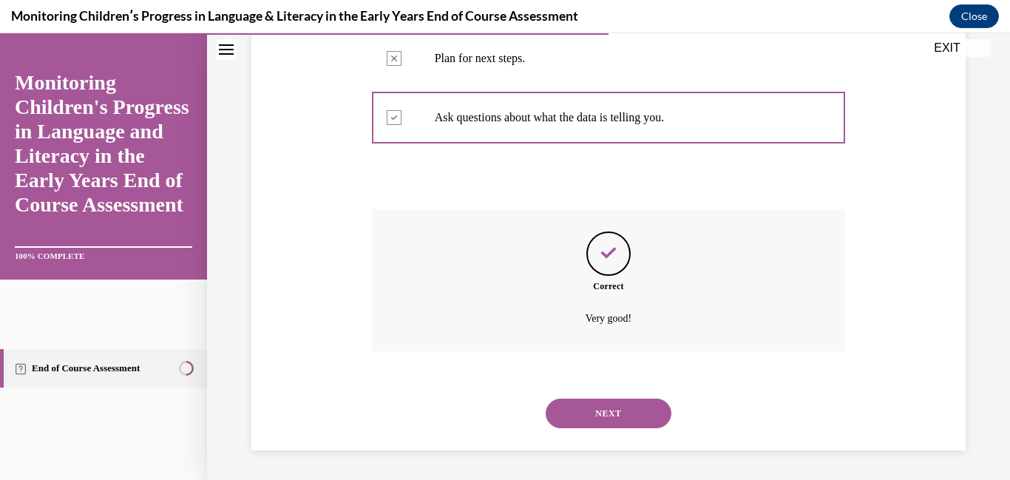
click at [614, 417] on button "NEXT" at bounding box center [609, 414] width 126 height 30
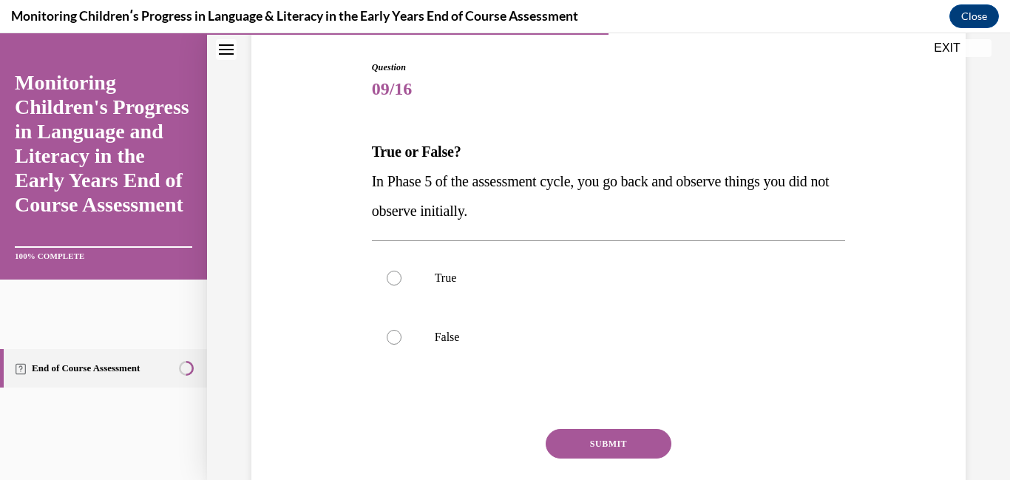
scroll to position [149, 0]
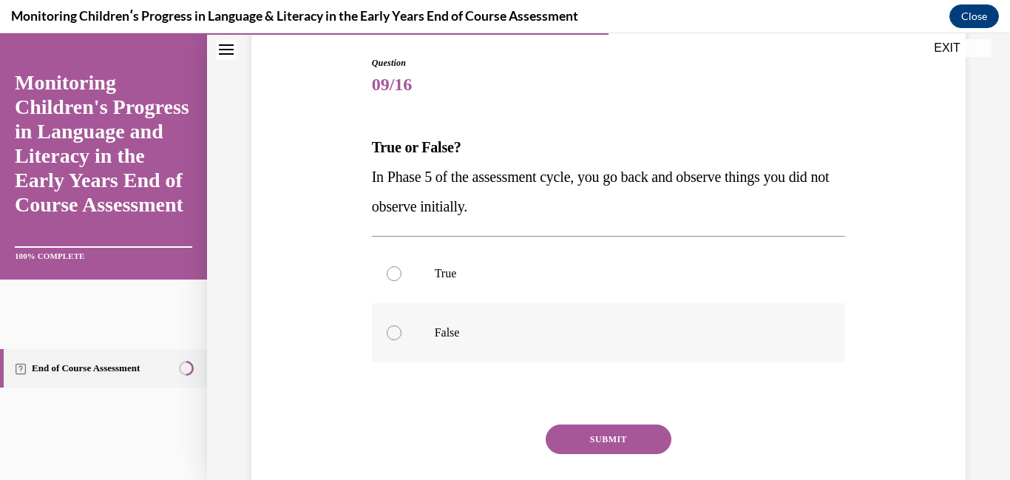
click at [511, 345] on label "False" at bounding box center [609, 332] width 474 height 59
click at [402, 340] on input "False" at bounding box center [394, 332] width 15 height 15
radio input "true"
click at [594, 440] on button "SUBMIT" at bounding box center [609, 439] width 126 height 30
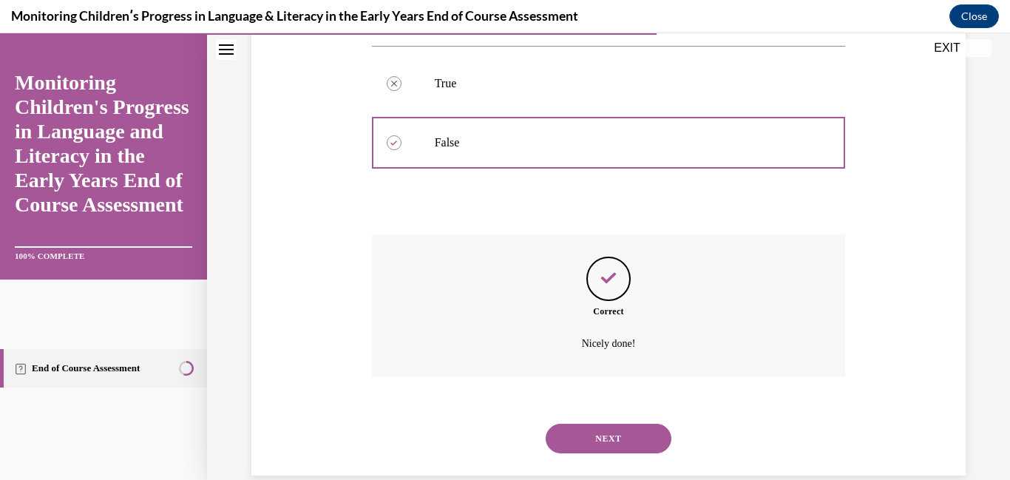
scroll to position [365, 0]
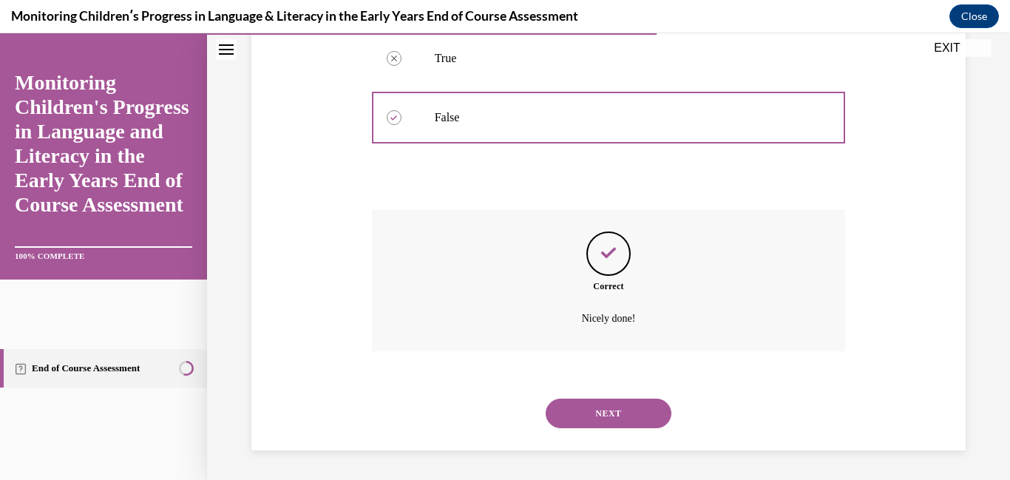
click at [592, 420] on button "NEXT" at bounding box center [609, 414] width 126 height 30
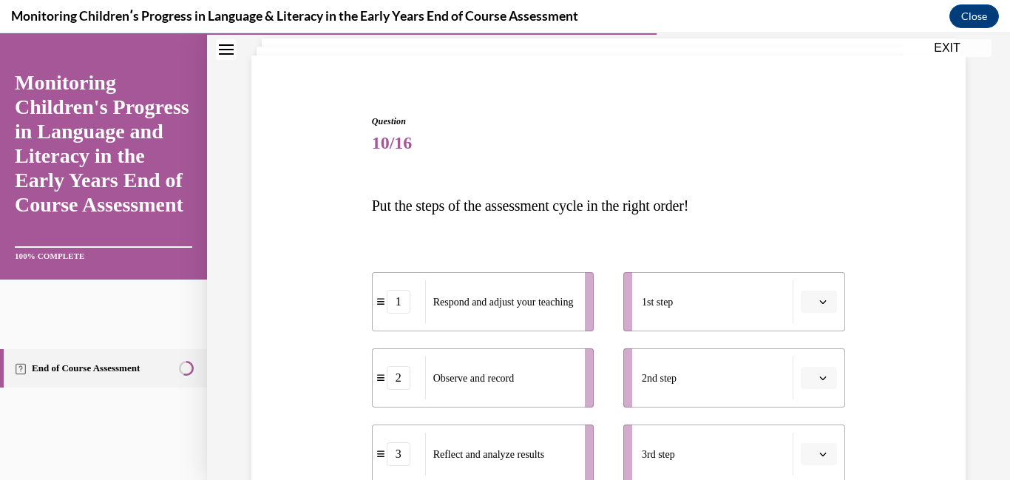
scroll to position [92, 0]
click at [828, 311] on button "button" at bounding box center [819, 301] width 36 height 22
click at [816, 186] on div "2" at bounding box center [817, 179] width 37 height 30
click at [825, 379] on icon "button" at bounding box center [822, 376] width 7 height 7
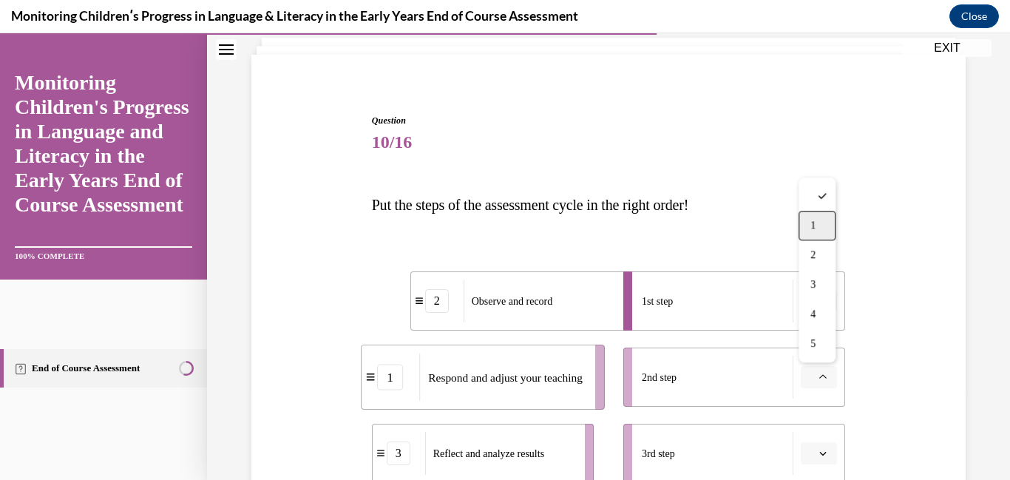
click at [813, 237] on div "1" at bounding box center [817, 226] width 37 height 30
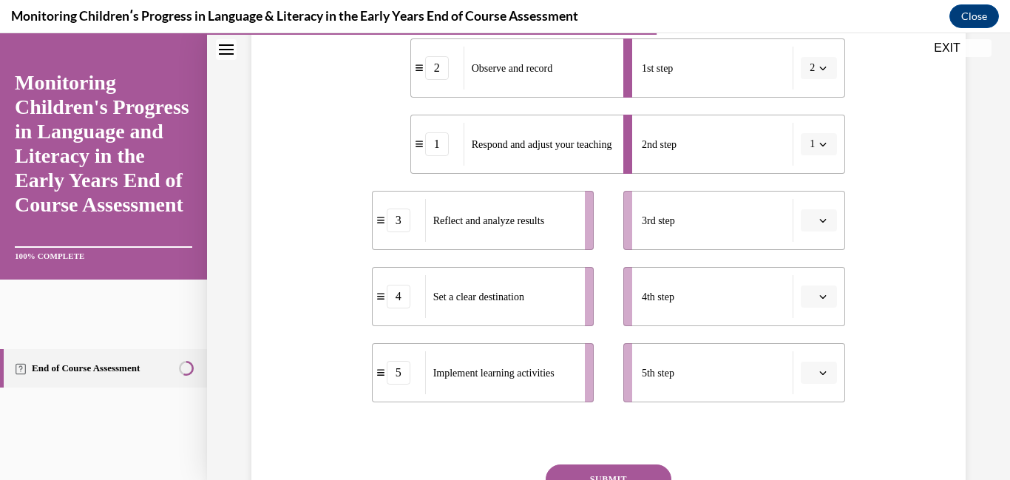
scroll to position [327, 0]
click at [813, 229] on button "button" at bounding box center [819, 218] width 36 height 22
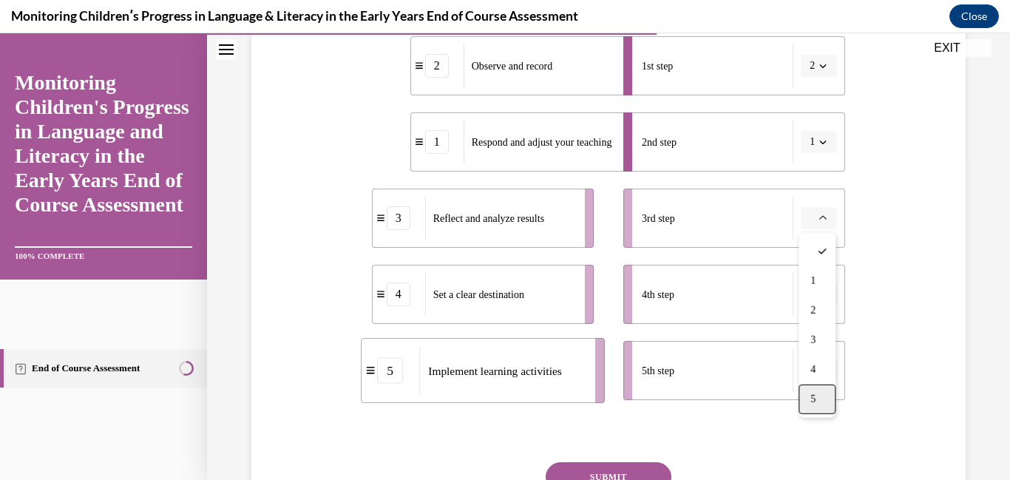
click at [813, 403] on span "5" at bounding box center [813, 399] width 5 height 12
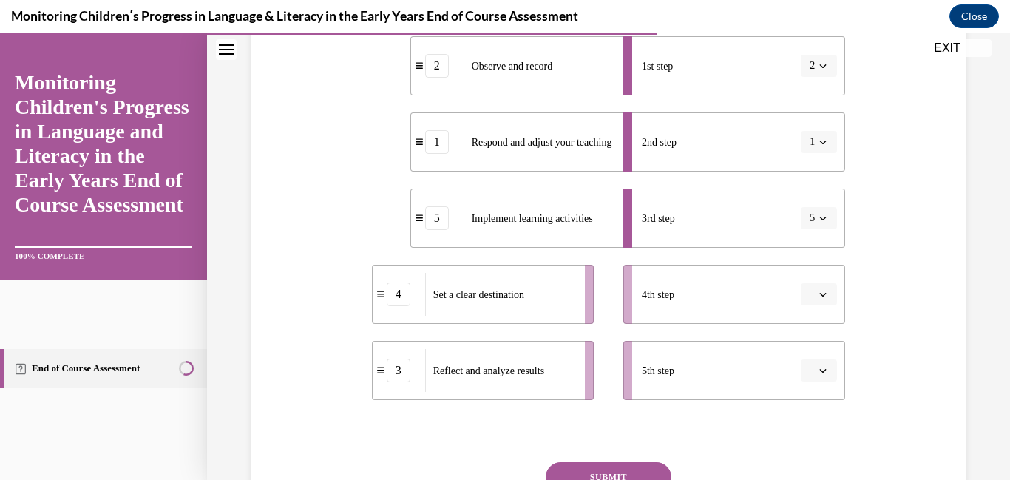
click at [820, 298] on icon "button" at bounding box center [822, 294] width 7 height 7
click at [811, 206] on span "3" at bounding box center [813, 202] width 5 height 12
click at [818, 379] on button "button" at bounding box center [819, 370] width 36 height 22
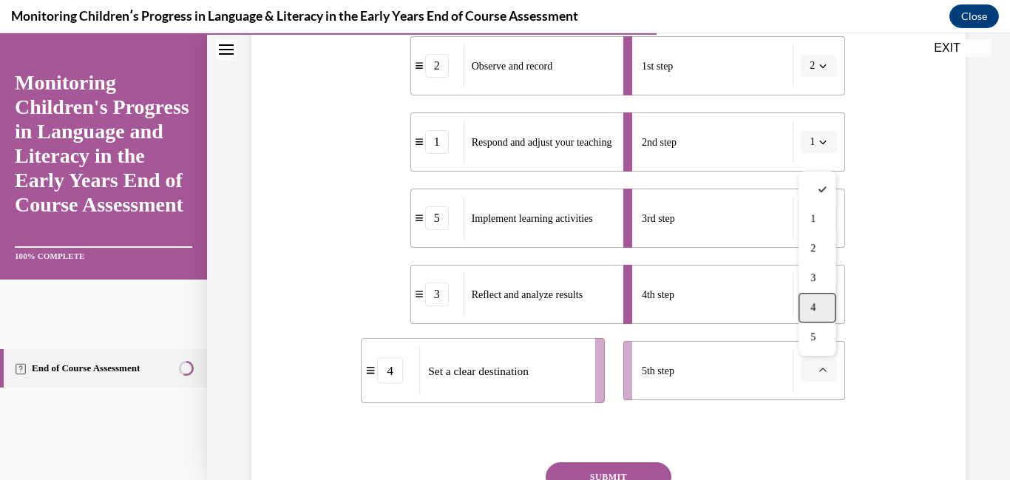
click at [813, 304] on span "4" at bounding box center [813, 308] width 5 height 12
click at [813, 304] on button "3" at bounding box center [819, 294] width 36 height 22
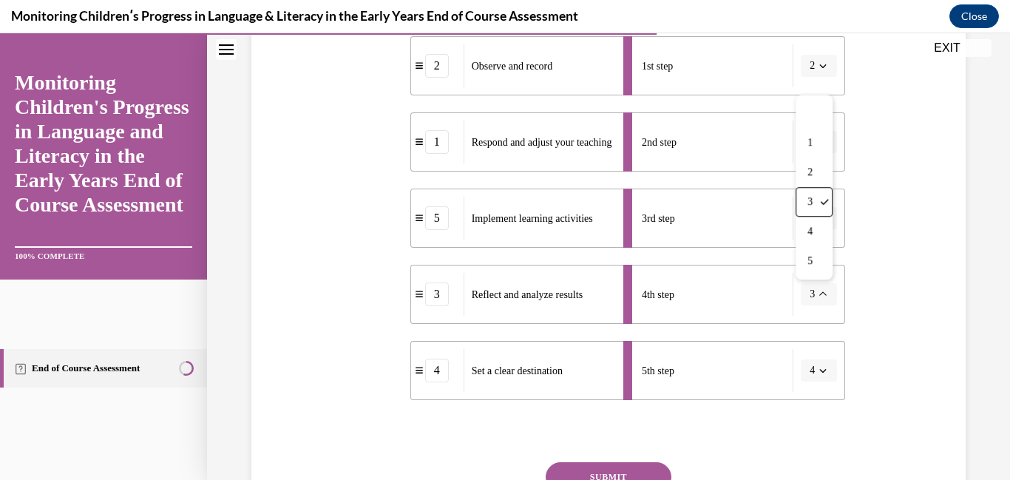
click at [894, 294] on div "Question 10/16 Put the steps of the assessment cycle in the right order! 2 Obse…" at bounding box center [609, 208] width 722 height 749
click at [594, 474] on button "SUBMIT" at bounding box center [609, 477] width 126 height 30
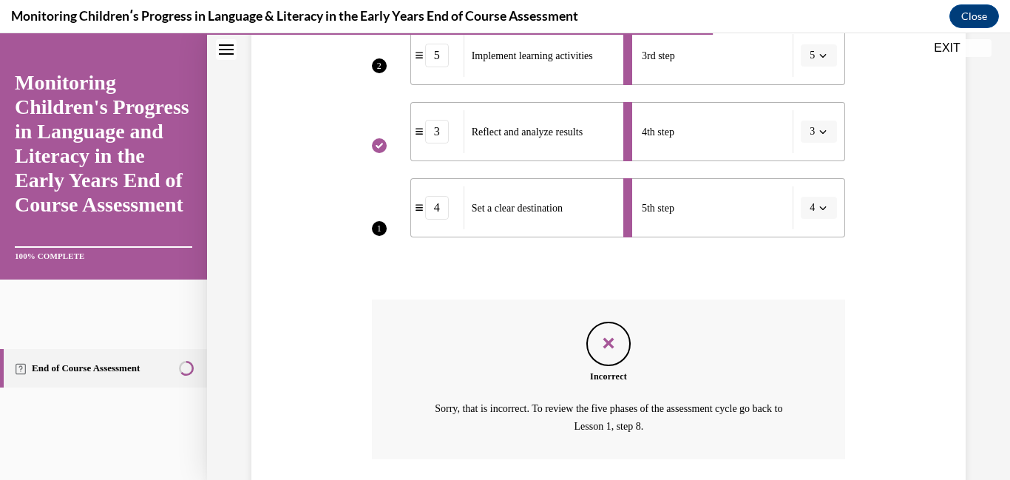
scroll to position [598, 0]
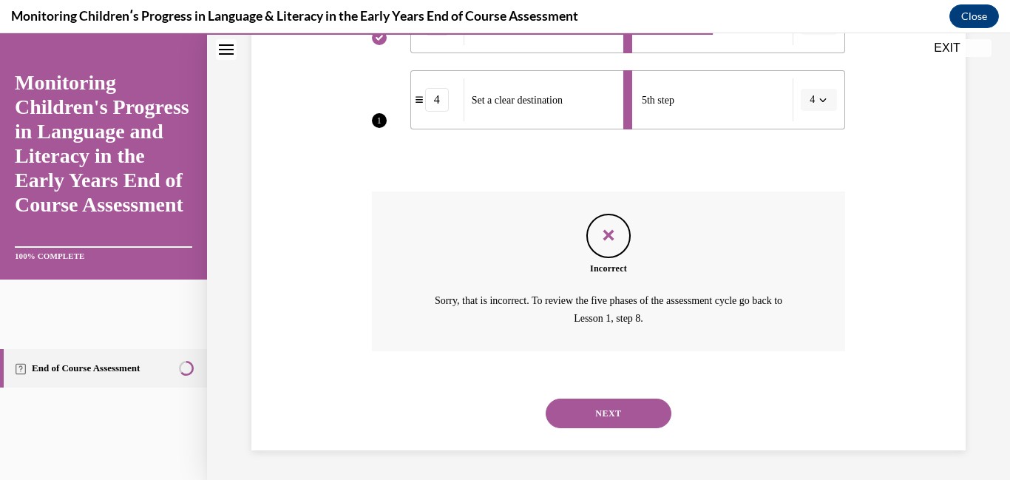
click at [608, 408] on button "NEXT" at bounding box center [609, 414] width 126 height 30
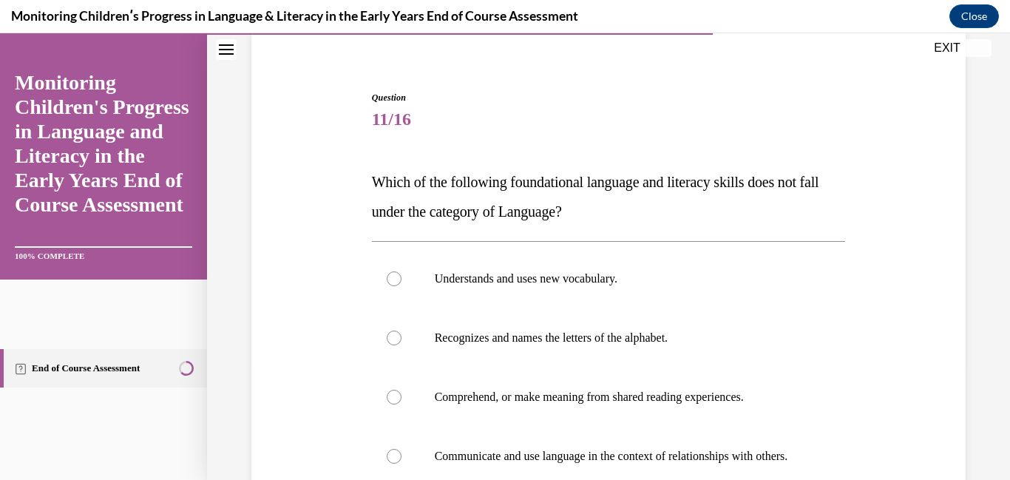
scroll to position [120, 0]
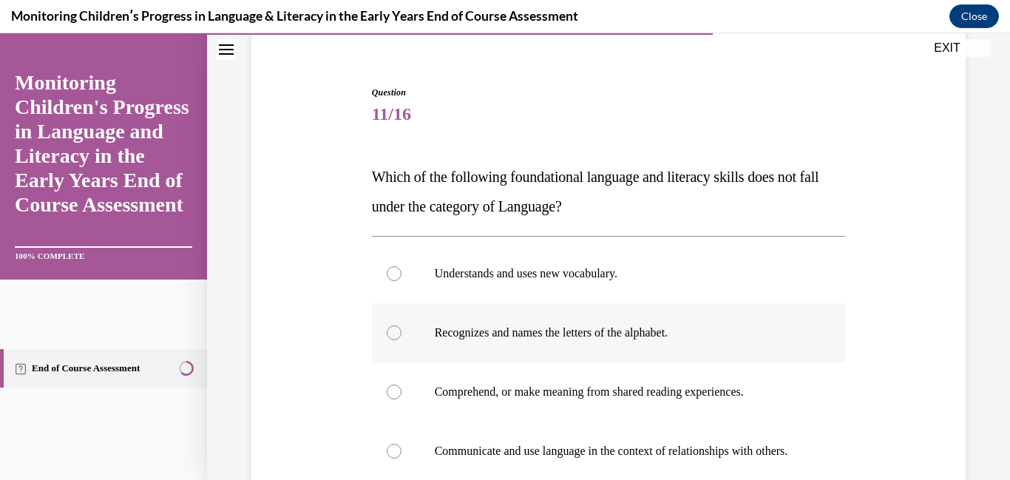
click at [585, 354] on label "Recognizes and names the letters of the alphabet." at bounding box center [609, 332] width 474 height 59
click at [402, 340] on input "Recognizes and names the letters of the alphabet." at bounding box center [394, 332] width 15 height 15
radio input "true"
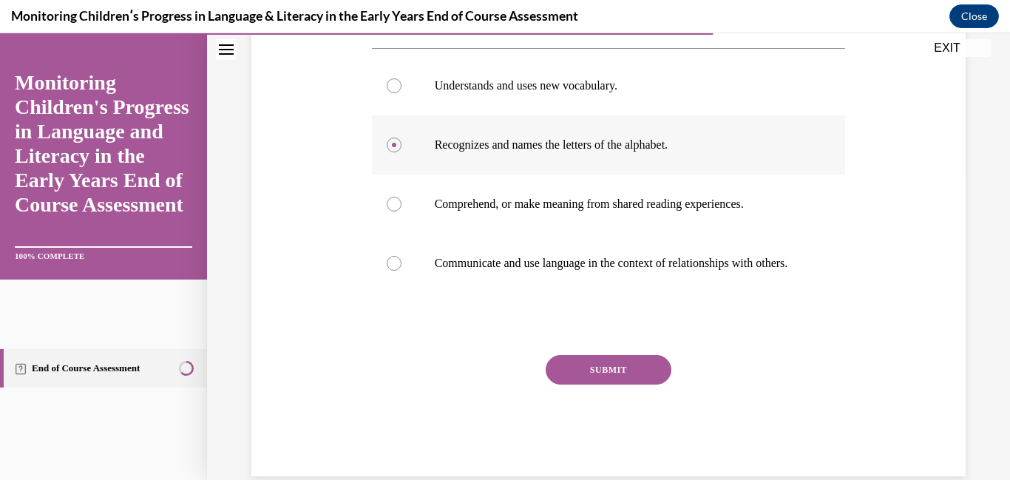
scroll to position [348, 0]
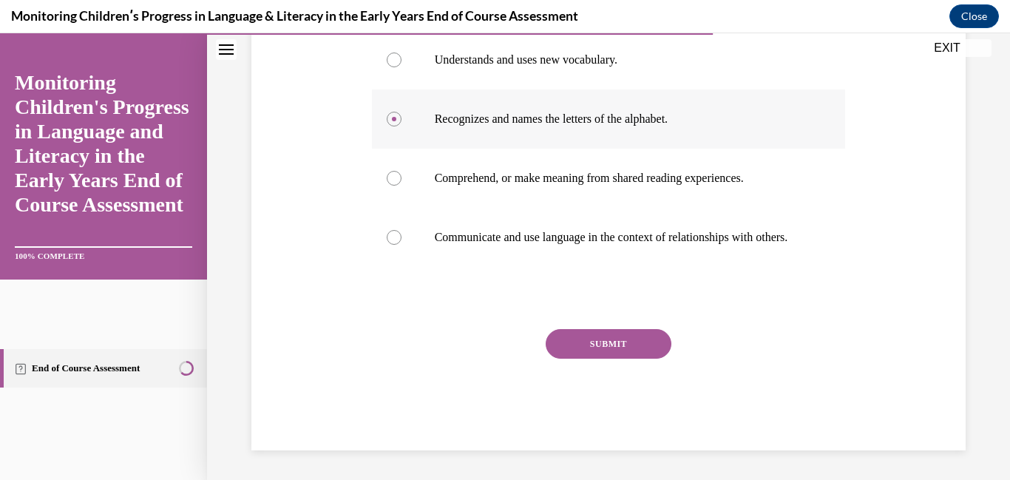
click at [585, 354] on button "SUBMIT" at bounding box center [609, 344] width 126 height 30
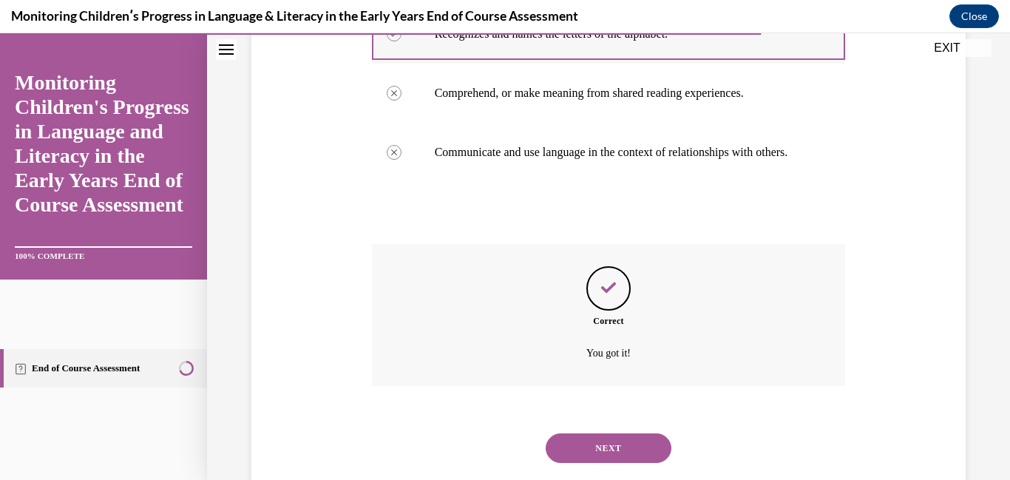
scroll to position [468, 0]
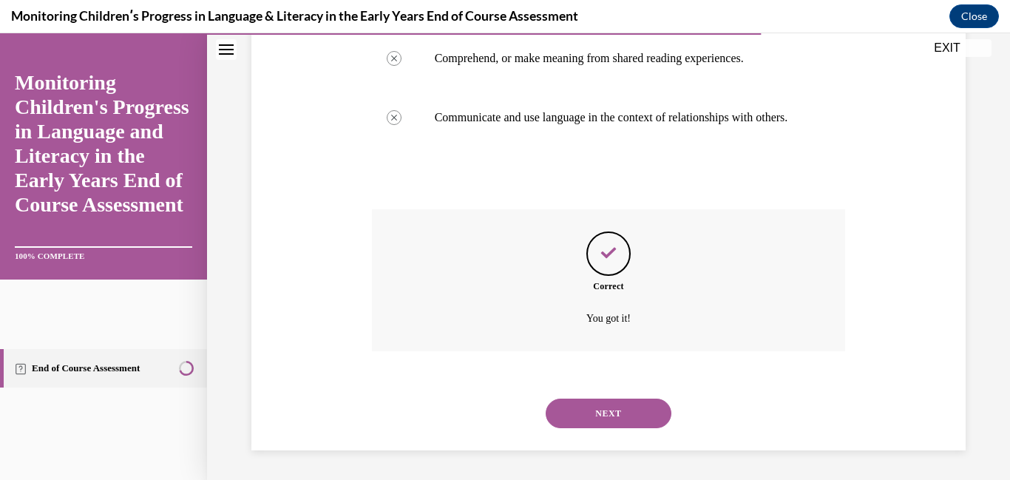
click at [577, 411] on button "NEXT" at bounding box center [609, 414] width 126 height 30
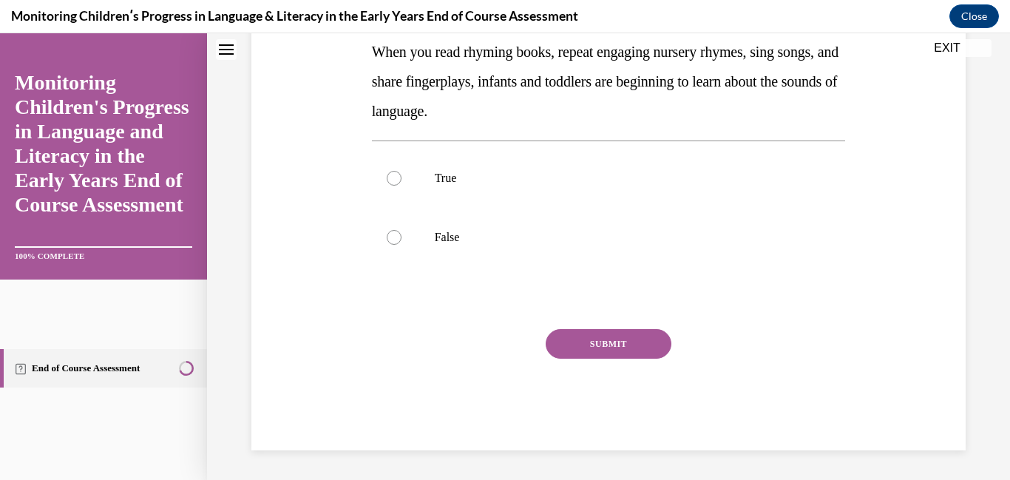
scroll to position [0, 0]
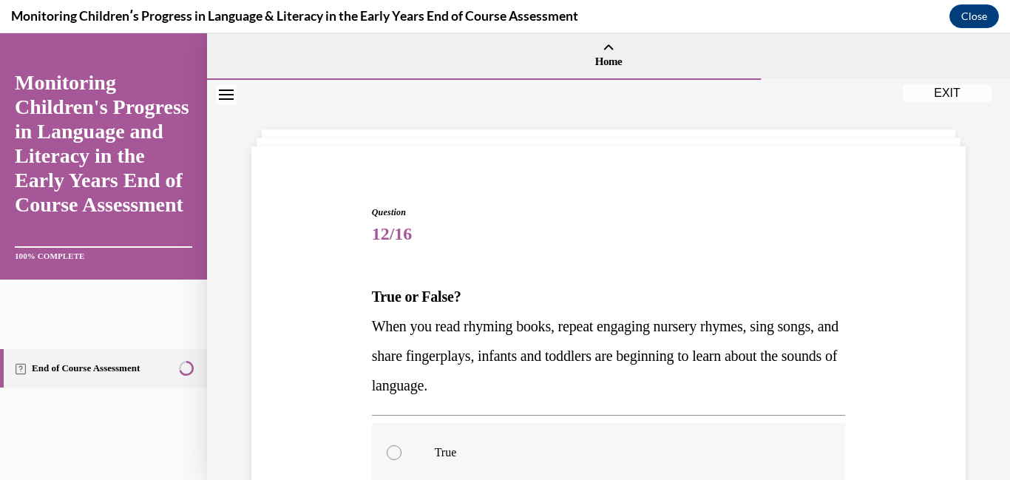
click at [530, 432] on label "True" at bounding box center [609, 452] width 474 height 59
click at [402, 445] on input "True" at bounding box center [394, 452] width 15 height 15
radio input "true"
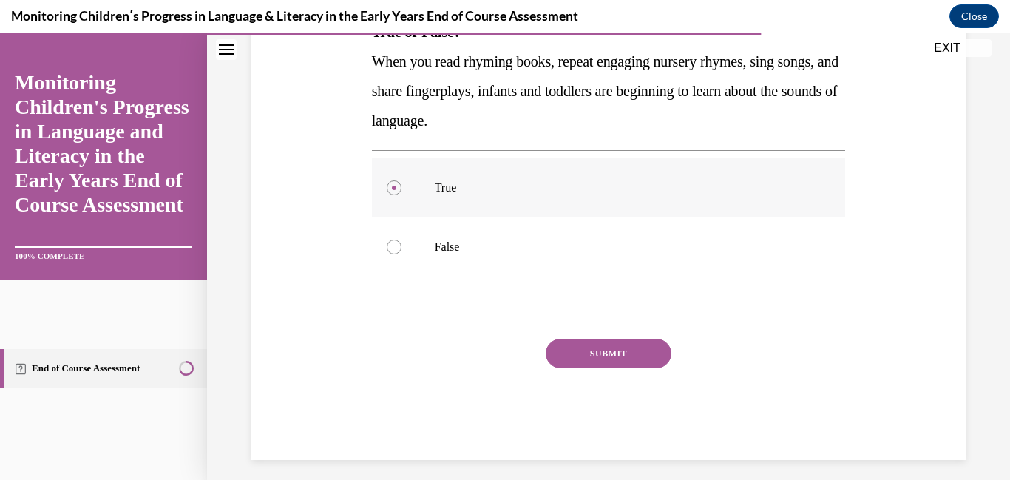
scroll to position [274, 0]
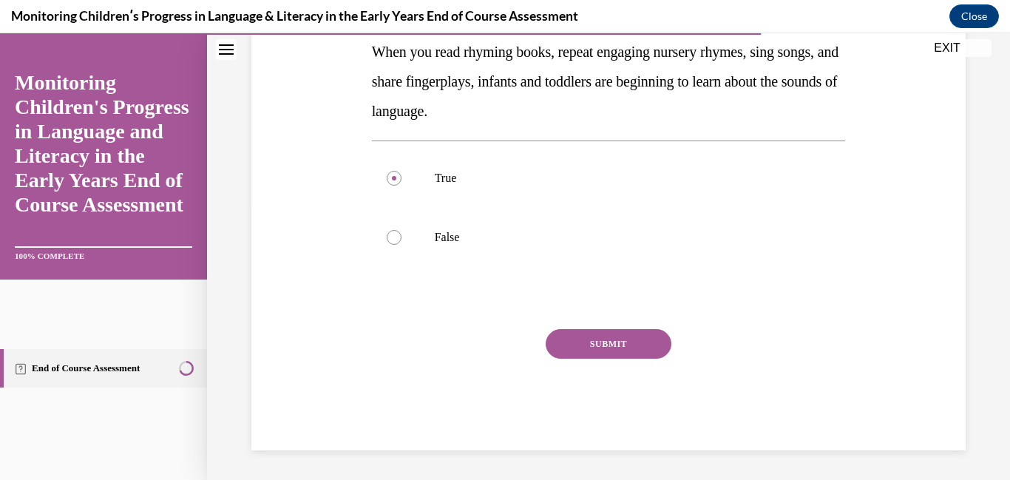
click at [588, 342] on button "SUBMIT" at bounding box center [609, 344] width 126 height 30
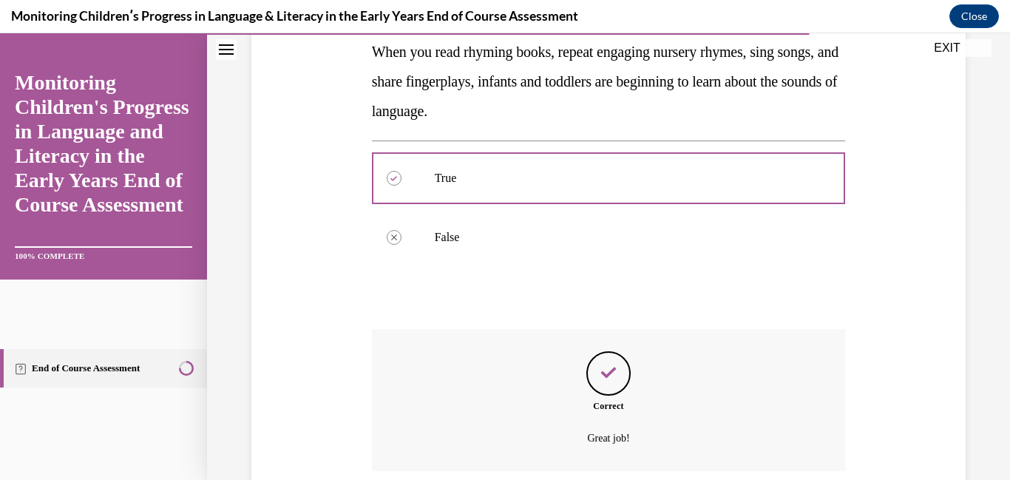
scroll to position [394, 0]
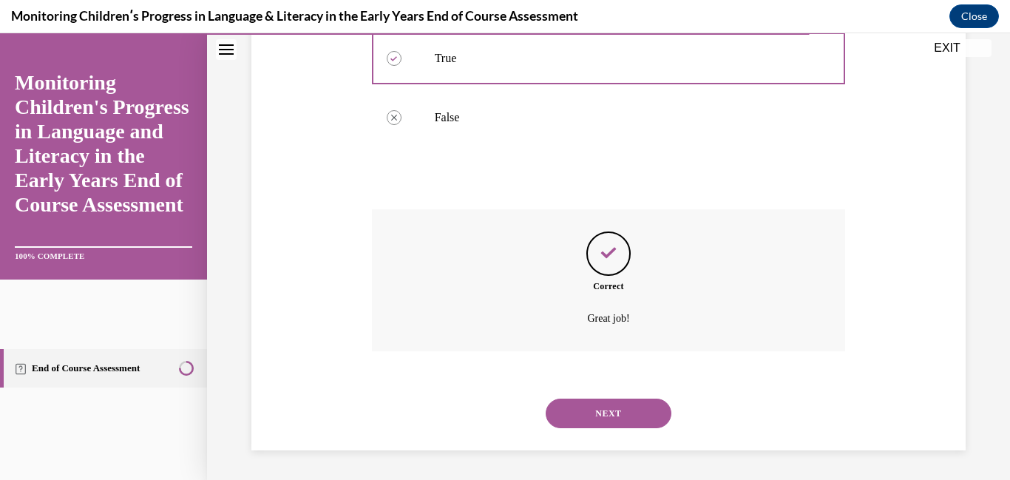
click at [583, 411] on button "NEXT" at bounding box center [609, 414] width 126 height 30
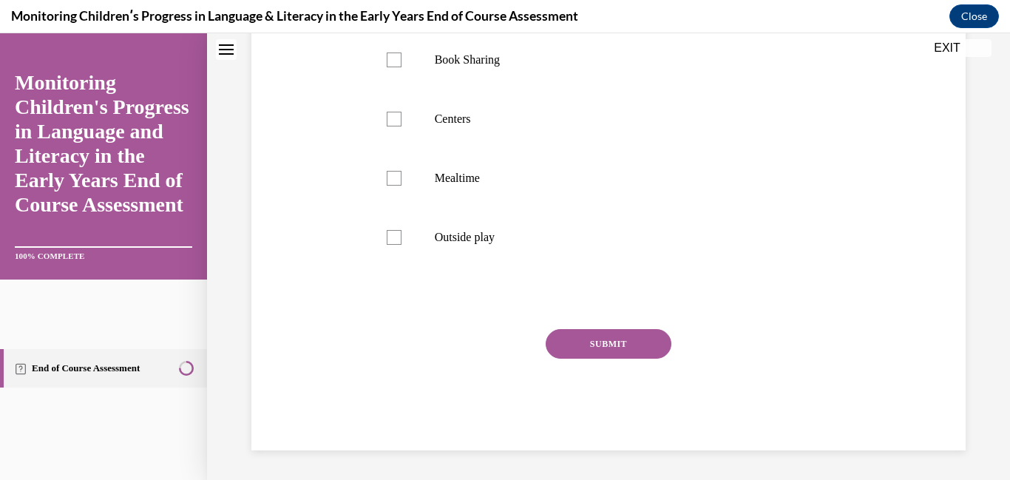
scroll to position [0, 0]
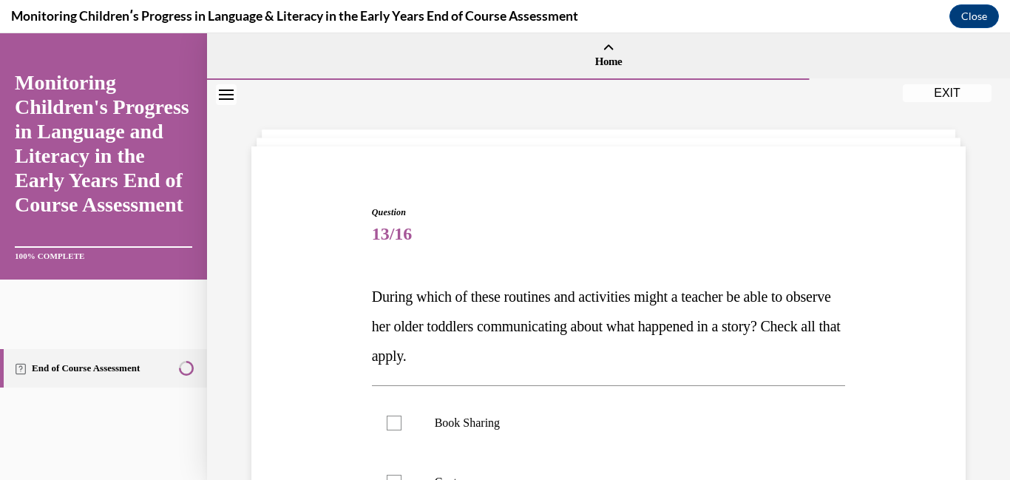
click at [583, 411] on label "Book Sharing" at bounding box center [609, 422] width 474 height 59
click at [402, 416] on input "Book Sharing" at bounding box center [394, 423] width 15 height 15
checkbox input "true"
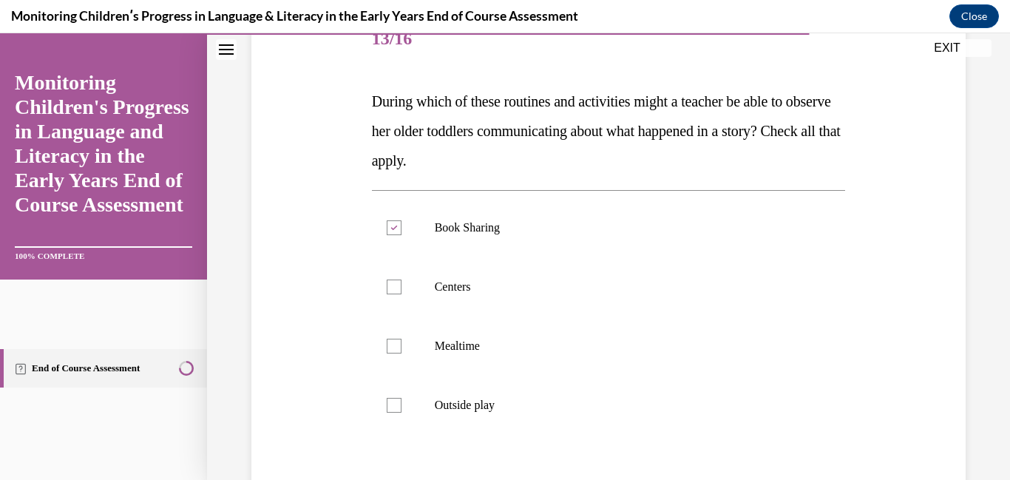
scroll to position [213, 0]
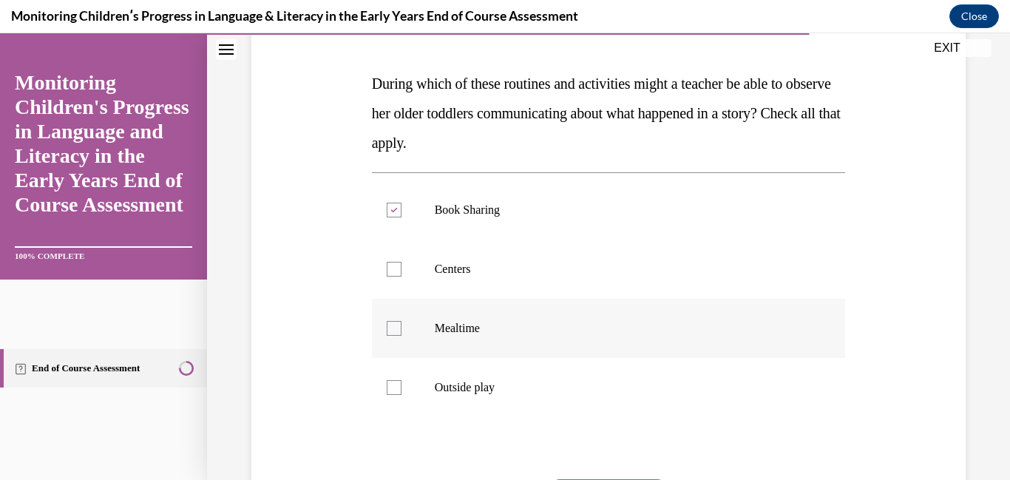
click at [489, 299] on label "Mealtime" at bounding box center [609, 328] width 474 height 59
click at [402, 321] on input "Mealtime" at bounding box center [394, 328] width 15 height 15
checkbox input "true"
click at [472, 283] on label "Centers" at bounding box center [609, 269] width 474 height 59
click at [402, 277] on input "Centers" at bounding box center [394, 269] width 15 height 15
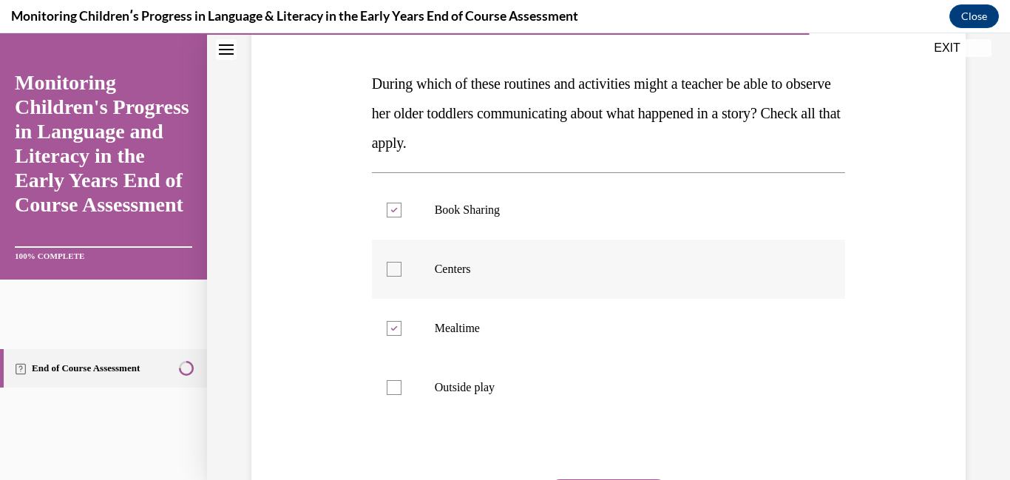
checkbox input "true"
click at [472, 374] on label "Outside play" at bounding box center [609, 387] width 474 height 59
click at [402, 380] on input "Outside play" at bounding box center [394, 387] width 15 height 15
checkbox input "true"
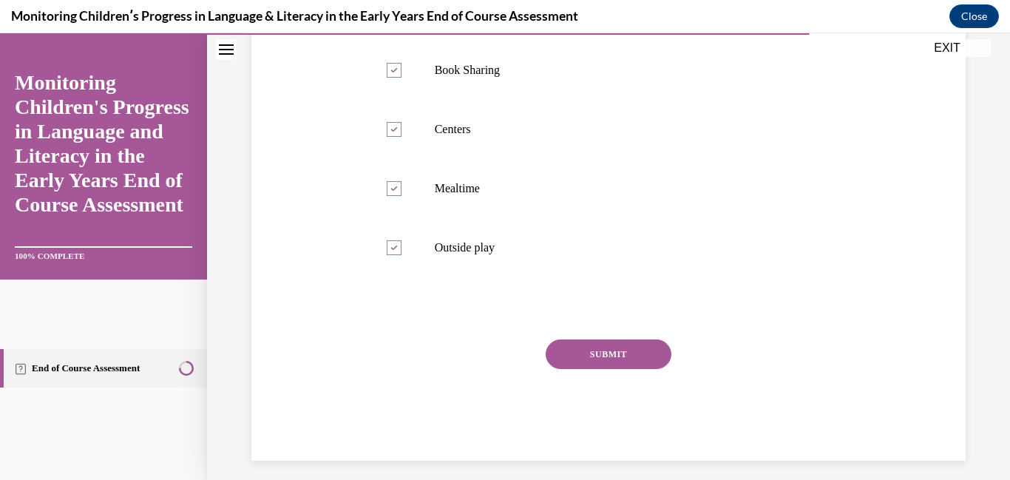
click at [575, 354] on button "SUBMIT" at bounding box center [609, 354] width 126 height 30
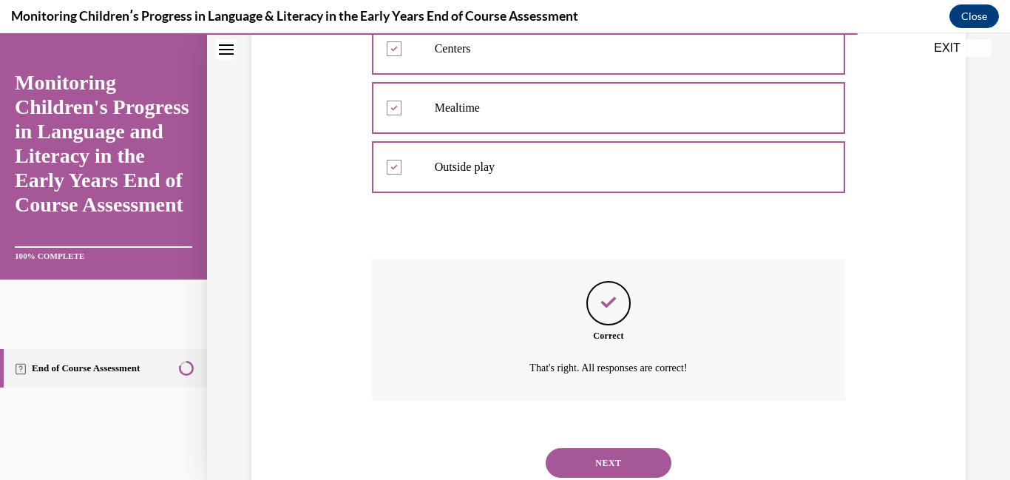
scroll to position [483, 0]
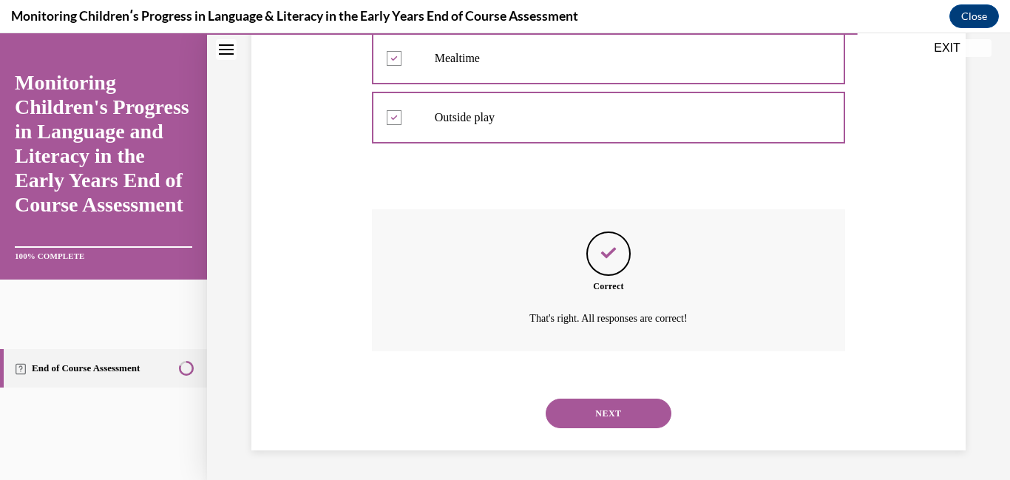
click at [601, 414] on button "NEXT" at bounding box center [609, 414] width 126 height 30
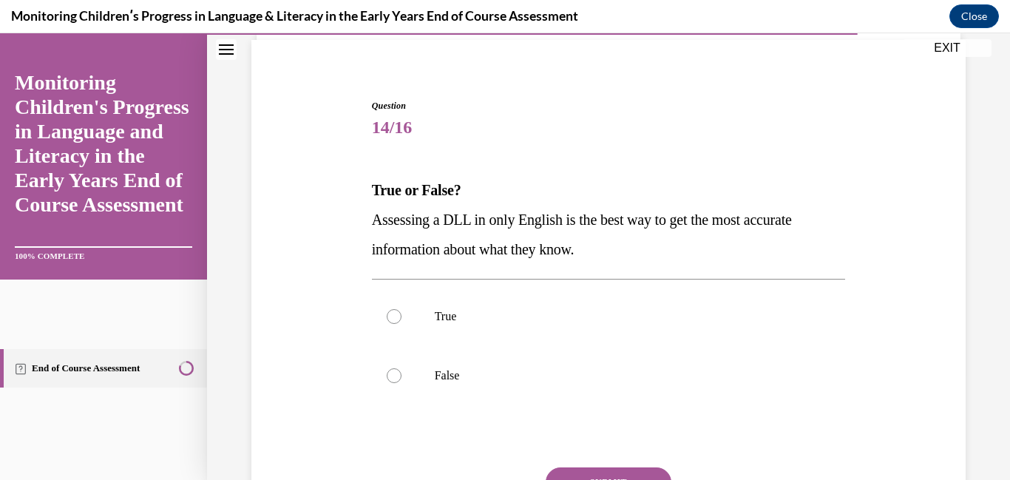
scroll to position [124, 0]
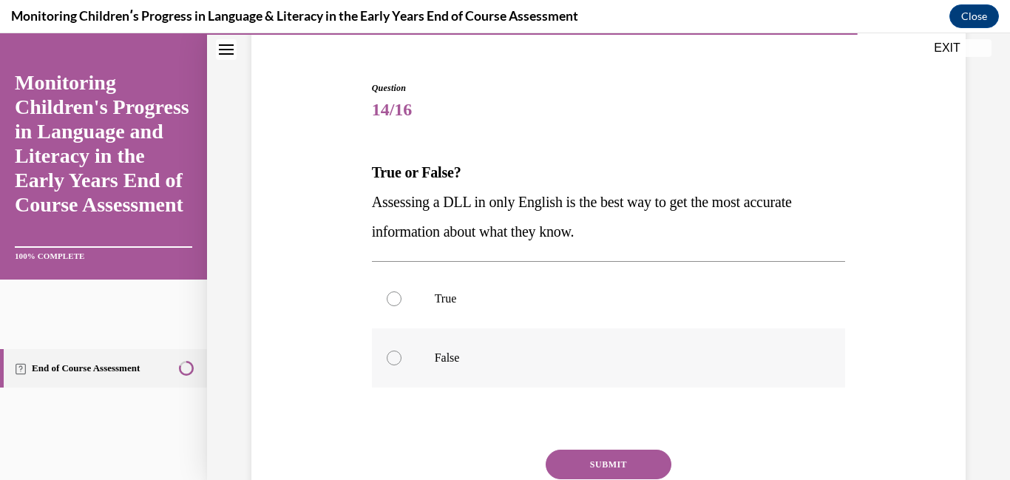
click at [523, 374] on label "False" at bounding box center [609, 357] width 474 height 59
click at [402, 365] on input "False" at bounding box center [394, 358] width 15 height 15
radio input "true"
click at [576, 459] on button "SUBMIT" at bounding box center [609, 465] width 126 height 30
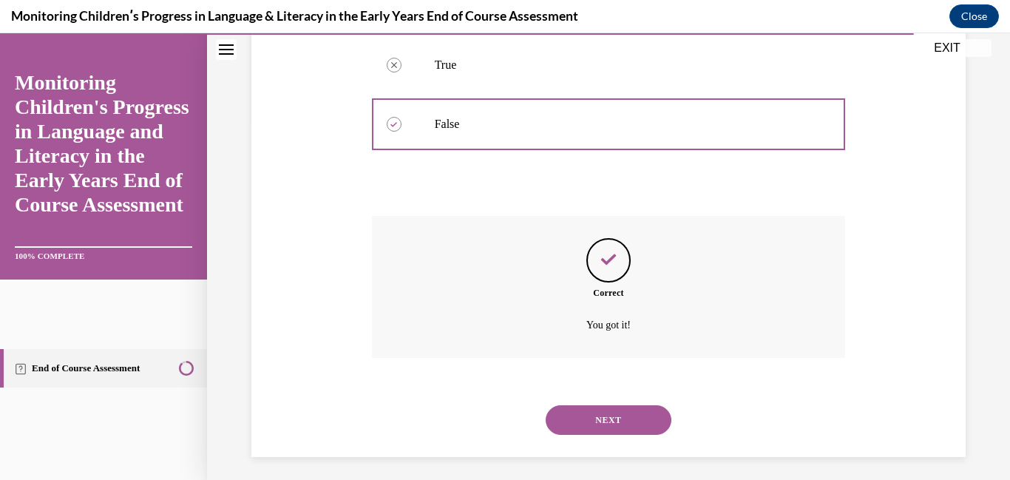
scroll to position [365, 0]
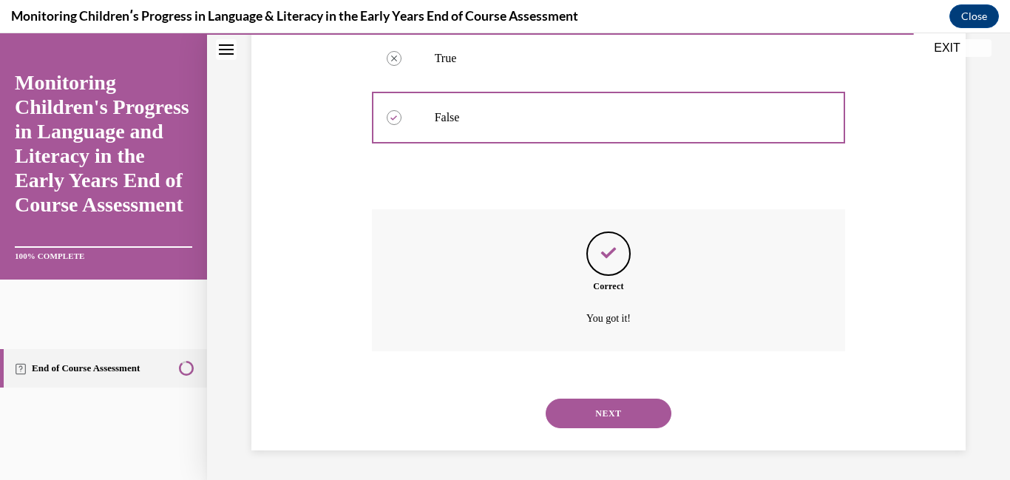
click at [580, 418] on button "NEXT" at bounding box center [609, 414] width 126 height 30
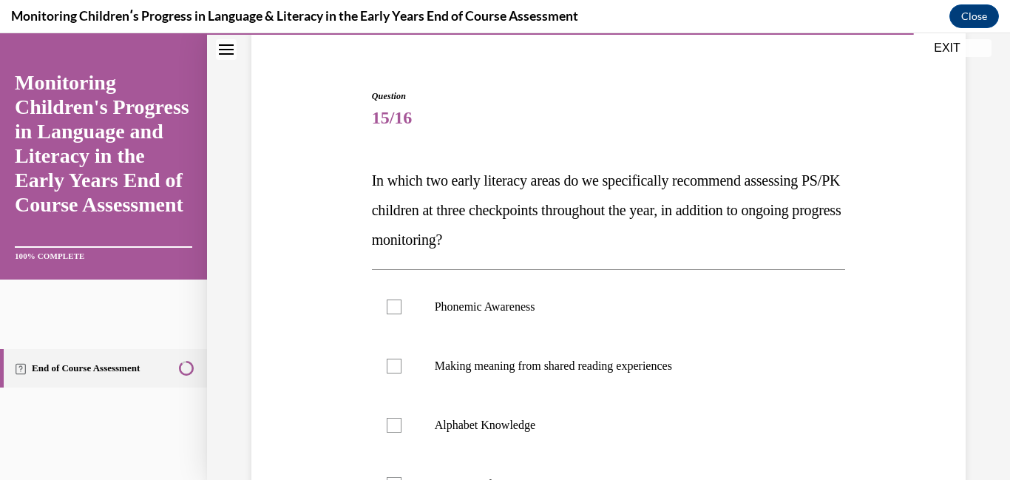
scroll to position [120, 0]
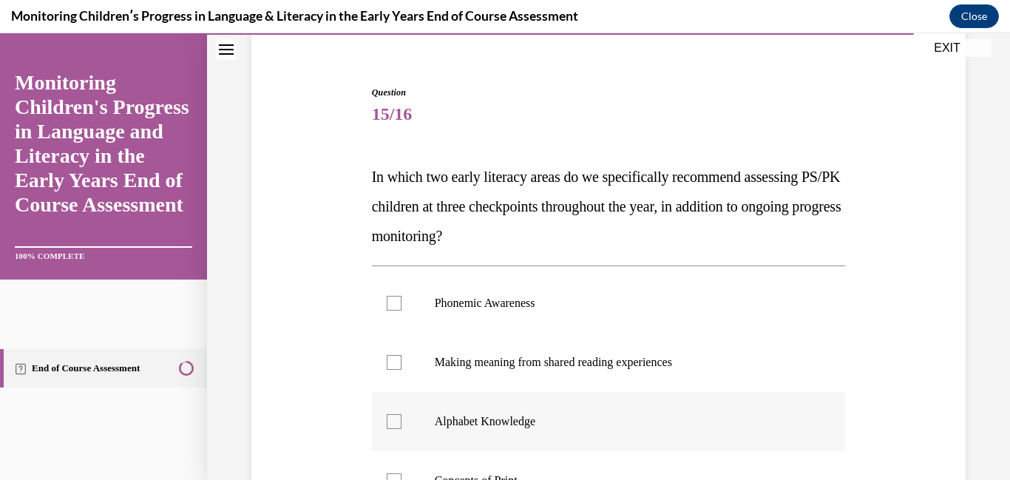
click at [536, 408] on label "Alphabet Knowledge" at bounding box center [609, 421] width 474 height 59
click at [402, 414] on input "Alphabet Knowledge" at bounding box center [394, 421] width 15 height 15
checkbox input "true"
click at [501, 314] on label "Phonemic Awareness" at bounding box center [609, 303] width 474 height 59
click at [402, 311] on input "Phonemic Awareness" at bounding box center [394, 303] width 15 height 15
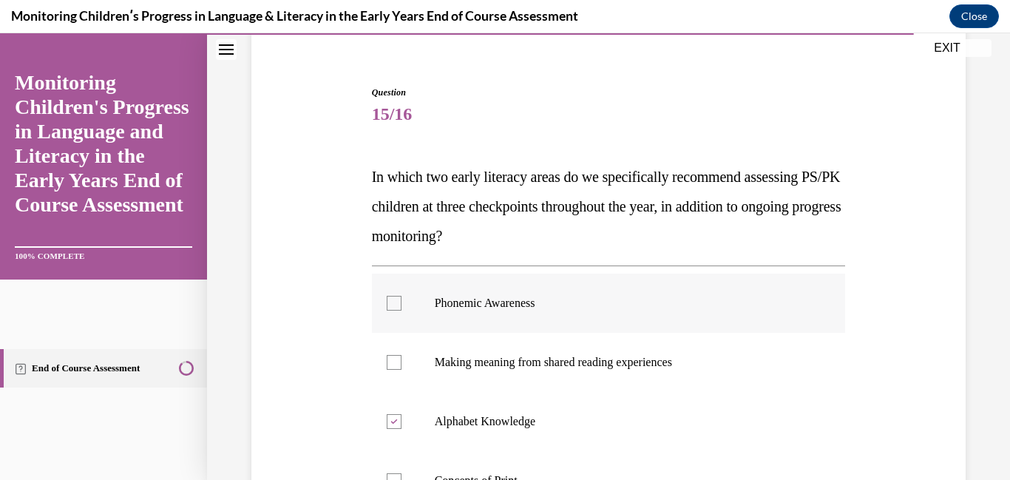
checkbox input "true"
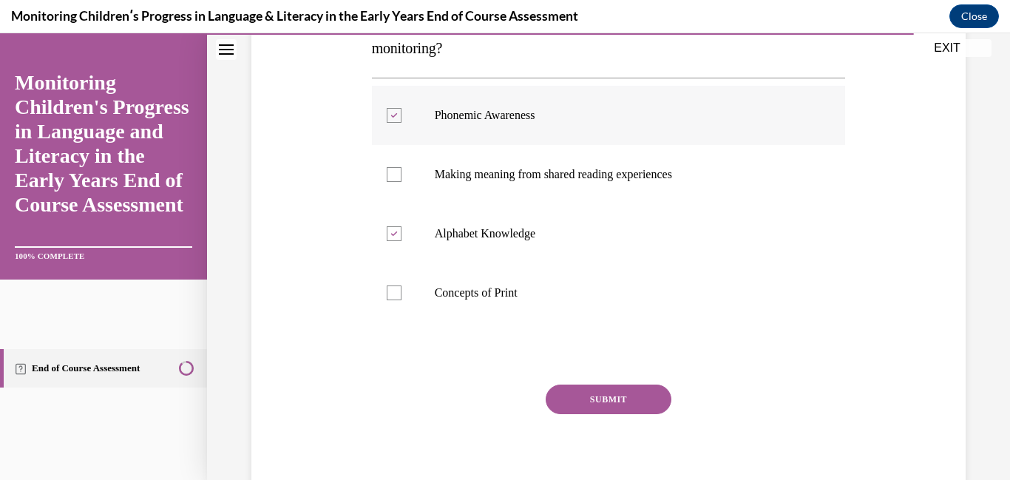
scroll to position [363, 0]
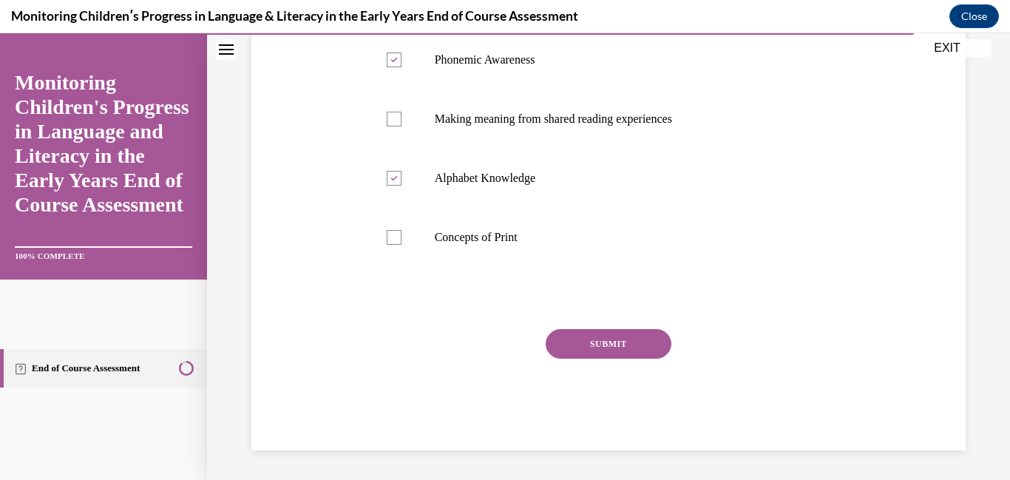
click at [564, 335] on button "SUBMIT" at bounding box center [609, 344] width 126 height 30
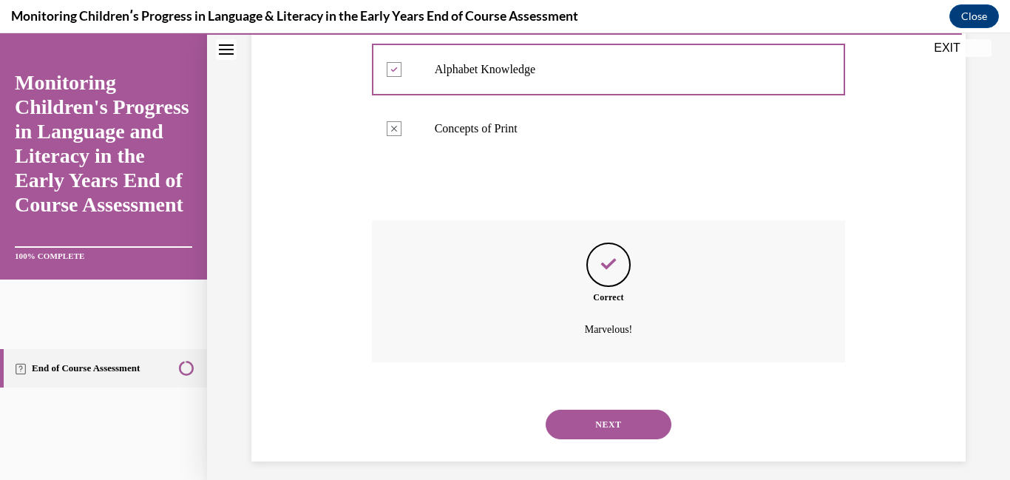
scroll to position [483, 0]
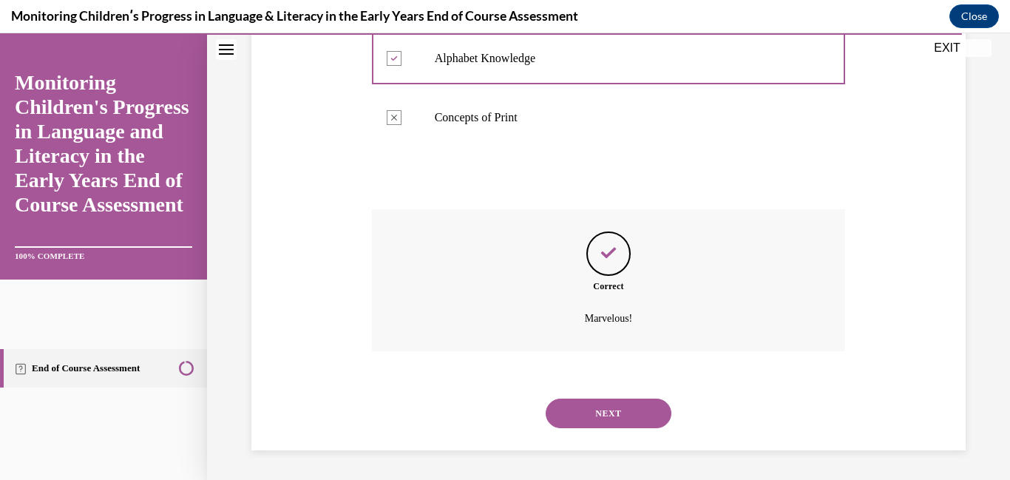
click at [573, 418] on button "NEXT" at bounding box center [609, 414] width 126 height 30
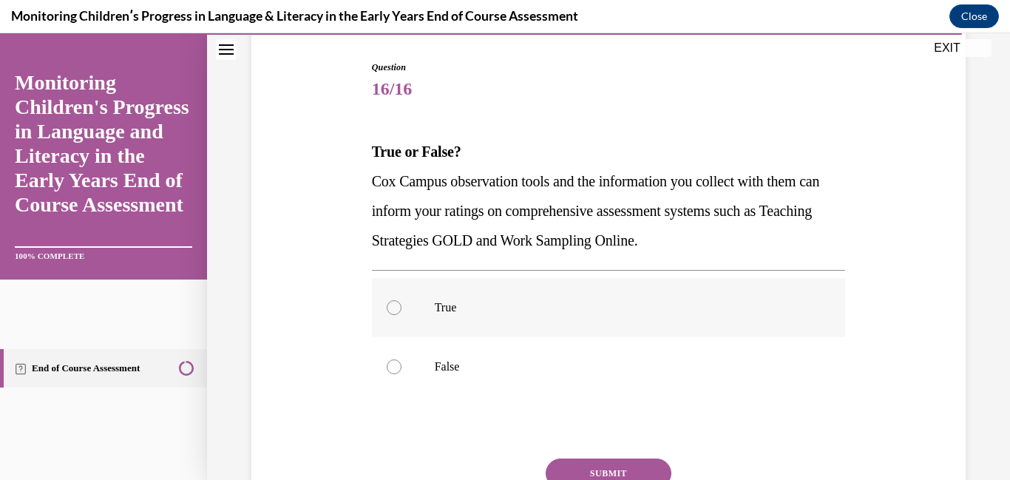
scroll to position [167, 0]
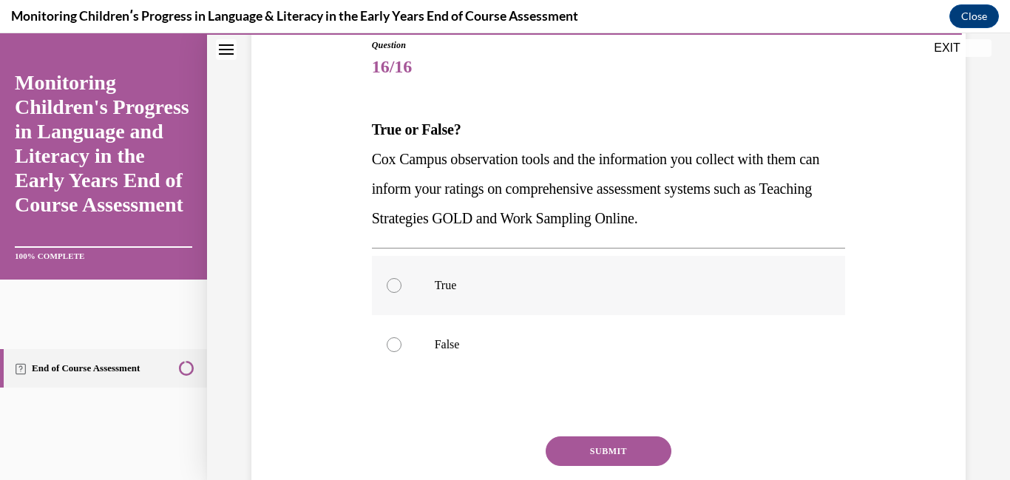
click at [453, 293] on label "True" at bounding box center [609, 285] width 474 height 59
click at [402, 293] on input "True" at bounding box center [394, 285] width 15 height 15
radio input "true"
click at [601, 464] on button "SUBMIT" at bounding box center [609, 451] width 126 height 30
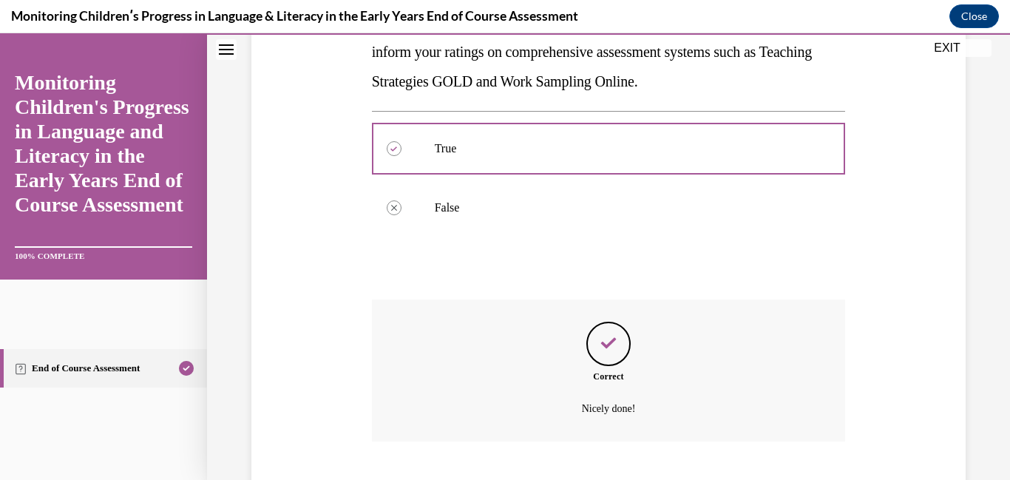
scroll to position [394, 0]
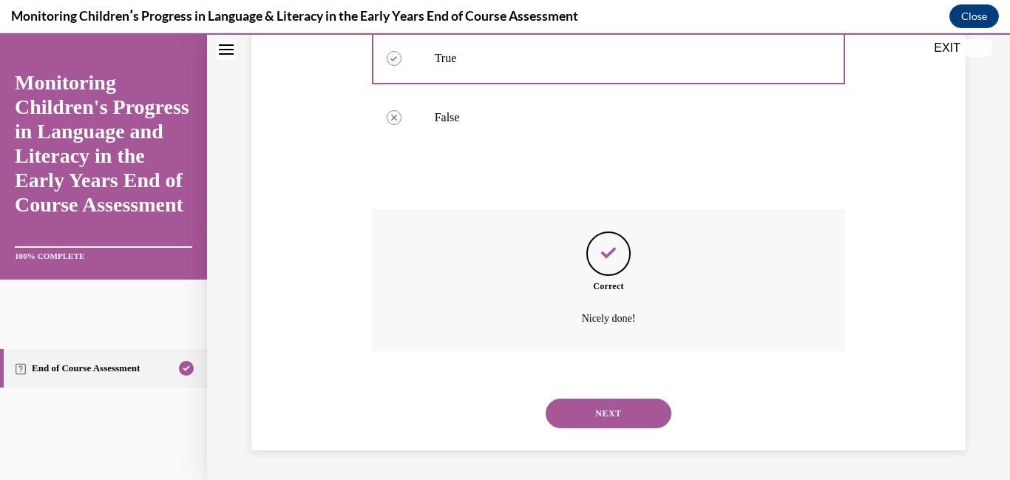
click at [584, 424] on button "NEXT" at bounding box center [609, 414] width 126 height 30
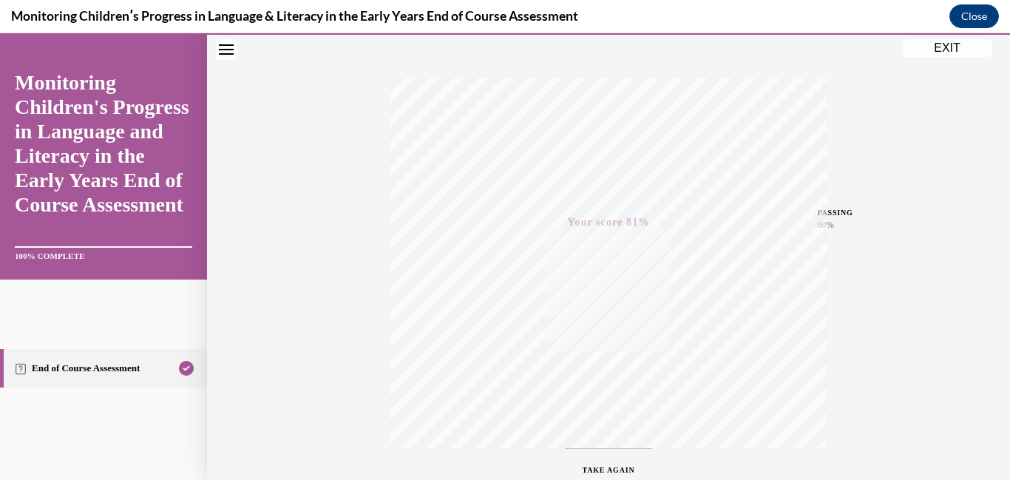
scroll to position [311, 0]
click at [936, 48] on button "EXIT" at bounding box center [947, 48] width 89 height 18
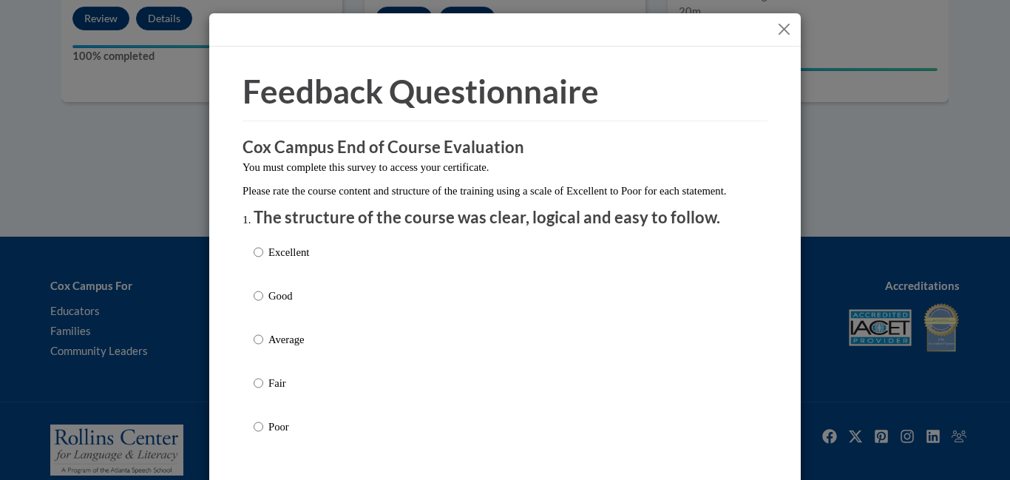
click at [258, 321] on label "Good" at bounding box center [281, 308] width 55 height 40
click at [258, 304] on input "Good" at bounding box center [259, 296] width 10 height 16
radio input "true"
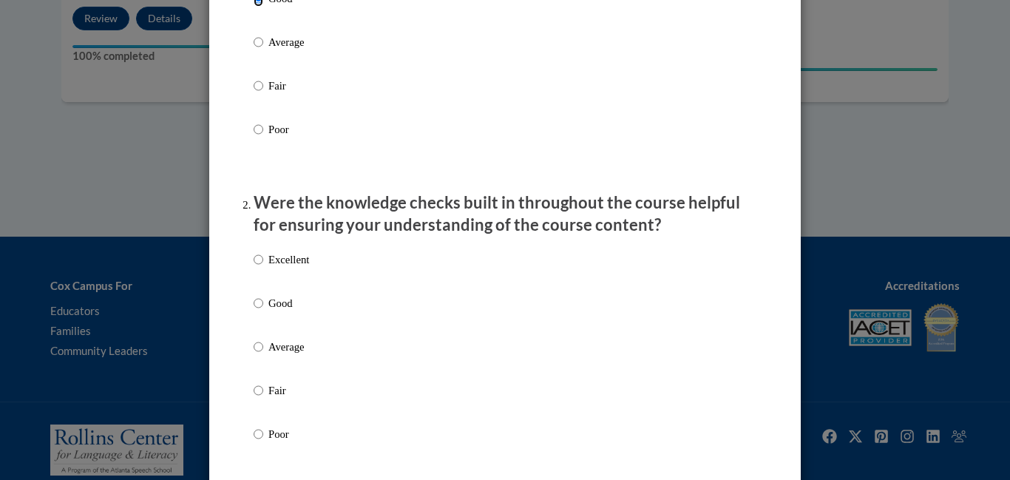
scroll to position [305, 0]
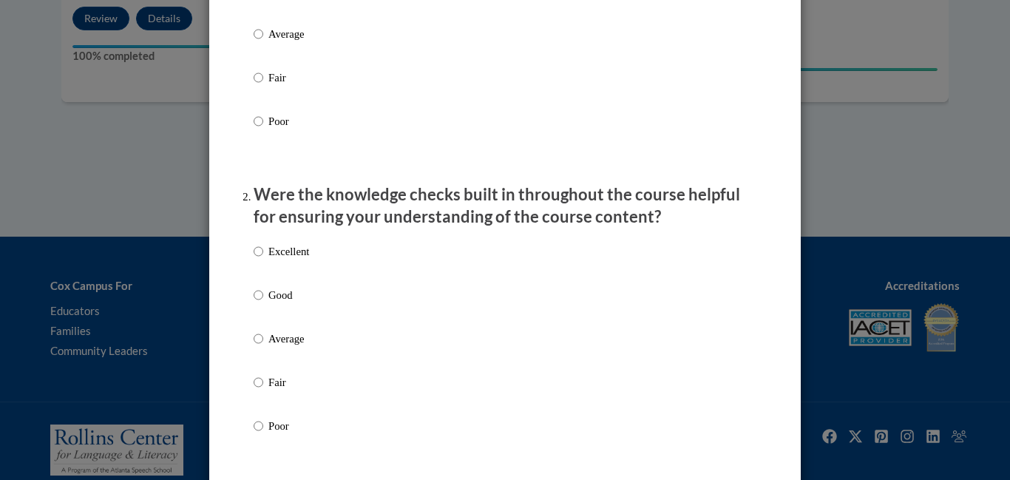
click at [259, 322] on label "Good" at bounding box center [281, 307] width 55 height 40
click at [259, 303] on input "Good" at bounding box center [259, 295] width 10 height 16
radio input "true"
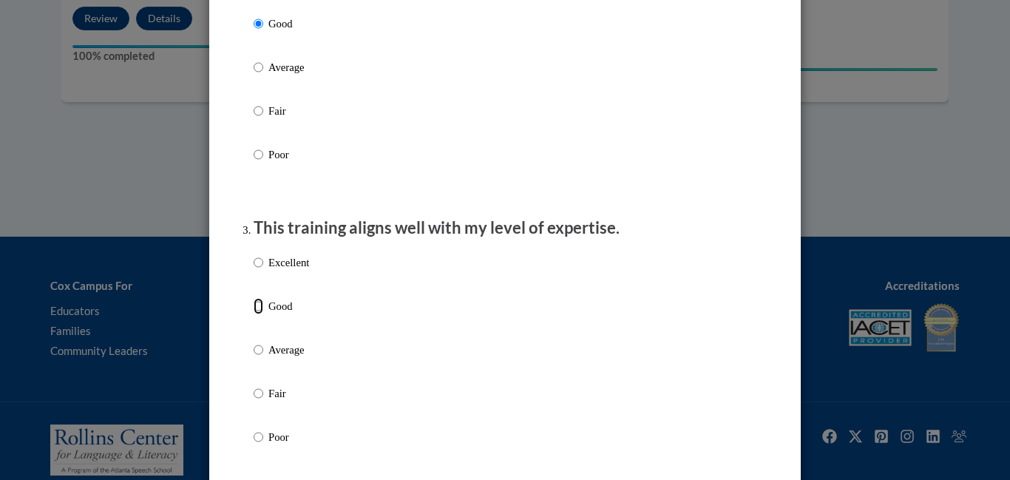
click at [259, 314] on input "Good" at bounding box center [259, 306] width 10 height 16
radio input "true"
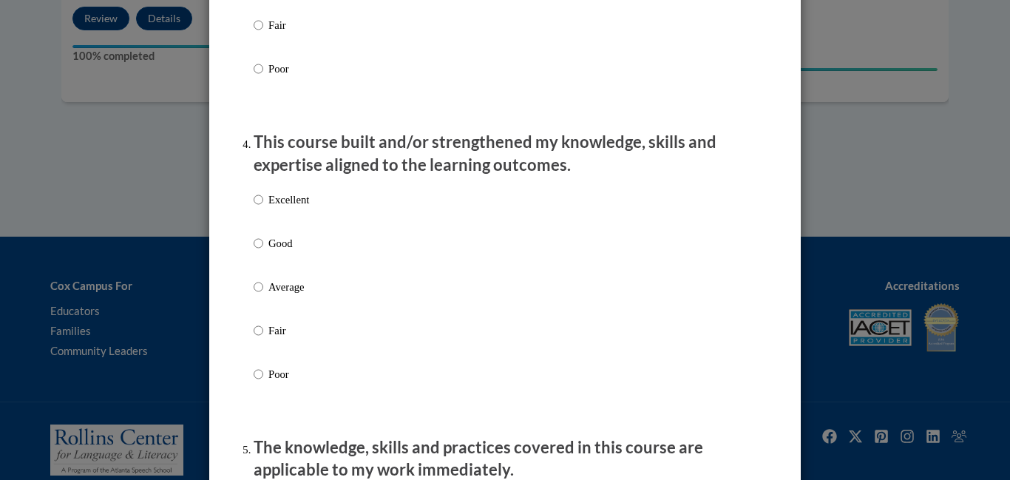
scroll to position [951, 0]
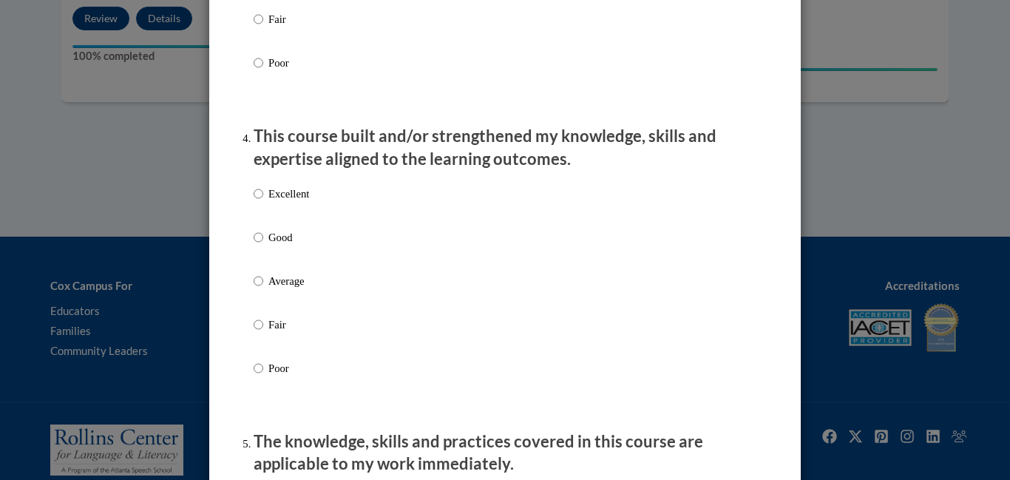
click at [268, 261] on label "Good" at bounding box center [281, 249] width 55 height 40
click at [263, 246] on input "Good" at bounding box center [259, 237] width 10 height 16
radio input "true"
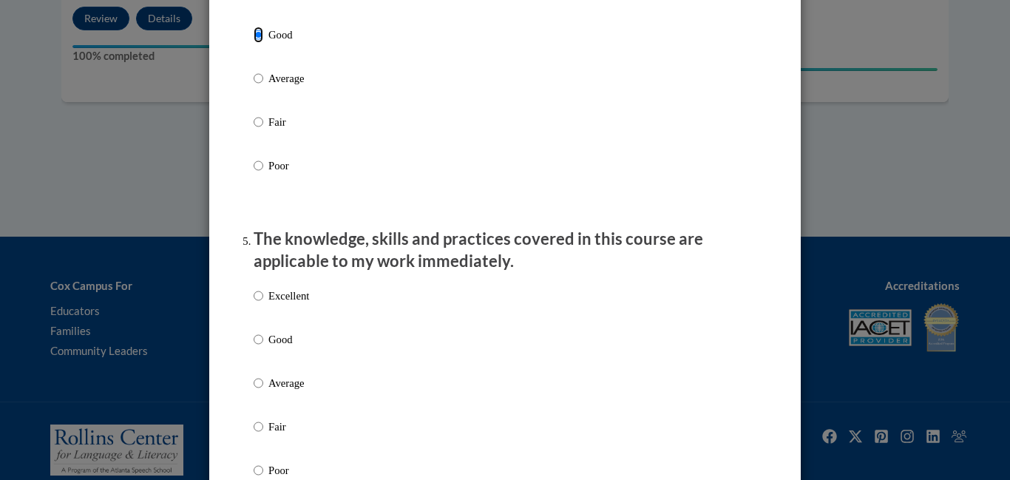
scroll to position [1157, 0]
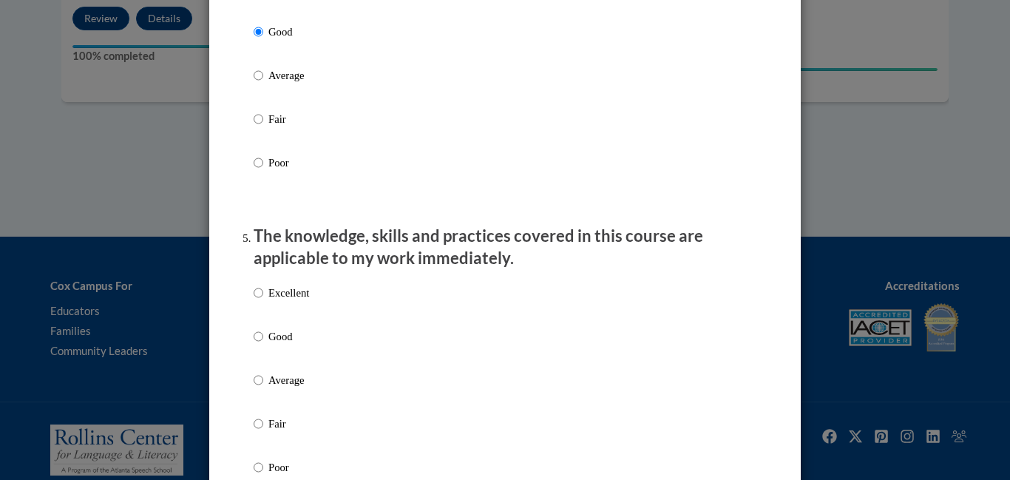
click at [274, 341] on p "Good" at bounding box center [288, 336] width 41 height 16
click at [263, 341] on input "Good" at bounding box center [259, 336] width 10 height 16
radio input "true"
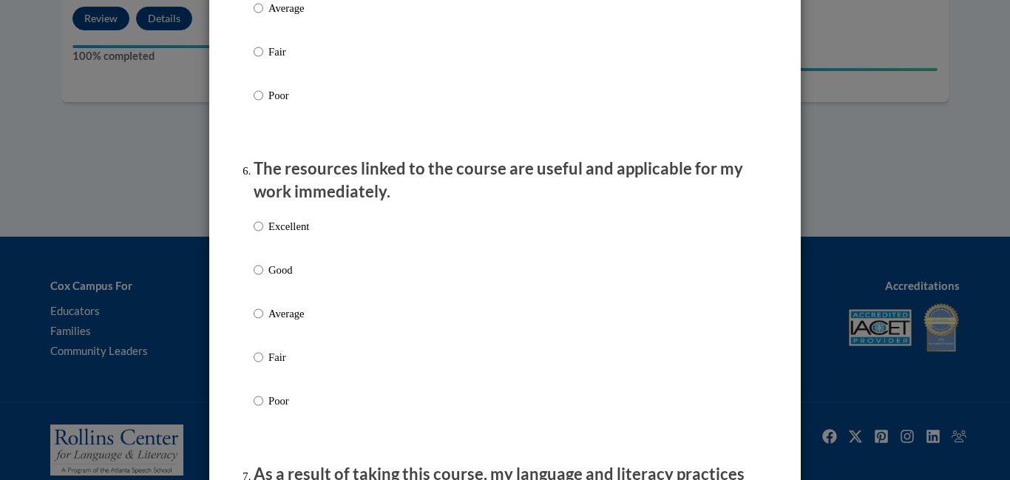
scroll to position [1535, 0]
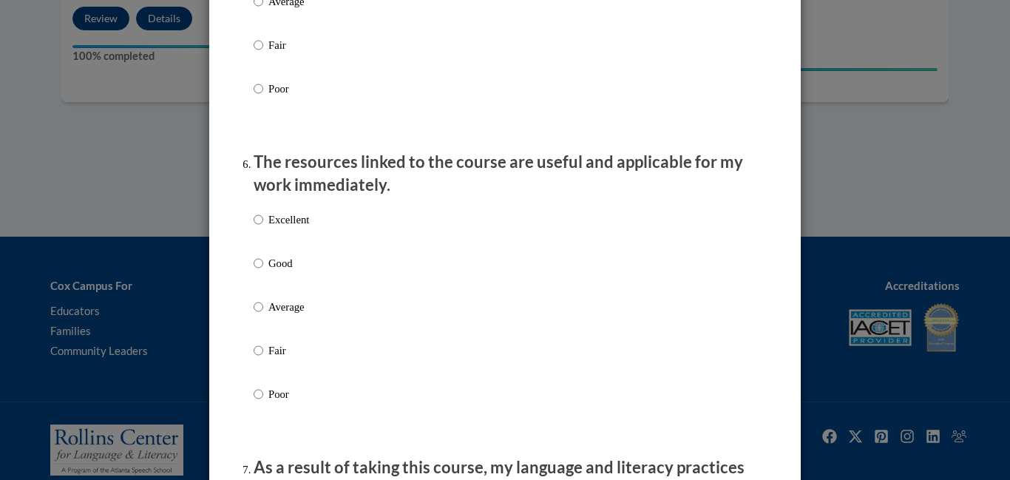
click at [274, 285] on label "Good" at bounding box center [281, 275] width 55 height 40
click at [263, 271] on input "Good" at bounding box center [259, 263] width 10 height 16
radio input "true"
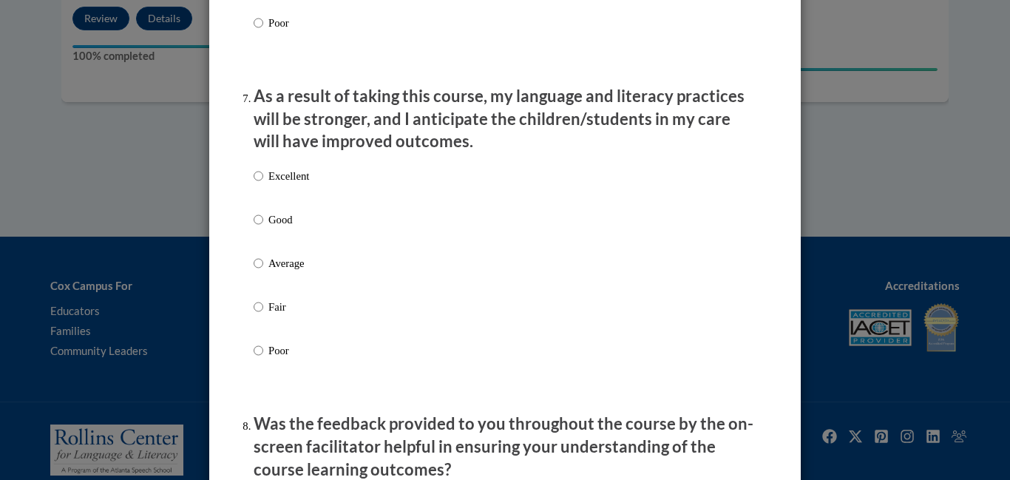
scroll to position [1915, 0]
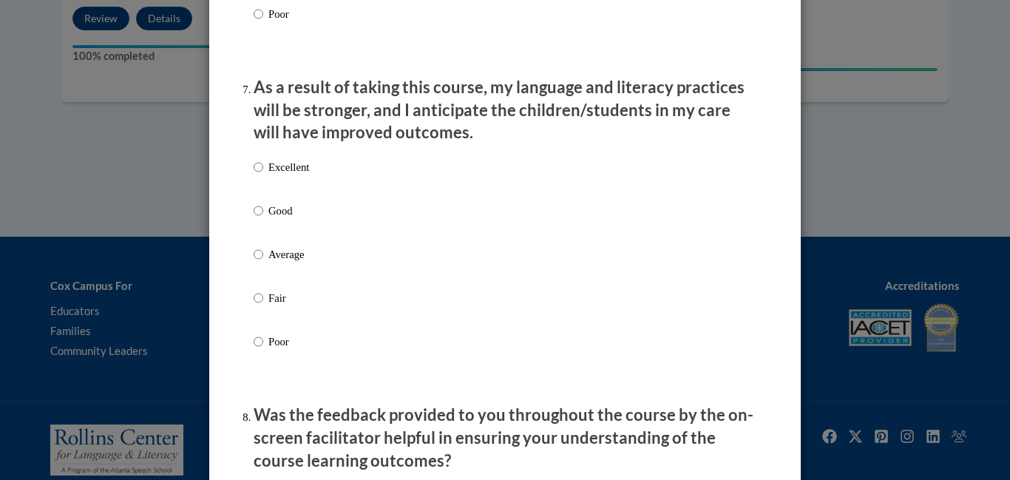
click at [280, 219] on p "Good" at bounding box center [288, 211] width 41 height 16
click at [263, 219] on input "Good" at bounding box center [259, 211] width 10 height 16
radio input "true"
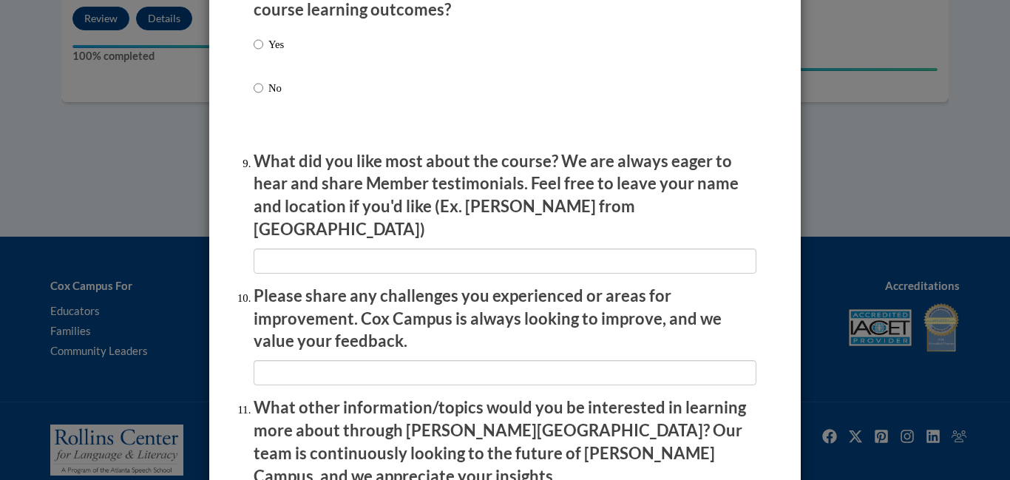
scroll to position [2593, 0]
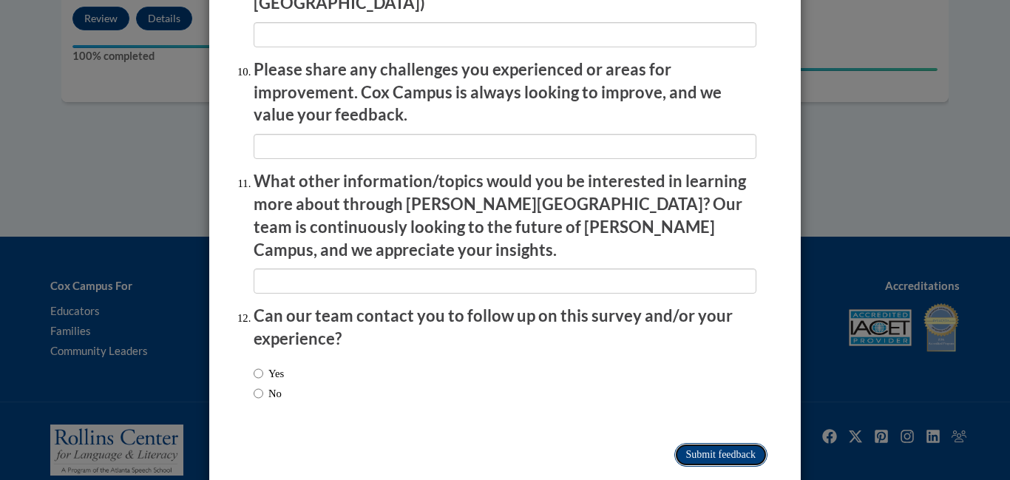
click at [708, 443] on input "Submit feedback" at bounding box center [720, 455] width 93 height 24
